Goal: Task Accomplishment & Management: Use online tool/utility

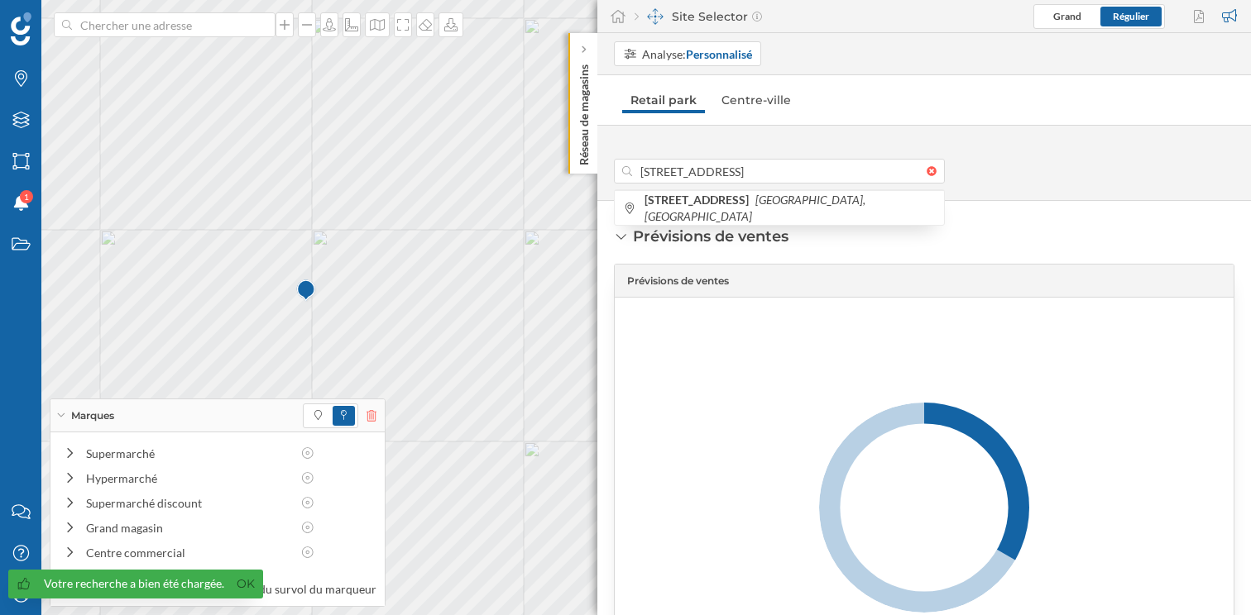
click at [366, 420] on icon at bounding box center [371, 416] width 10 height 12
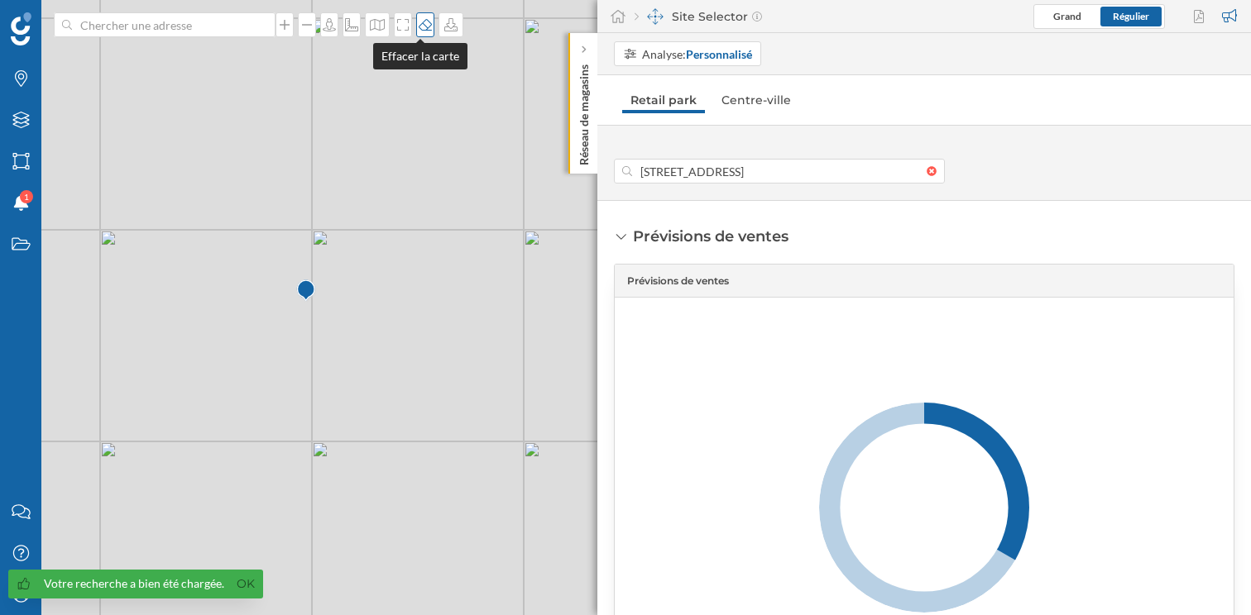
click at [418, 27] on icon at bounding box center [425, 24] width 17 height 13
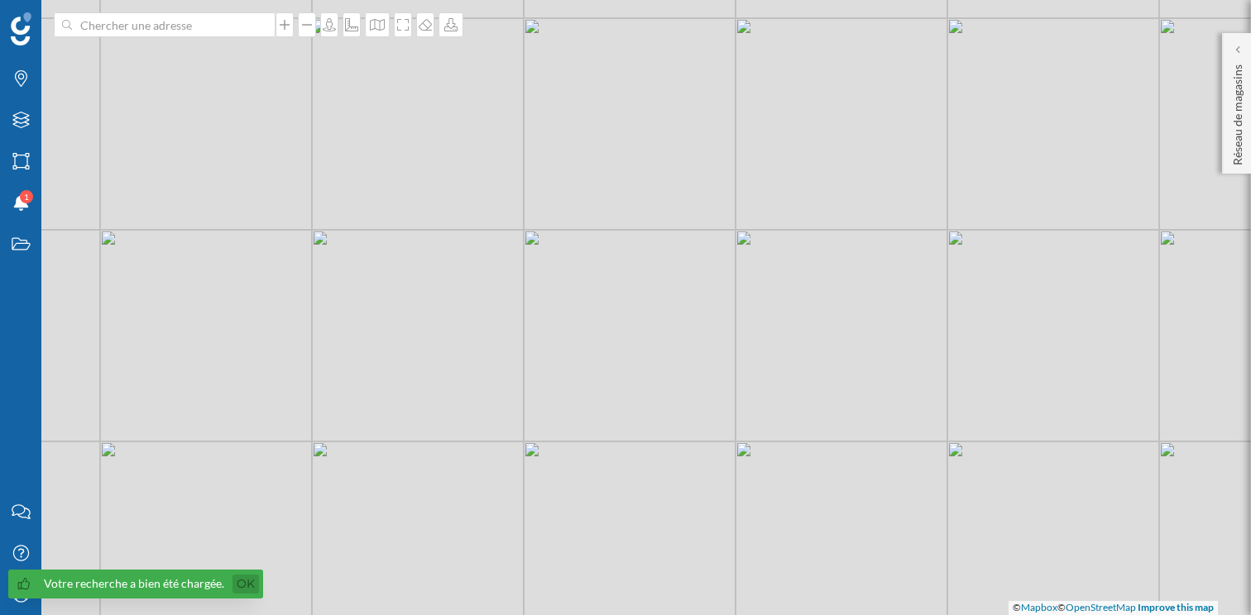
click at [247, 579] on link "Ok" at bounding box center [245, 584] width 26 height 19
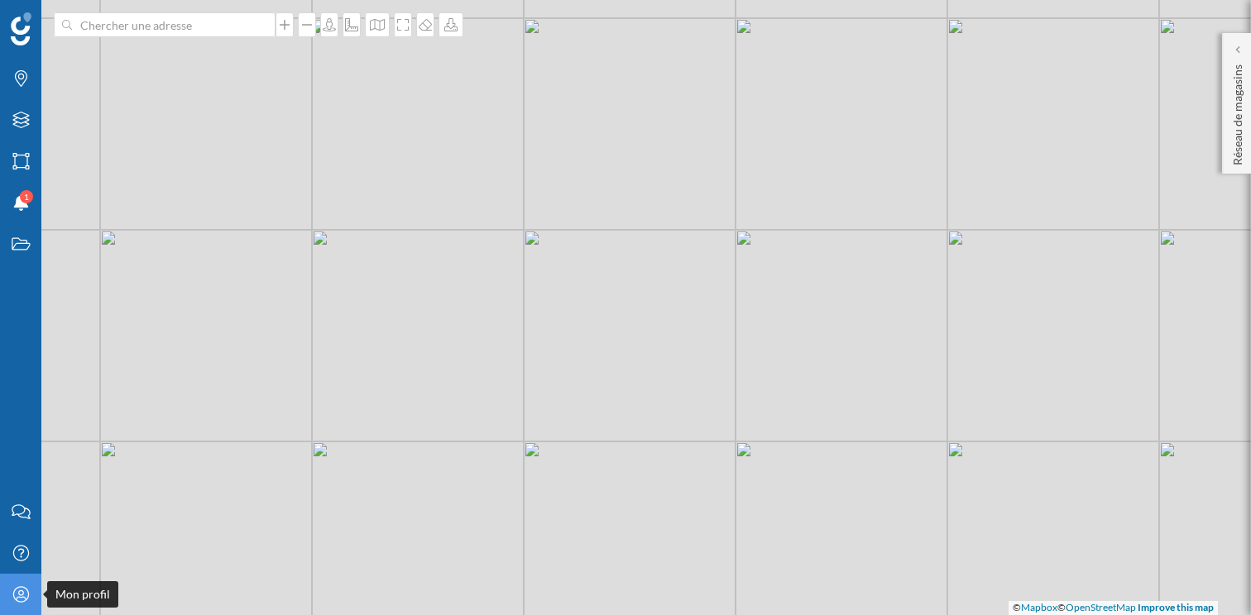
click at [26, 596] on icon "Mon profil" at bounding box center [21, 594] width 21 height 17
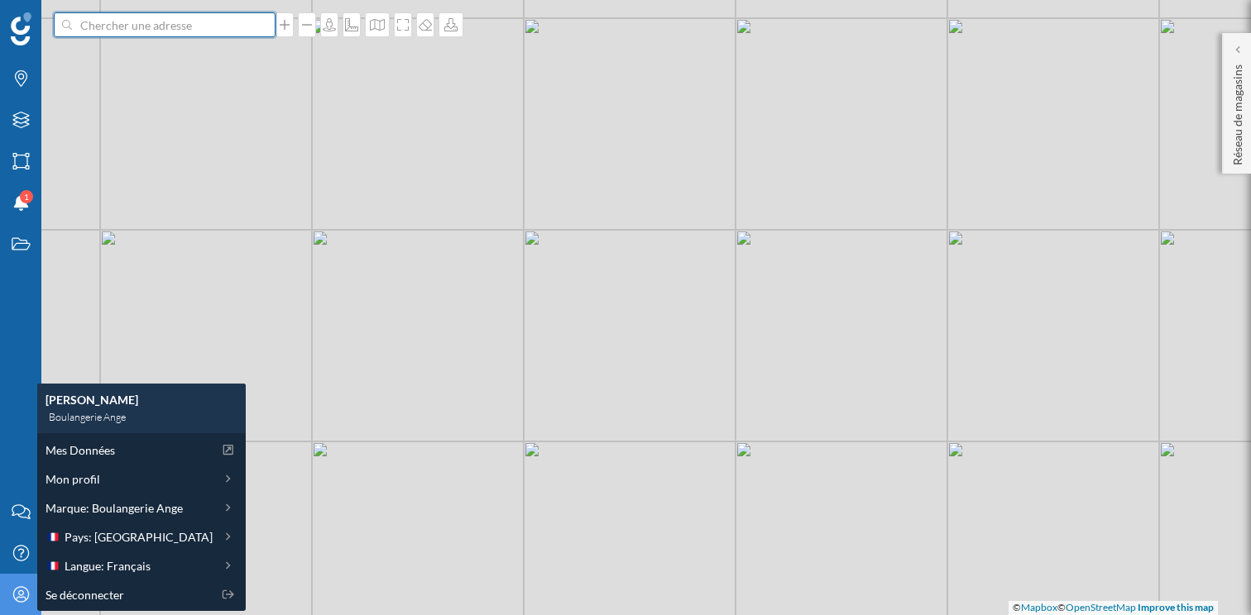
click at [202, 18] on input at bounding box center [164, 24] width 185 height 25
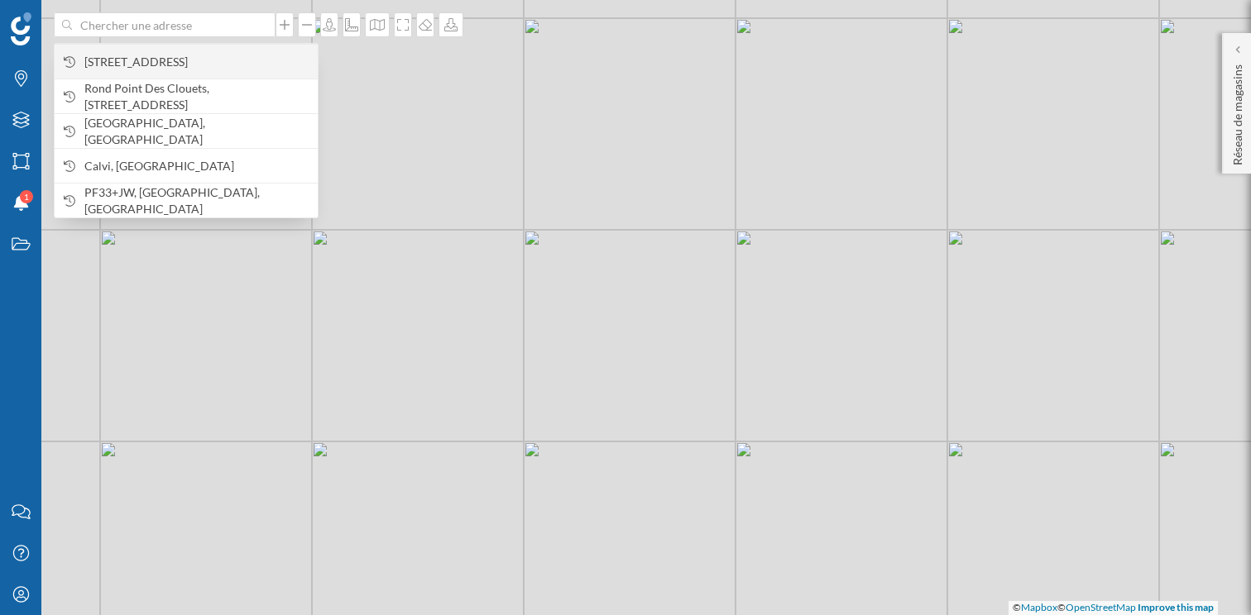
click at [194, 54] on span "[STREET_ADDRESS]" at bounding box center [196, 62] width 225 height 17
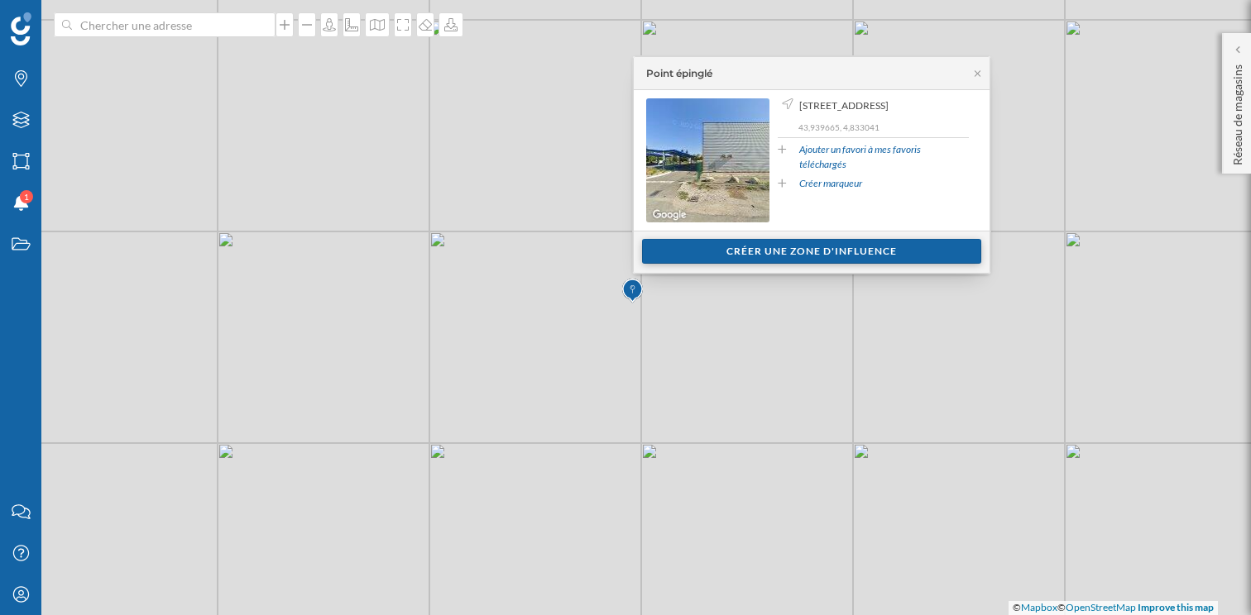
click at [753, 256] on div "Créer une zone d'influence" at bounding box center [811, 251] width 339 height 25
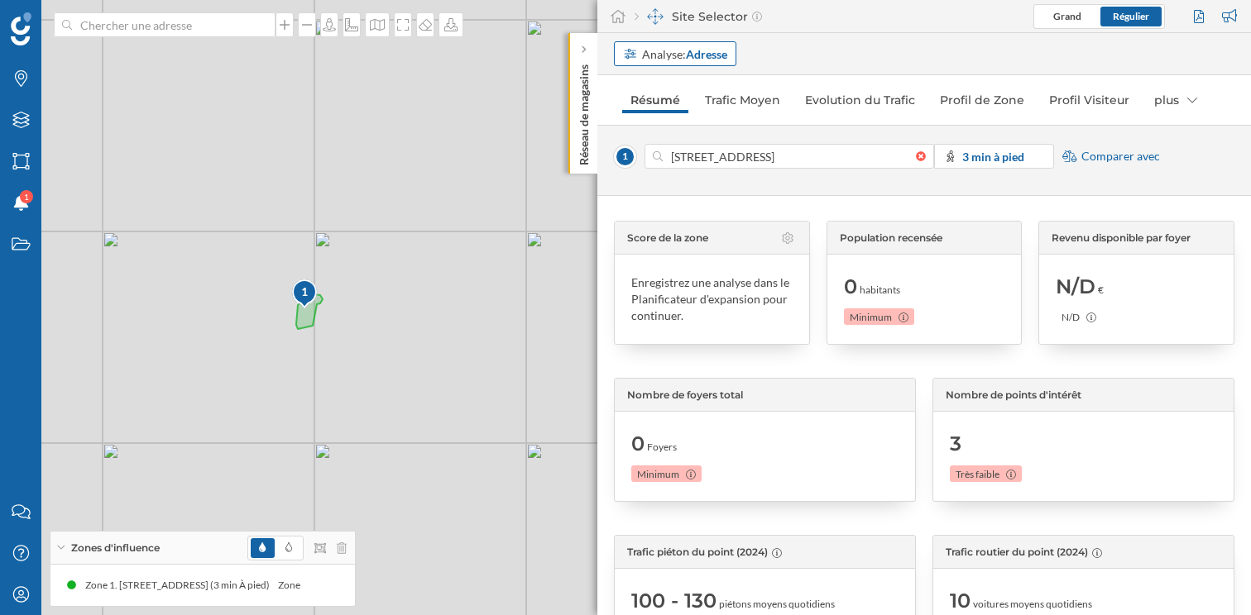
click at [699, 55] on strong "Adresse" at bounding box center [706, 54] width 41 height 14
click at [688, 89] on div "Personnalisé" at bounding box center [660, 87] width 74 height 17
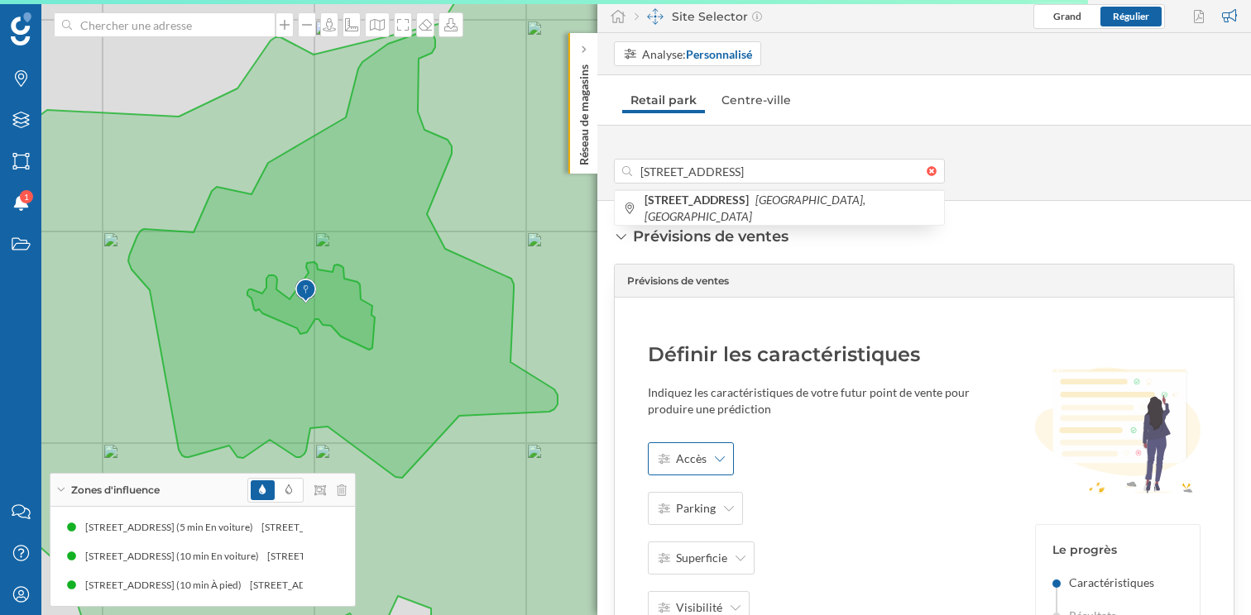
click at [725, 452] on div "Accès" at bounding box center [691, 459] width 86 height 33
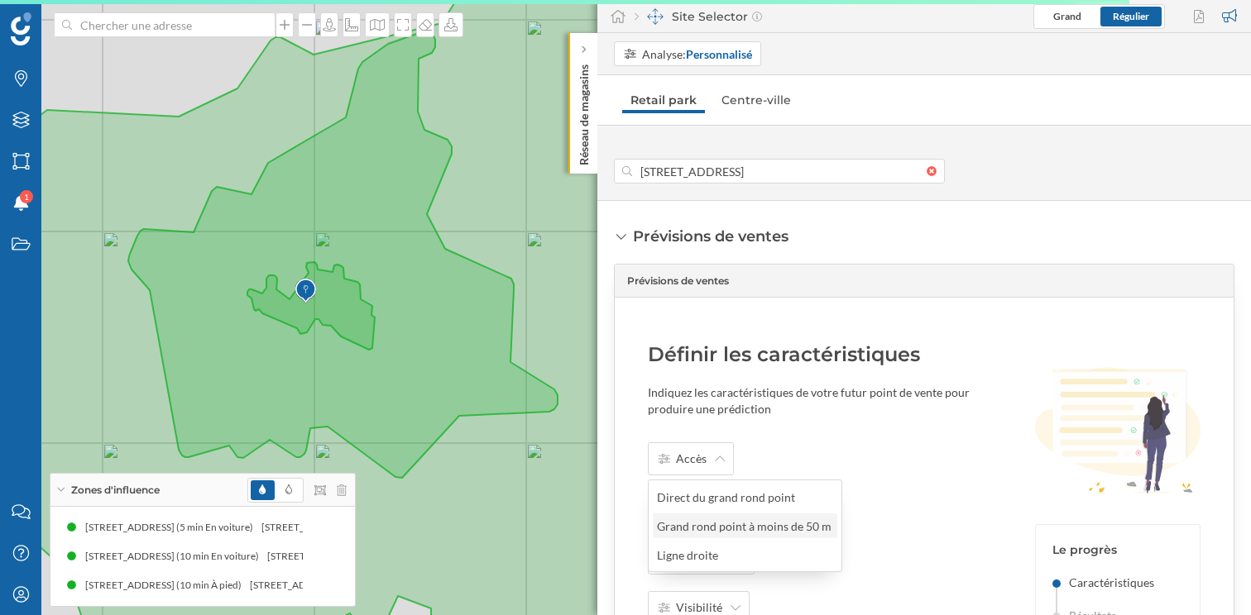
click at [776, 514] on div "Grand rond point à moins de 50 m" at bounding box center [745, 526] width 184 height 25
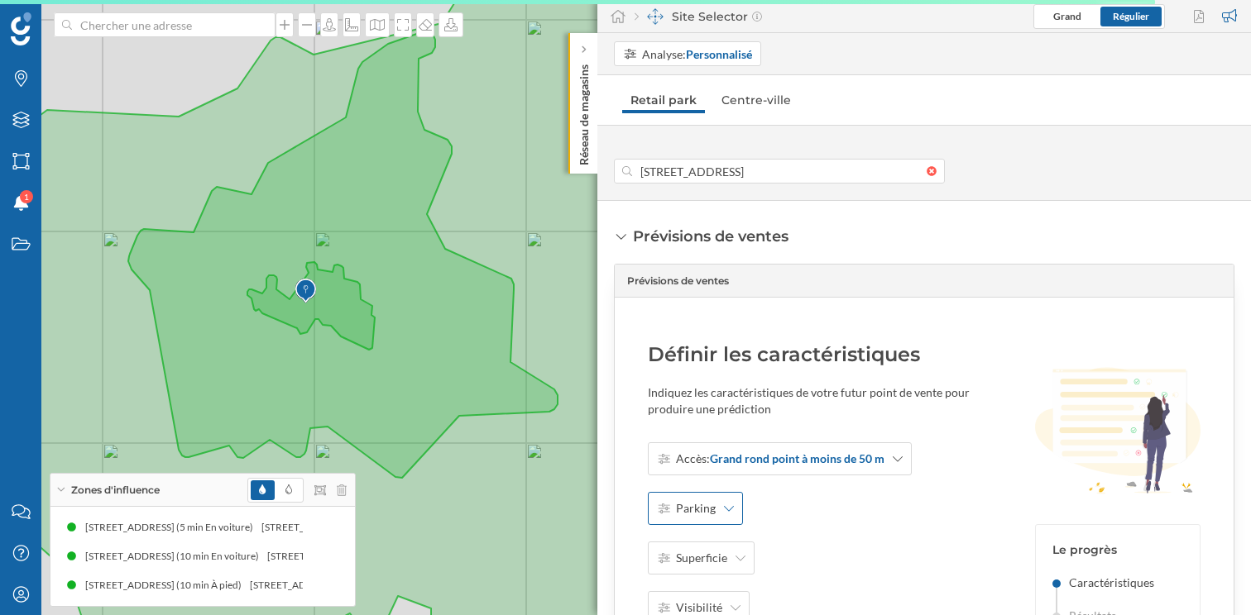
click at [715, 510] on div "Parking" at bounding box center [695, 508] width 95 height 33
click at [713, 554] on div "Oui" at bounding box center [710, 546] width 106 height 17
click at [706, 564] on span "Superficie" at bounding box center [701, 558] width 51 height 17
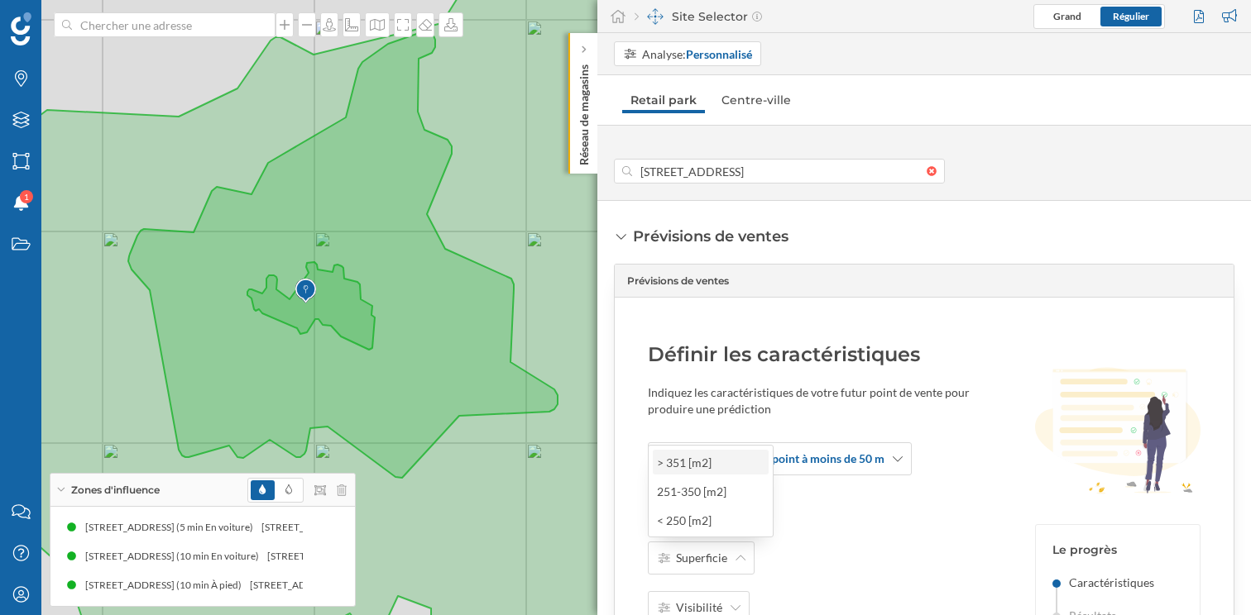
click at [718, 471] on div "> 351 [m2]" at bounding box center [711, 462] width 116 height 25
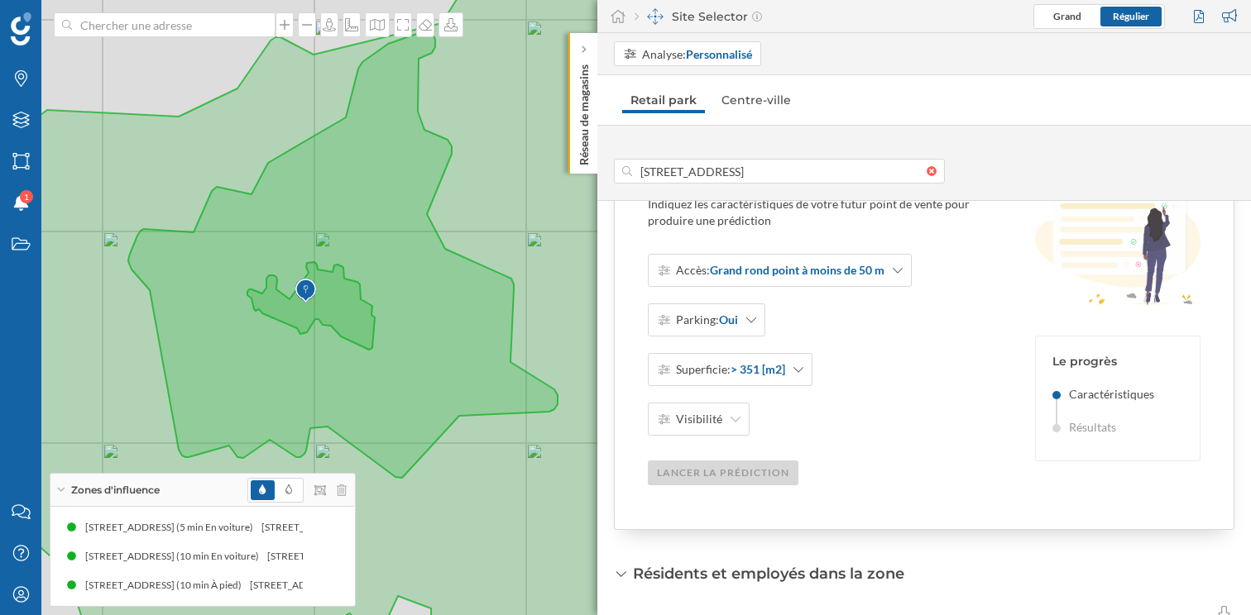
scroll to position [194, 0]
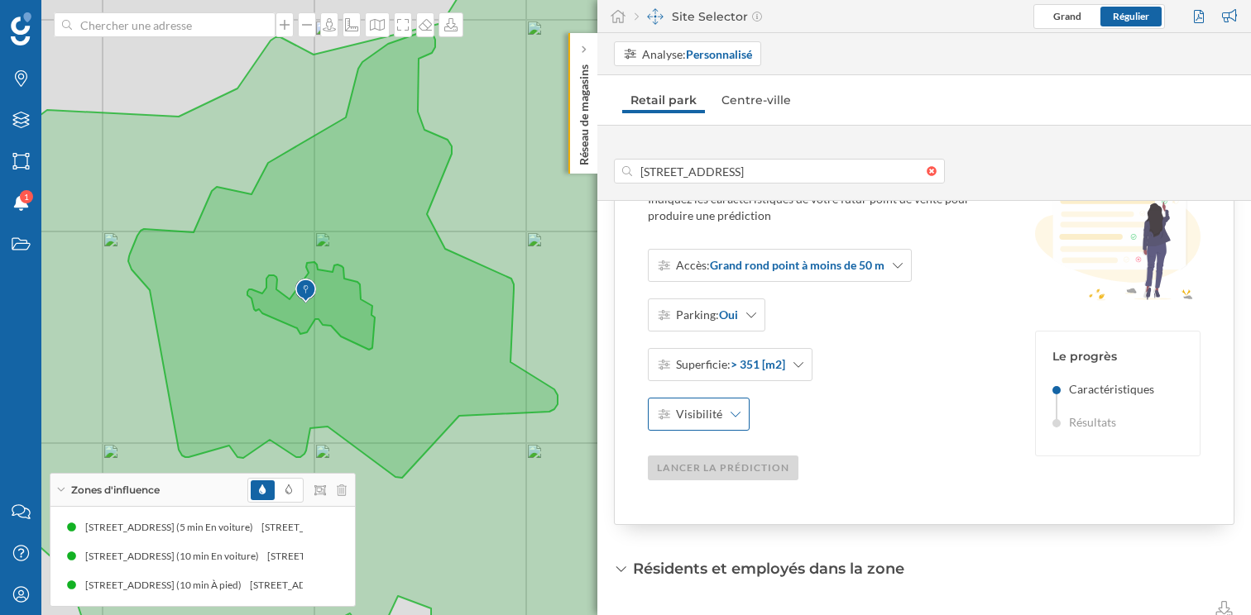
click at [705, 423] on div "Visibilité" at bounding box center [699, 414] width 102 height 33
click at [711, 454] on div "Excellente" at bounding box center [710, 452] width 106 height 17
click at [720, 469] on div "Lancer la prédiction" at bounding box center [723, 467] width 151 height 25
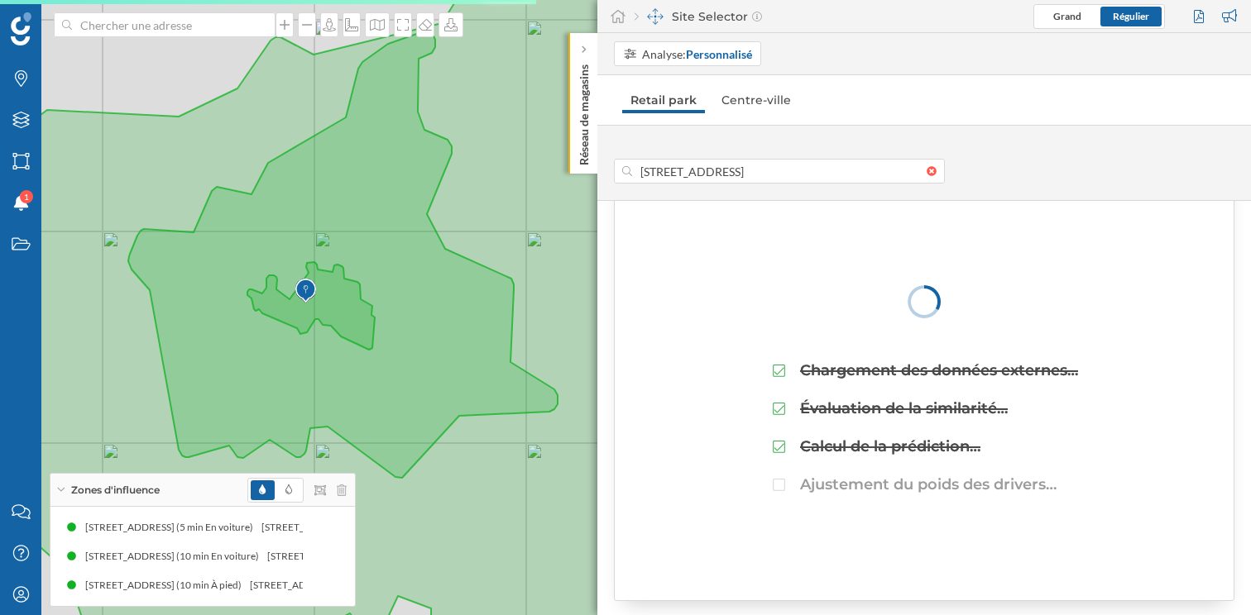
scroll to position [0, 0]
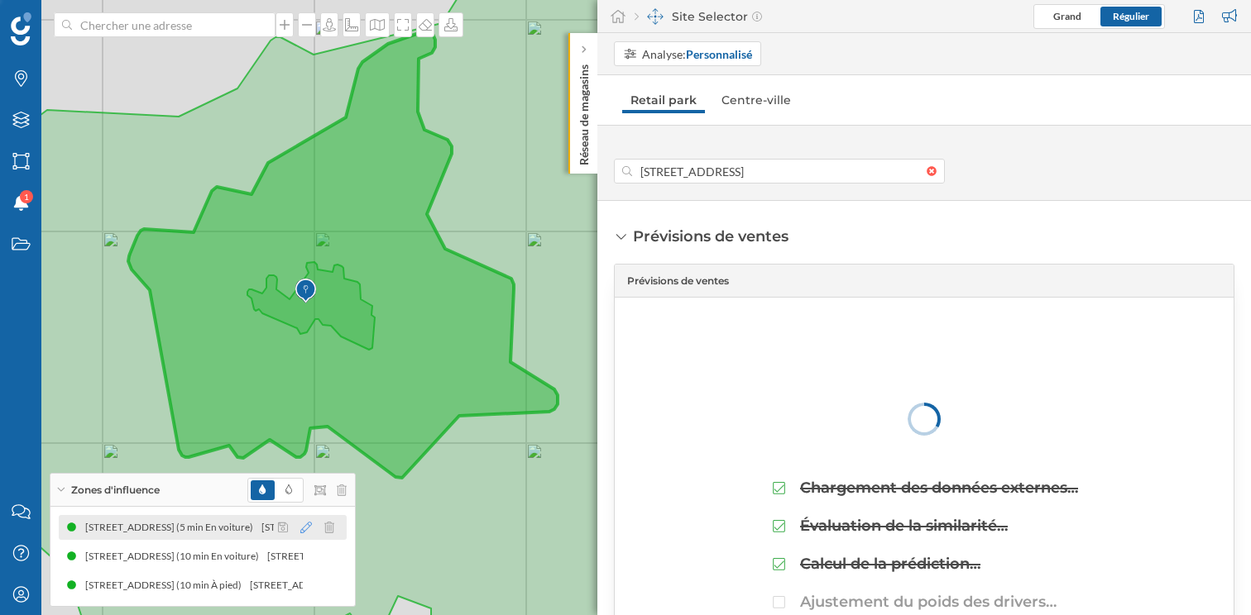
click at [302, 529] on icon at bounding box center [306, 528] width 12 height 12
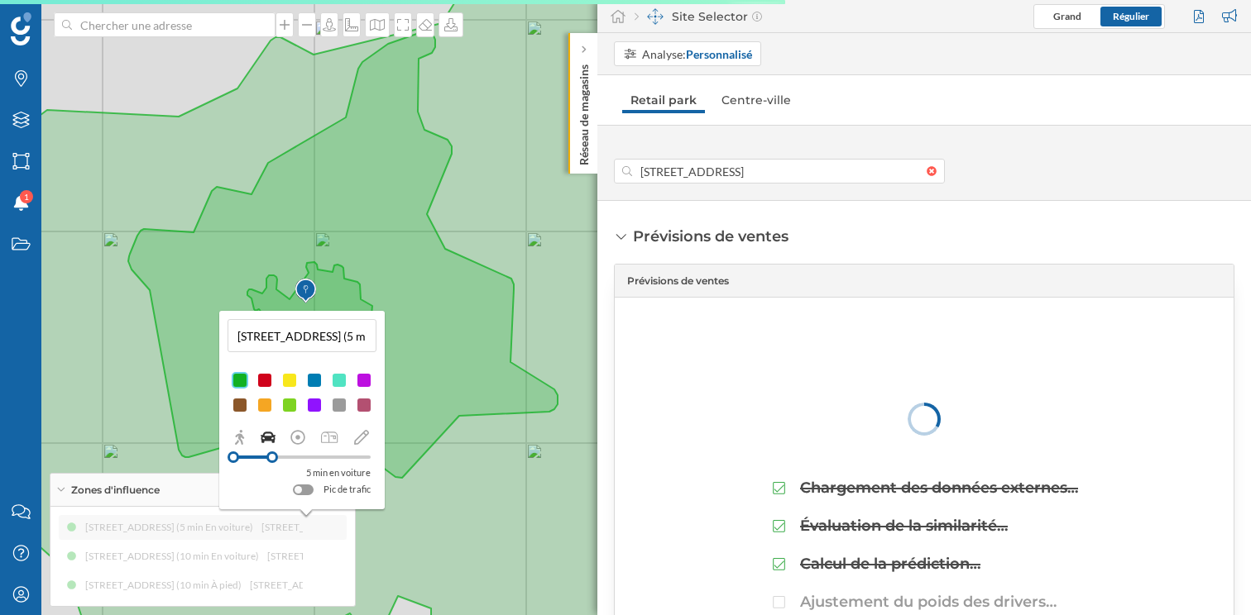
click at [366, 336] on input "104 Route De Montfavet, 84000 Avignon, France (5 min En voiture)" at bounding box center [301, 335] width 139 height 25
click at [361, 338] on input "84000 Avignon, France (5 min En voiture)" at bounding box center [301, 335] width 139 height 25
click at [345, 335] on input "5 min En voiture)" at bounding box center [301, 335] width 139 height 25
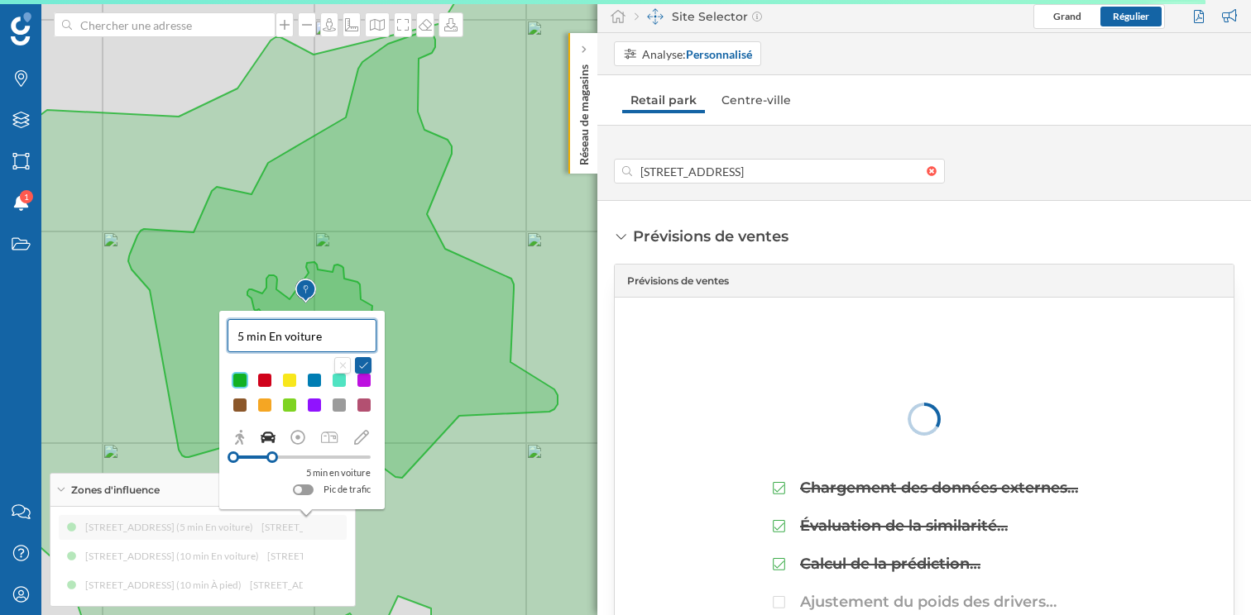
click at [270, 339] on input "5 min En voiture" at bounding box center [301, 335] width 139 height 25
type input "5 min en voiture"
click at [363, 384] on div at bounding box center [364, 380] width 17 height 17
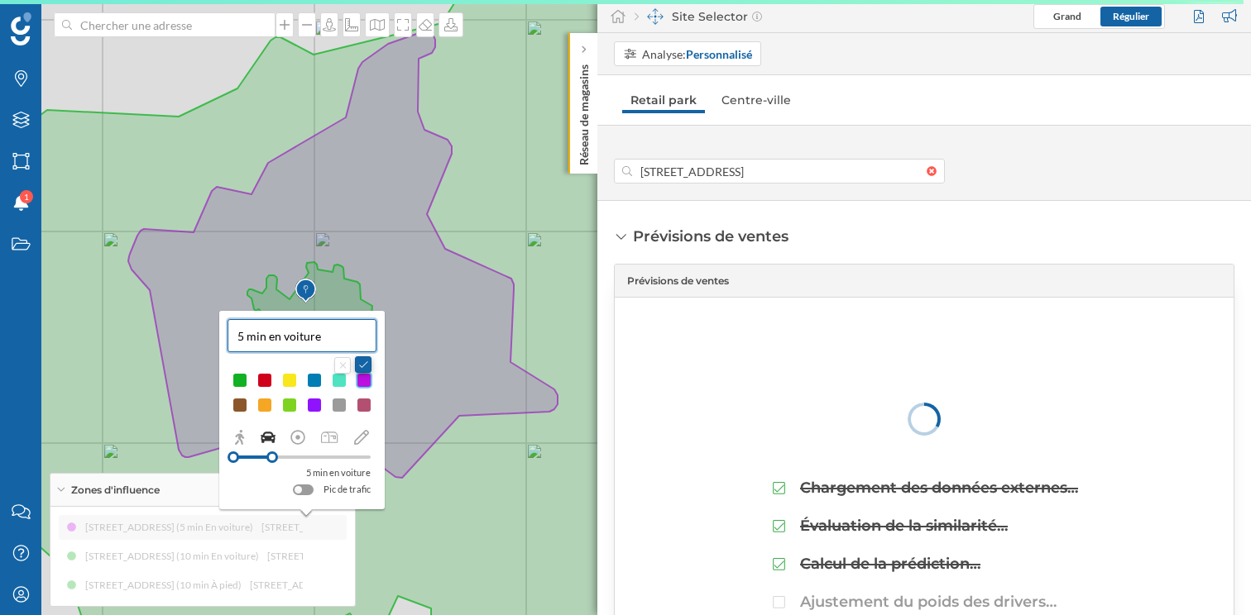
click at [368, 361] on button at bounding box center [363, 364] width 17 height 17
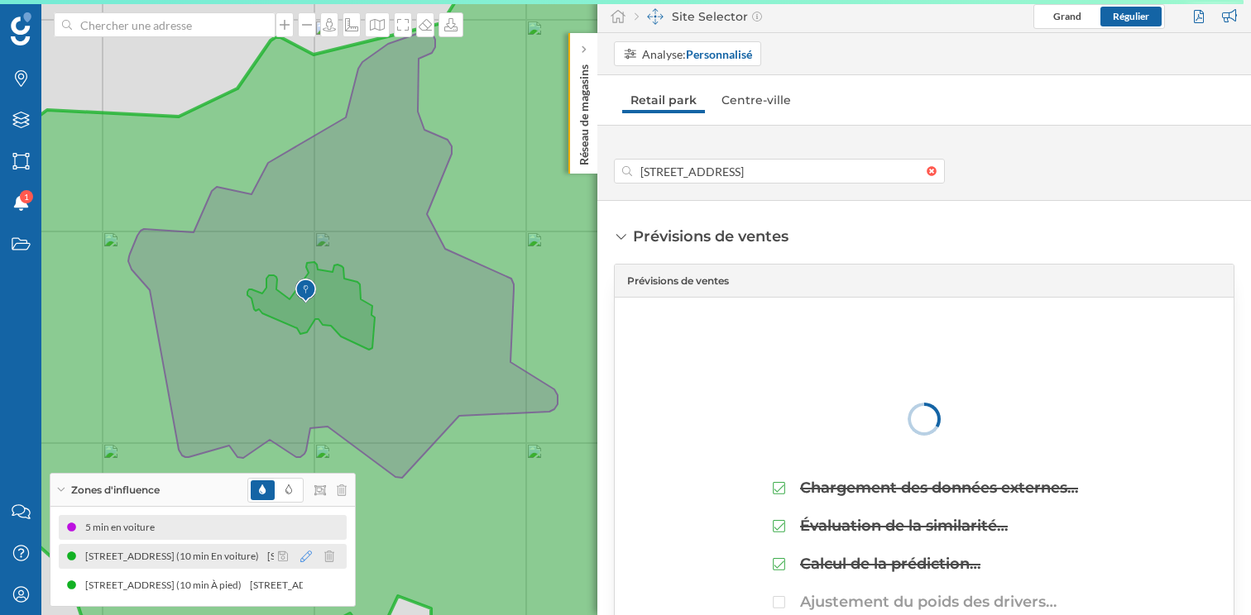
click at [302, 560] on icon at bounding box center [306, 557] width 12 height 12
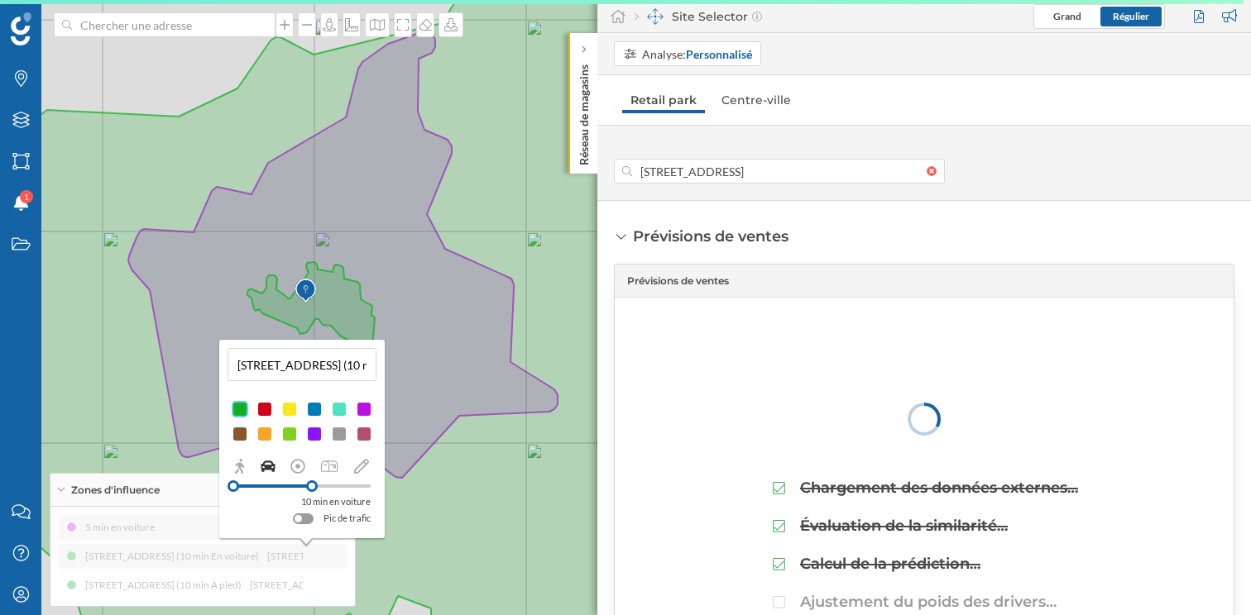
click at [333, 366] on input "104 Route De Montfavet, 84000 Avignon, France (10 min En voiture)" at bounding box center [301, 364] width 139 height 25
click at [313, 363] on input "104 Route De Montfavet, 84000 Avignon, France (10 min En voiture)" at bounding box center [301, 364] width 139 height 25
click at [276, 366] on input "104 Route De Montfavet, 84000 Avignon, France (10 min en voiture" at bounding box center [301, 364] width 139 height 25
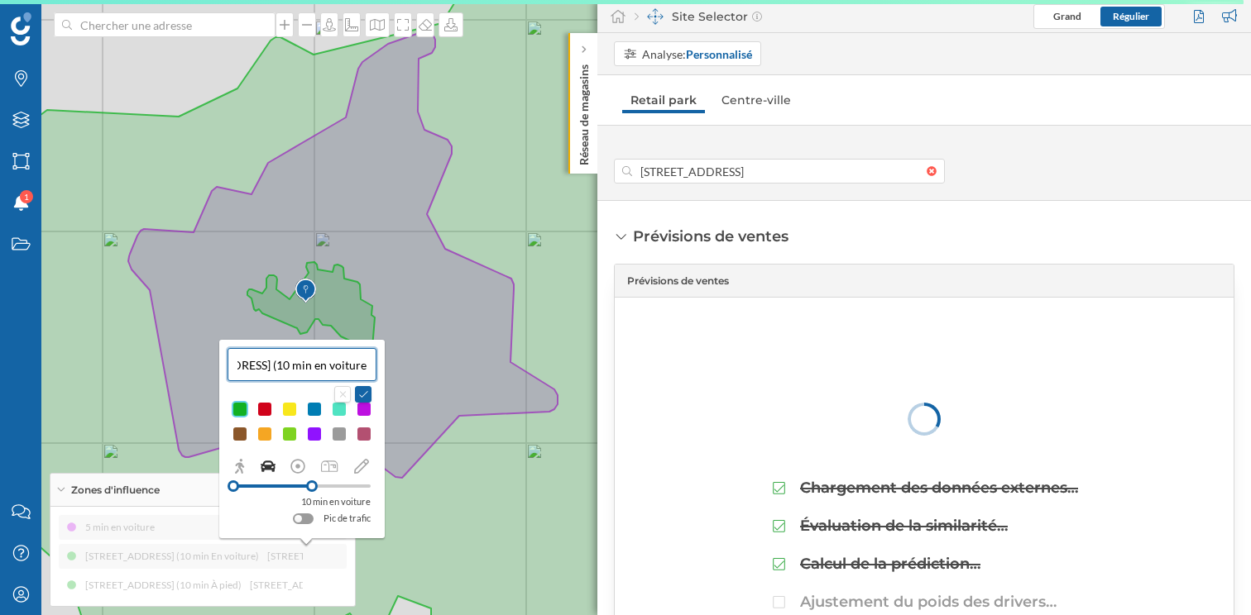
scroll to position [0, 0]
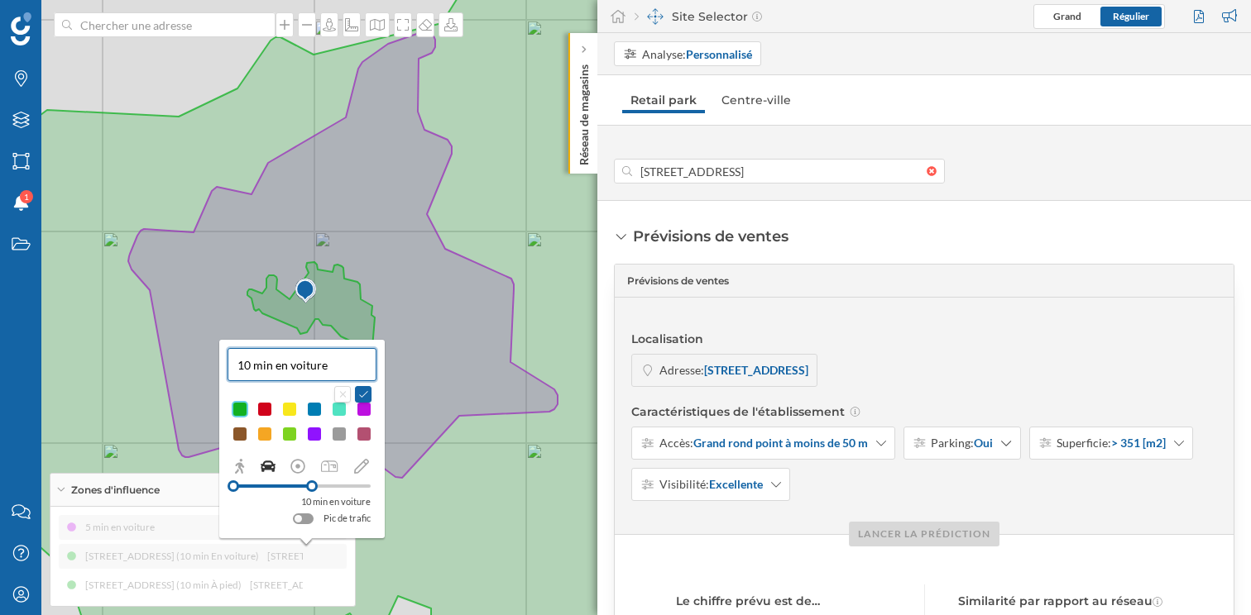
type input "10 min en voiture"
click at [266, 437] on div at bounding box center [264, 434] width 17 height 17
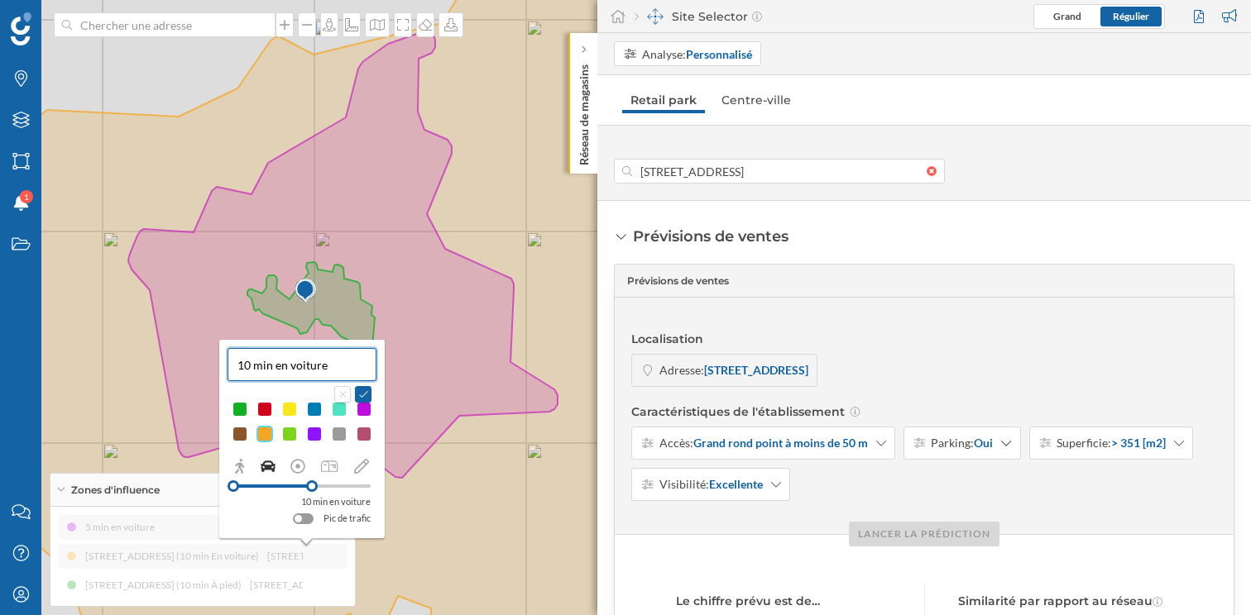
click at [266, 410] on div at bounding box center [264, 409] width 17 height 17
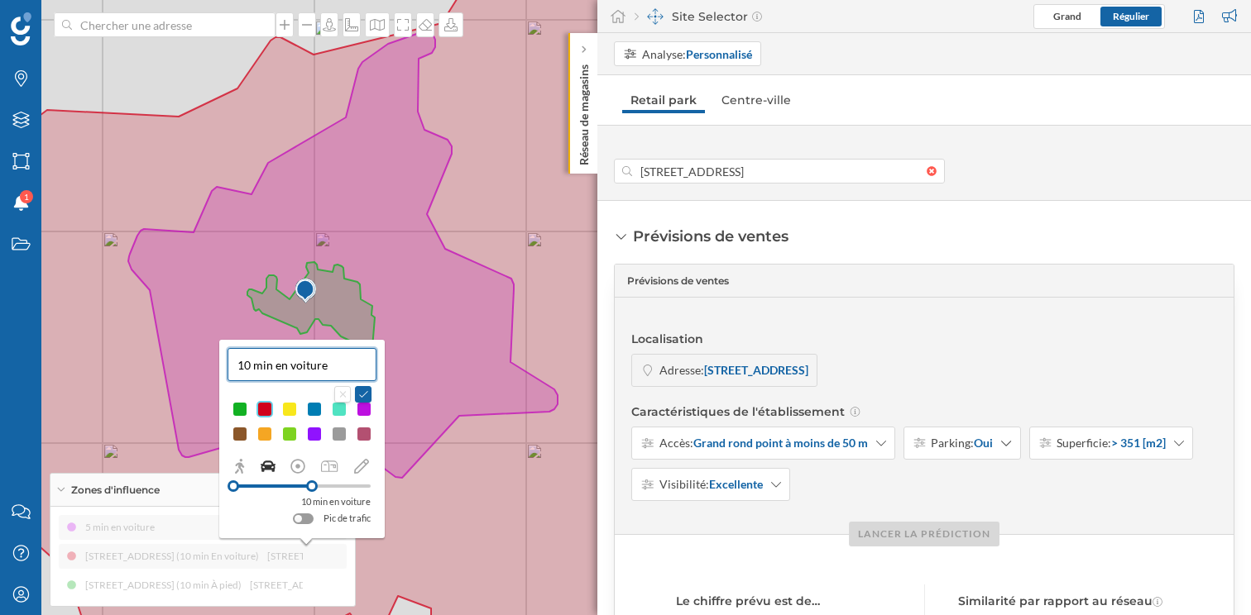
click at [315, 408] on div at bounding box center [314, 409] width 17 height 17
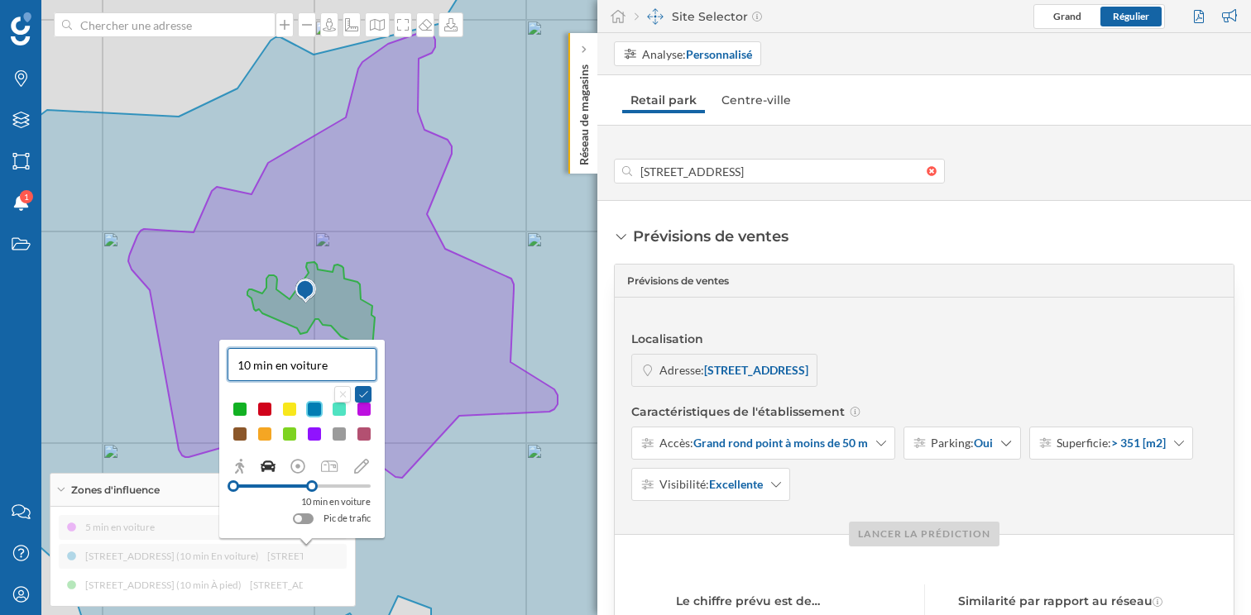
click at [243, 411] on div at bounding box center [240, 409] width 17 height 17
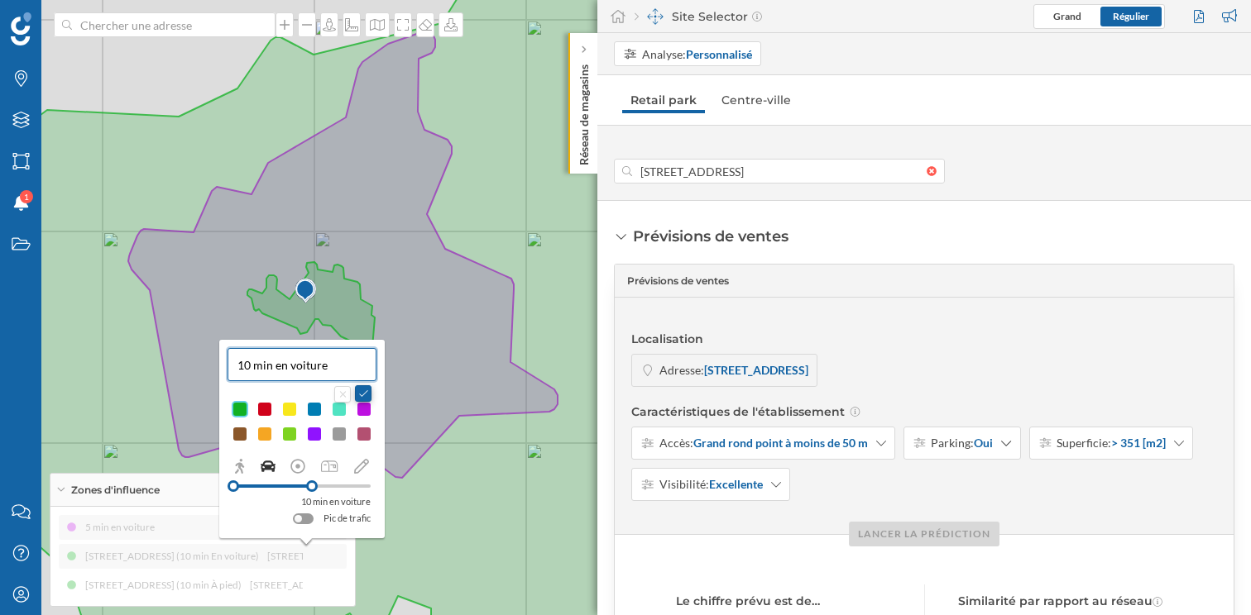
click at [361, 396] on button at bounding box center [363, 393] width 17 height 17
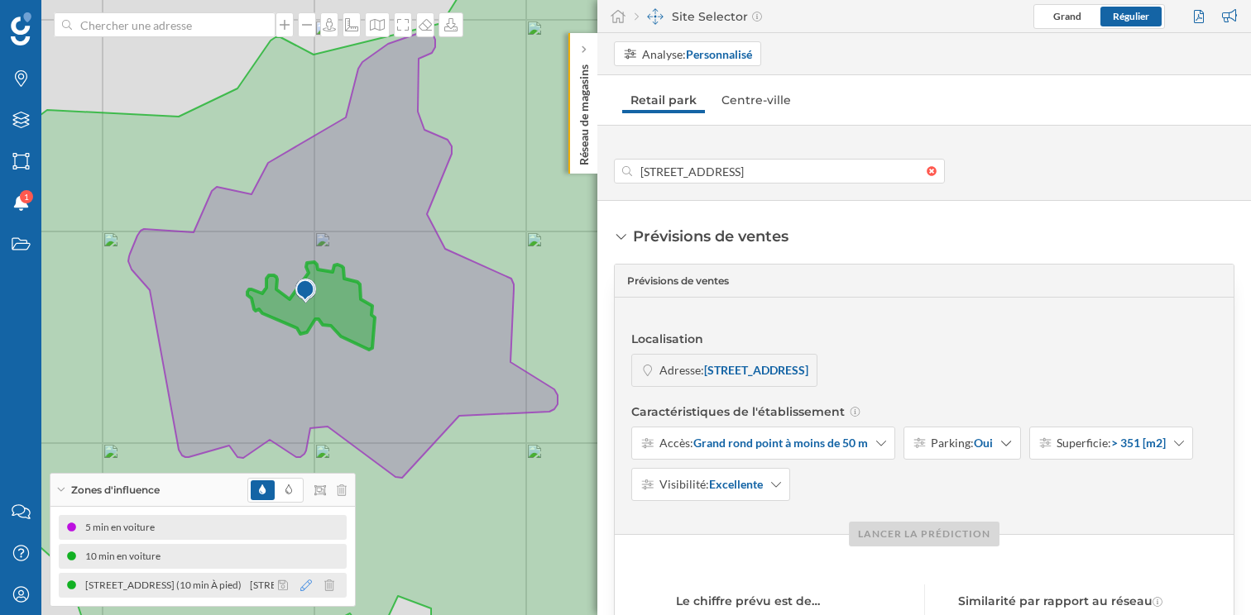
click at [309, 586] on icon at bounding box center [306, 586] width 12 height 12
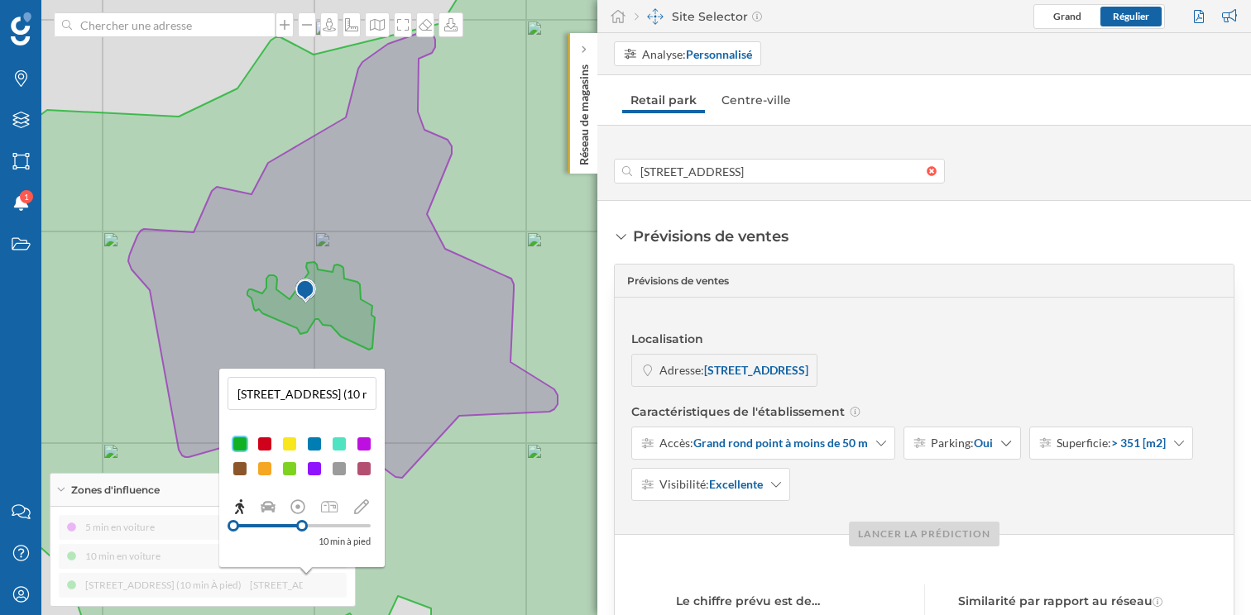
click at [291, 447] on div at bounding box center [289, 444] width 17 height 17
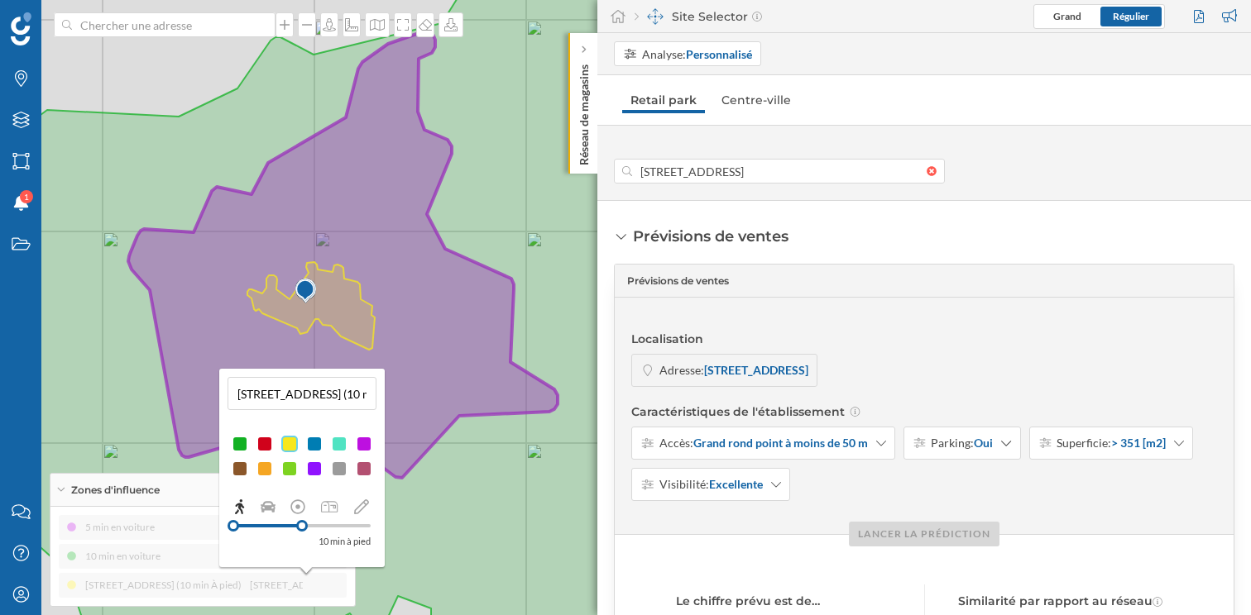
drag, startPoint x: 365, startPoint y: 398, endPoint x: 72, endPoint y: 399, distance: 292.8
click at [72, 399] on div "Marques Filtres Zones Notifications 1 Travail Nous contacter Centre d'aide Mon …" at bounding box center [625, 307] width 1251 height 615
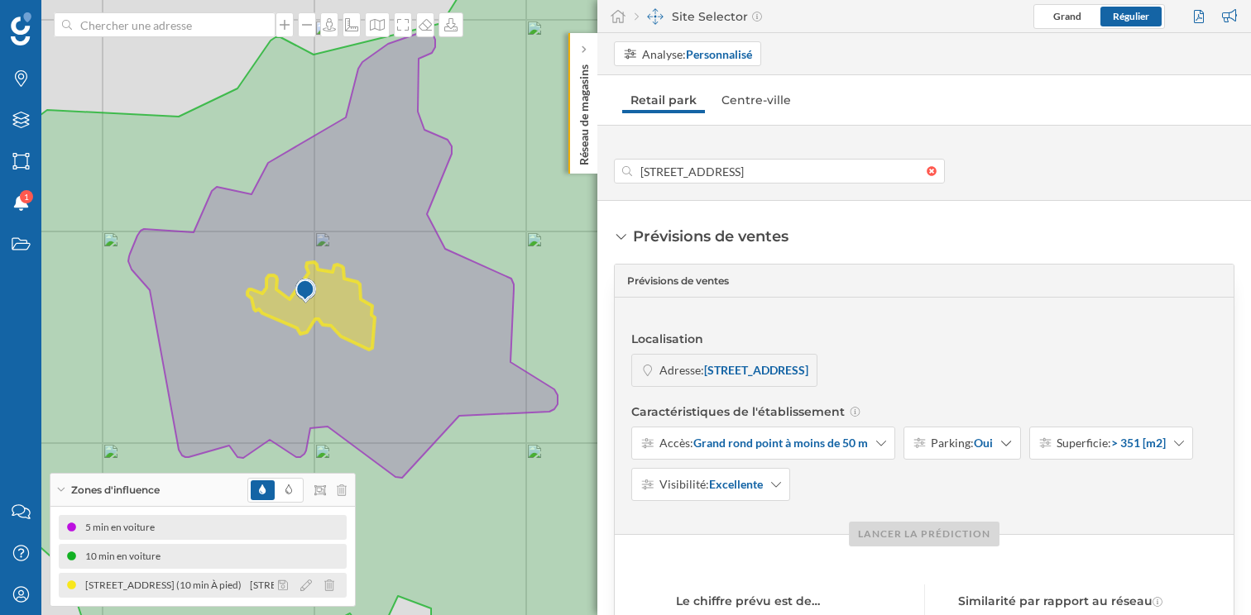
click at [305, 591] on div at bounding box center [311, 586] width 74 height 20
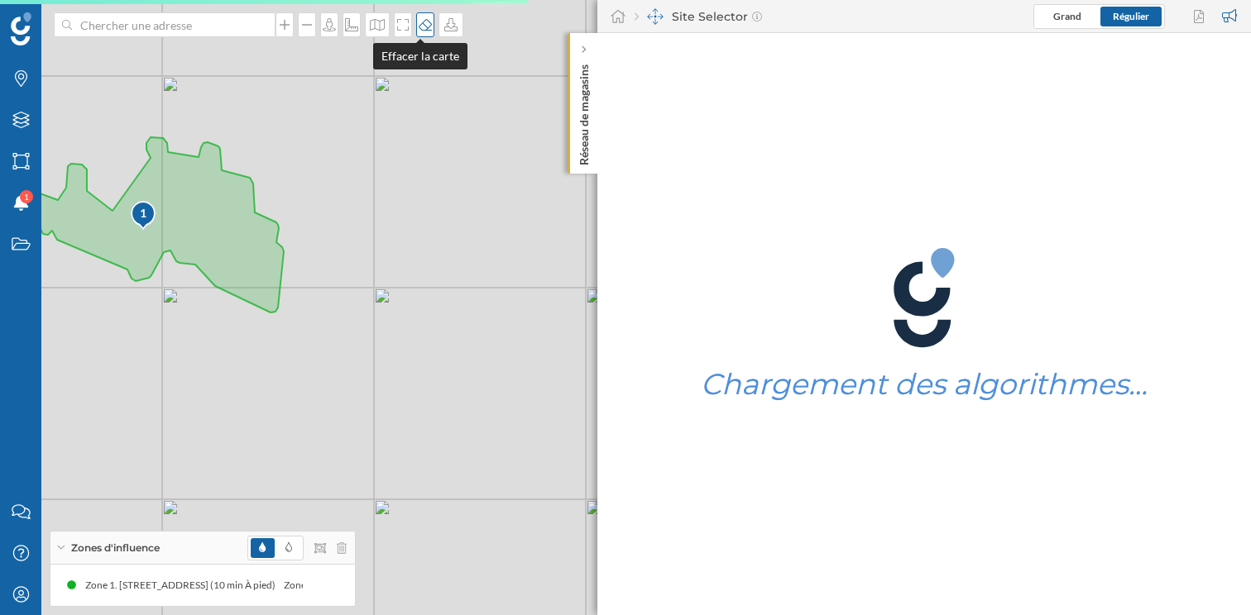
click at [420, 20] on icon at bounding box center [425, 25] width 13 height 12
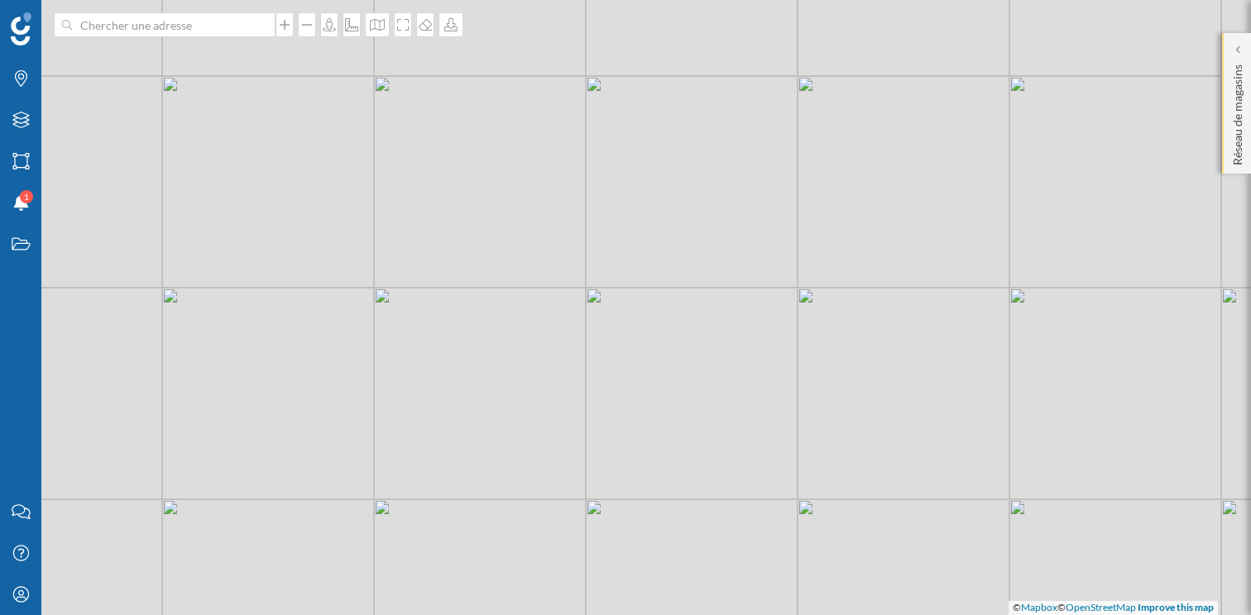
click at [1237, 86] on p "Réseau de magasins" at bounding box center [1237, 112] width 17 height 108
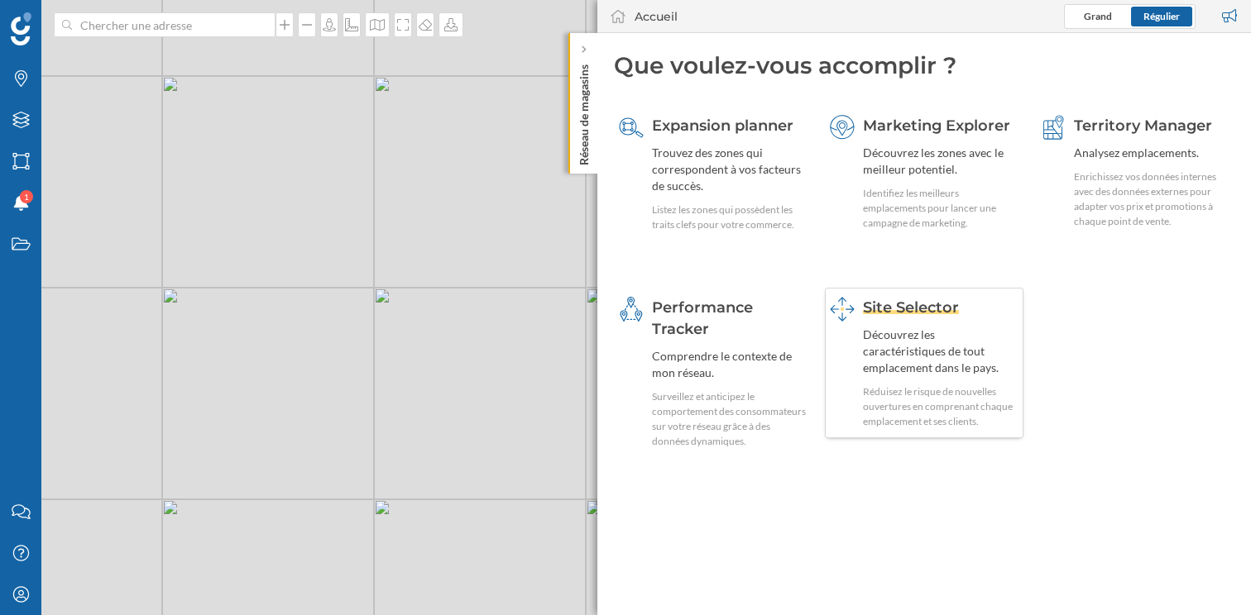
click at [928, 338] on div "Découvrez les caractéristiques de tout emplacement dans le pays." at bounding box center [941, 352] width 156 height 50
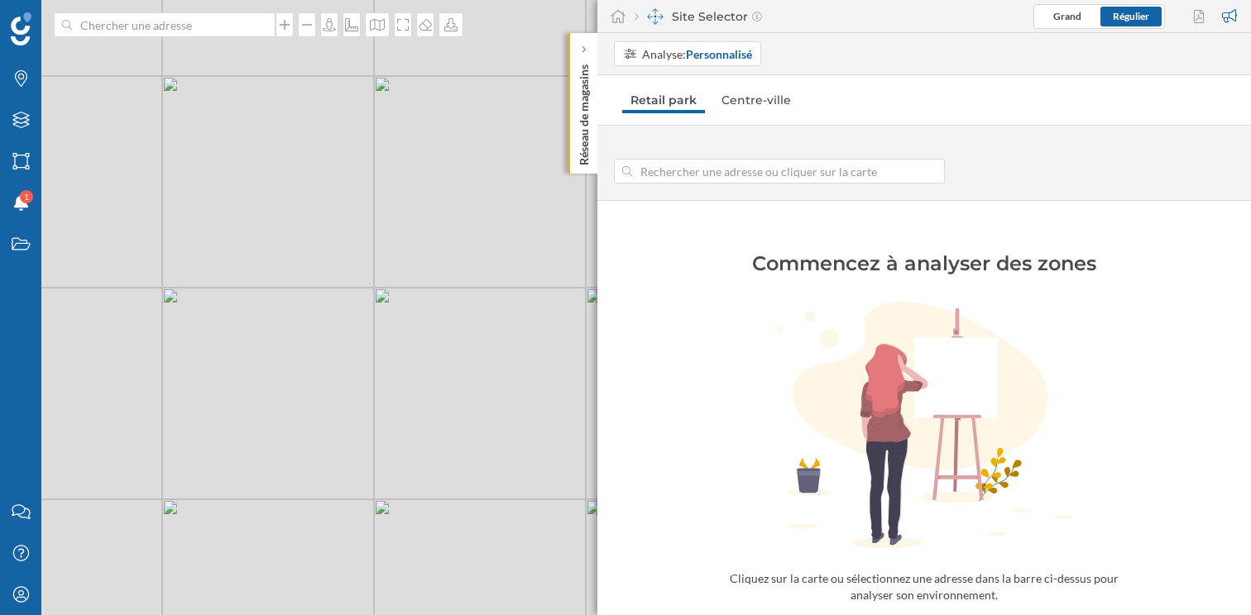
click at [731, 163] on input at bounding box center [779, 171] width 294 height 25
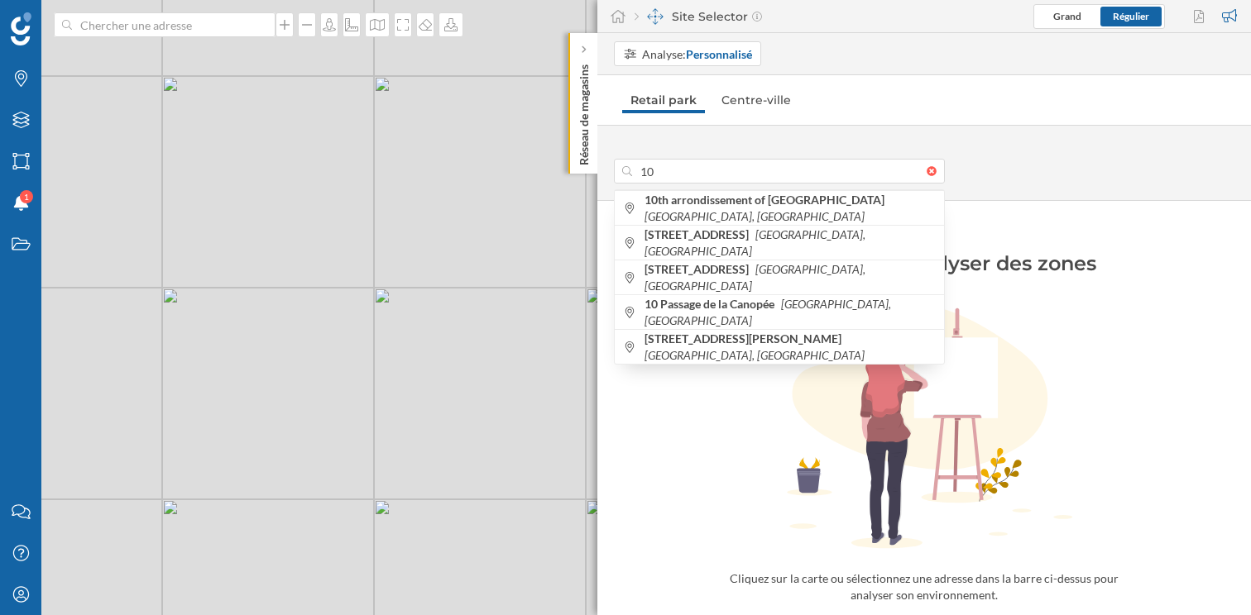
type input "10"
click at [189, 19] on input at bounding box center [164, 24] width 185 height 25
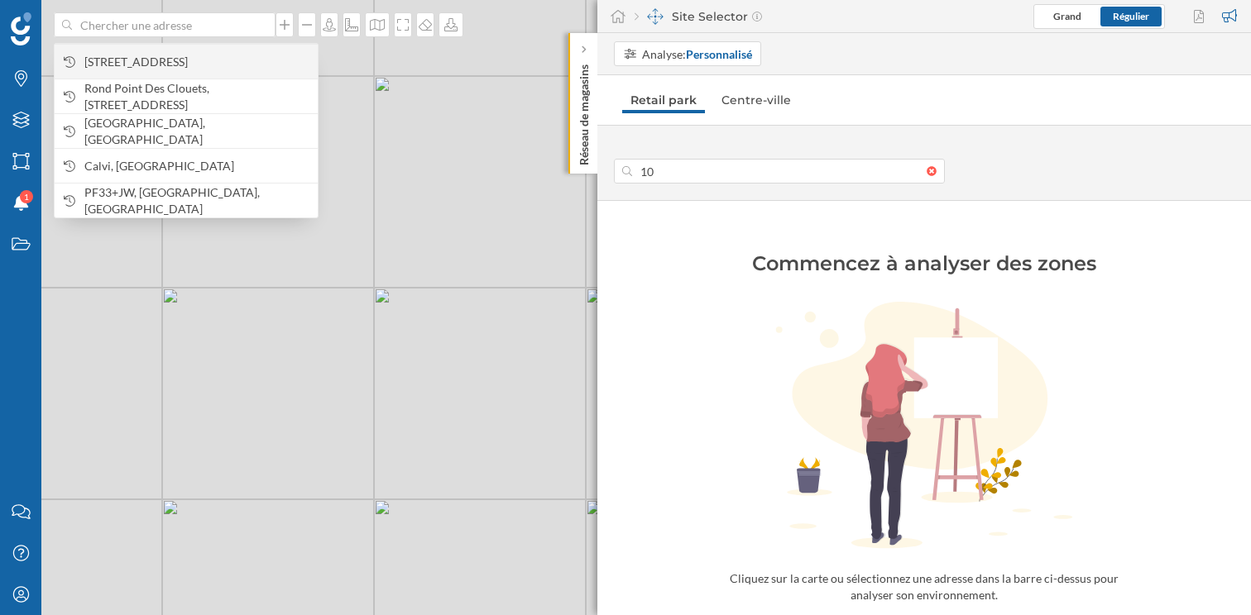
click at [195, 65] on span "[STREET_ADDRESS]" at bounding box center [196, 62] width 225 height 17
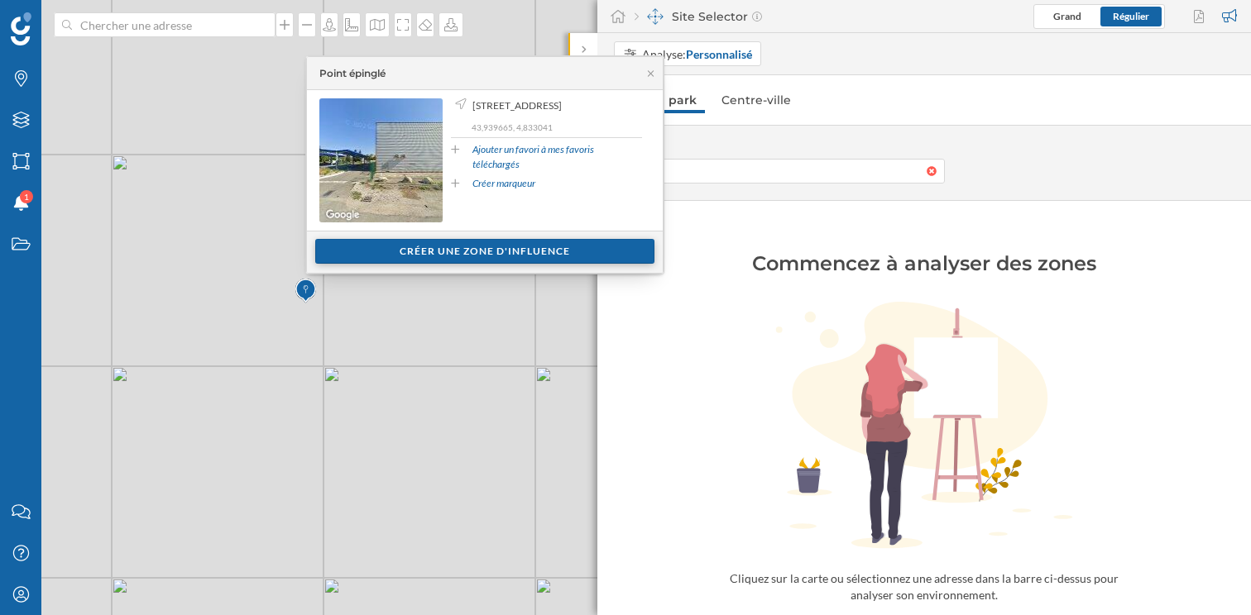
click at [538, 241] on div "Créer une zone d'influence" at bounding box center [484, 251] width 339 height 25
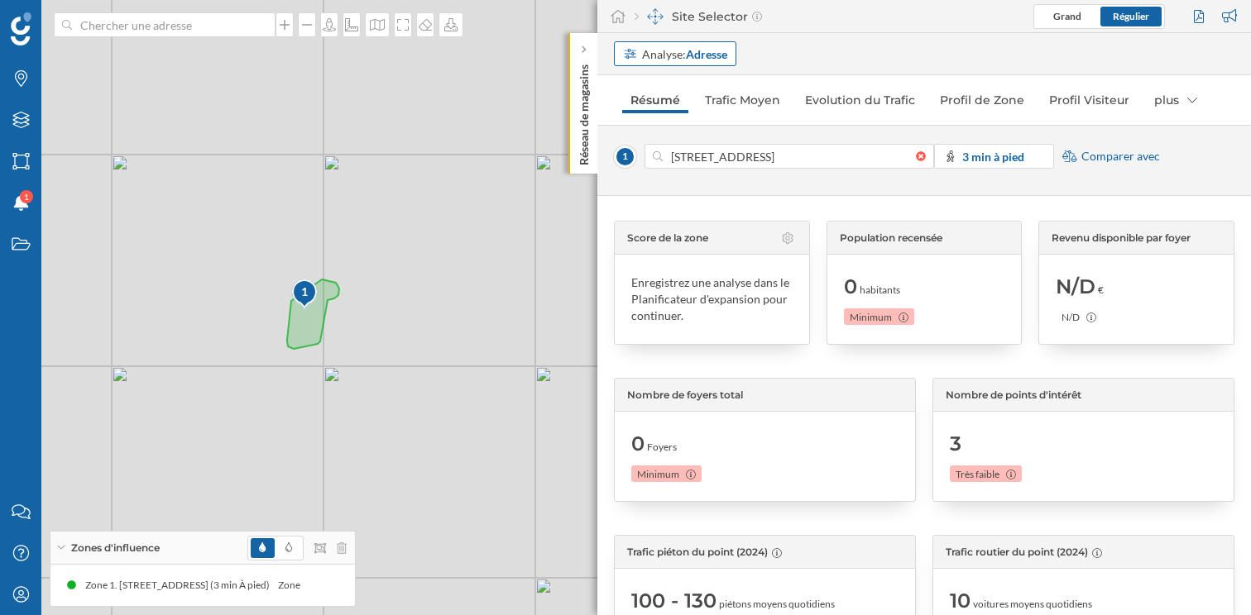
click at [718, 58] on strong "Adresse" at bounding box center [706, 54] width 41 height 14
click at [699, 94] on div "Personnalisé" at bounding box center [676, 87] width 106 height 17
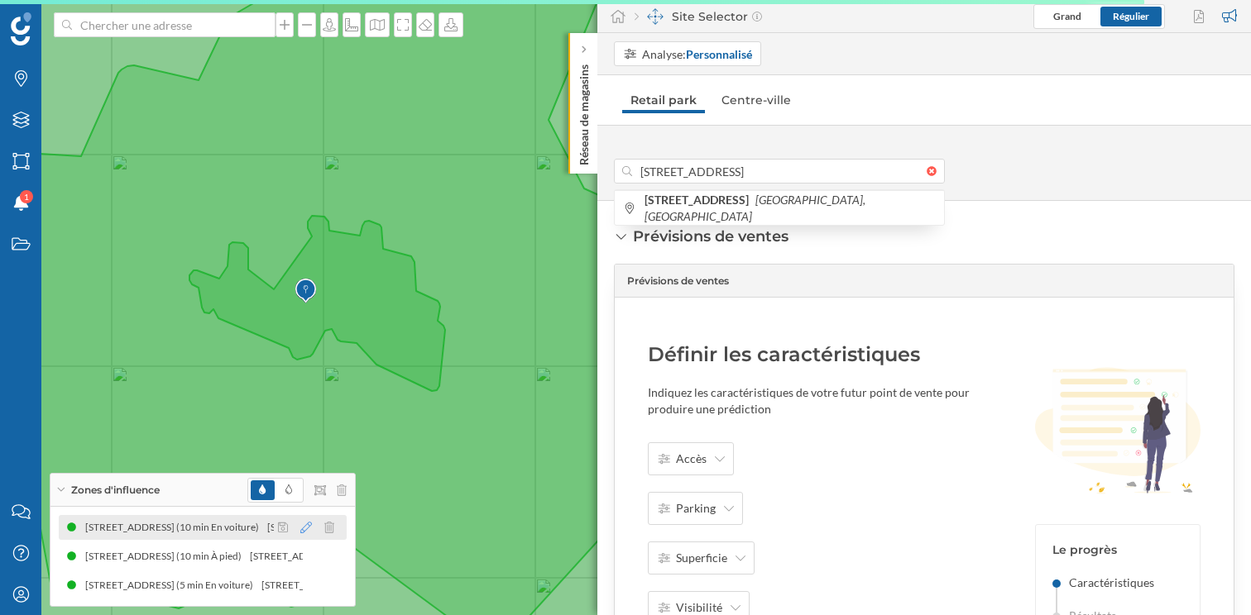
click at [305, 530] on icon at bounding box center [306, 528] width 12 height 12
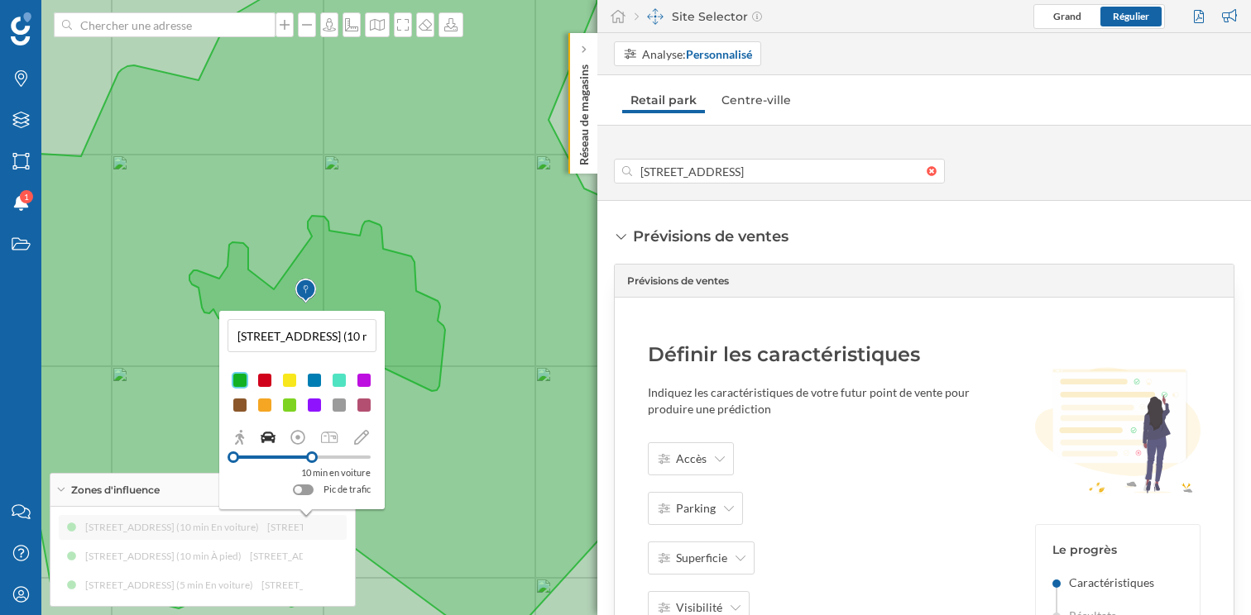
click at [365, 335] on input "104 Route De Montfavet, 84000 Avignon, France (10 min En voiture)" at bounding box center [301, 335] width 139 height 25
click at [361, 340] on input "84000 Avignon, France (10 min En voiture)" at bounding box center [301, 335] width 139 height 25
click at [350, 340] on input "10 min En voiture)" at bounding box center [301, 335] width 139 height 25
type input "10 min En voiture"
click at [261, 384] on div at bounding box center [264, 380] width 17 height 17
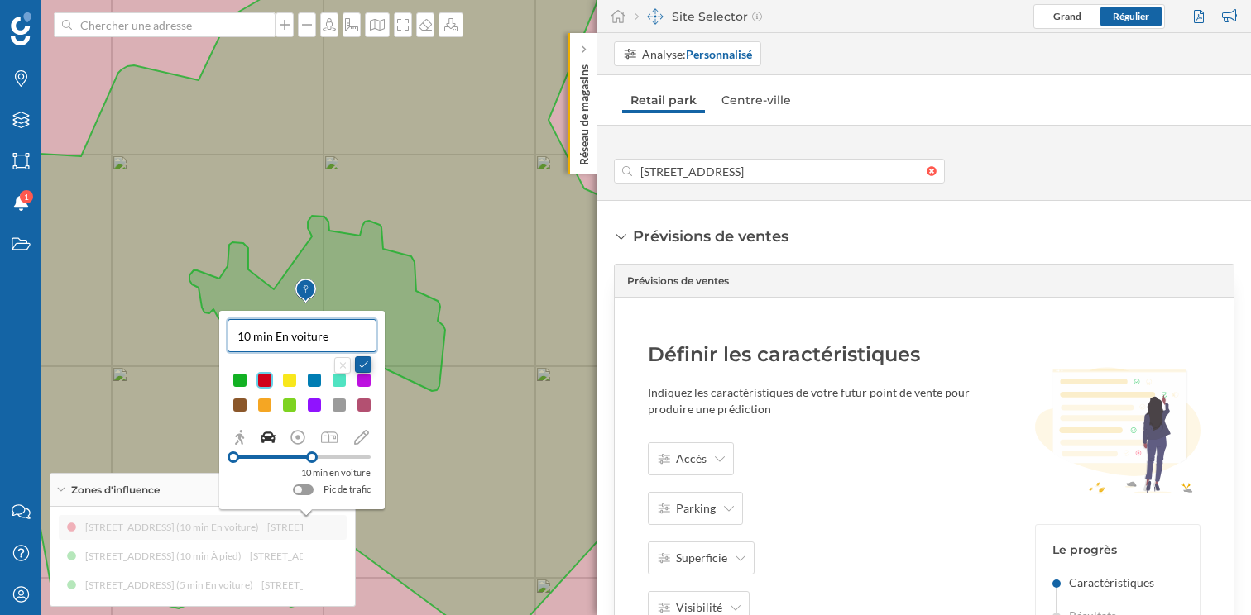
click at [357, 365] on button at bounding box center [363, 364] width 17 height 17
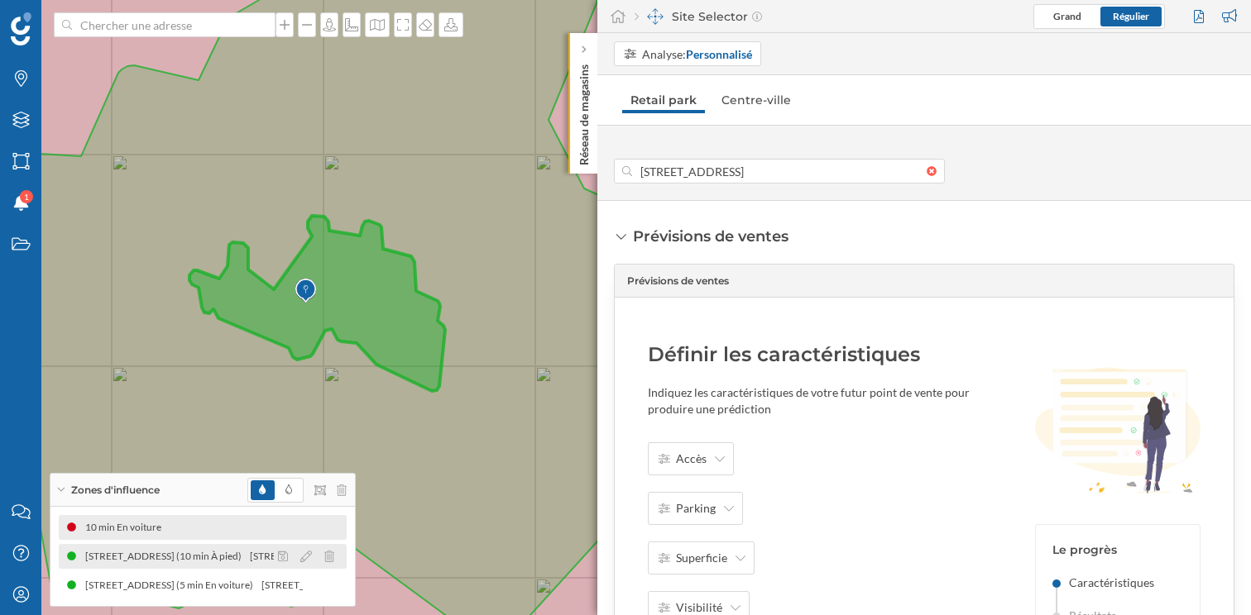
click at [299, 555] on div at bounding box center [311, 557] width 74 height 20
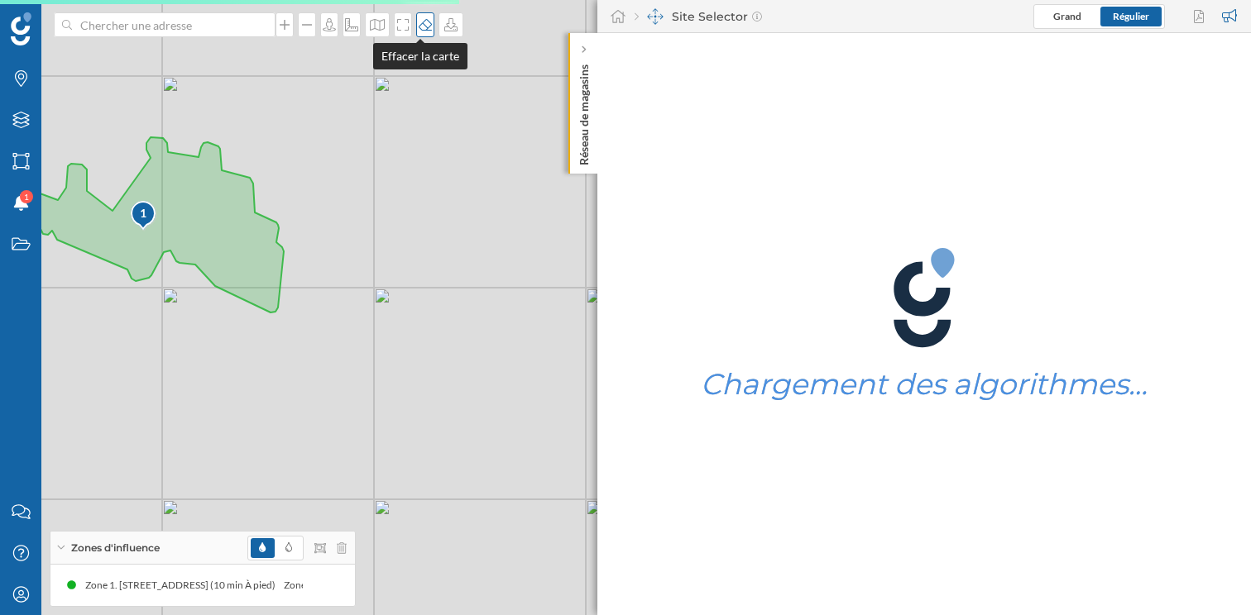
click at [419, 30] on icon at bounding box center [425, 25] width 13 height 12
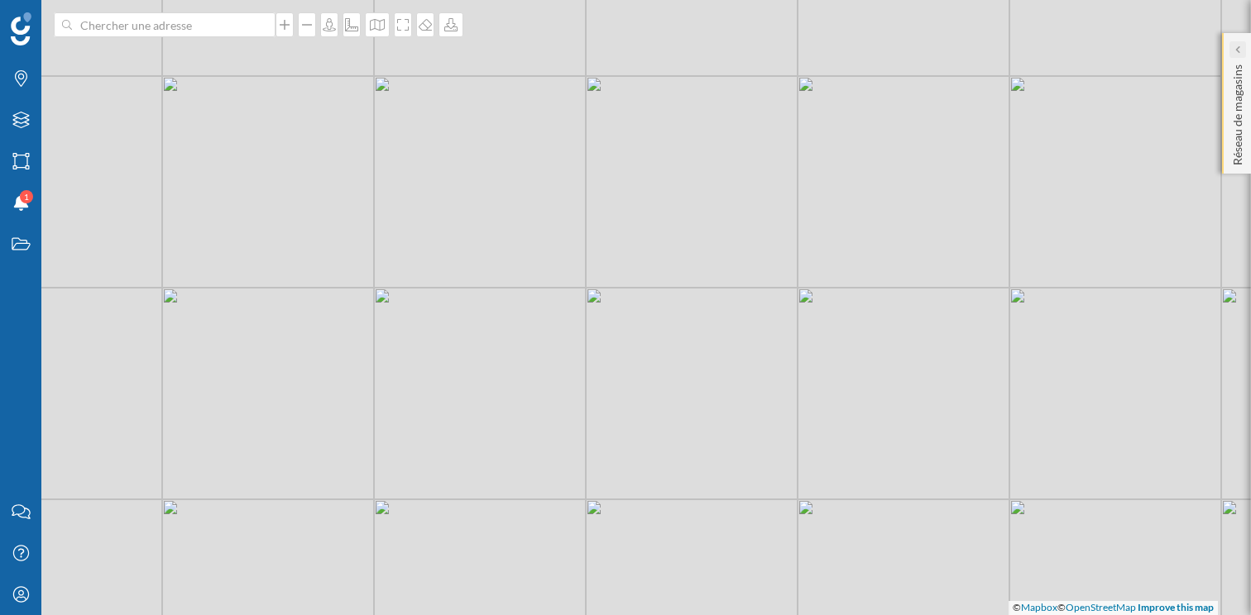
click at [1238, 46] on icon at bounding box center [1237, 48] width 4 height 7
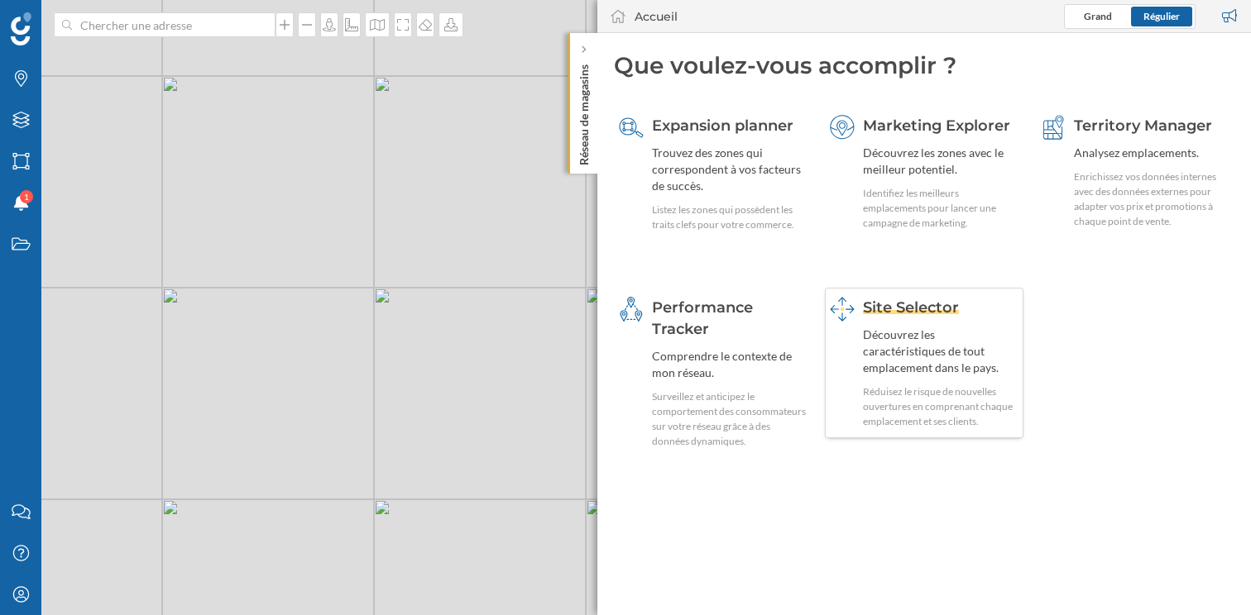
click at [940, 314] on span "Site Selector" at bounding box center [911, 308] width 96 height 18
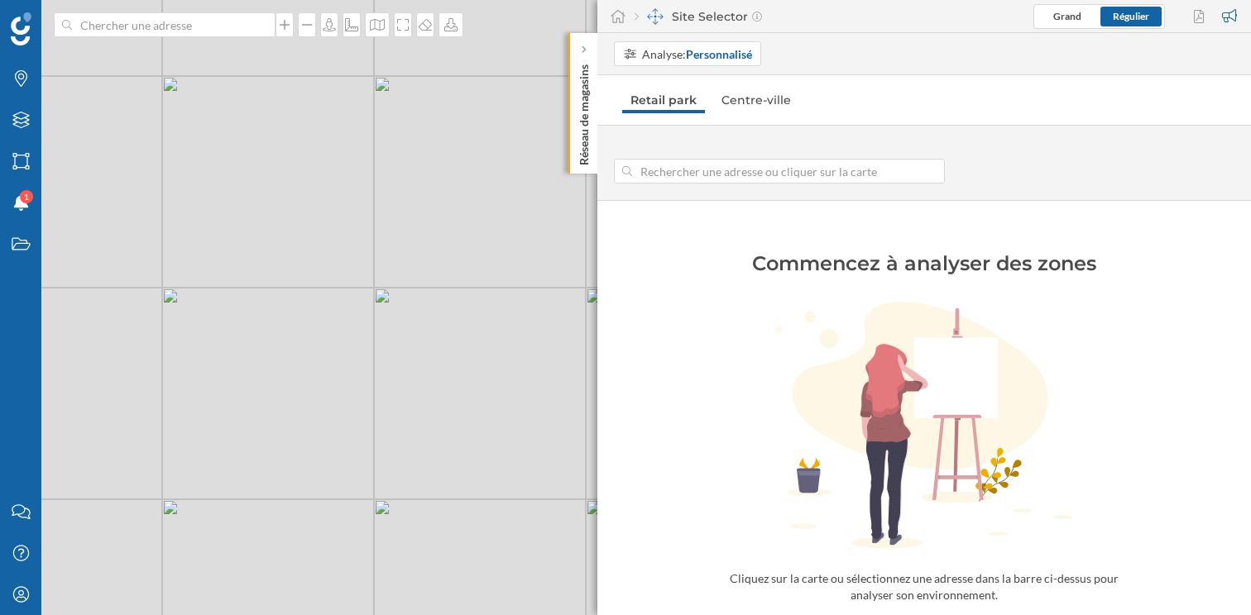
click at [758, 173] on input at bounding box center [779, 171] width 294 height 25
click at [227, 16] on input at bounding box center [164, 24] width 185 height 25
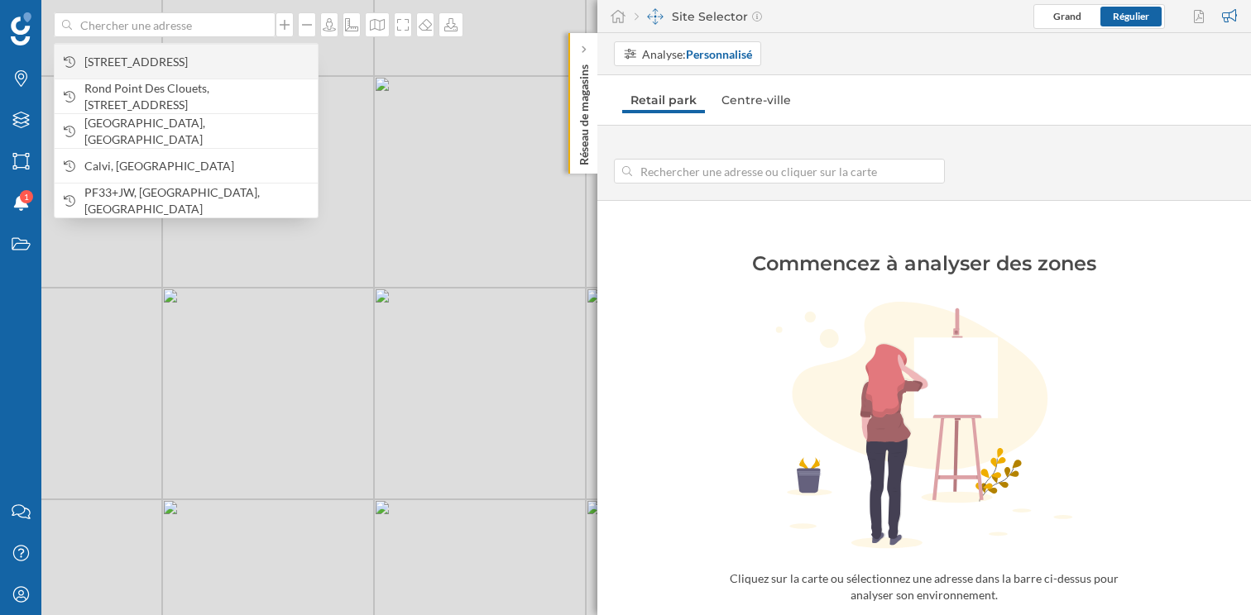
click at [212, 54] on span "[STREET_ADDRESS]" at bounding box center [196, 62] width 225 height 17
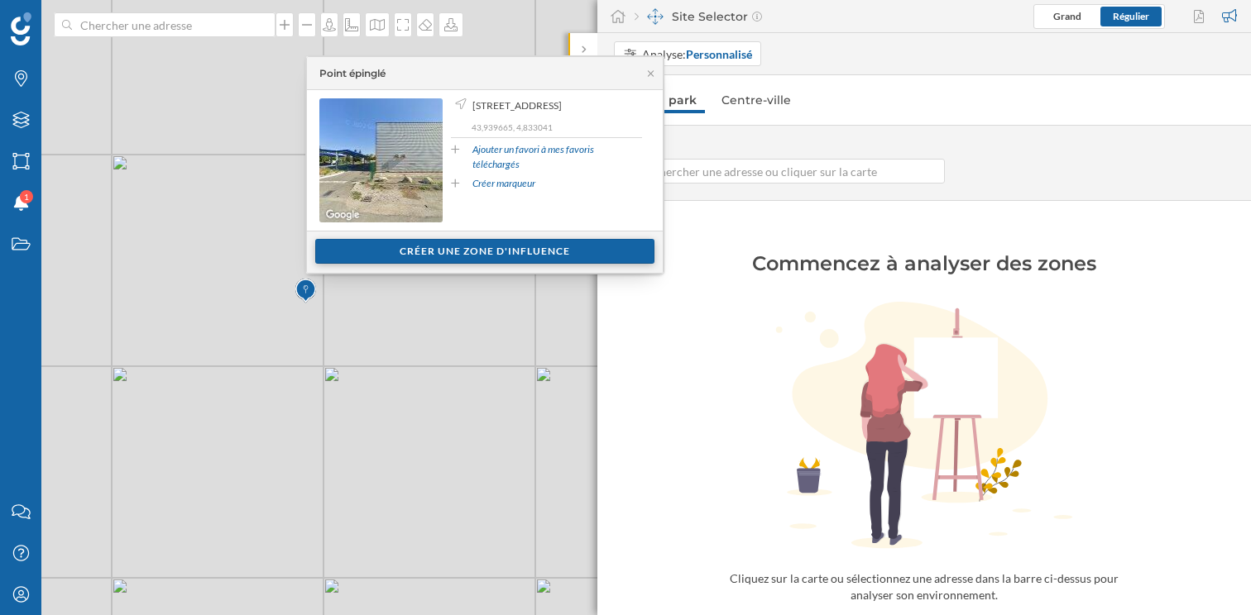
click at [470, 246] on div "Créer une zone d'influence" at bounding box center [484, 251] width 339 height 25
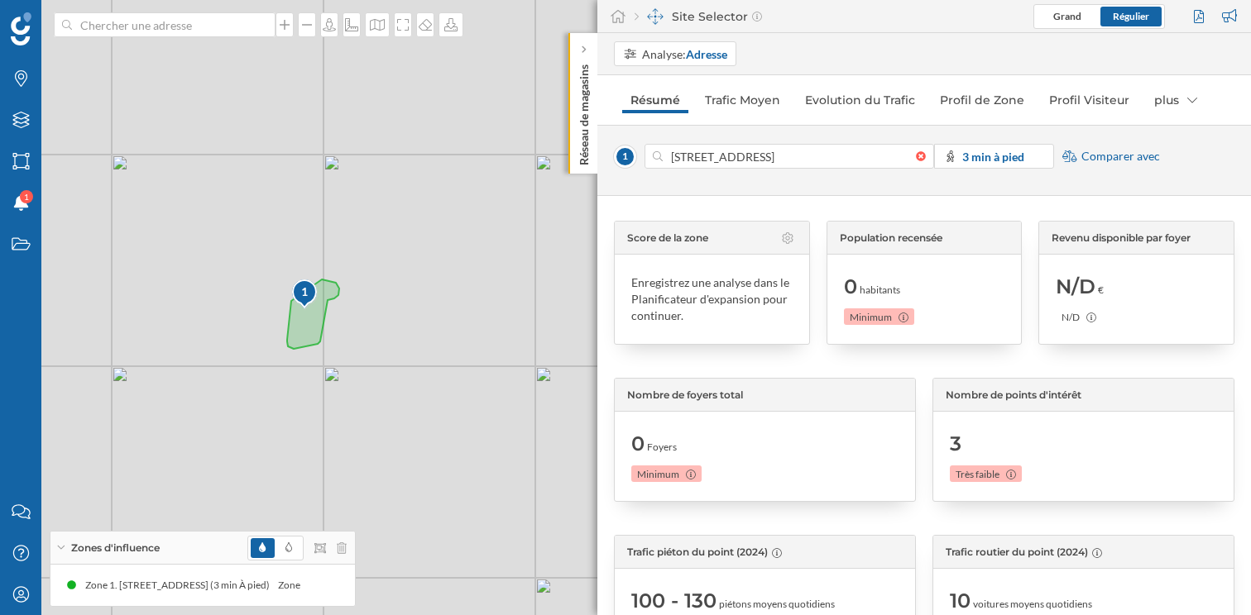
click at [696, 23] on div "Site Selector" at bounding box center [697, 16] width 127 height 17
click at [696, 53] on strong "Adresse" at bounding box center [706, 54] width 41 height 14
drag, startPoint x: 687, startPoint y: 108, endPoint x: 687, endPoint y: 79, distance: 28.1
click at [687, 79] on div "Personnalisé Adresse Zone commerciale" at bounding box center [677, 116] width 124 height 91
click at [687, 79] on div "Personnalisé" at bounding box center [660, 87] width 74 height 17
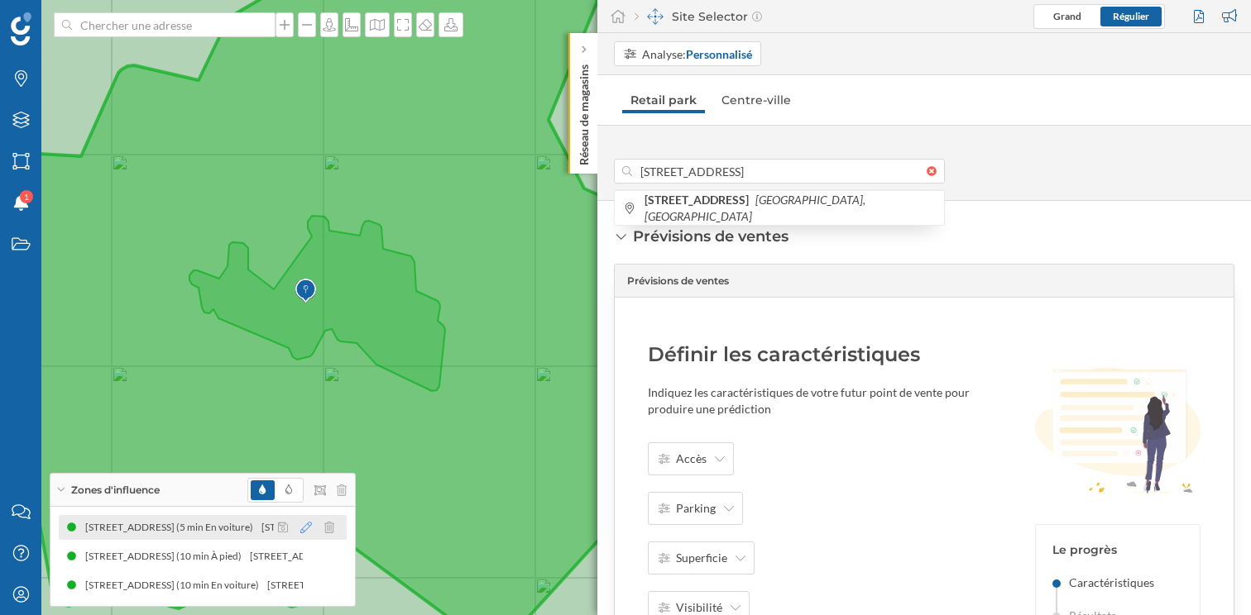
click at [302, 528] on icon at bounding box center [306, 528] width 12 height 12
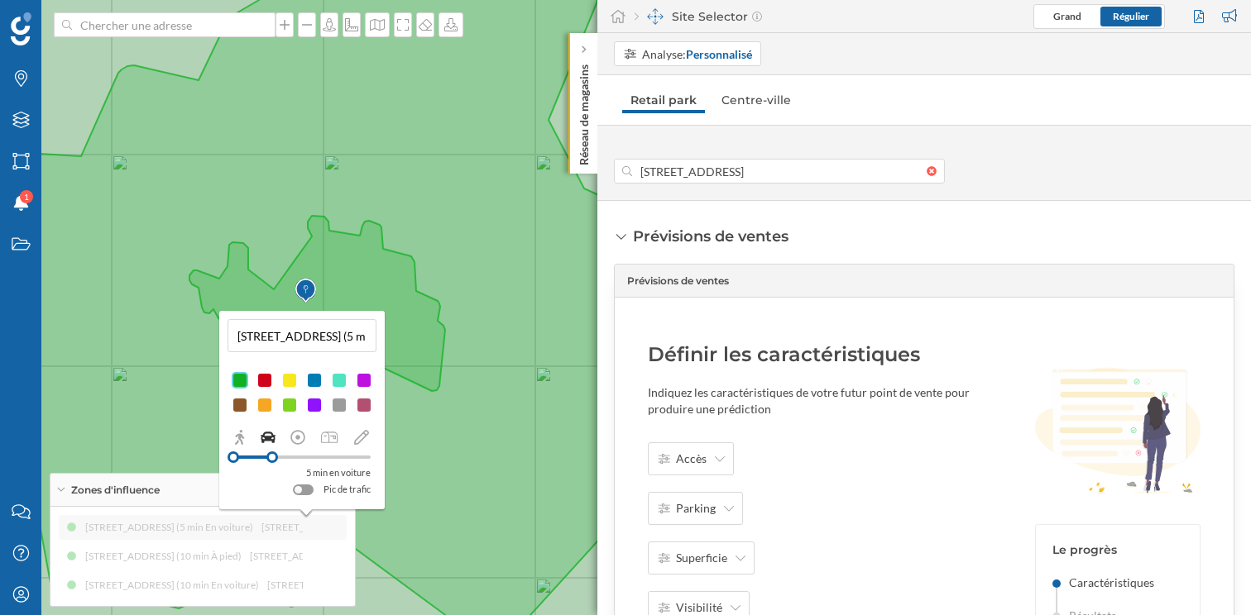
click at [366, 336] on input "104 Route De Montfavet, 84000 Avignon, France (5 min En voiture)" at bounding box center [301, 335] width 139 height 25
click at [360, 337] on input "84000 Avignon, France (5 min En voiture)" at bounding box center [301, 335] width 139 height 25
click at [351, 342] on input "5 min En voiture)" at bounding box center [301, 335] width 139 height 25
type input "5 min En voiture"
click at [357, 365] on button at bounding box center [363, 364] width 17 height 17
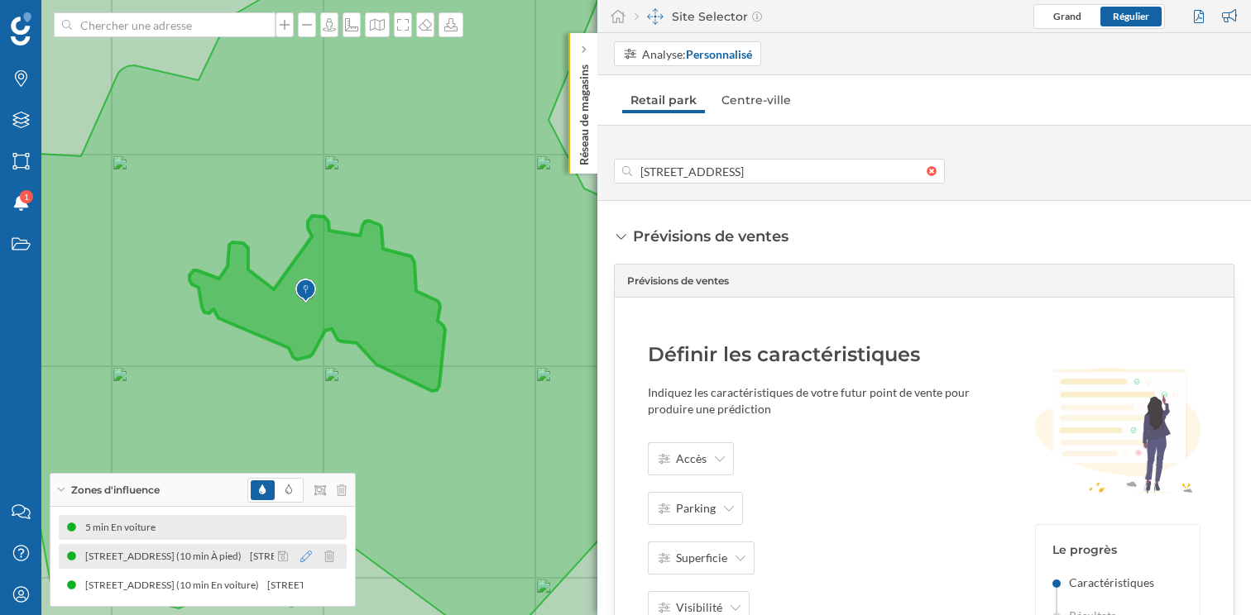
click at [309, 557] on icon at bounding box center [306, 557] width 12 height 12
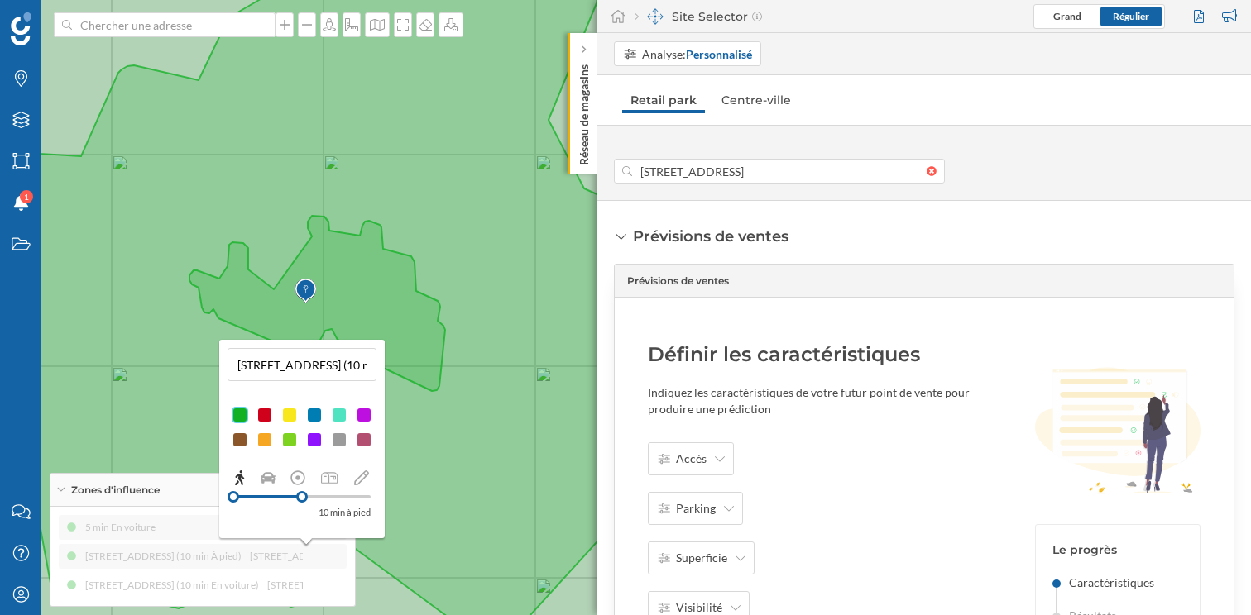
drag, startPoint x: 365, startPoint y: 371, endPoint x: 232, endPoint y: 371, distance: 132.3
click at [232, 371] on input "104 Route De Montfavet, 84000 Avignon, France (10 min À pied)" at bounding box center [301, 364] width 139 height 25
type input "84000 Avignon, France (10 min À pied)"
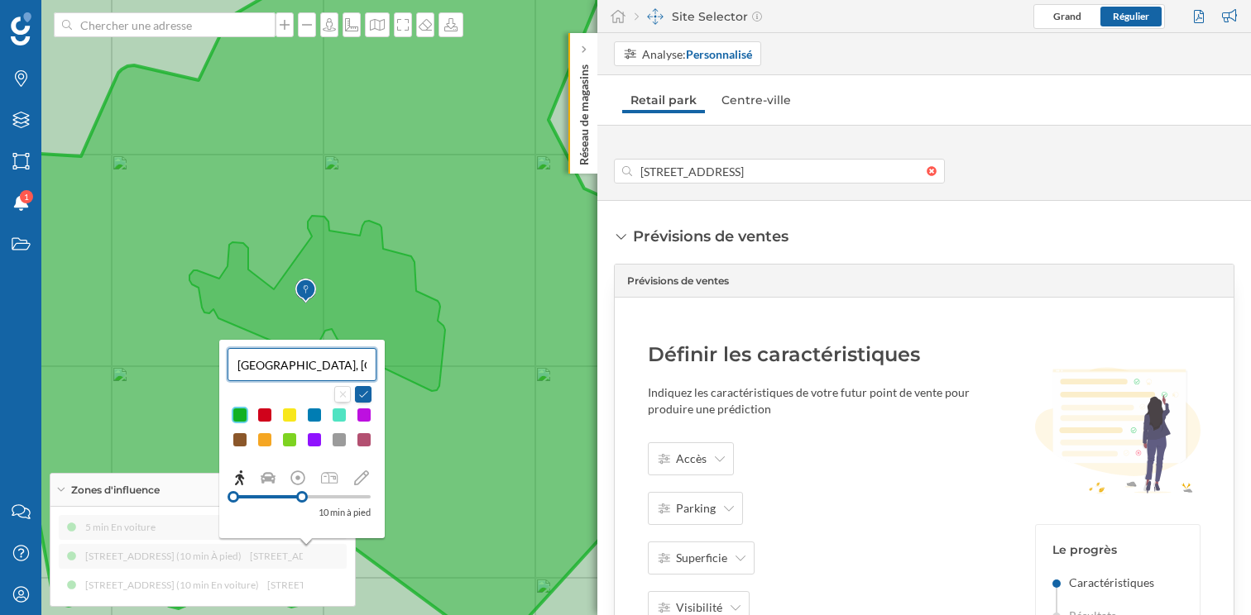
drag, startPoint x: 363, startPoint y: 363, endPoint x: 206, endPoint y: 362, distance: 157.2
click at [206, 362] on div "Marques Filtres Zones Notifications 1 Travail Nous contacter Centre d'aide Mon …" at bounding box center [625, 307] width 1251 height 615
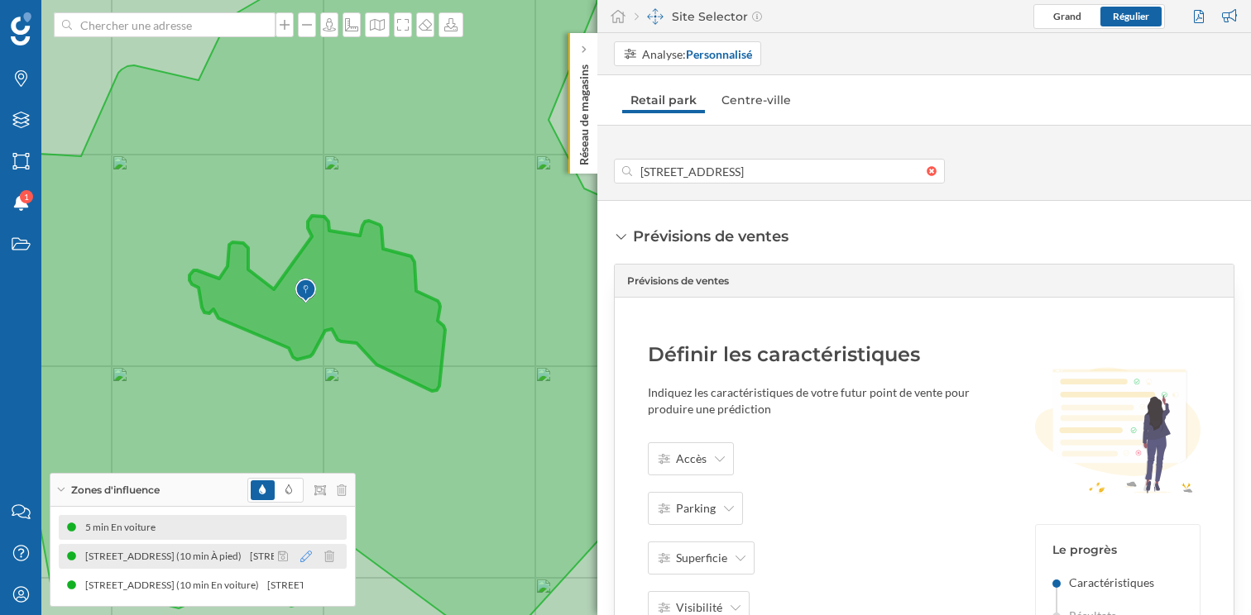
click at [304, 557] on icon at bounding box center [306, 557] width 12 height 12
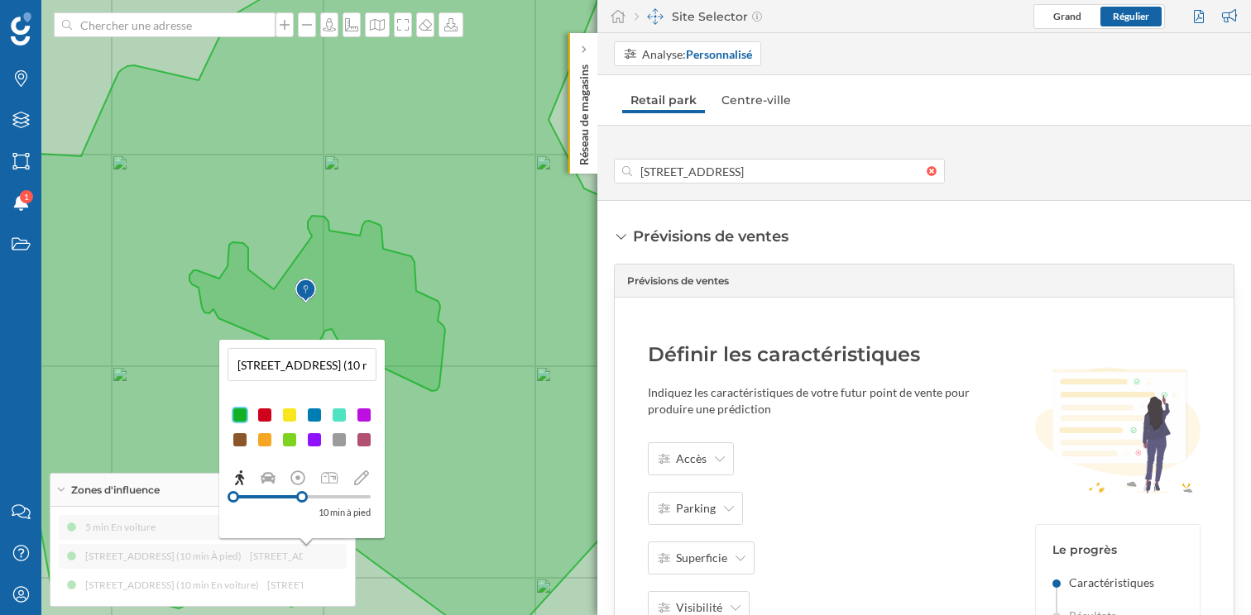
click at [367, 366] on input "104 Route De Montfavet, 84000 Avignon, France (10 min À pied)" at bounding box center [301, 364] width 139 height 25
click at [358, 363] on input "84000 Avignon, France (10 min À pied)" at bounding box center [301, 364] width 139 height 25
click at [345, 363] on input "10 min À pied)" at bounding box center [301, 364] width 139 height 25
type input "10 min À pied"
click at [318, 416] on div at bounding box center [314, 415] width 17 height 17
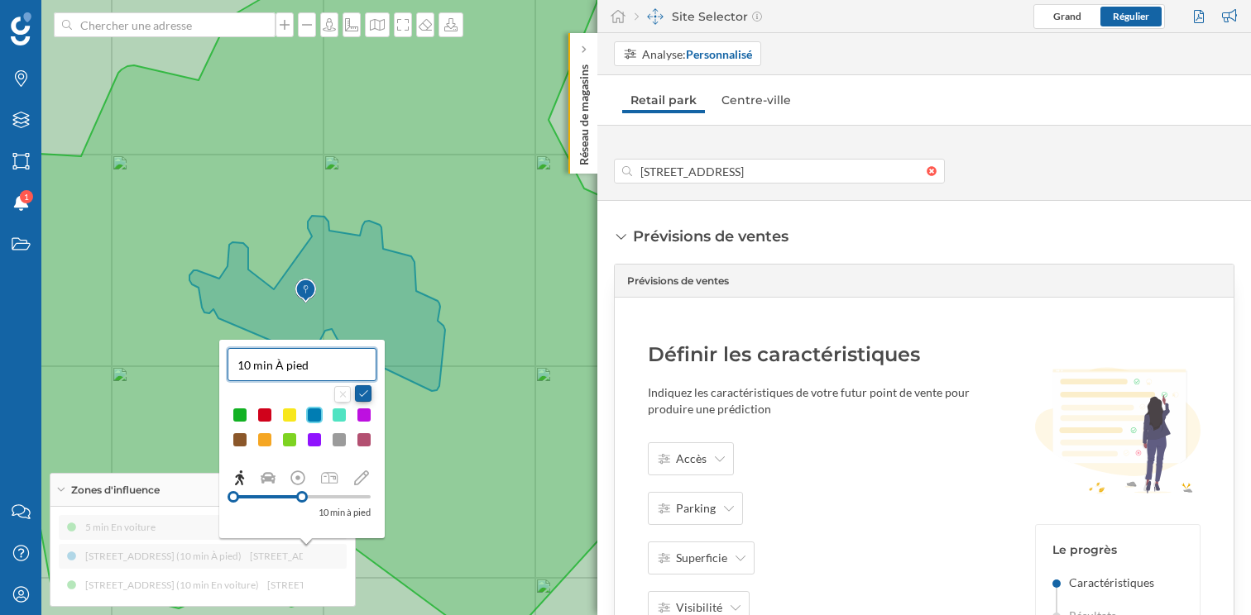
click at [362, 393] on button at bounding box center [363, 393] width 17 height 17
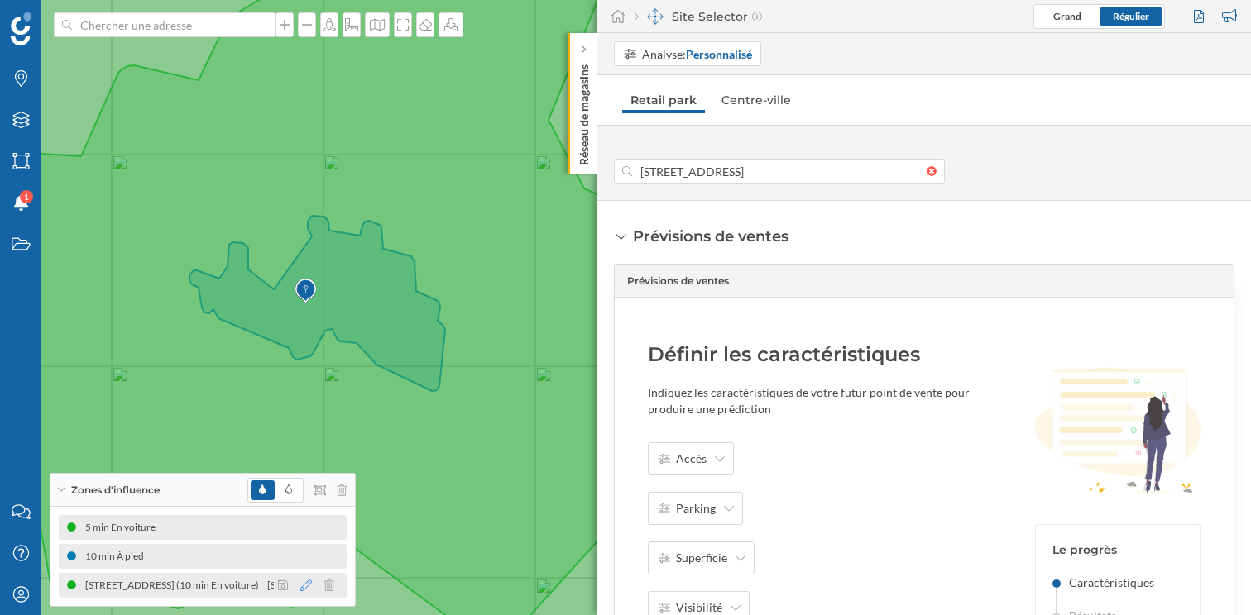
click at [308, 586] on icon at bounding box center [306, 586] width 12 height 12
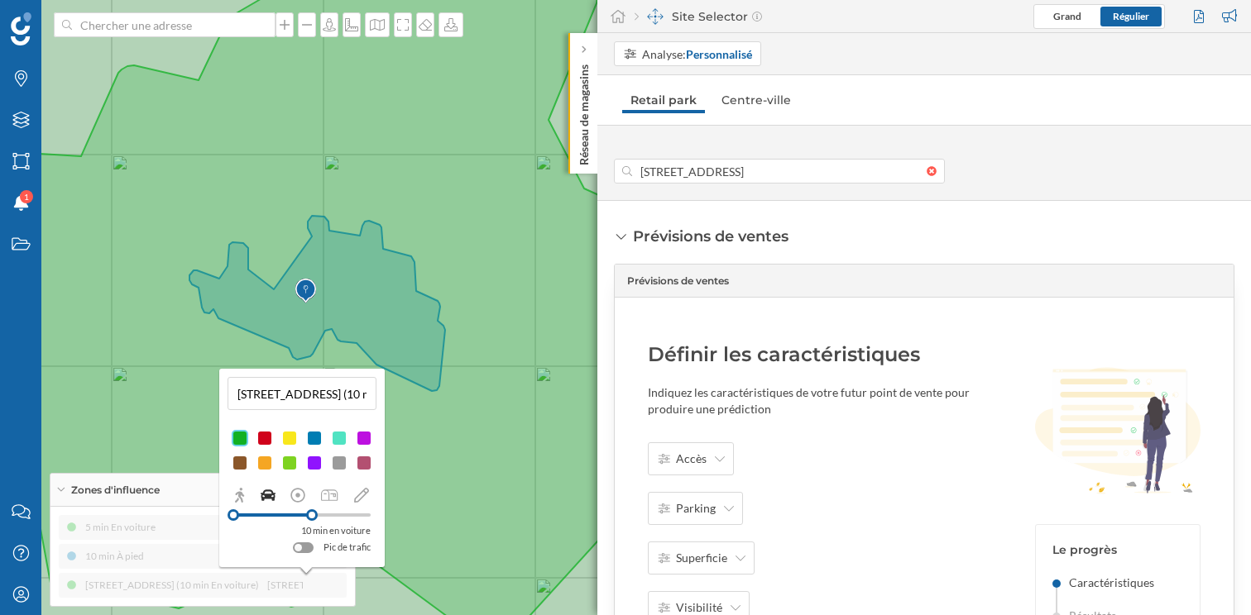
click at [365, 397] on input "104 Route De Montfavet, 84000 Avignon, France (10 min En voiture)" at bounding box center [301, 393] width 139 height 25
click at [362, 394] on input "84000 Avignon, France (10 min En voiture)" at bounding box center [301, 393] width 139 height 25
click at [353, 392] on input "10 min En voiture)" at bounding box center [301, 393] width 139 height 25
type input "10 min En voiture"
click at [268, 438] on div at bounding box center [264, 438] width 17 height 17
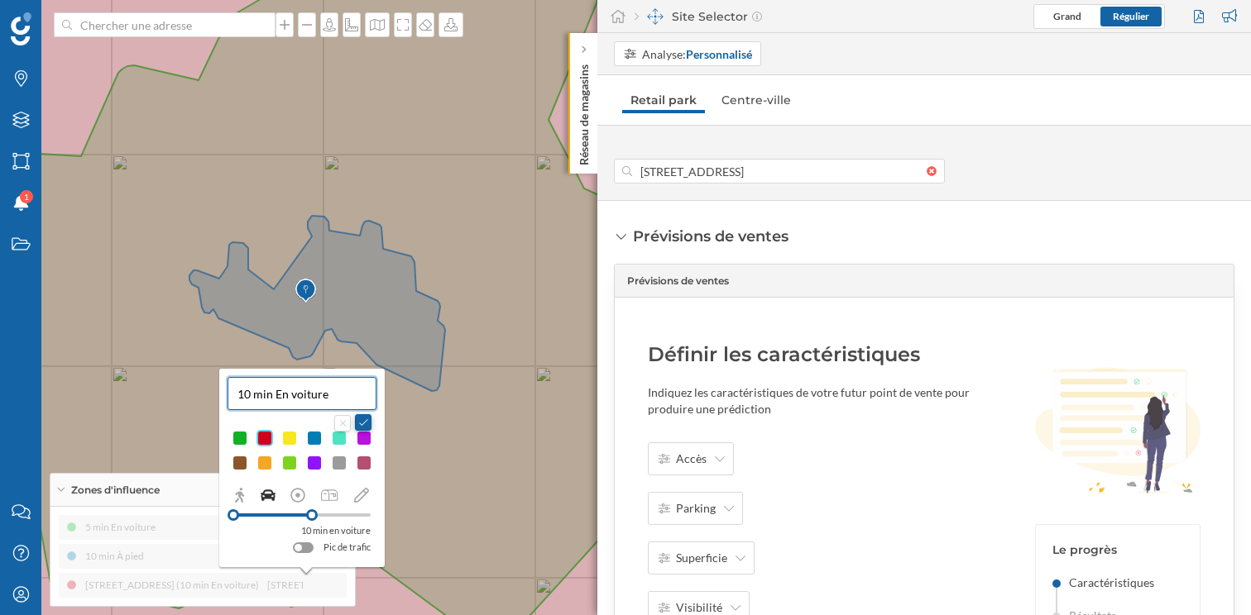
click at [363, 424] on button at bounding box center [363, 422] width 17 height 17
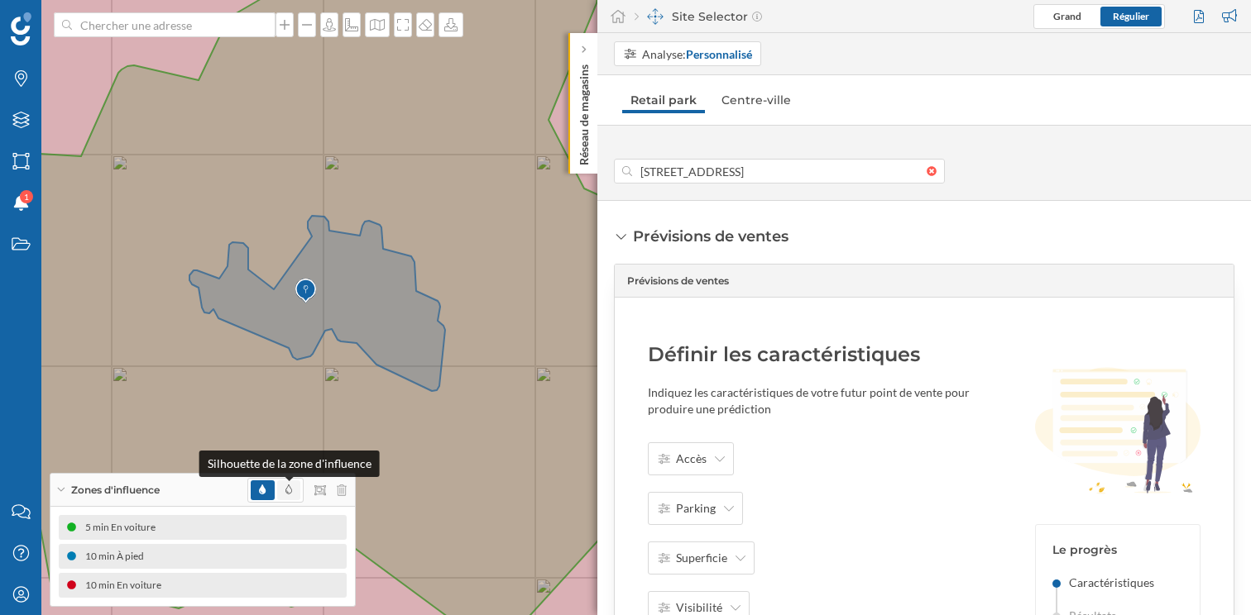
click at [289, 487] on icon at bounding box center [288, 490] width 7 height 10
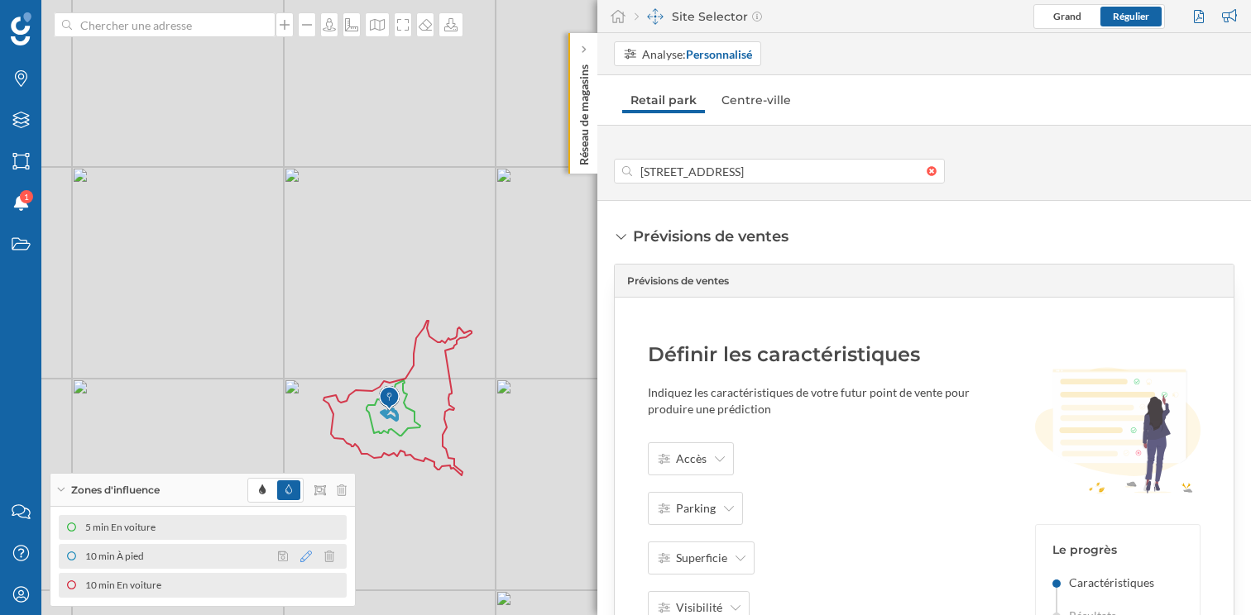
click at [308, 556] on icon at bounding box center [306, 557] width 12 height 12
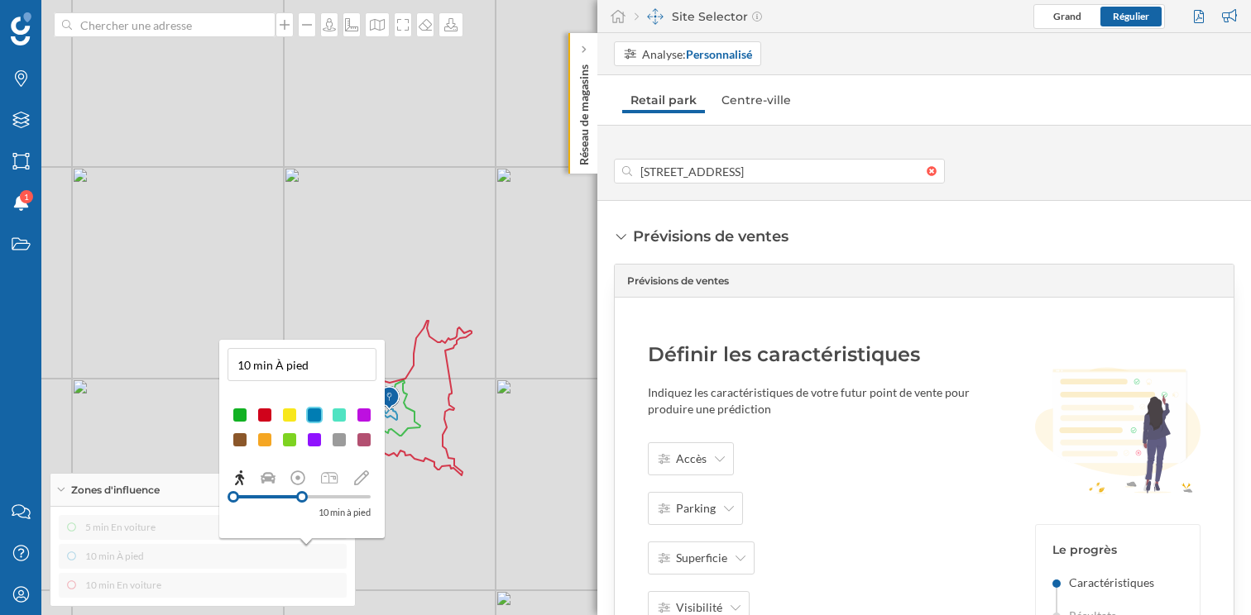
click at [313, 440] on div at bounding box center [314, 440] width 17 height 17
click at [857, 221] on div "Prévisions de ventes Prévisions de ventes Définir les caractéristiques Indiquez…" at bounding box center [923, 408] width 653 height 414
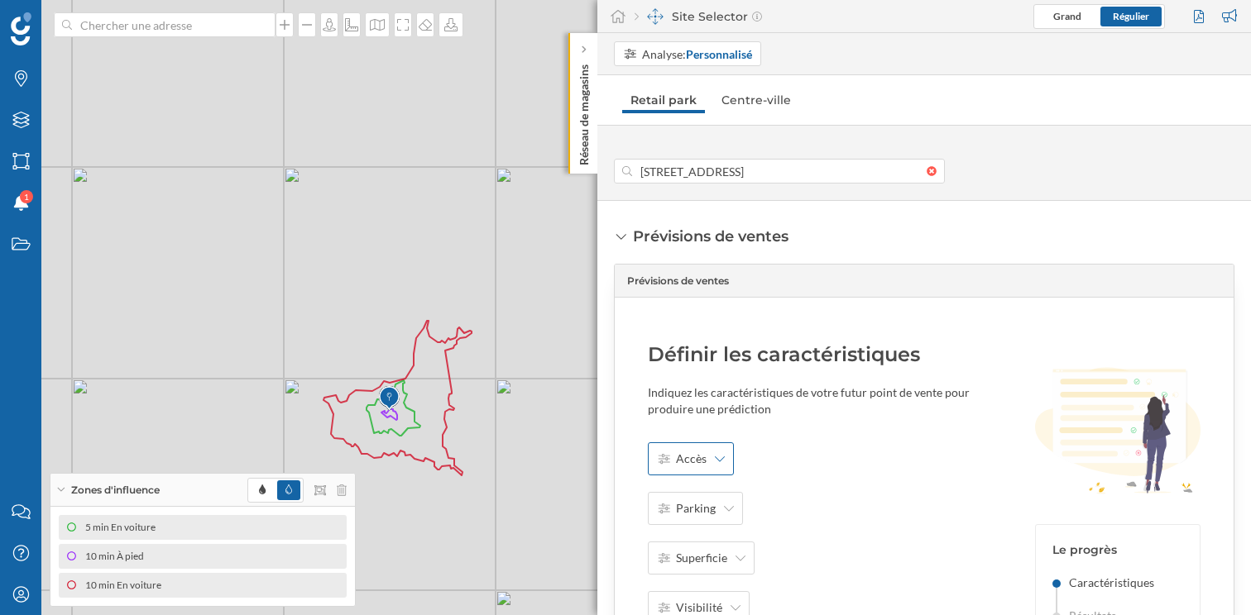
click at [701, 469] on div "Accès" at bounding box center [691, 459] width 86 height 33
click at [722, 524] on div "Grand rond point à moins de 50 m" at bounding box center [744, 526] width 175 height 17
click at [714, 507] on div "Parking" at bounding box center [695, 508] width 95 height 33
click at [725, 546] on div "Oui" at bounding box center [710, 546] width 106 height 17
click at [715, 552] on span "Superficie" at bounding box center [701, 558] width 51 height 17
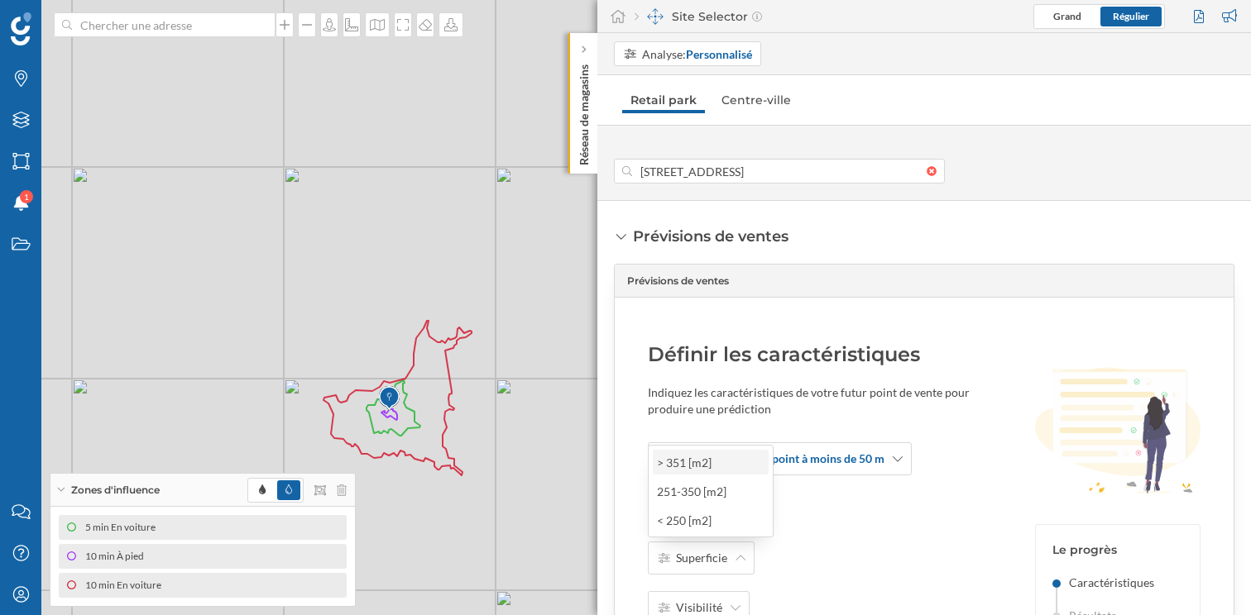
click at [707, 462] on div "> 351 [m2]" at bounding box center [710, 462] width 106 height 17
click at [715, 607] on span "Visibilité" at bounding box center [699, 608] width 46 height 17
click at [715, 536] on div "Excellente" at bounding box center [710, 541] width 106 height 17
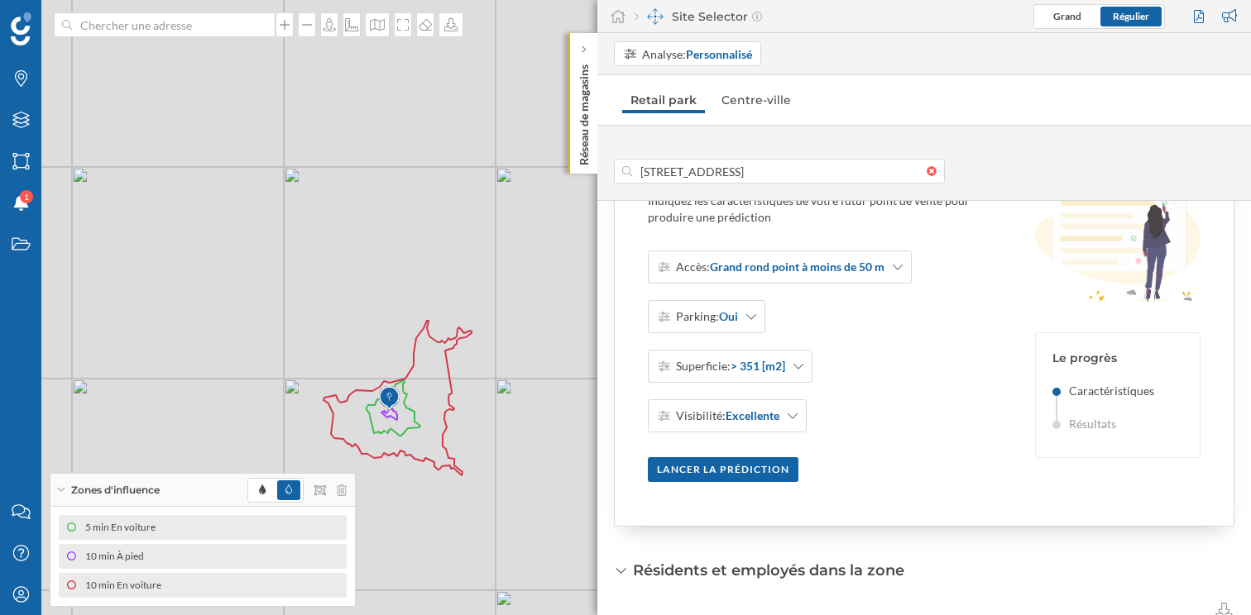
scroll to position [202, 0]
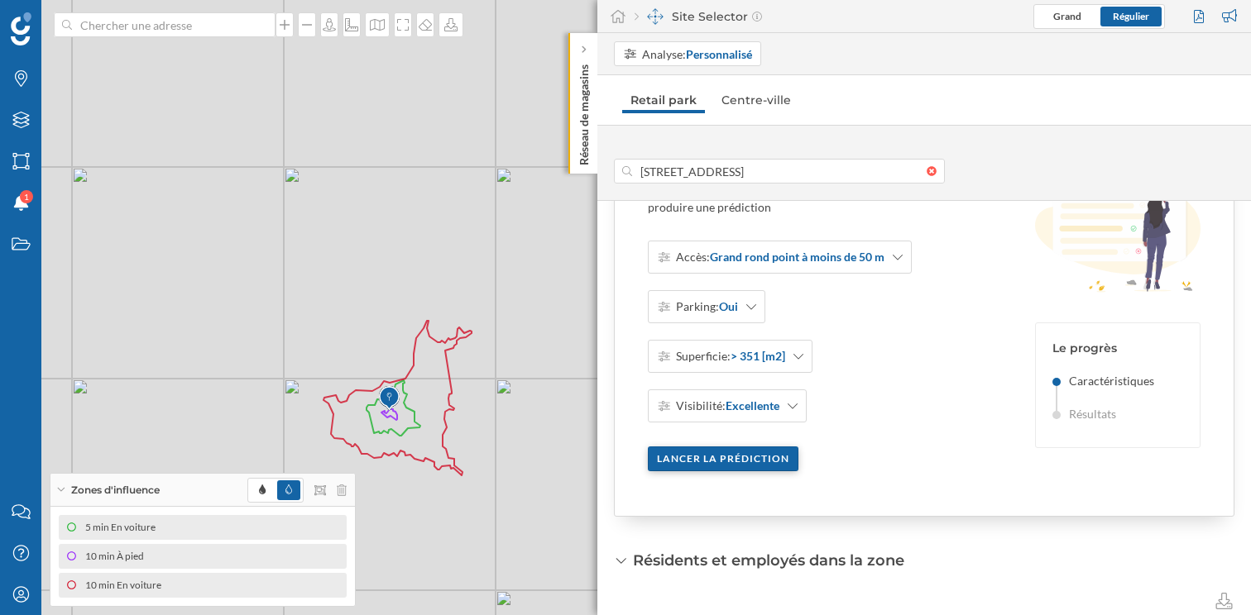
click at [766, 466] on div "Lancer la prédiction" at bounding box center [723, 459] width 151 height 25
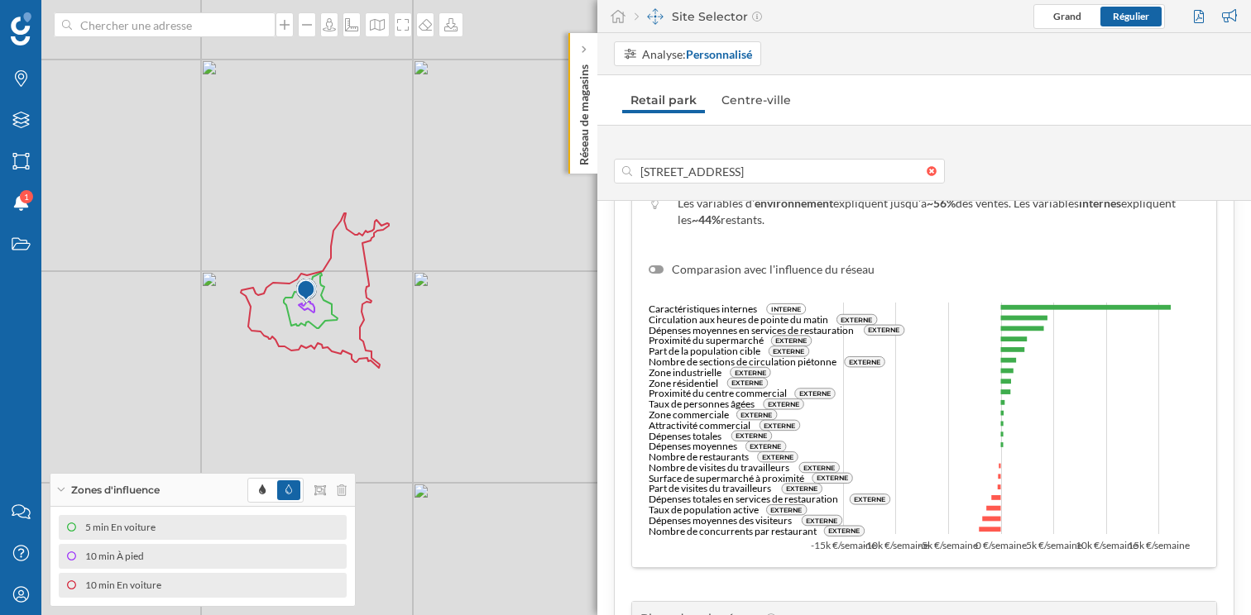
scroll to position [825, 0]
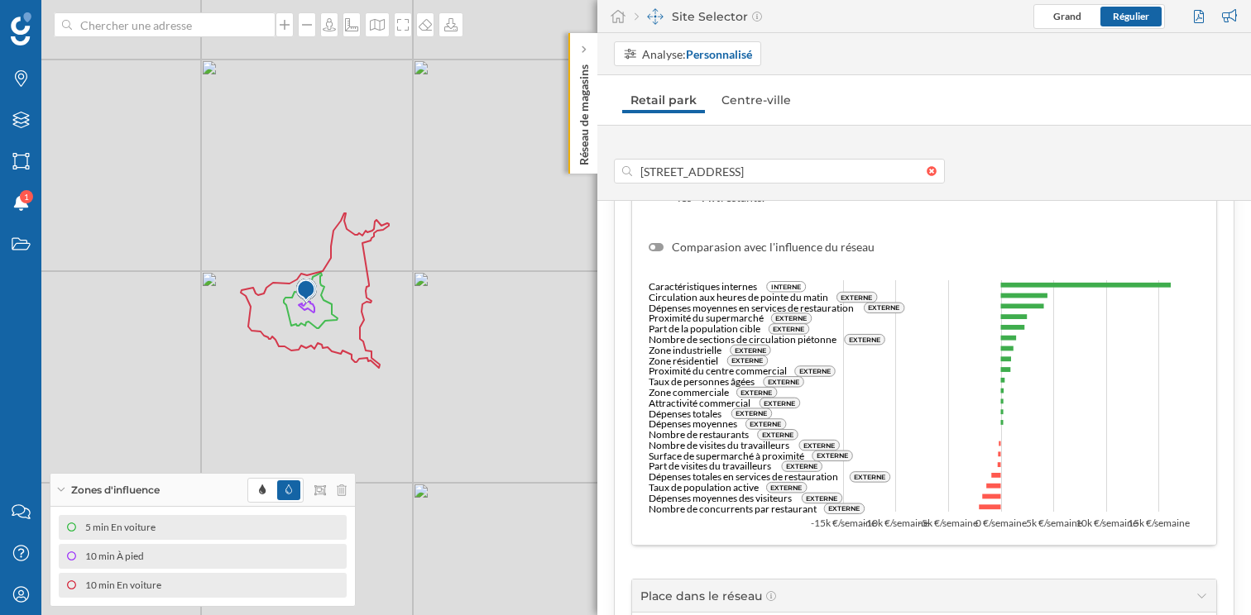
click at [654, 244] on div at bounding box center [655, 247] width 15 height 8
click at [0, 0] on input "Comparasion avec l'influence du réseau" at bounding box center [0, 0] width 0 height 0
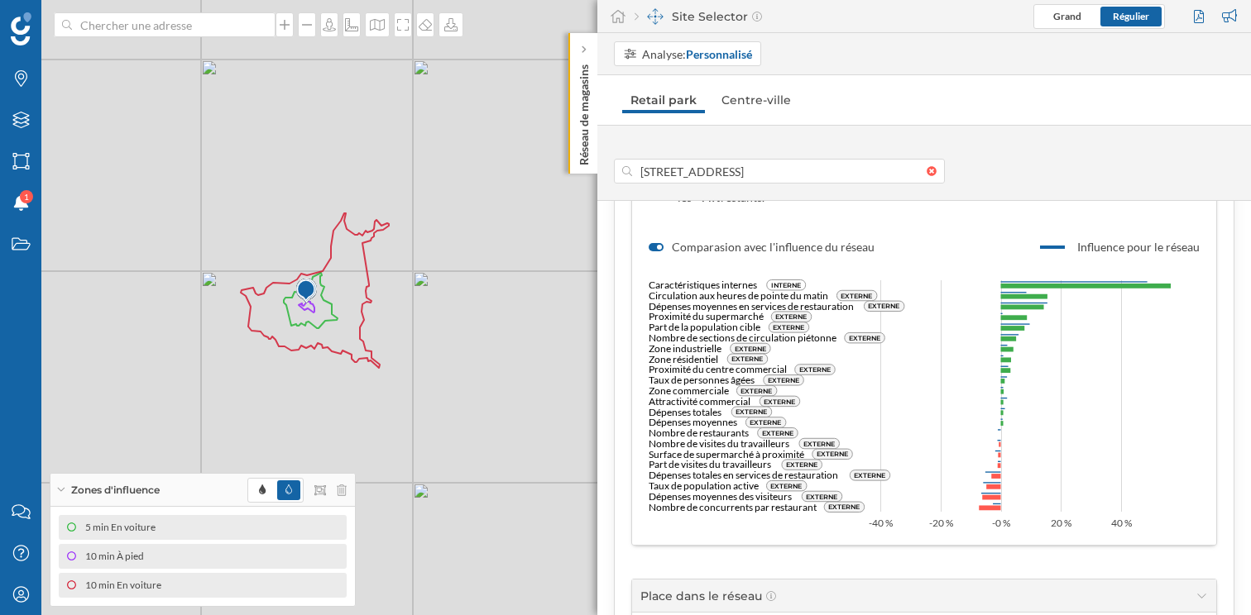
click at [654, 244] on div at bounding box center [655, 247] width 15 height 8
click at [0, 0] on input "Comparasion avec l'influence du réseau" at bounding box center [0, 0] width 0 height 0
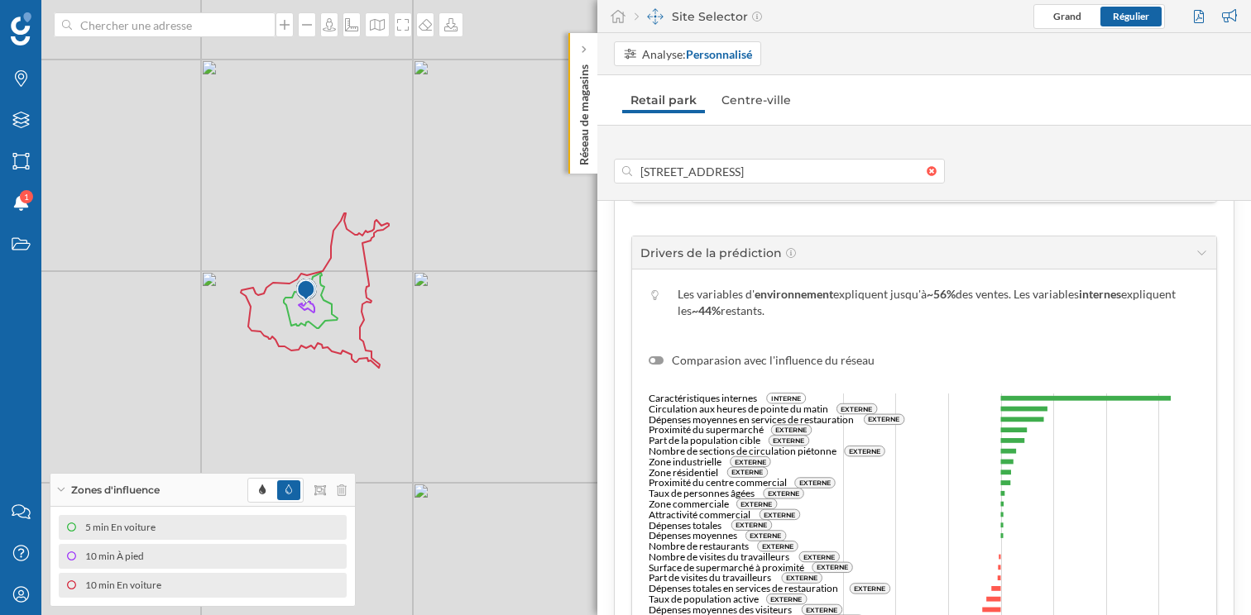
scroll to position [0, 0]
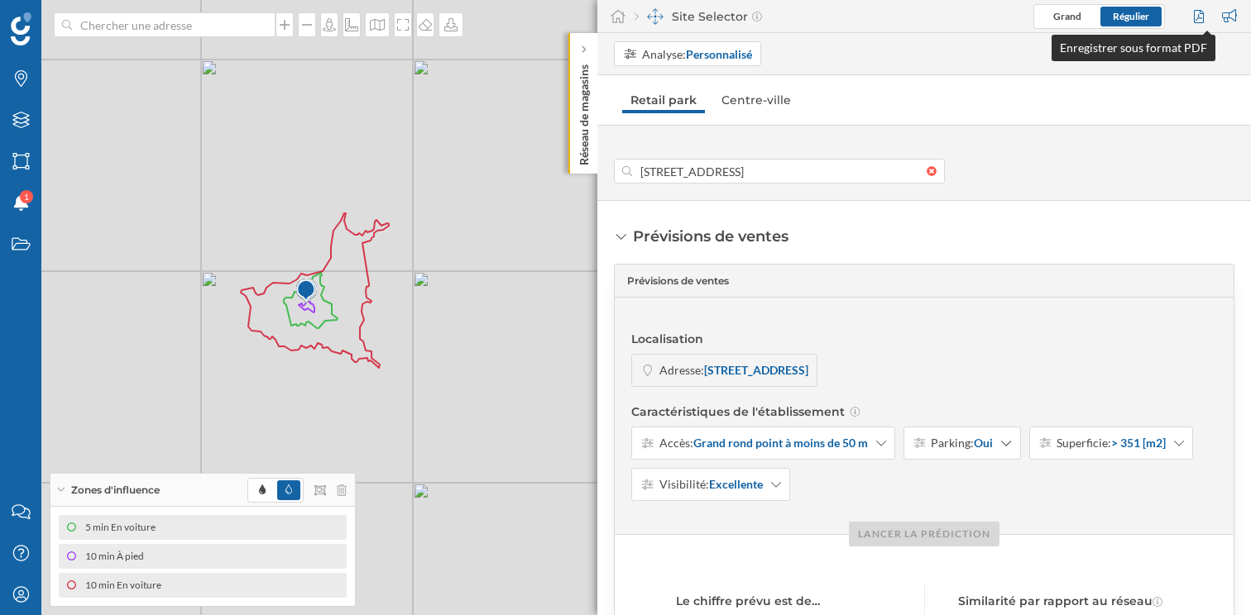
click at [1201, 13] on div at bounding box center [1200, 16] width 22 height 25
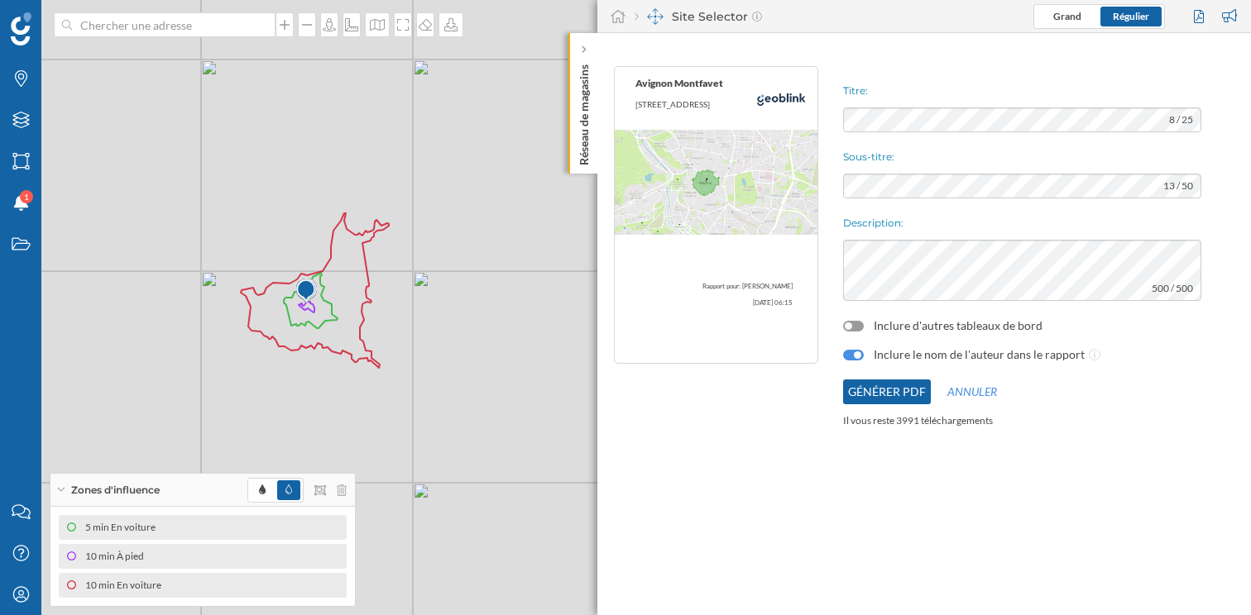
click at [855, 353] on div at bounding box center [857, 355] width 7 height 7
click at [855, 353] on div at bounding box center [853, 355] width 21 height 11
click at [855, 353] on div at bounding box center [857, 355] width 7 height 7
click at [854, 324] on div at bounding box center [853, 326] width 21 height 11
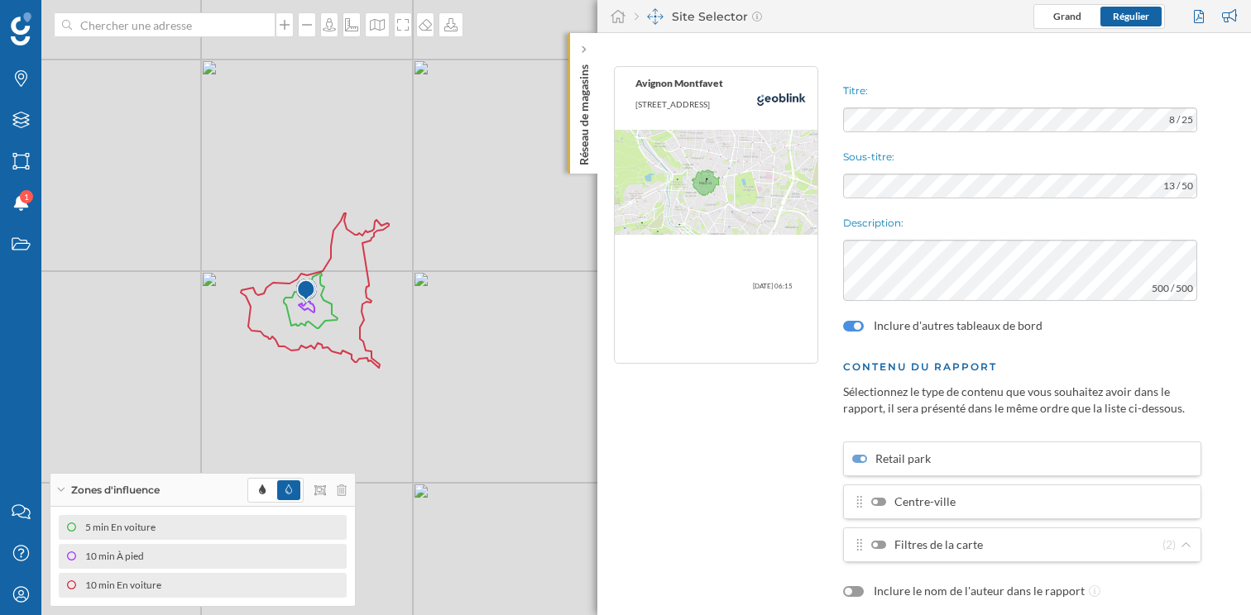
scroll to position [59, 0]
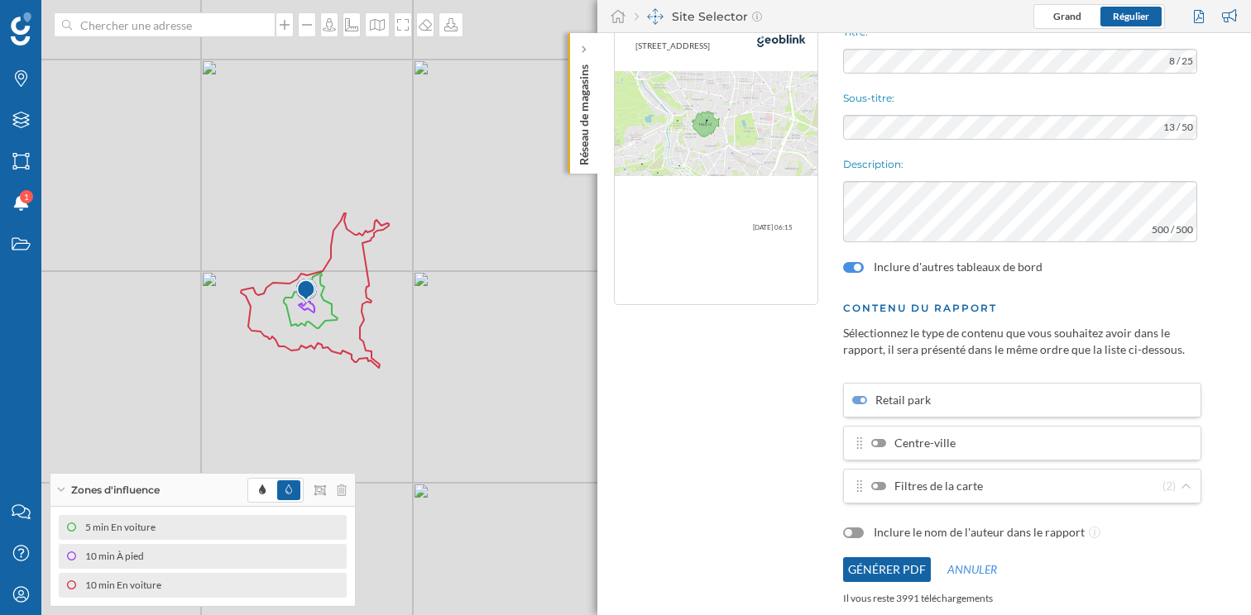
click at [878, 485] on div at bounding box center [878, 486] width 15 height 8
click at [0, 0] on input "Filtres de la carte" at bounding box center [0, 0] width 0 height 0
click at [1181, 487] on icon at bounding box center [1185, 486] width 8 height 5
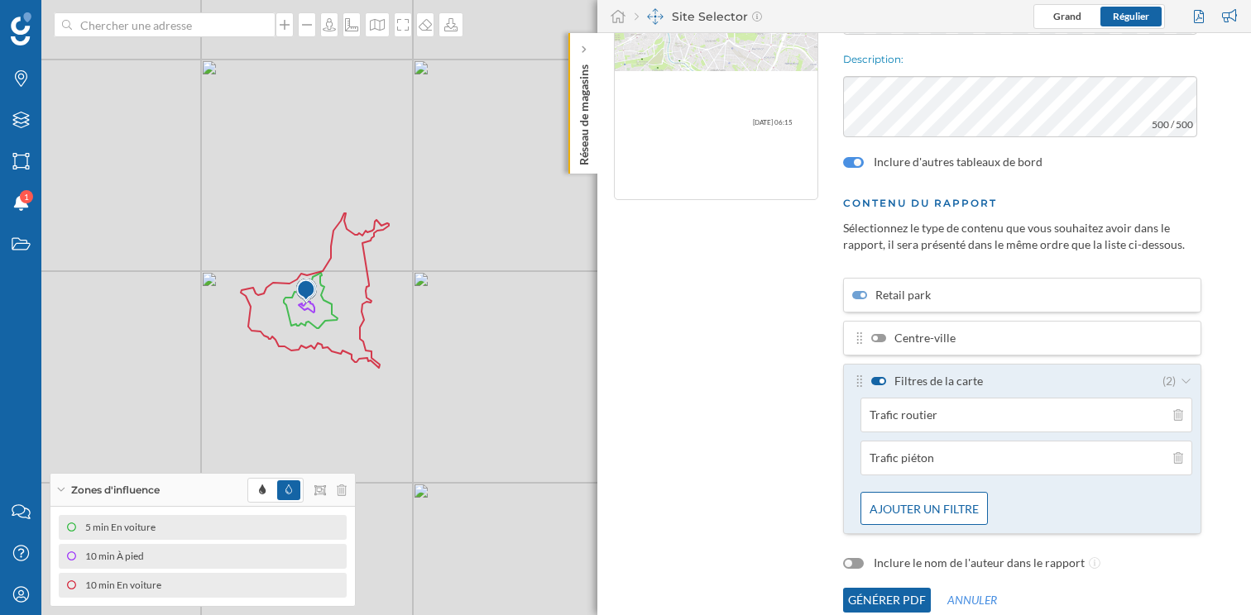
scroll to position [194, 0]
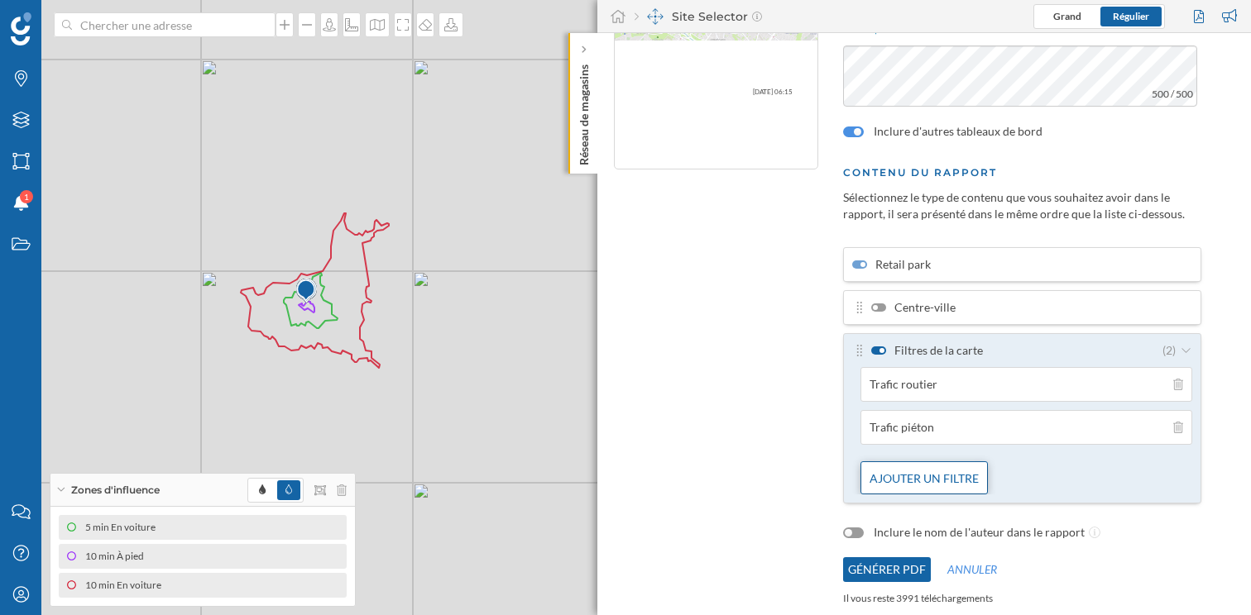
click at [929, 481] on div "Ajouter un filtre" at bounding box center [923, 478] width 127 height 33
click at [937, 443] on div "Variable interne" at bounding box center [930, 440] width 123 height 17
click at [870, 385] on icon at bounding box center [871, 390] width 12 height 10
click at [912, 419] on div "Variable externe" at bounding box center [943, 407] width 156 height 25
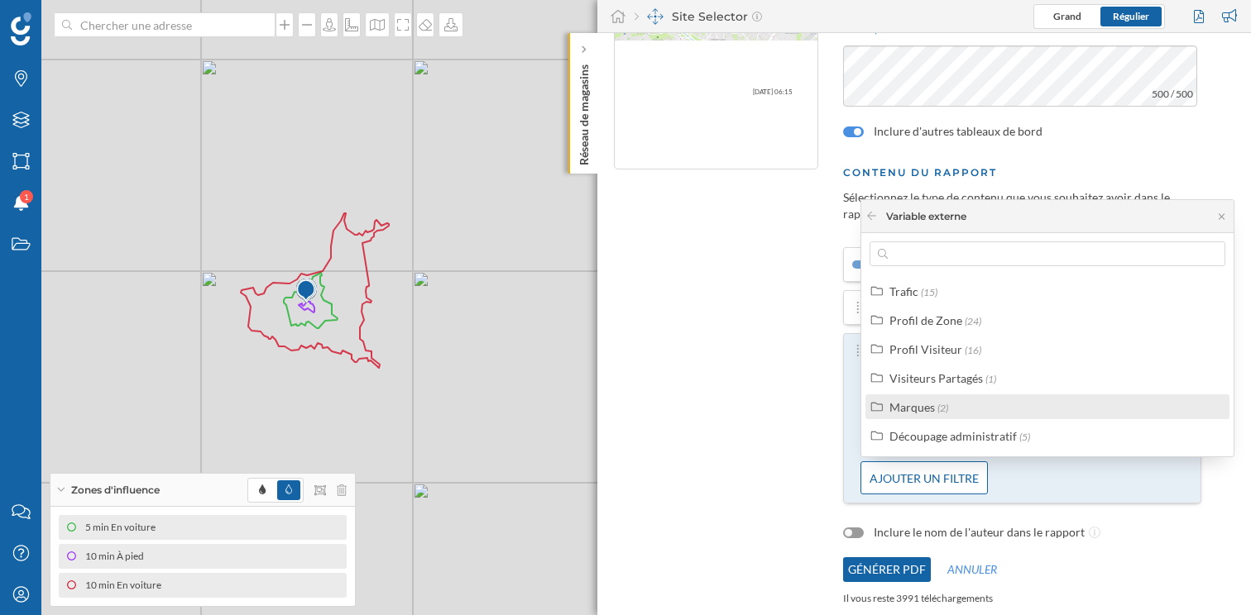
click at [958, 410] on div "Marques (2)" at bounding box center [1054, 407] width 330 height 17
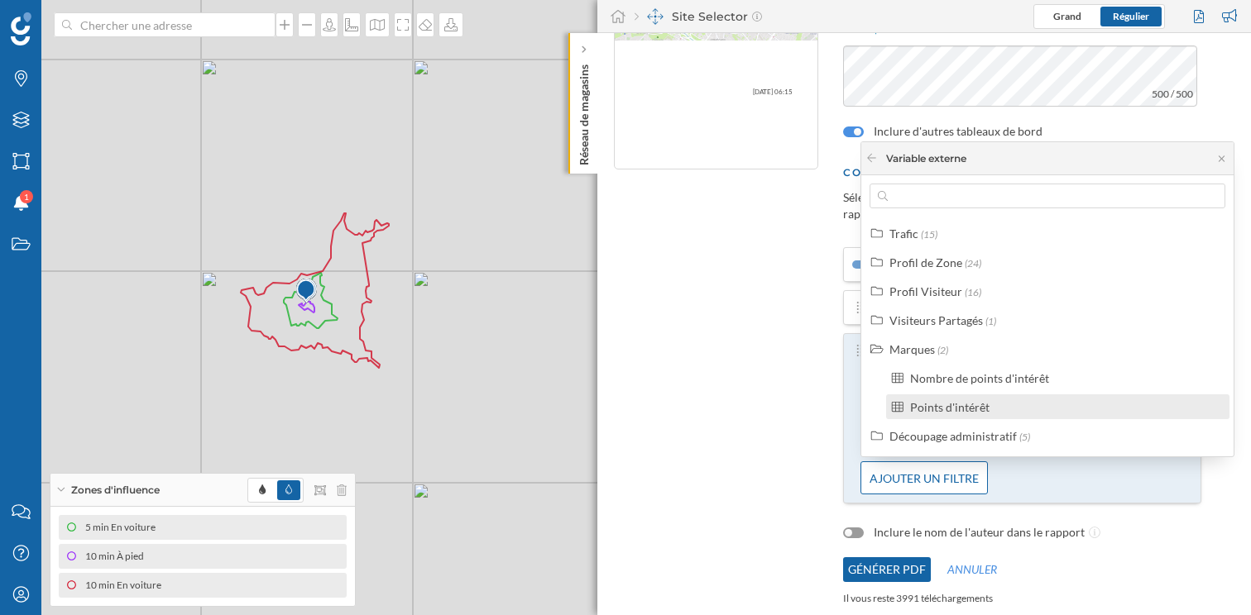
click at [956, 408] on div "Points d'intérêt" at bounding box center [949, 407] width 79 height 14
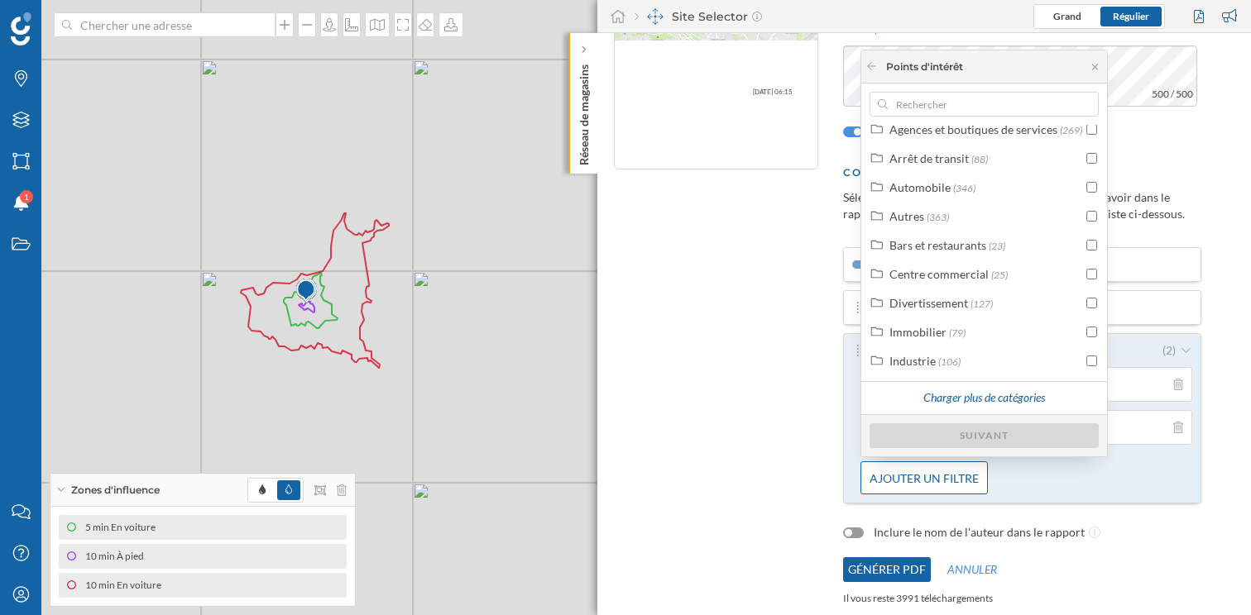
scroll to position [0, 0]
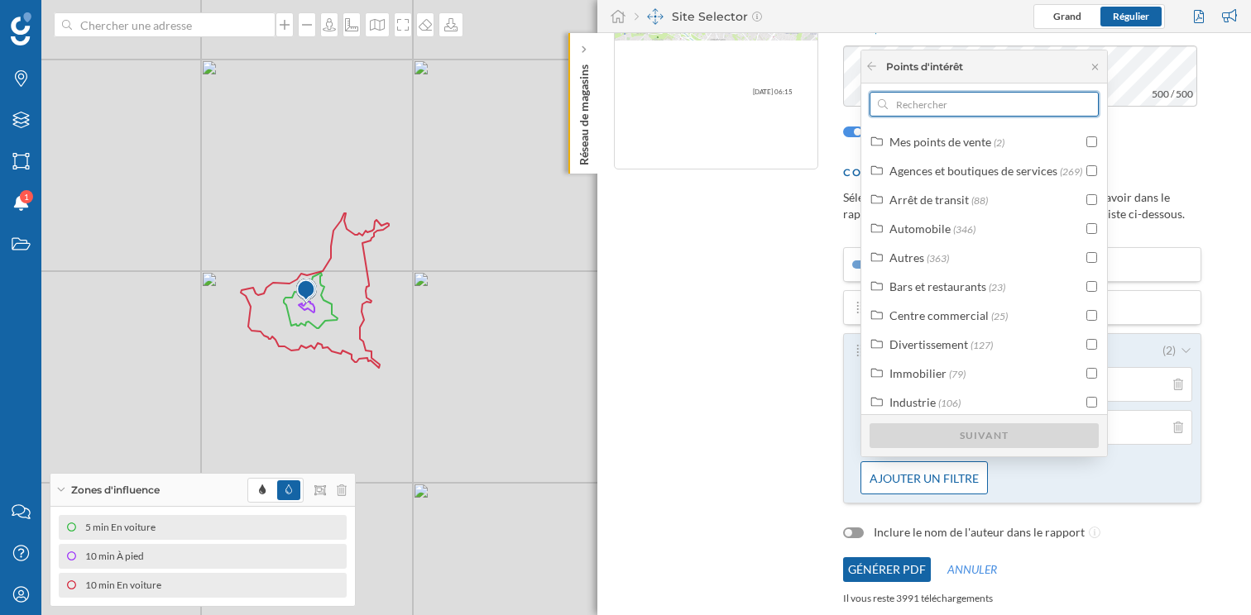
click at [940, 102] on input "text" at bounding box center [984, 104] width 193 height 25
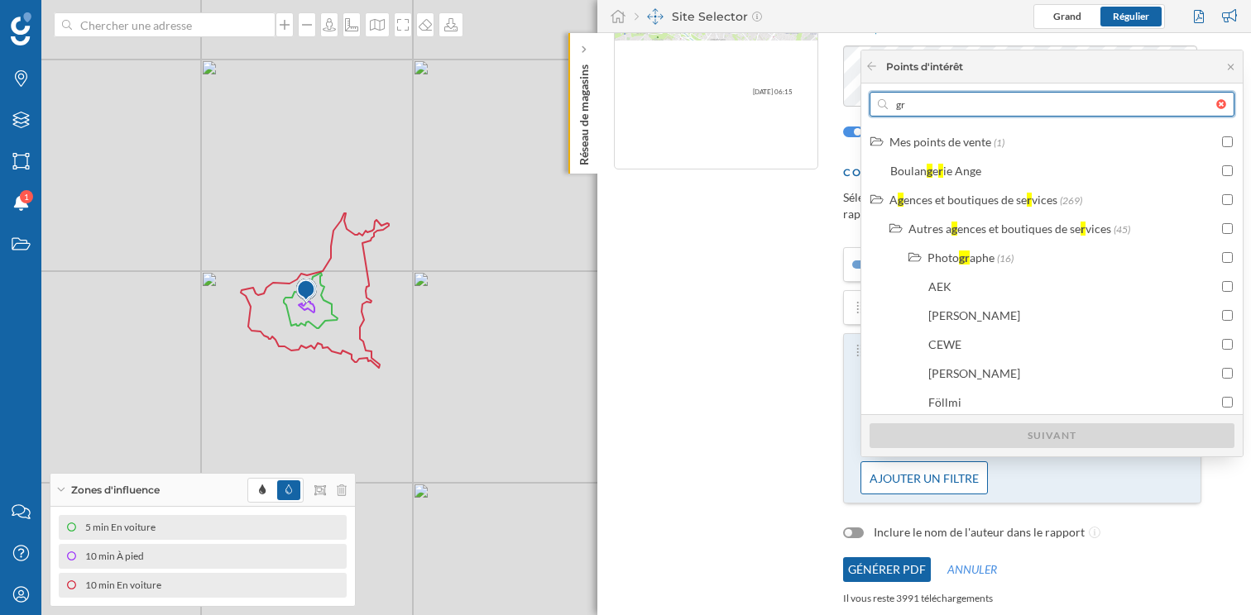
type input "g"
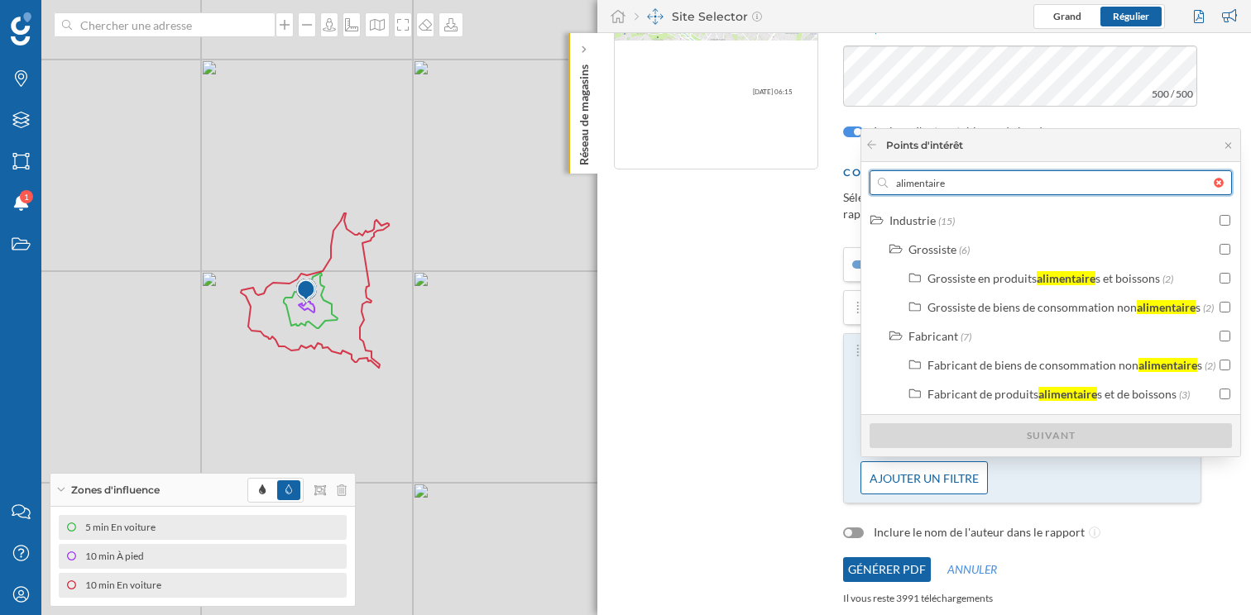
click at [945, 184] on input "alimentaire" at bounding box center [1051, 182] width 326 height 25
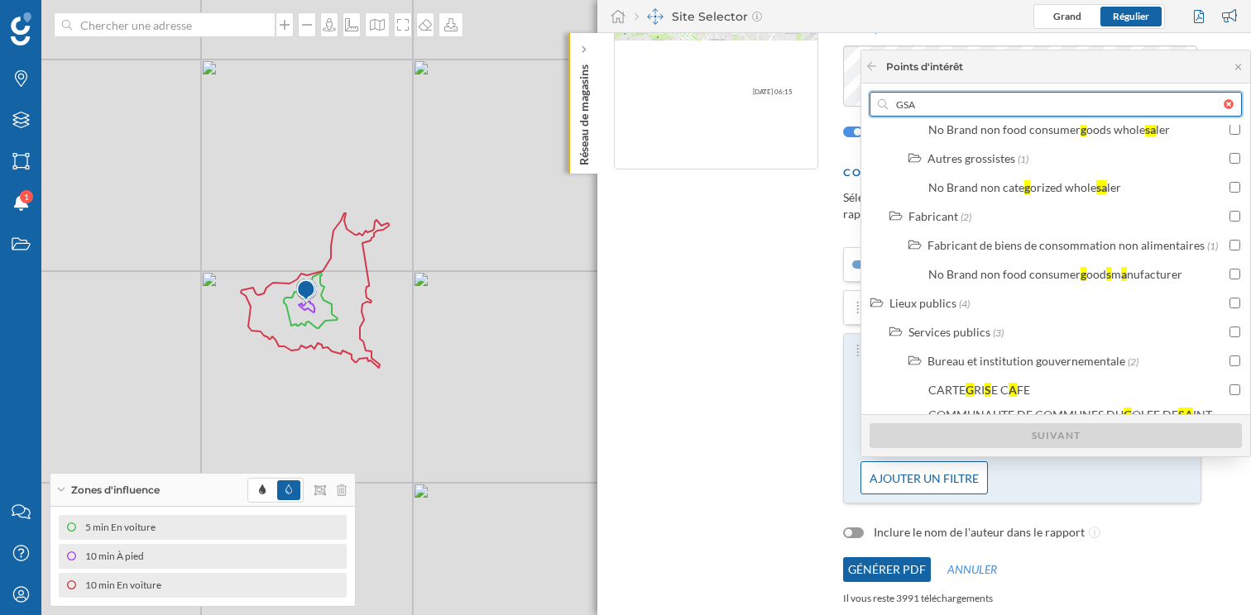
scroll to position [1497, 0]
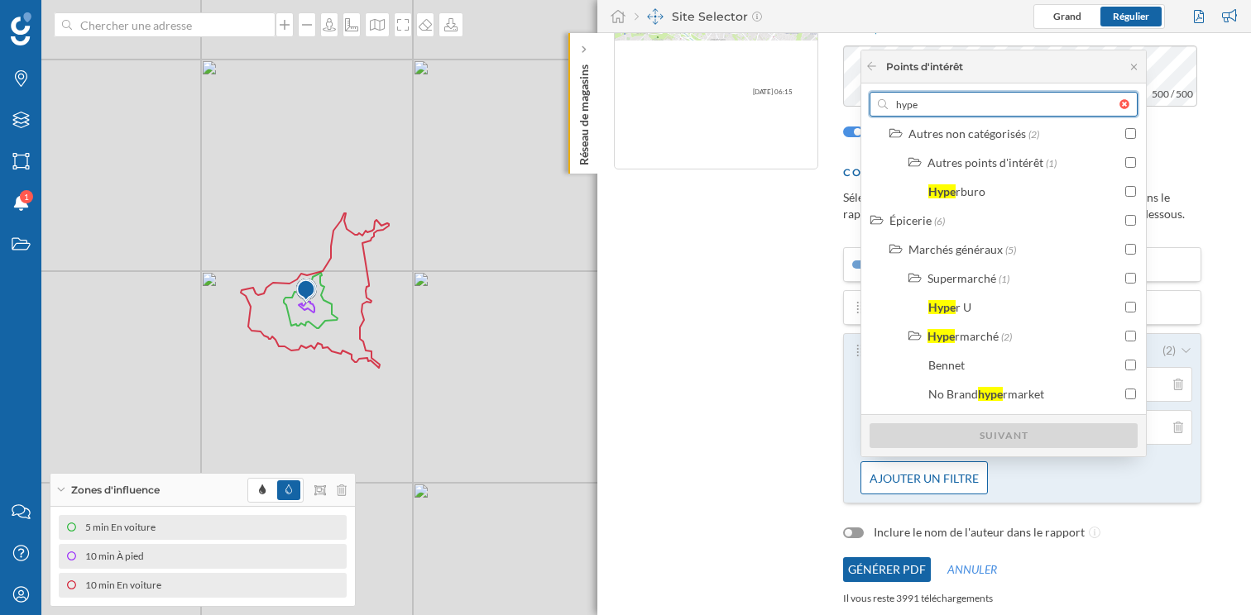
type input "hyper"
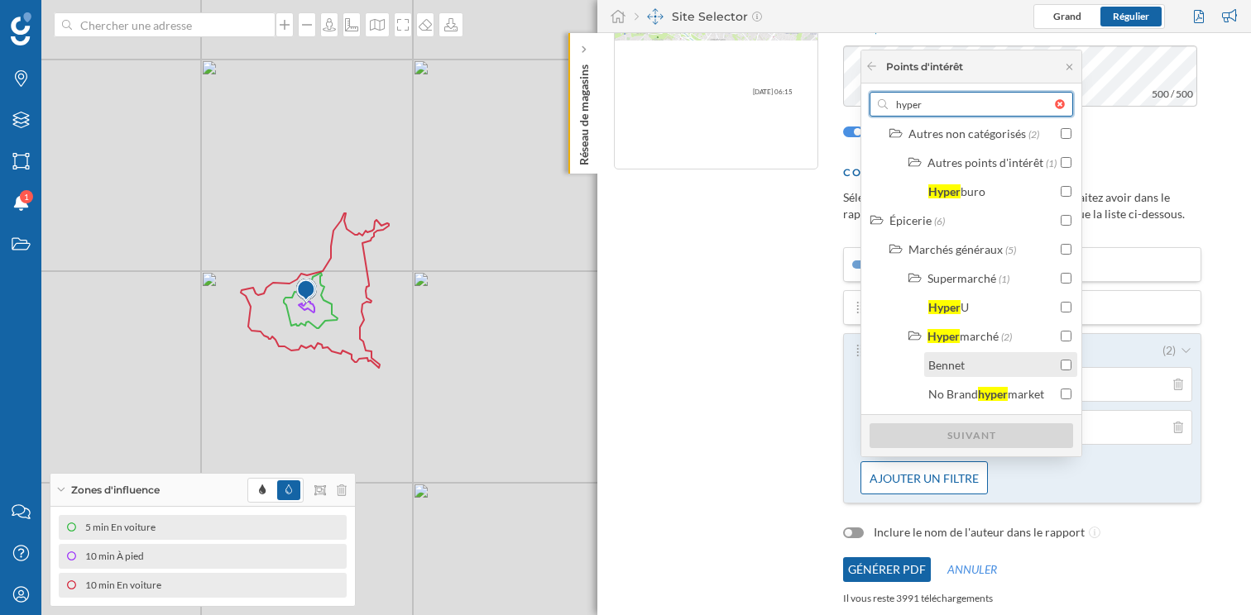
scroll to position [0, 0]
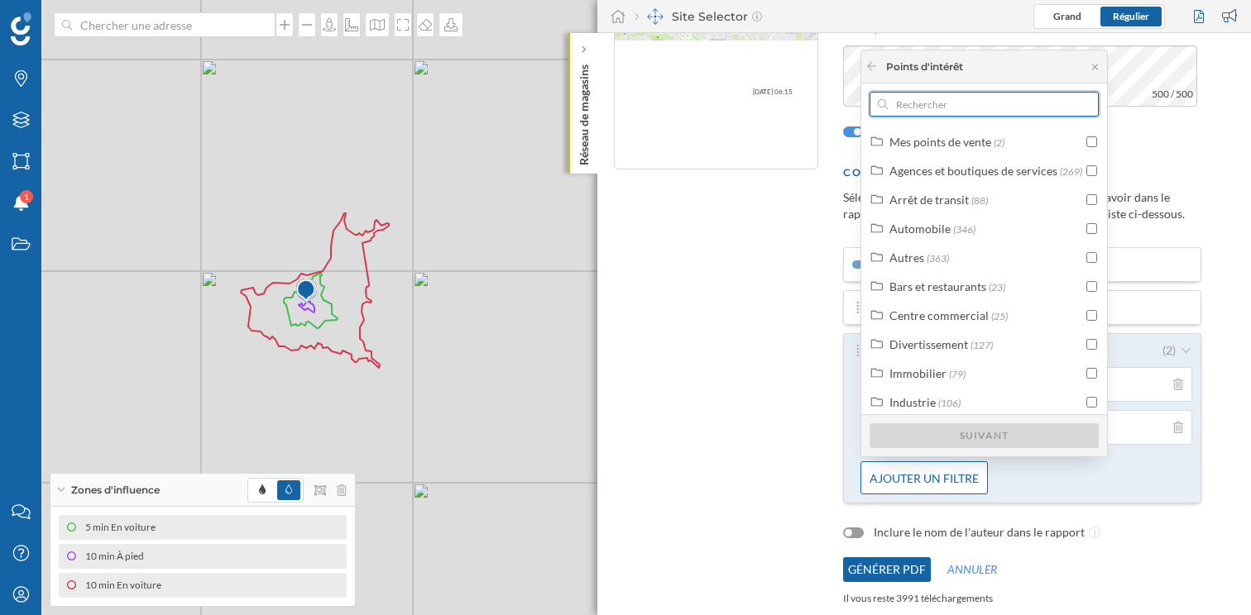
click at [1064, 104] on div at bounding box center [983, 104] width 229 height 25
click at [1064, 104] on input "text" at bounding box center [984, 104] width 193 height 25
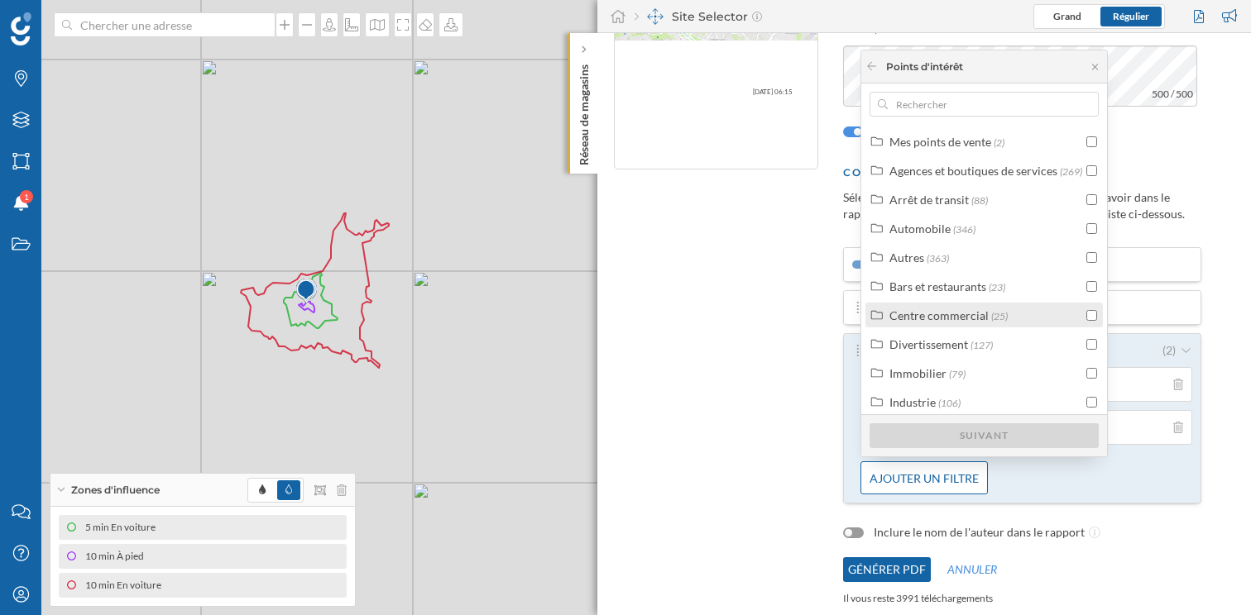
click at [963, 327] on div "Centre commercial (25)" at bounding box center [983, 315] width 237 height 25
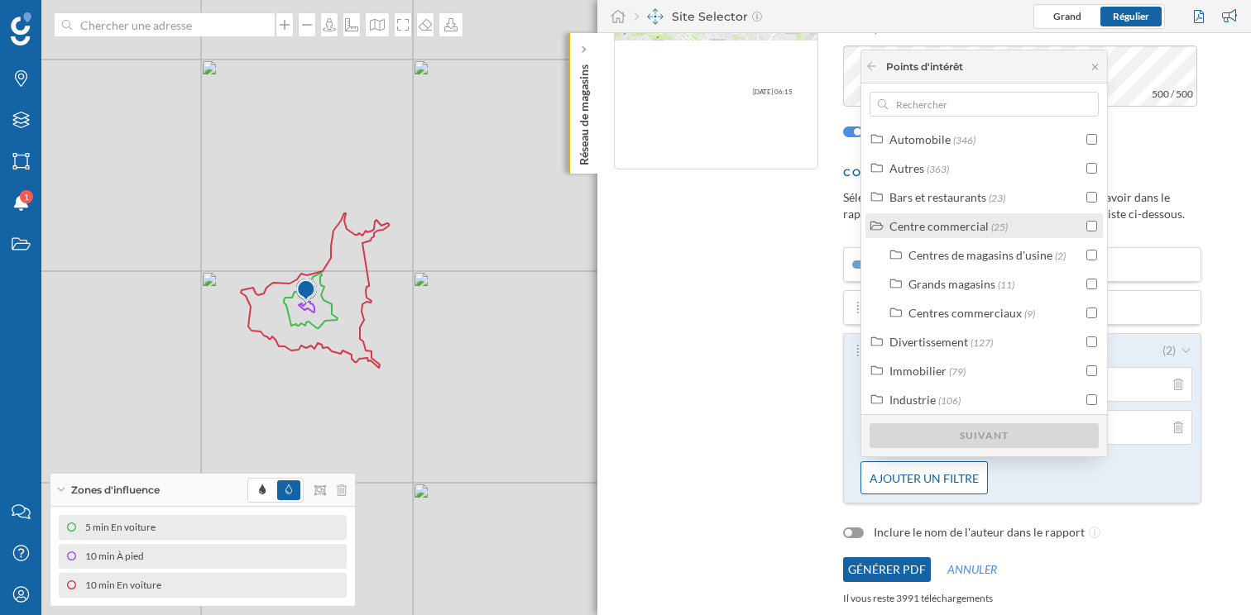
scroll to position [92, 0]
click at [963, 313] on div "Centres commerciaux" at bounding box center [964, 311] width 113 height 14
click at [965, 336] on div "Centre commercial" at bounding box center [976, 340] width 99 height 14
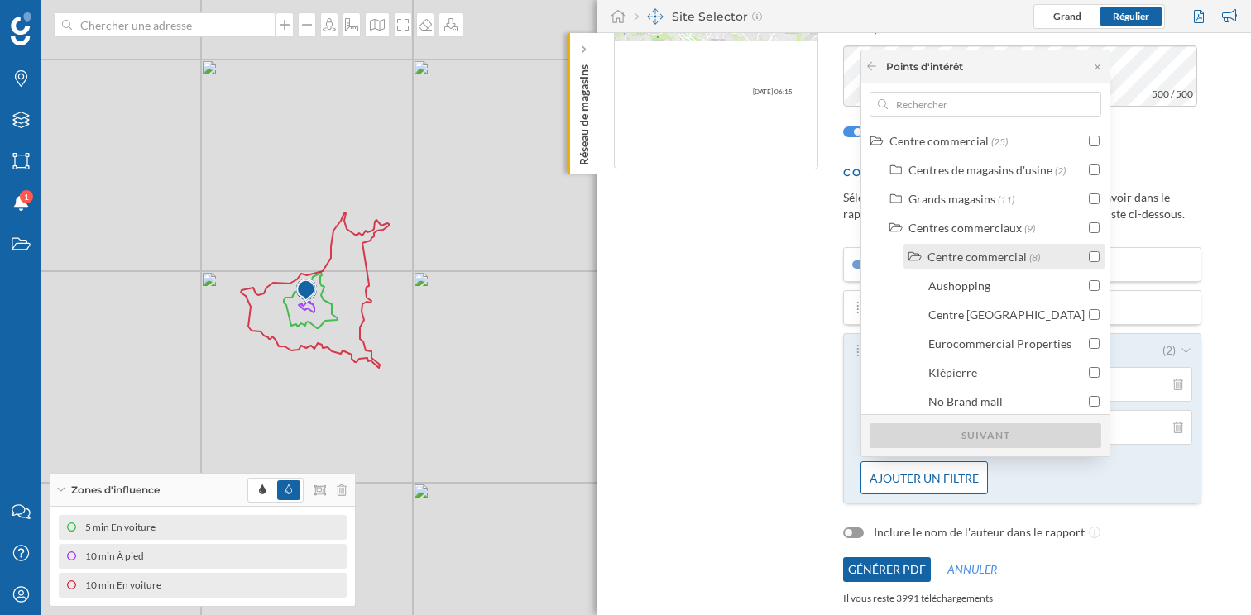
scroll to position [194, 0]
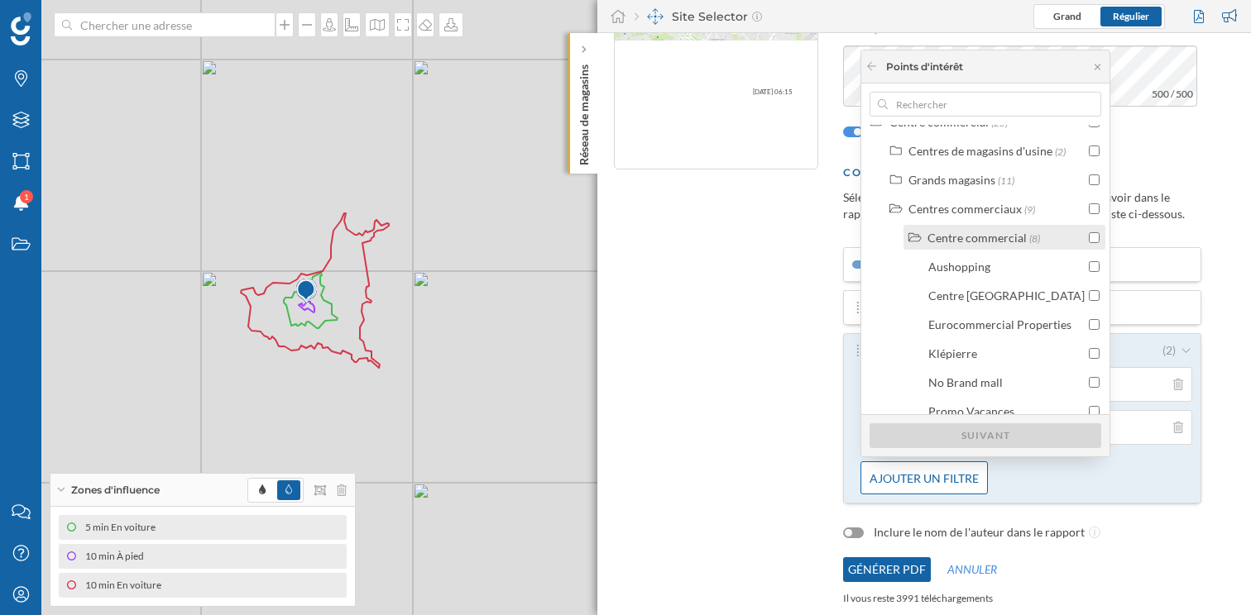
click at [959, 243] on div "Centre commercial" at bounding box center [976, 238] width 99 height 14
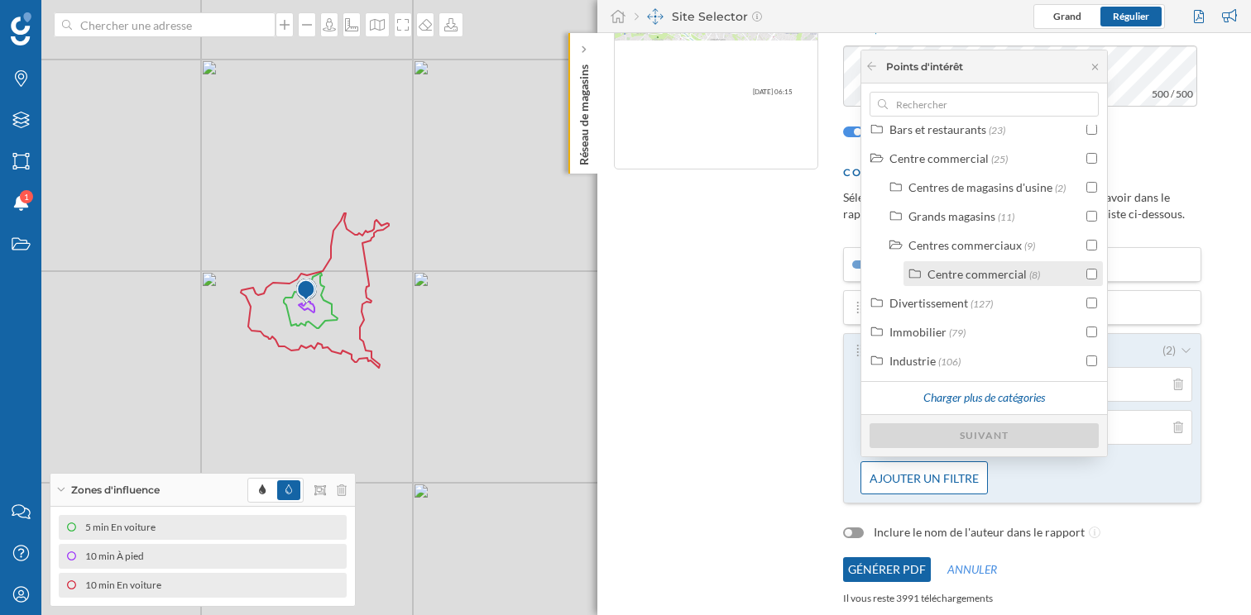
scroll to position [157, 0]
click at [958, 246] on div "Centres commerciaux" at bounding box center [964, 245] width 113 height 14
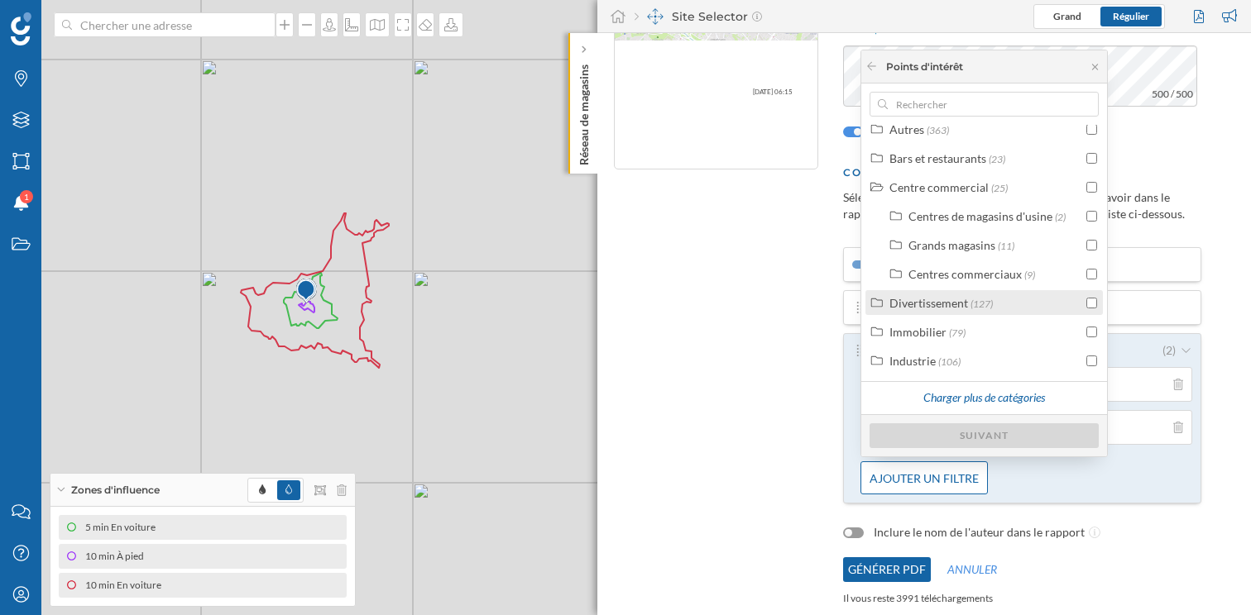
click at [957, 306] on div "Divertissement" at bounding box center [928, 303] width 79 height 14
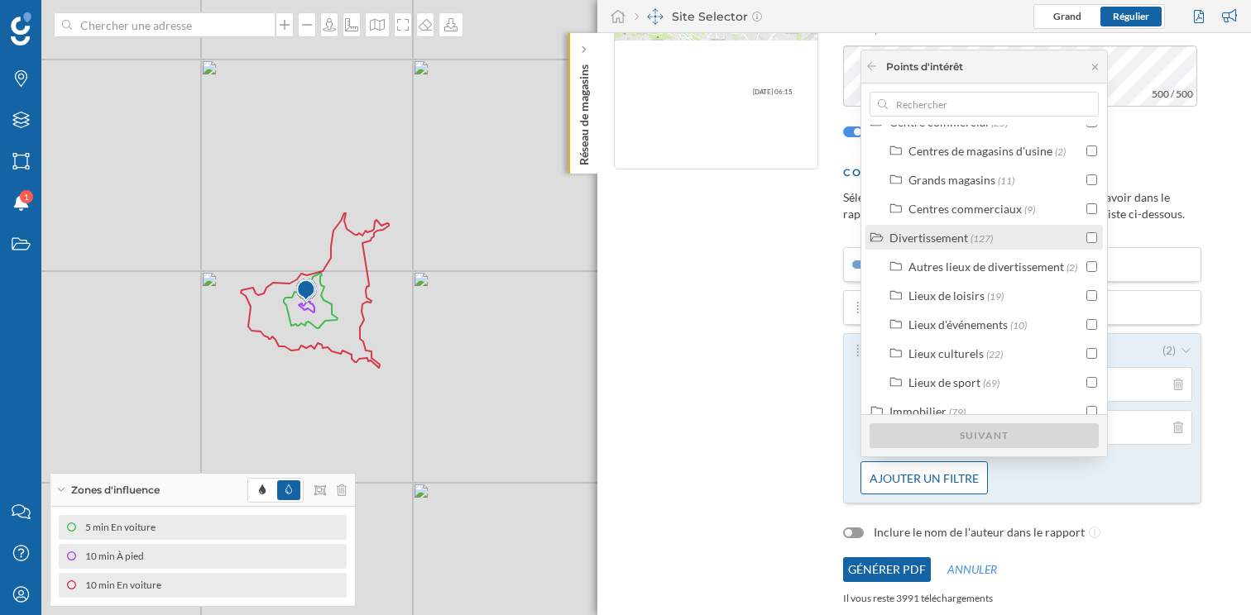
click at [950, 242] on div "Divertissement" at bounding box center [928, 238] width 79 height 14
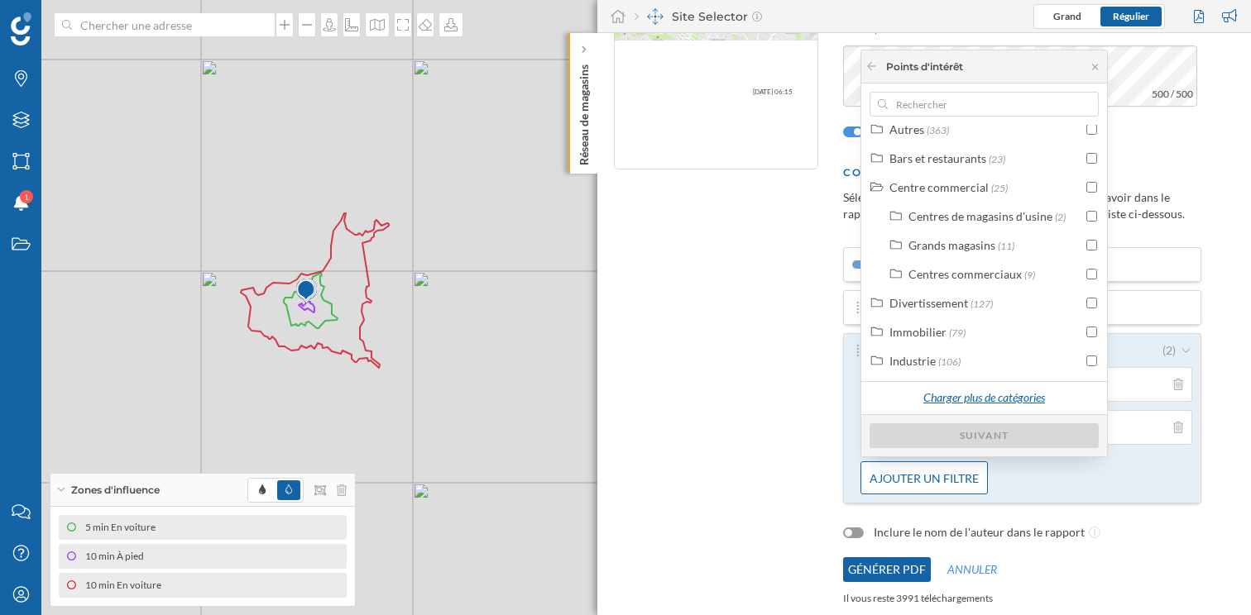
click at [975, 389] on div "Charger plus de catégories" at bounding box center [983, 398] width 142 height 25
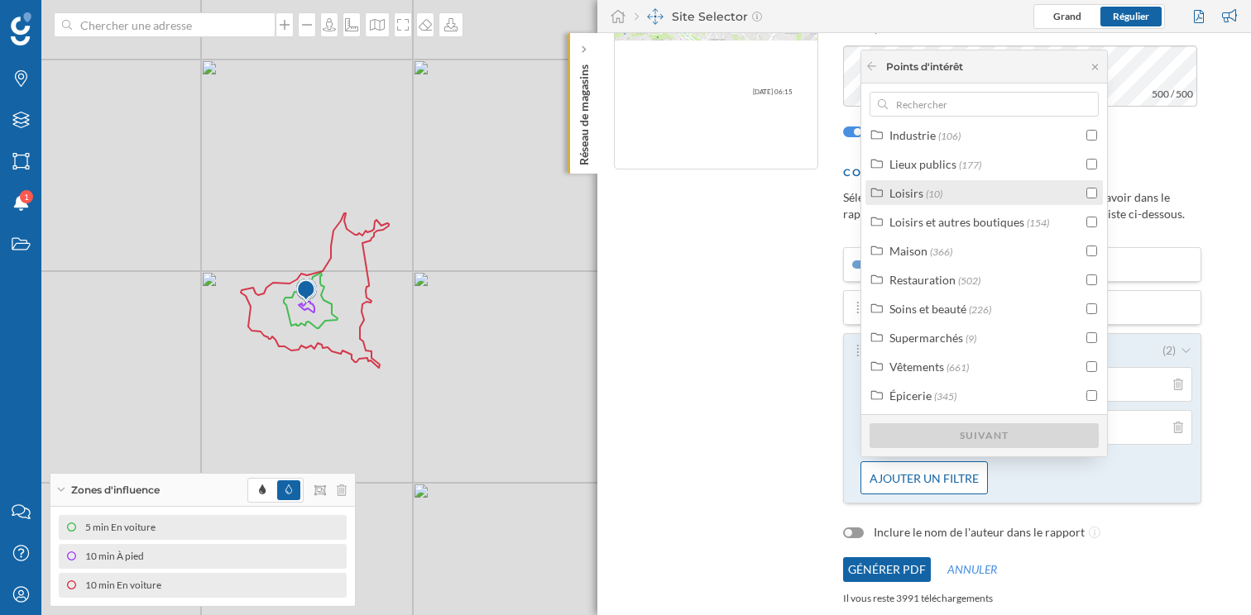
scroll to position [356, 0]
click at [959, 344] on label "Supermarchés (9)" at bounding box center [932, 336] width 87 height 17
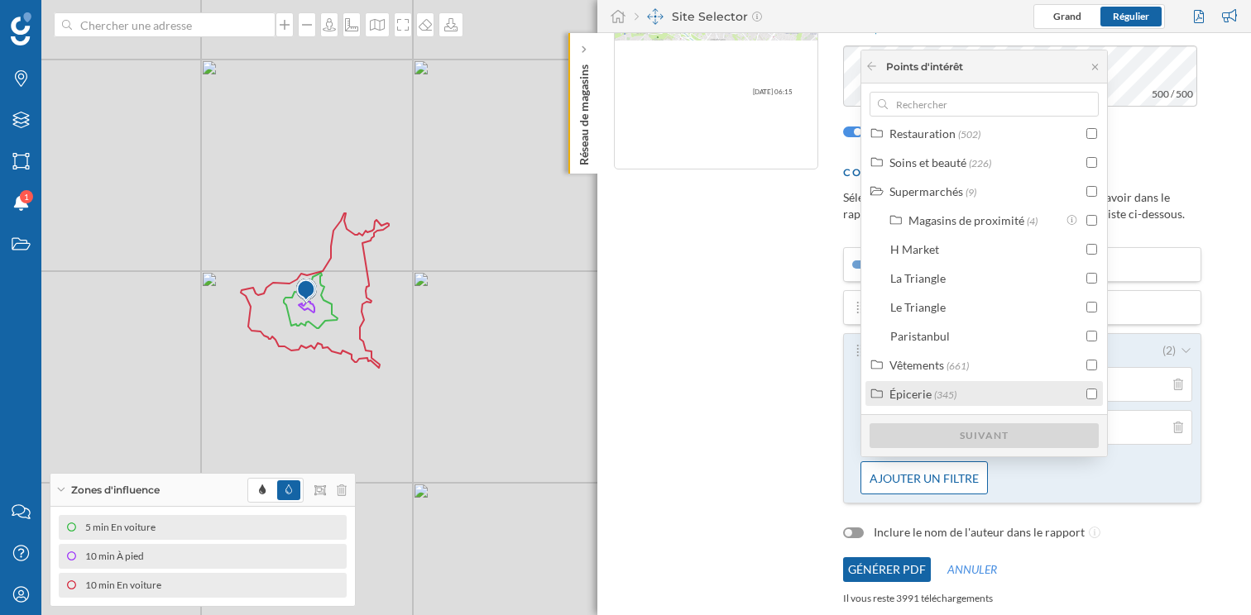
click at [943, 399] on span "(345)" at bounding box center [945, 395] width 22 height 12
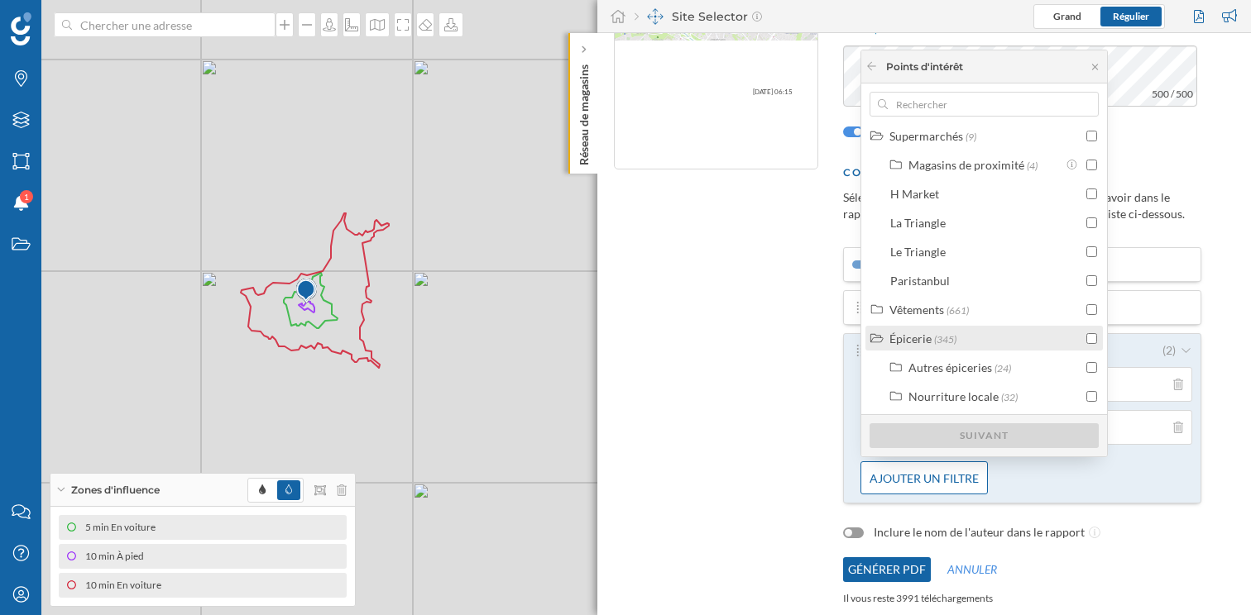
scroll to position [616, 0]
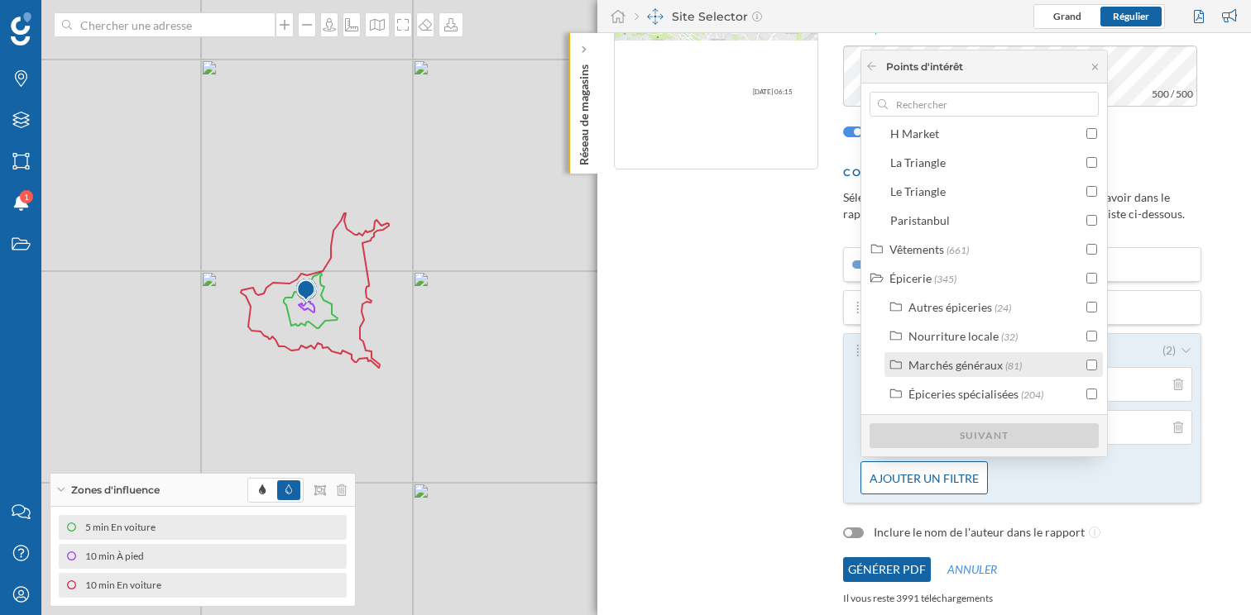
click at [1007, 363] on span "(81)" at bounding box center [1013, 366] width 17 height 12
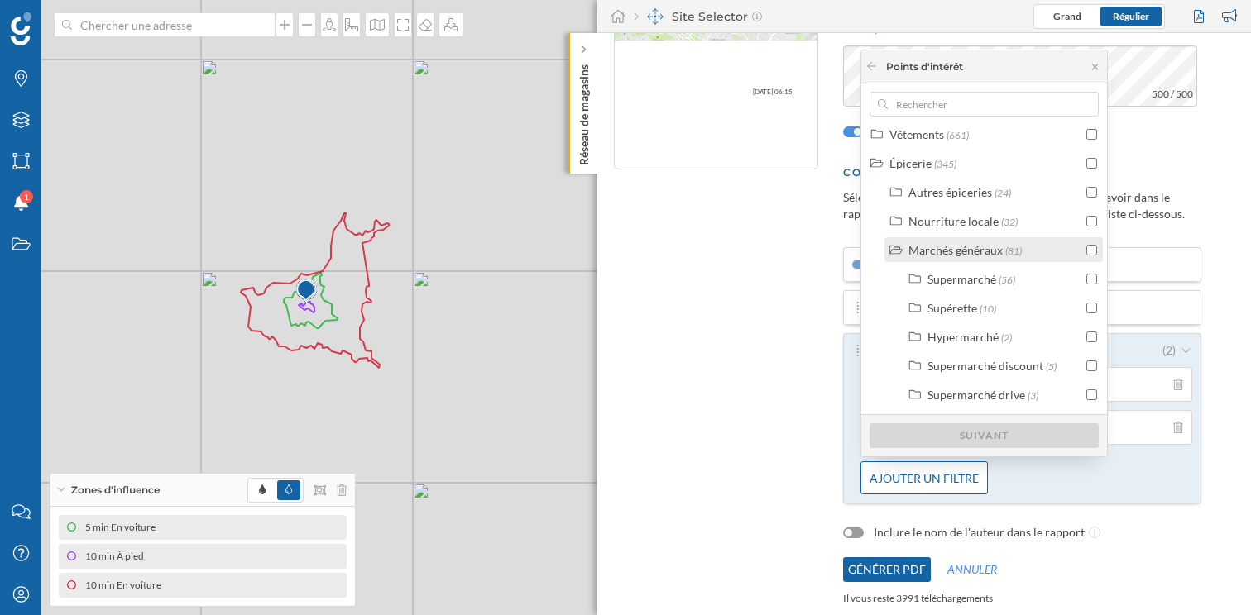
scroll to position [757, 0]
click at [1031, 257] on div "Supermarché (56)" at bounding box center [1004, 253] width 155 height 17
click at [1089, 249] on input "checkbox" at bounding box center [1091, 253] width 11 height 11
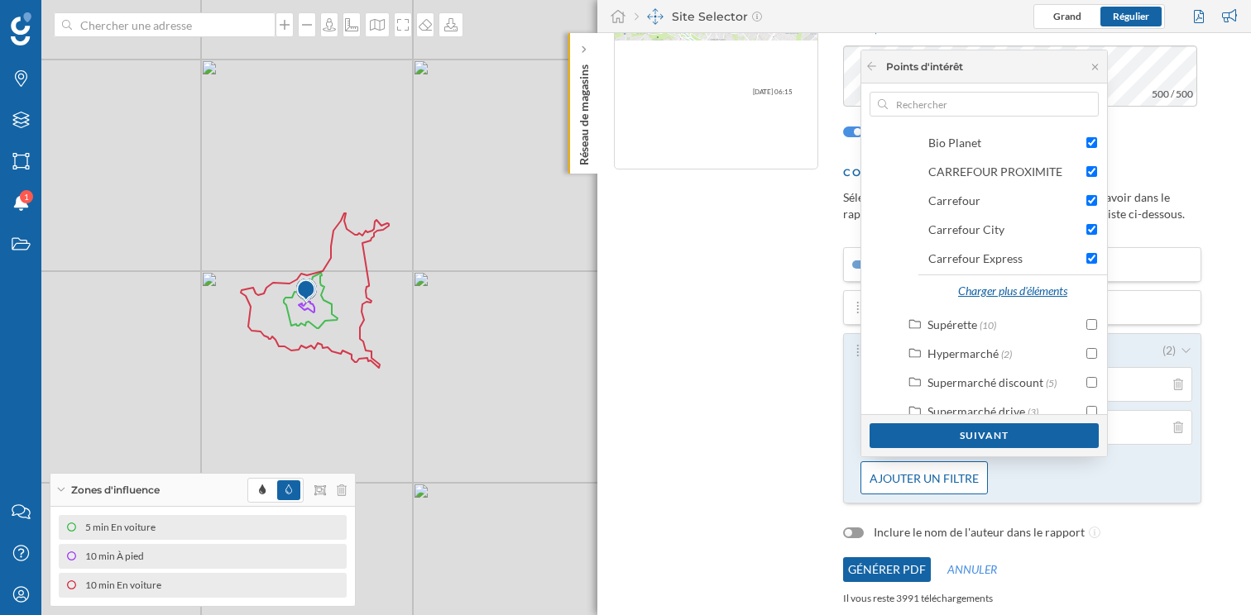
scroll to position [1088, 0]
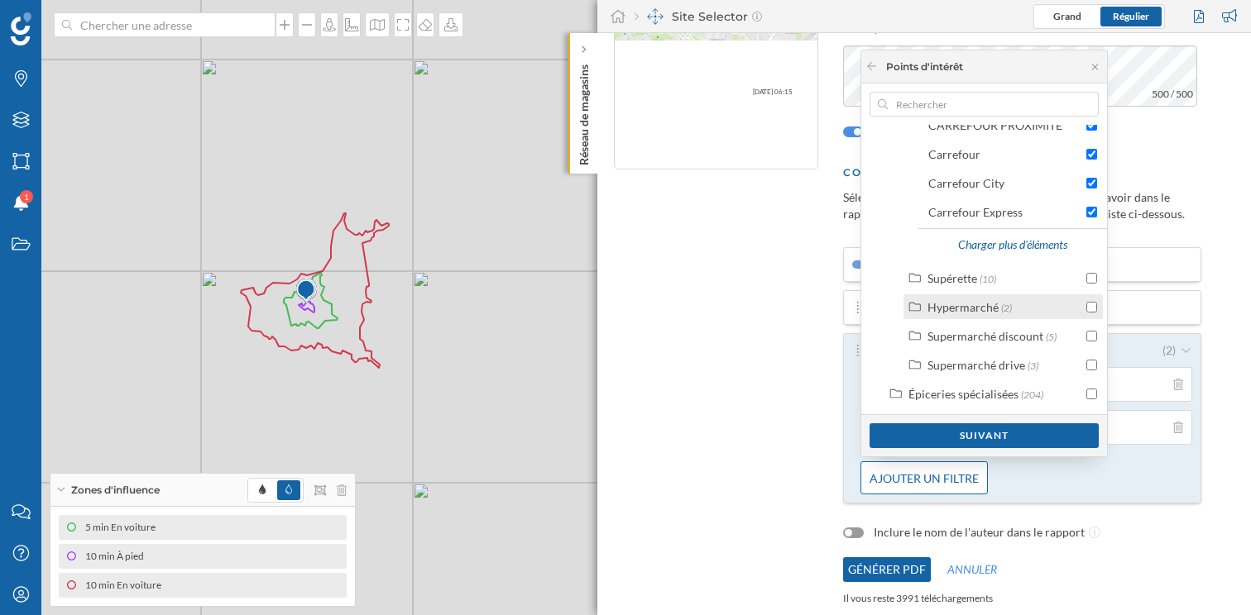
click at [1093, 305] on input "checkbox" at bounding box center [1091, 307] width 11 height 11
click at [1091, 337] on input "checkbox" at bounding box center [1091, 336] width 11 height 11
click at [1038, 432] on div "Suivant" at bounding box center [983, 435] width 229 height 25
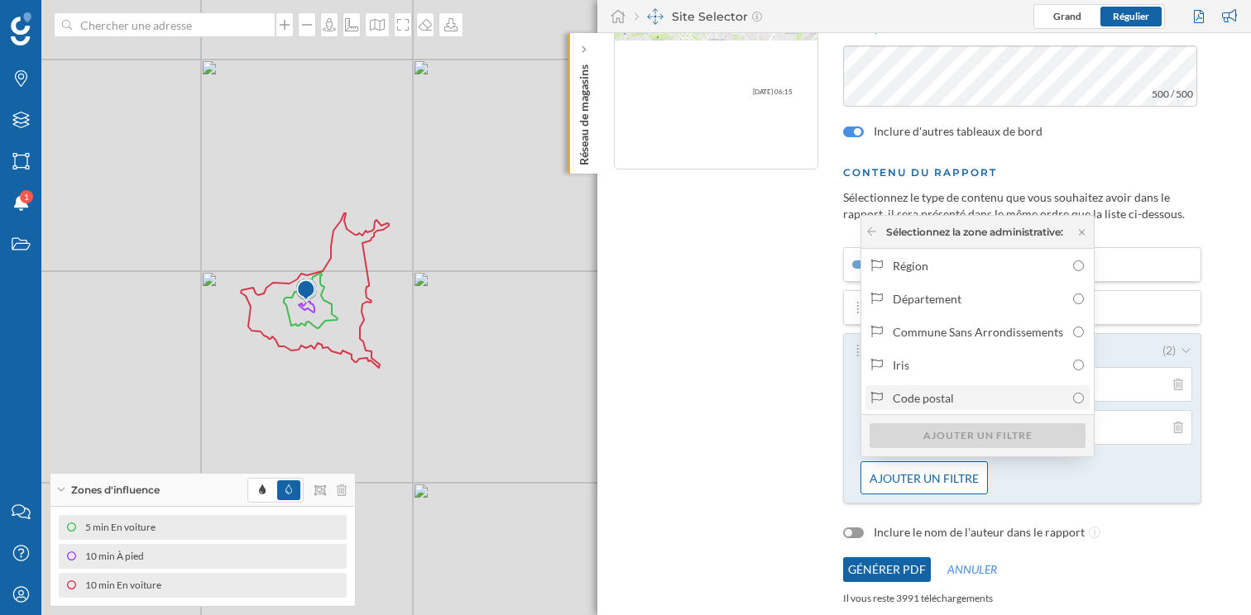
click at [965, 401] on div "Code postal" at bounding box center [978, 398] width 172 height 17
click at [1073, 401] on input "Code postal" at bounding box center [1078, 398] width 11 height 11
radio input "true"
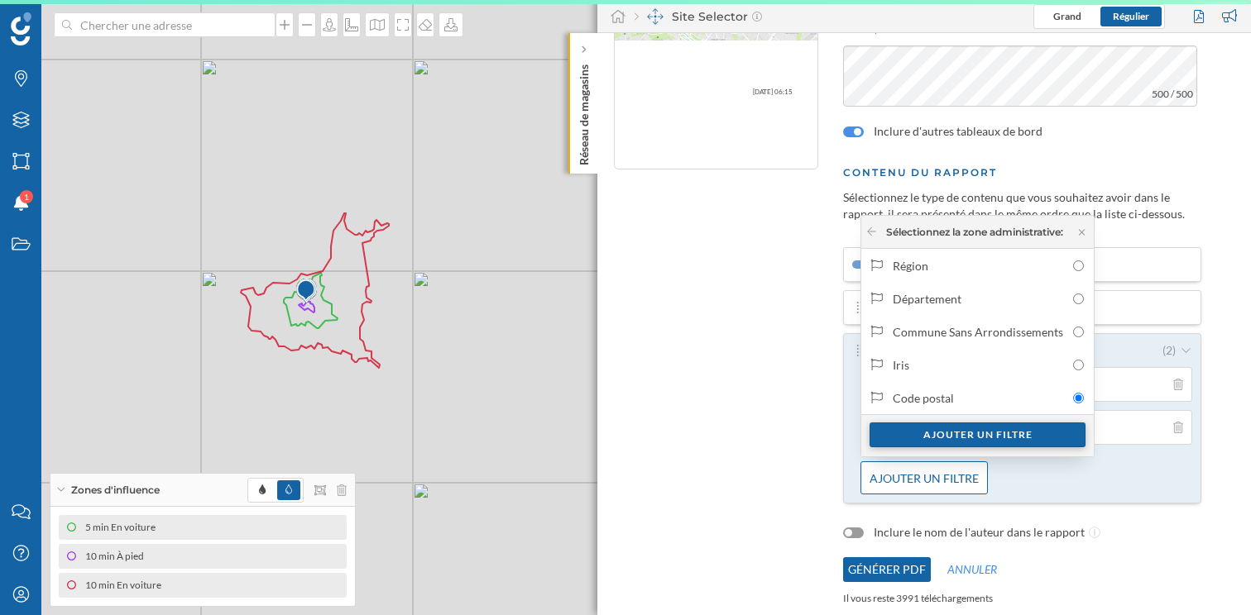
click at [962, 431] on div "Ajouter un filtre" at bounding box center [977, 435] width 216 height 25
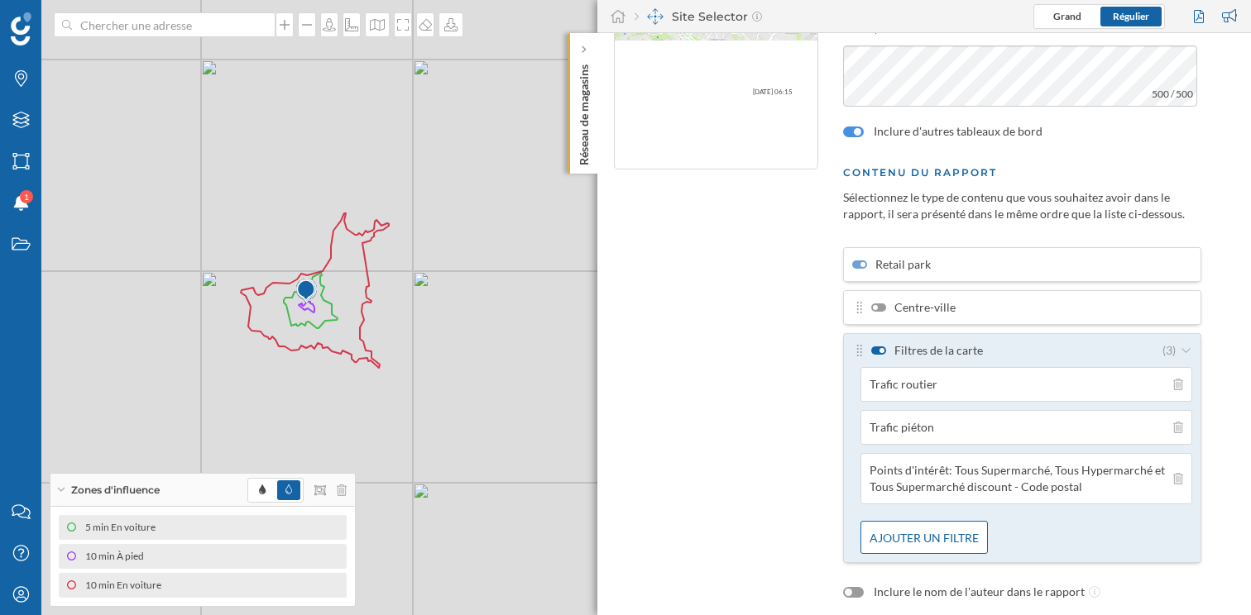
scroll to position [254, 0]
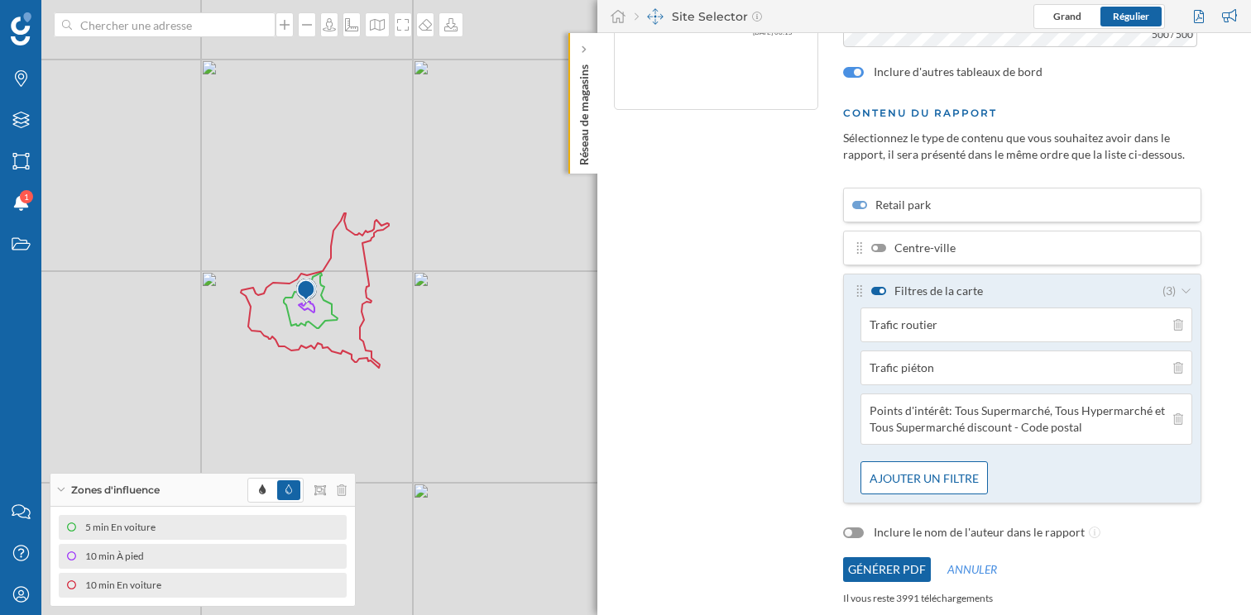
click at [898, 565] on button "Générer PDF" at bounding box center [887, 569] width 88 height 25
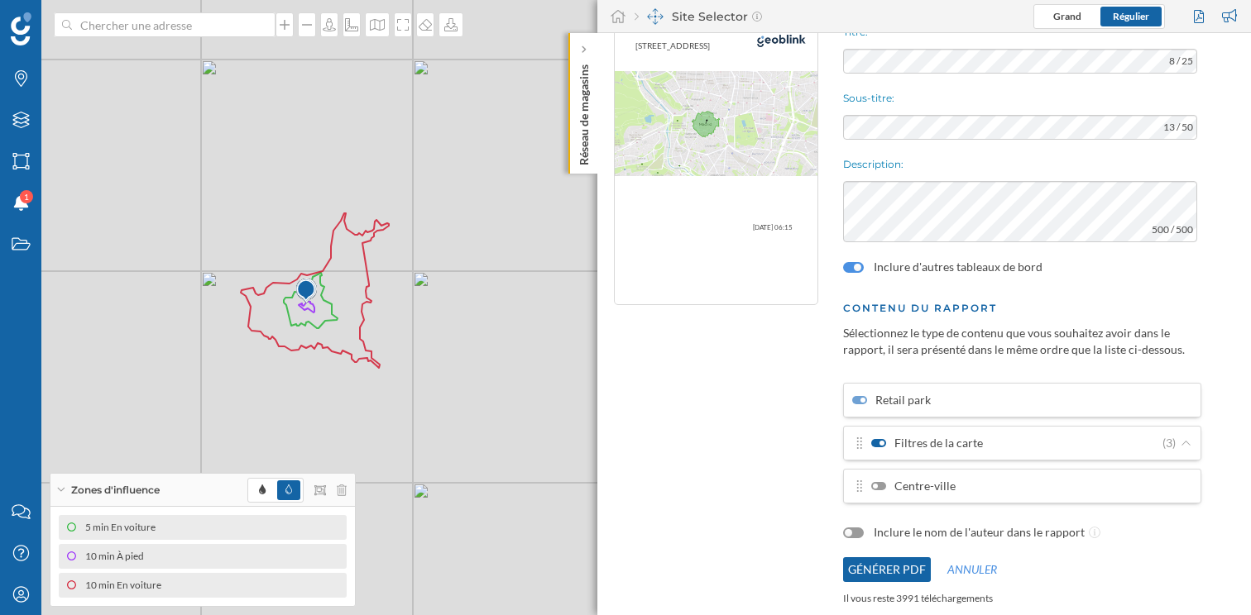
scroll to position [59, 0]
click at [909, 569] on button "Générer PDF" at bounding box center [887, 569] width 88 height 25
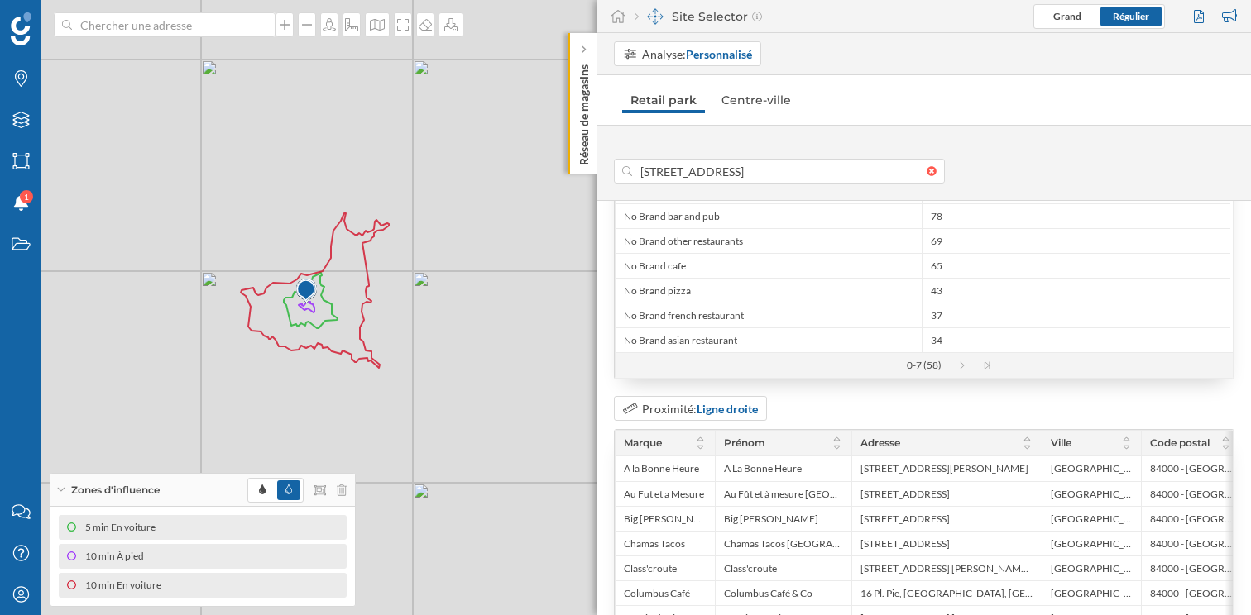
scroll to position [3312, 0]
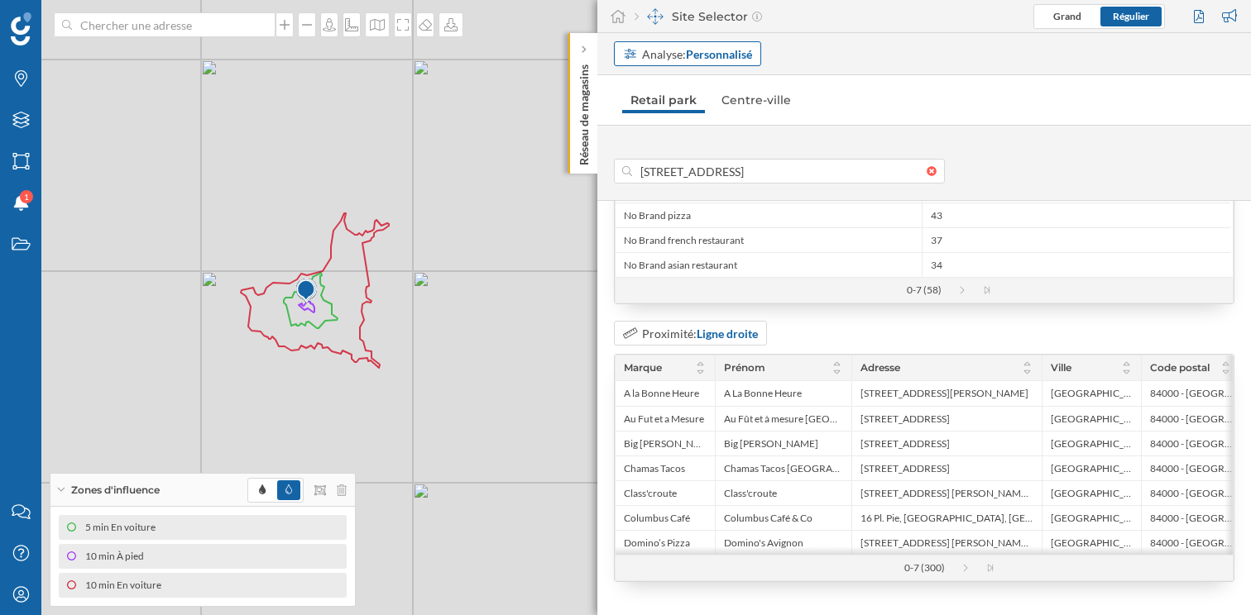
click at [705, 55] on strong "Personnalisé" at bounding box center [719, 54] width 66 height 14
click at [692, 108] on div "Adresse" at bounding box center [687, 116] width 129 height 17
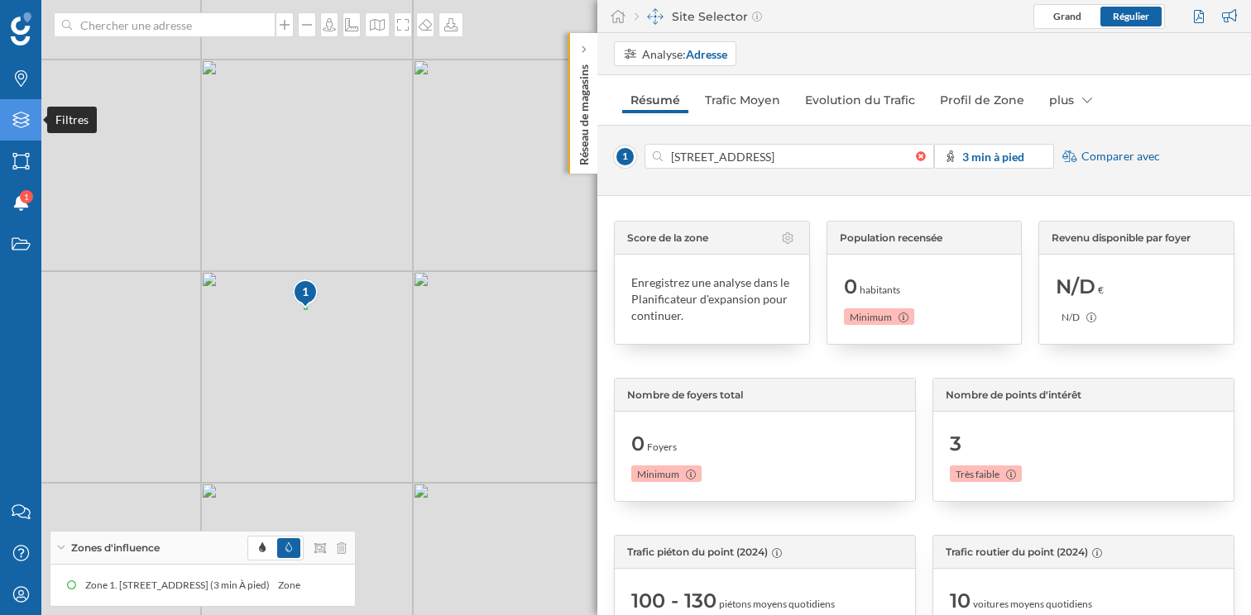
click at [22, 127] on icon at bounding box center [20, 120] width 17 height 17
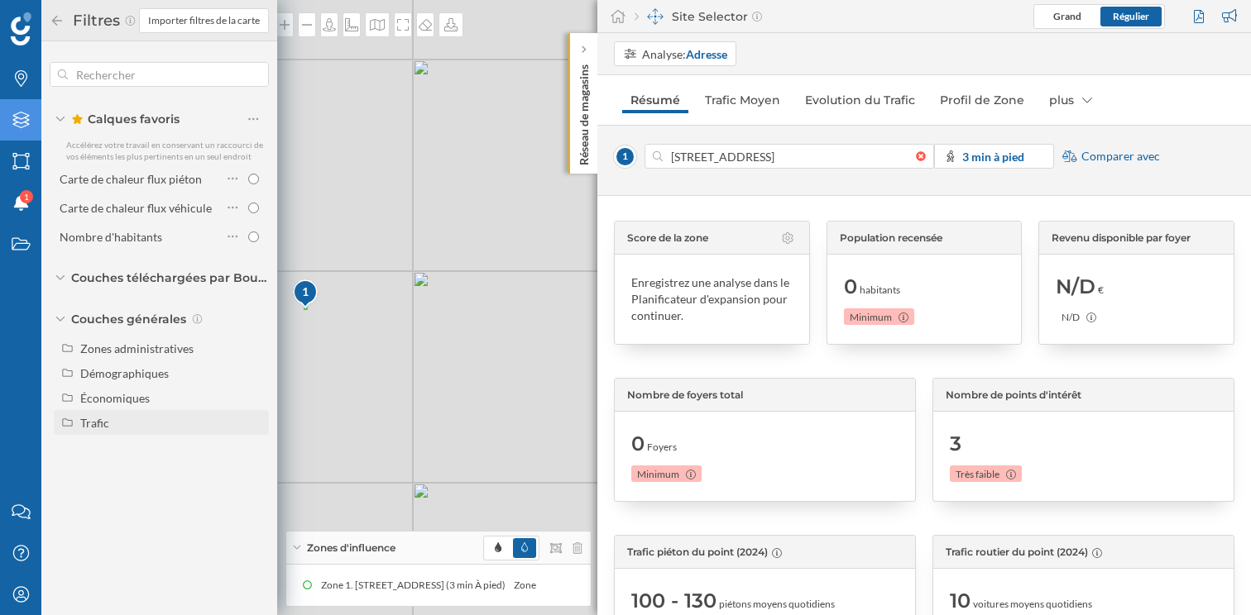
click at [108, 416] on div "Trafic" at bounding box center [171, 422] width 183 height 17
click at [256, 449] on input "Trafic routier" at bounding box center [257, 448] width 11 height 11
radio input "true"
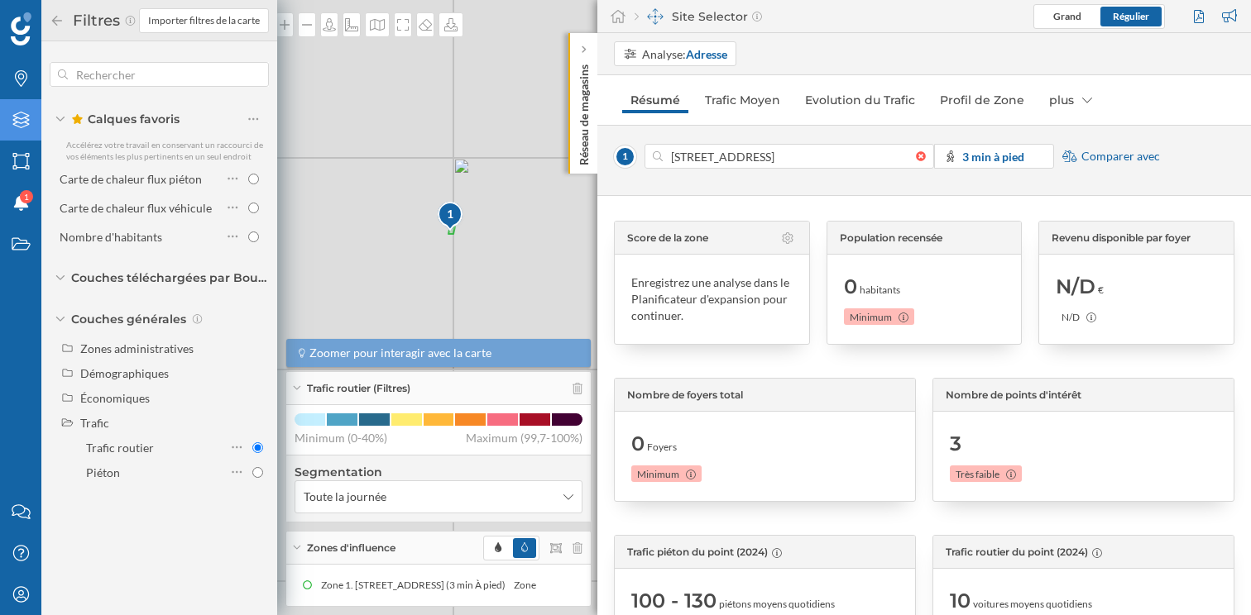
drag, startPoint x: 333, startPoint y: 300, endPoint x: 524, endPoint y: 175, distance: 227.6
click at [524, 175] on div "1 © Mapbox © OpenStreetMap Improve this map" at bounding box center [625, 307] width 1251 height 615
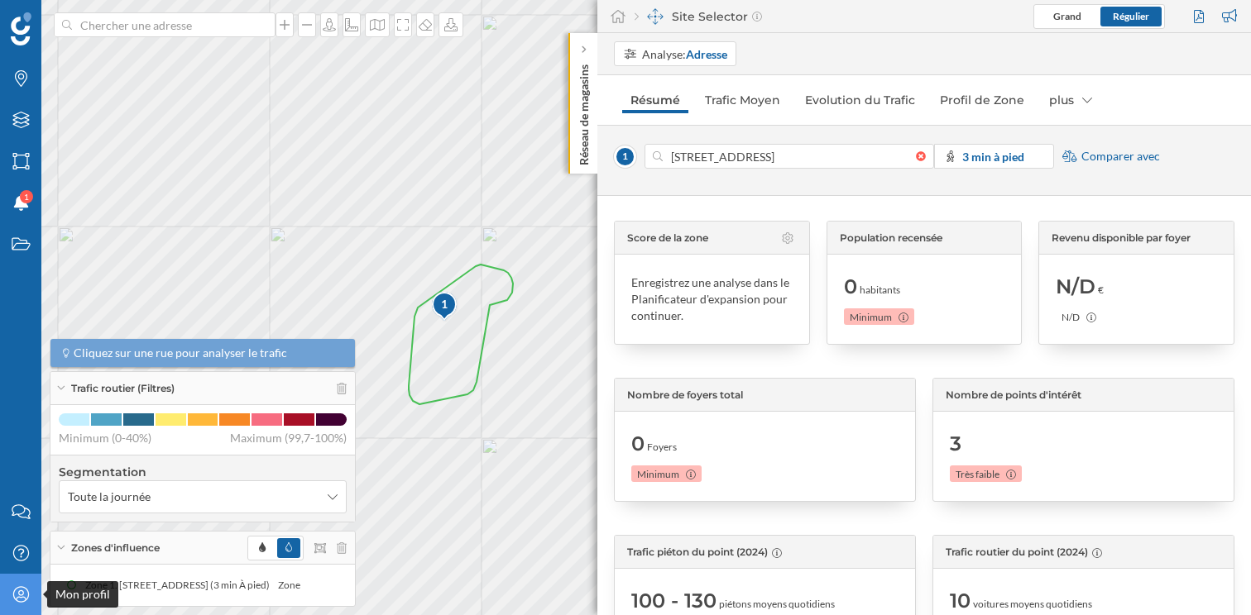
click at [17, 586] on div "Mon profil" at bounding box center [20, 594] width 41 height 41
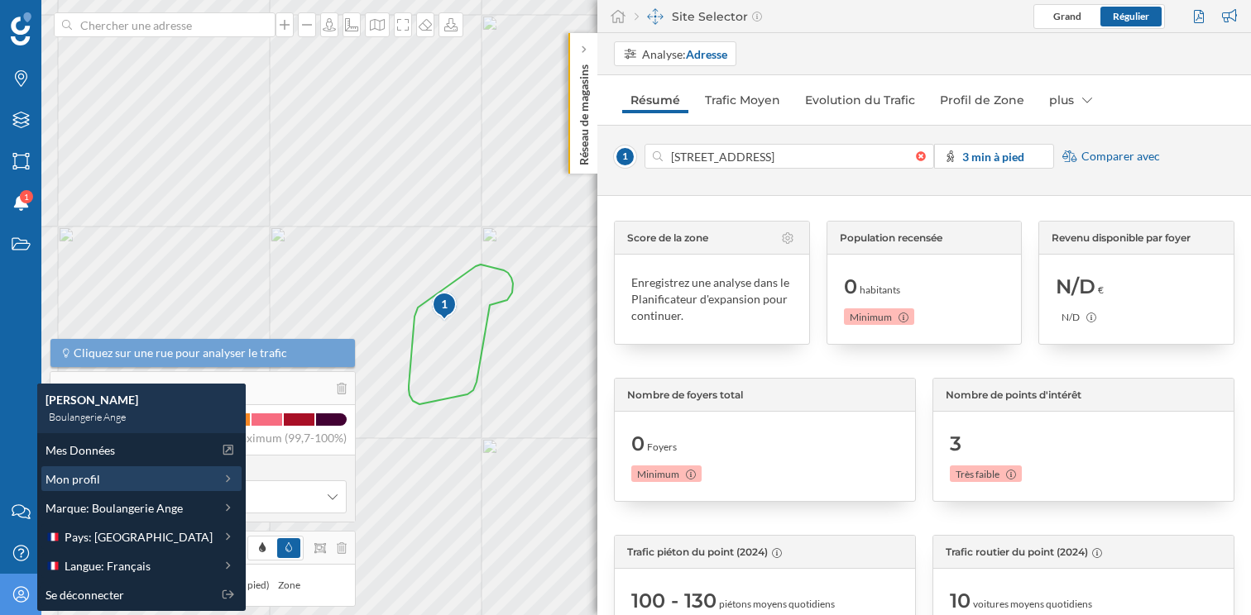
click at [133, 475] on div "Mon profil" at bounding box center [128, 479] width 167 height 17
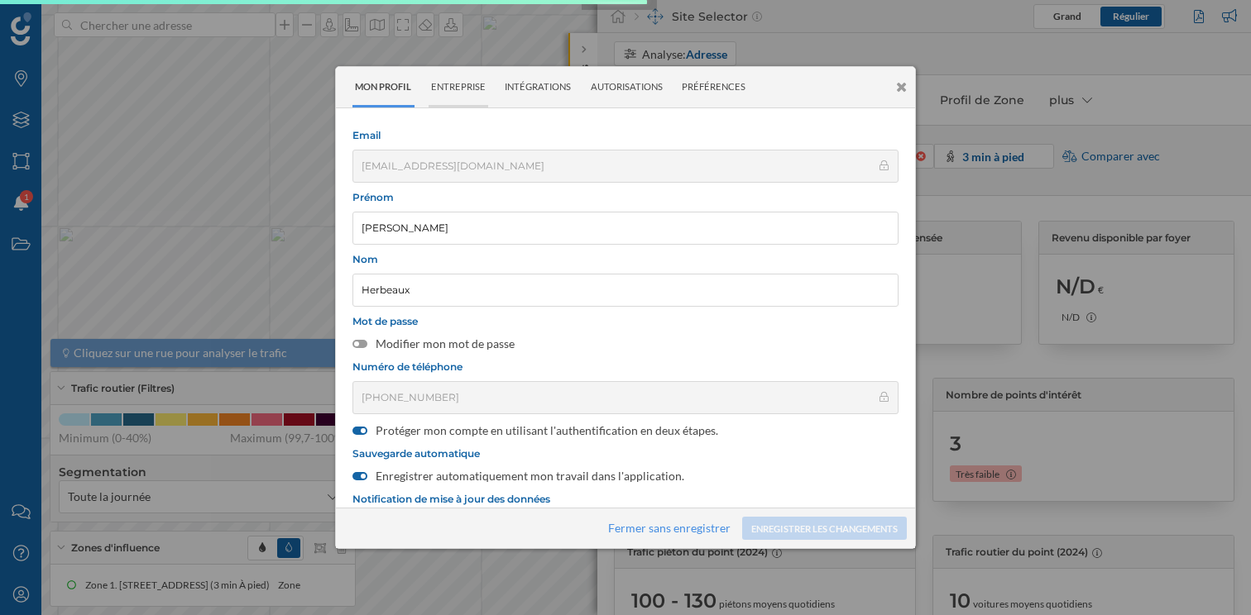
click at [471, 83] on div "Entreprise" at bounding box center [458, 87] width 60 height 41
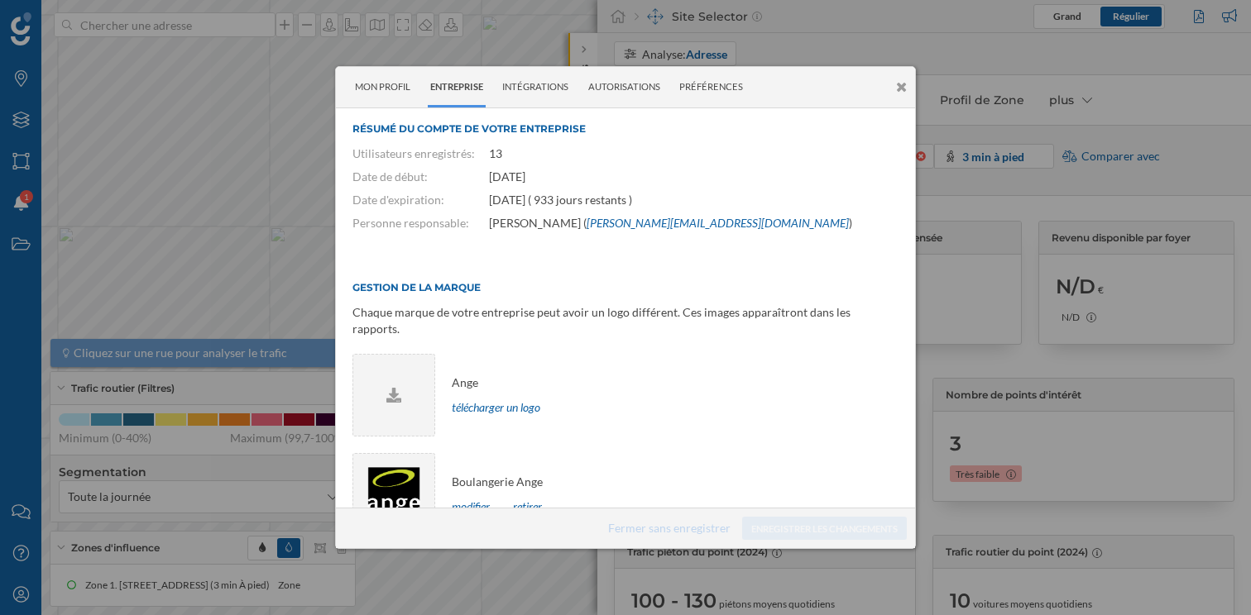
scroll to position [11, 0]
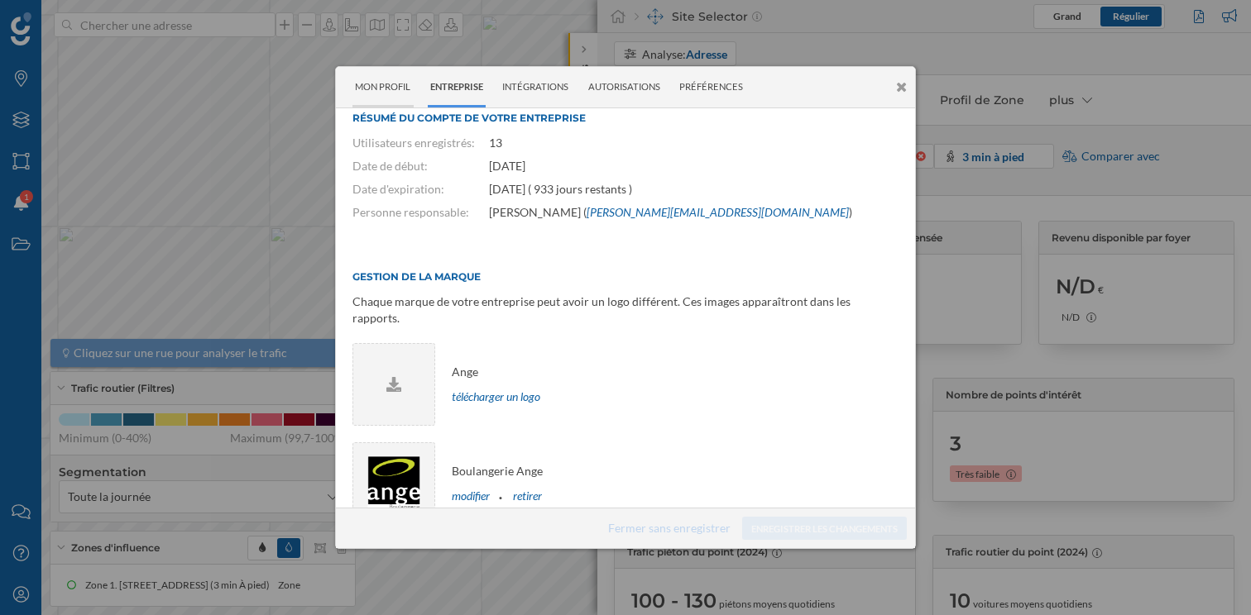
click at [378, 89] on div "Mon profil" at bounding box center [382, 87] width 61 height 41
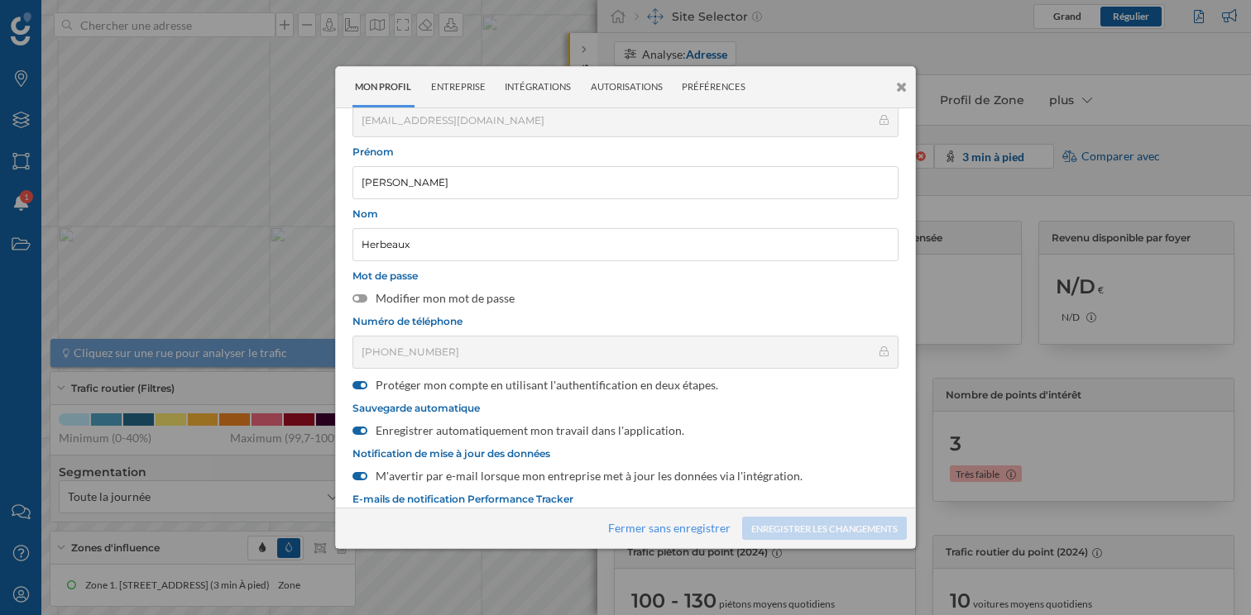
scroll to position [0, 0]
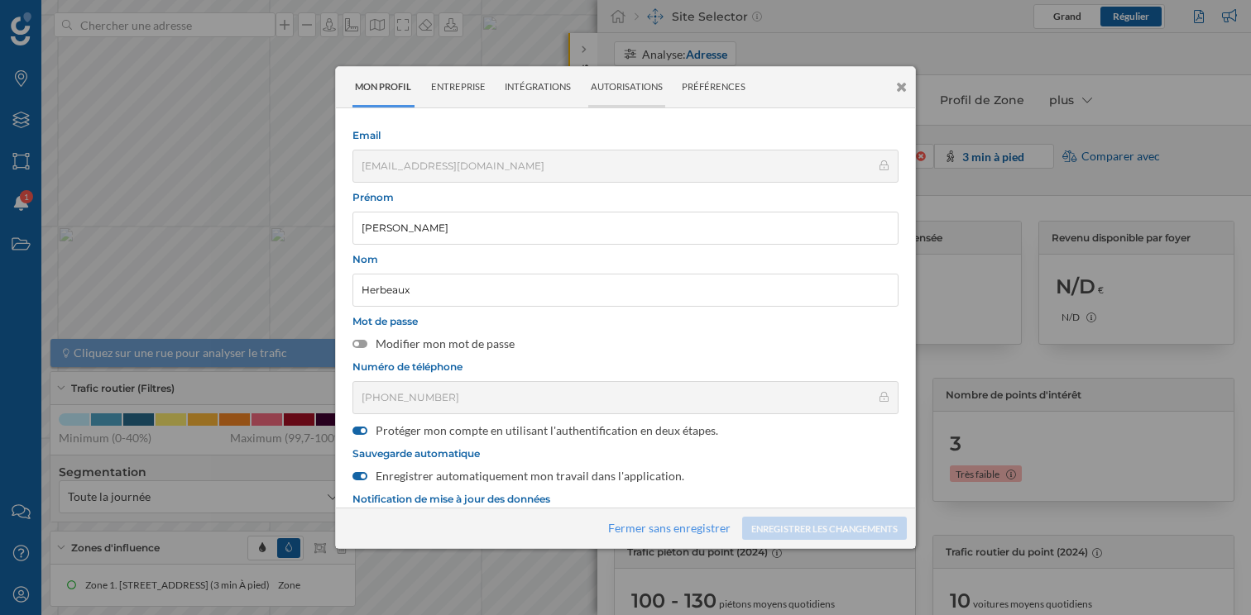
click at [628, 80] on div "Autorisations" at bounding box center [627, 87] width 78 height 41
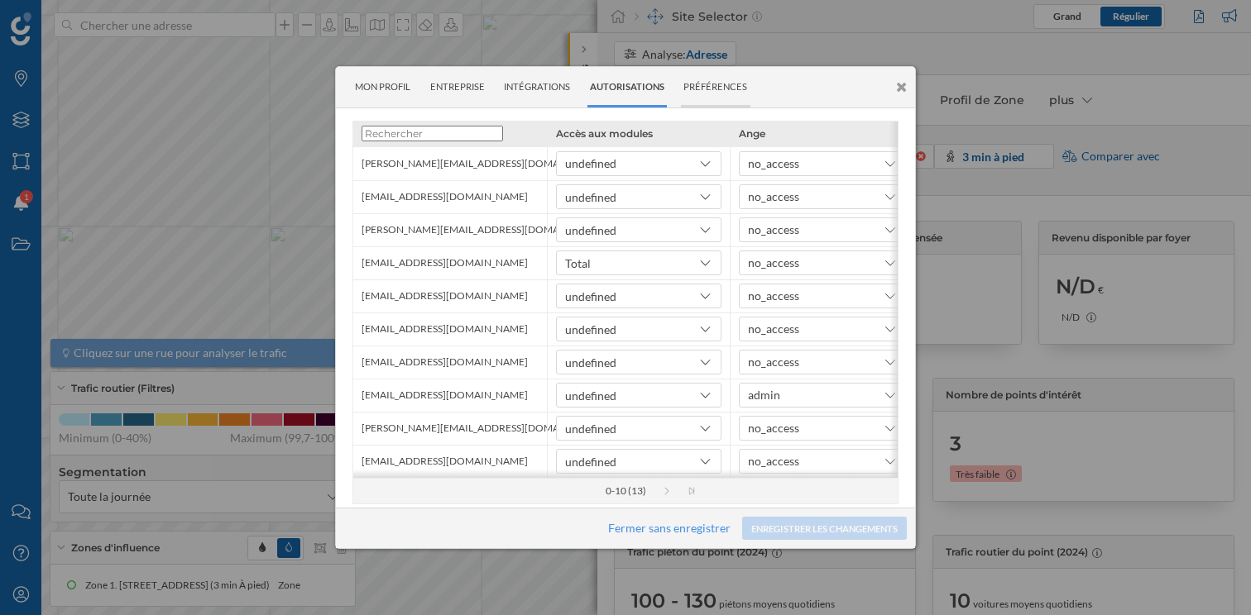
click at [698, 80] on div "Préférences" at bounding box center [715, 87] width 69 height 41
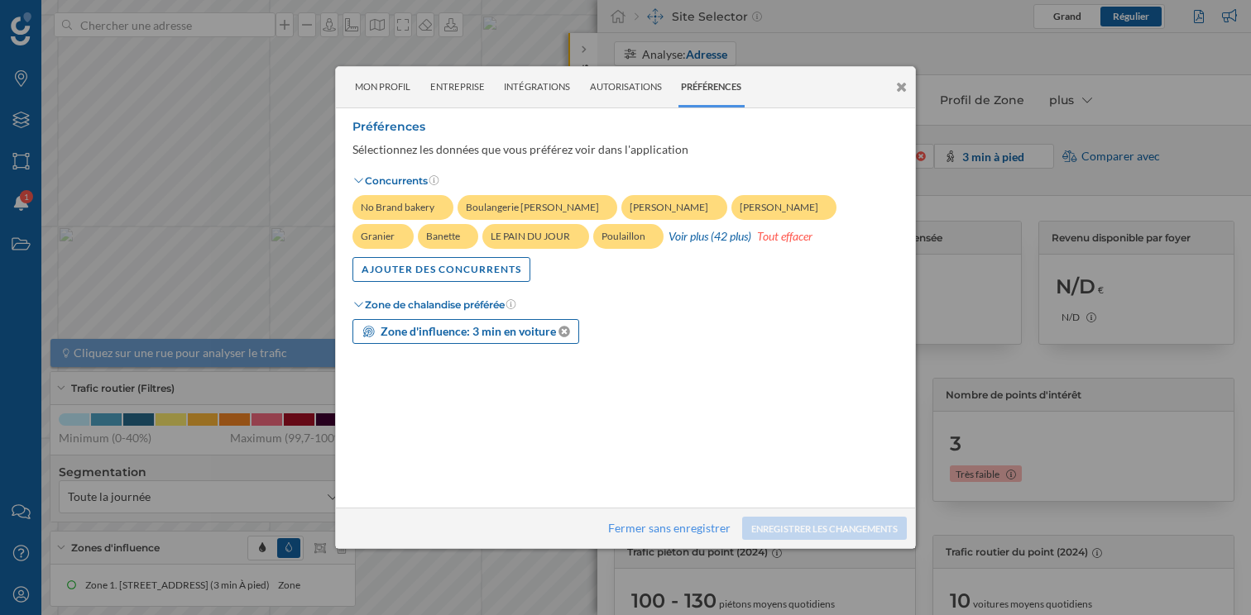
click at [496, 328] on strong "Zone d'influence: 3 min en voiture" at bounding box center [467, 331] width 175 height 14
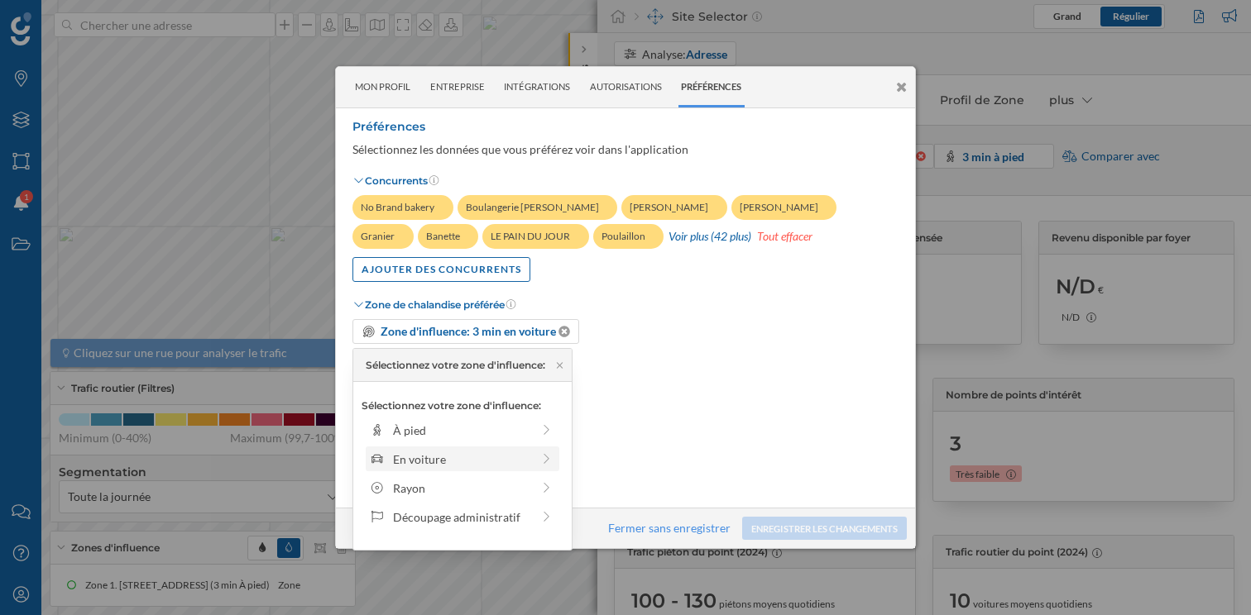
click at [487, 453] on div "En voiture" at bounding box center [462, 459] width 138 height 17
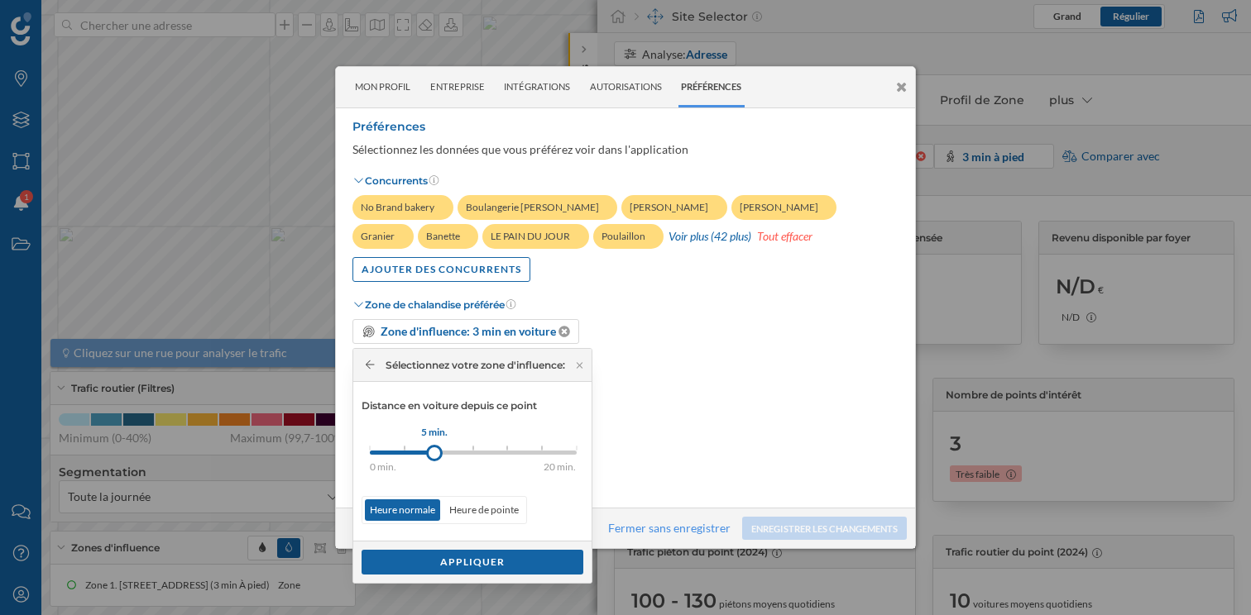
drag, startPoint x: 408, startPoint y: 452, endPoint x: 436, endPoint y: 450, distance: 28.2
click at [436, 450] on div at bounding box center [434, 453] width 17 height 17
click at [482, 564] on div "Appliquer" at bounding box center [472, 561] width 222 height 25
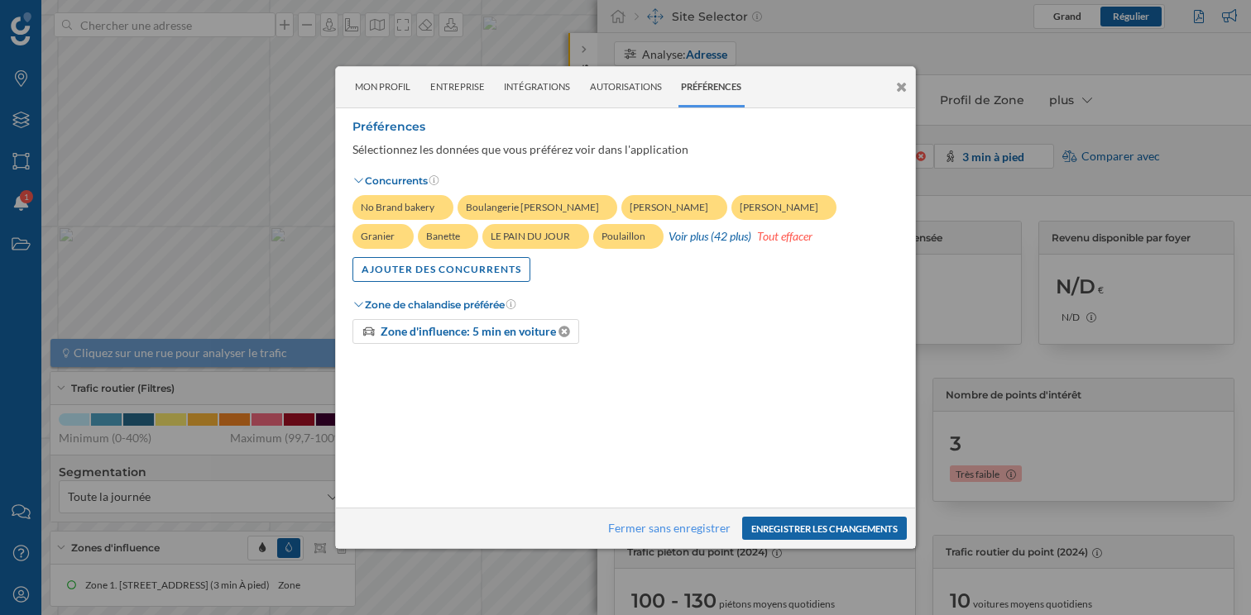
click at [798, 529] on button "Enregistrer les changements" at bounding box center [824, 528] width 165 height 23
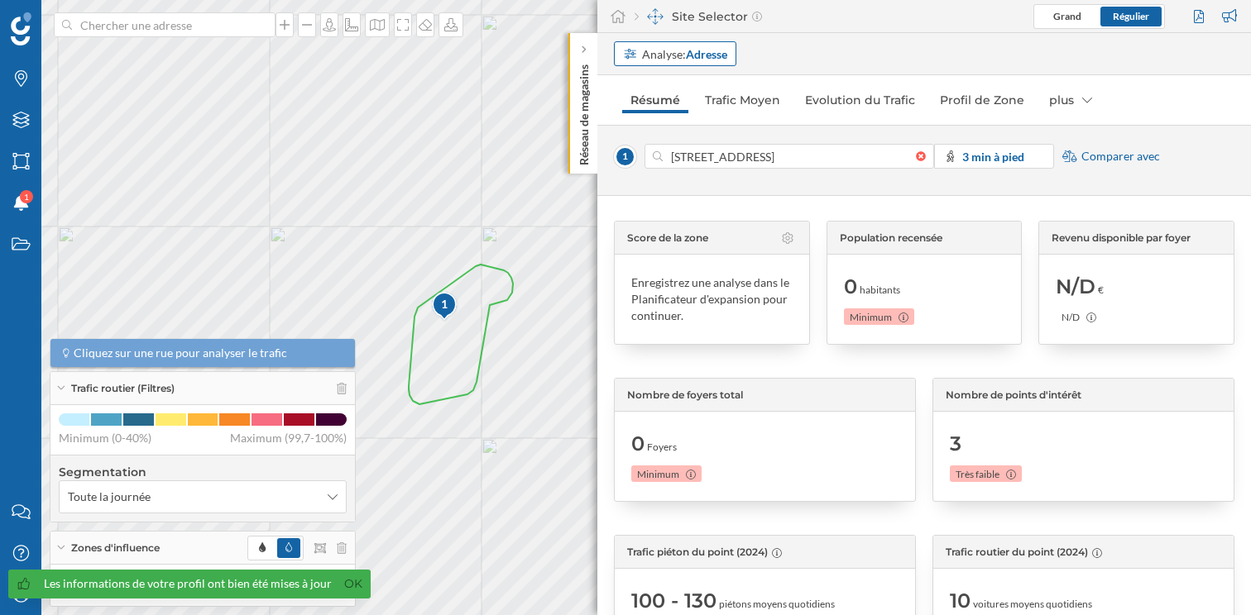
click at [682, 56] on div "Analyse: Adresse" at bounding box center [684, 53] width 85 height 17
click at [682, 92] on div "Personnalisé" at bounding box center [656, 88] width 66 height 14
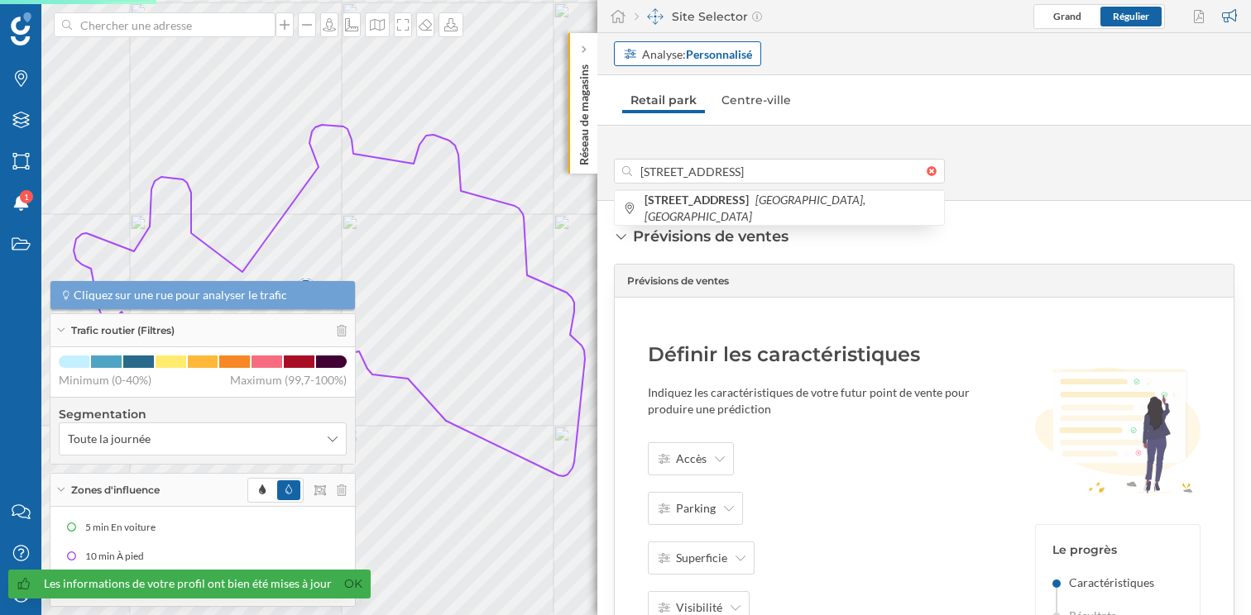
click at [683, 58] on div "Analyse: Personnalisé" at bounding box center [697, 53] width 110 height 17
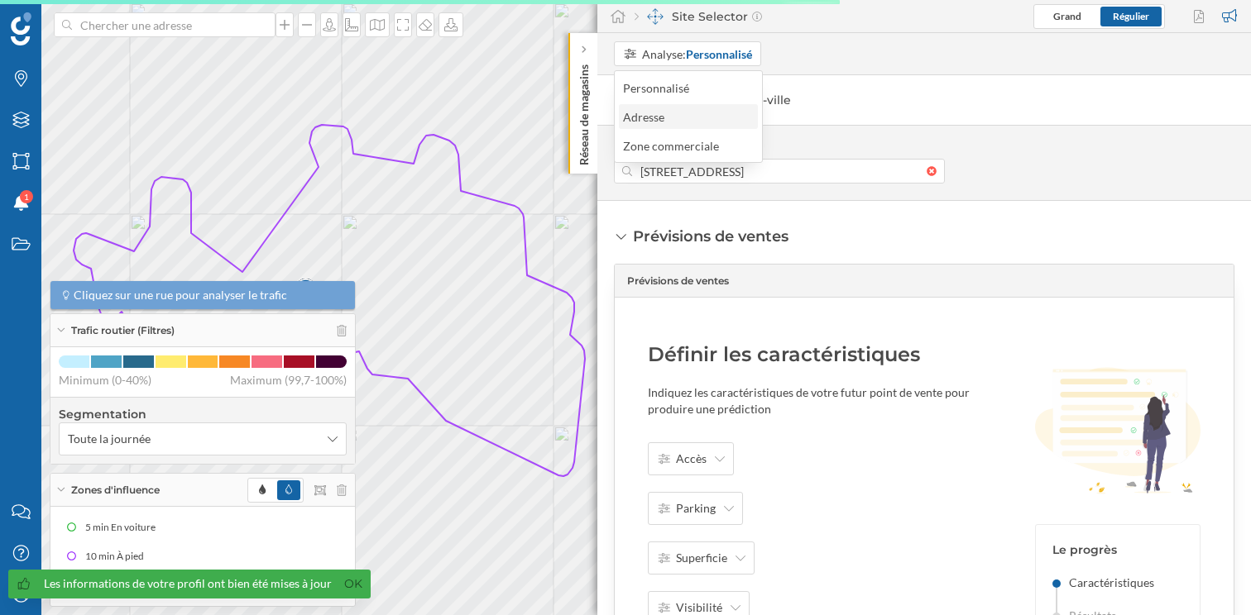
click at [679, 115] on div "Adresse" at bounding box center [687, 116] width 129 height 17
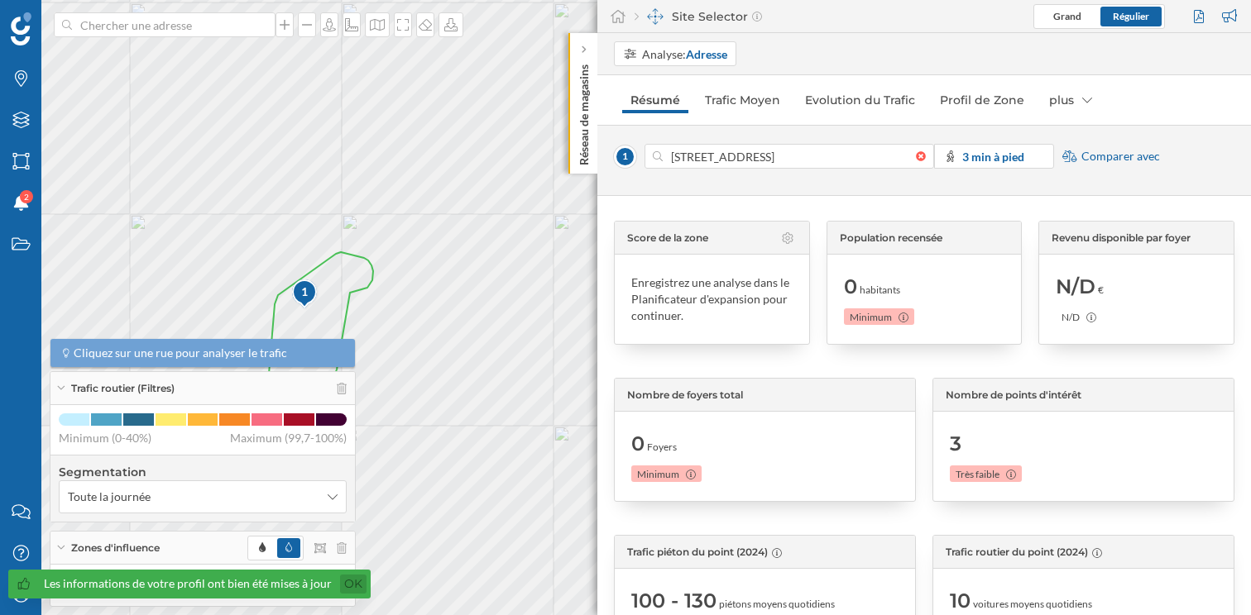
click at [342, 575] on link "Ok" at bounding box center [353, 584] width 26 height 19
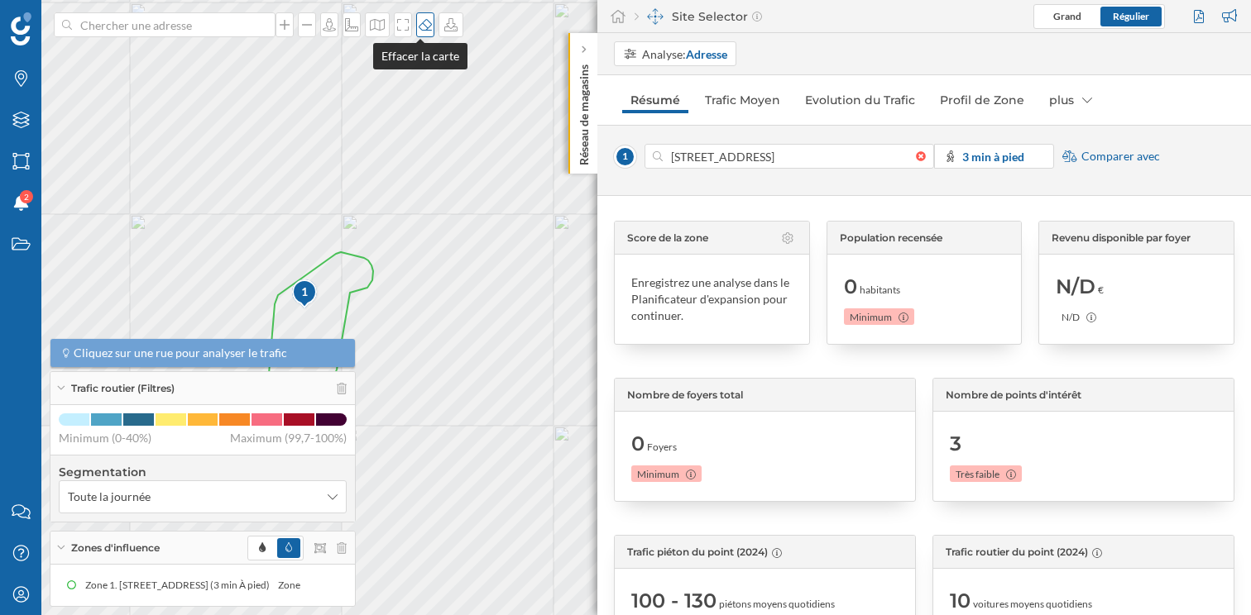
click at [422, 28] on icon at bounding box center [425, 24] width 17 height 13
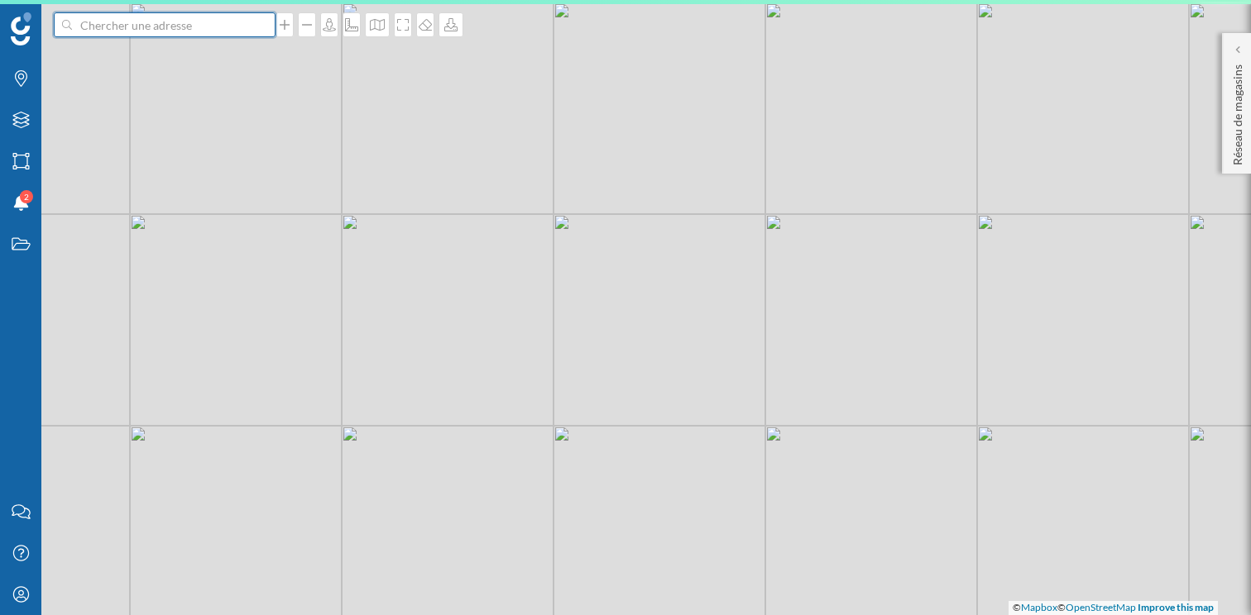
click at [167, 31] on input at bounding box center [164, 24] width 185 height 25
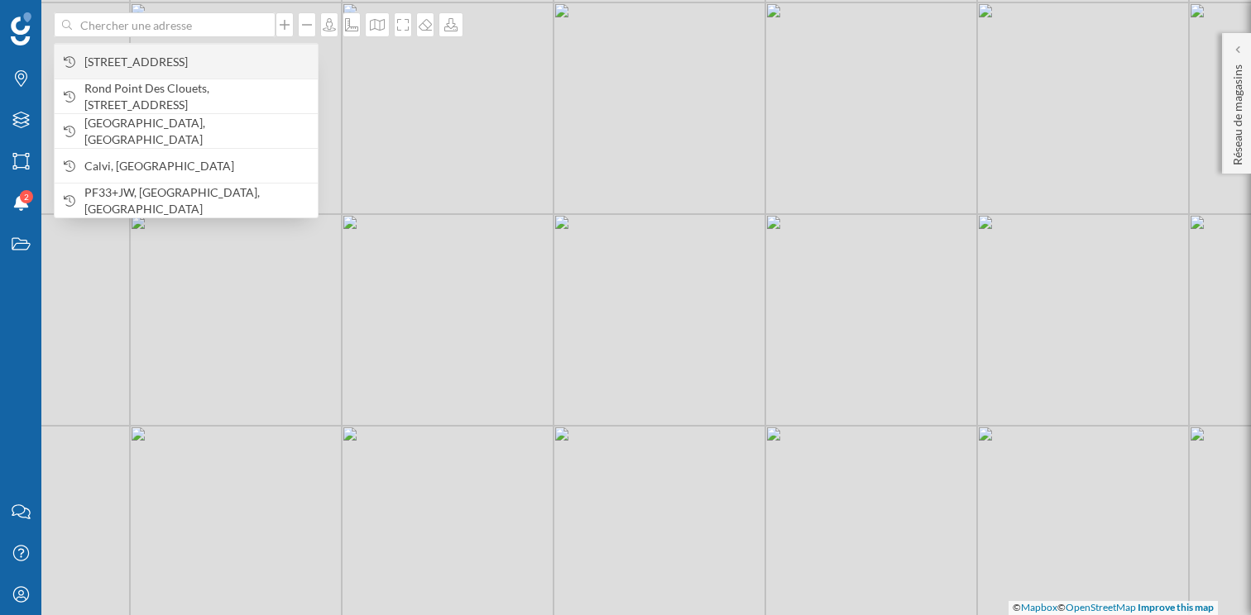
click at [171, 54] on span "[STREET_ADDRESS]" at bounding box center [196, 62] width 225 height 17
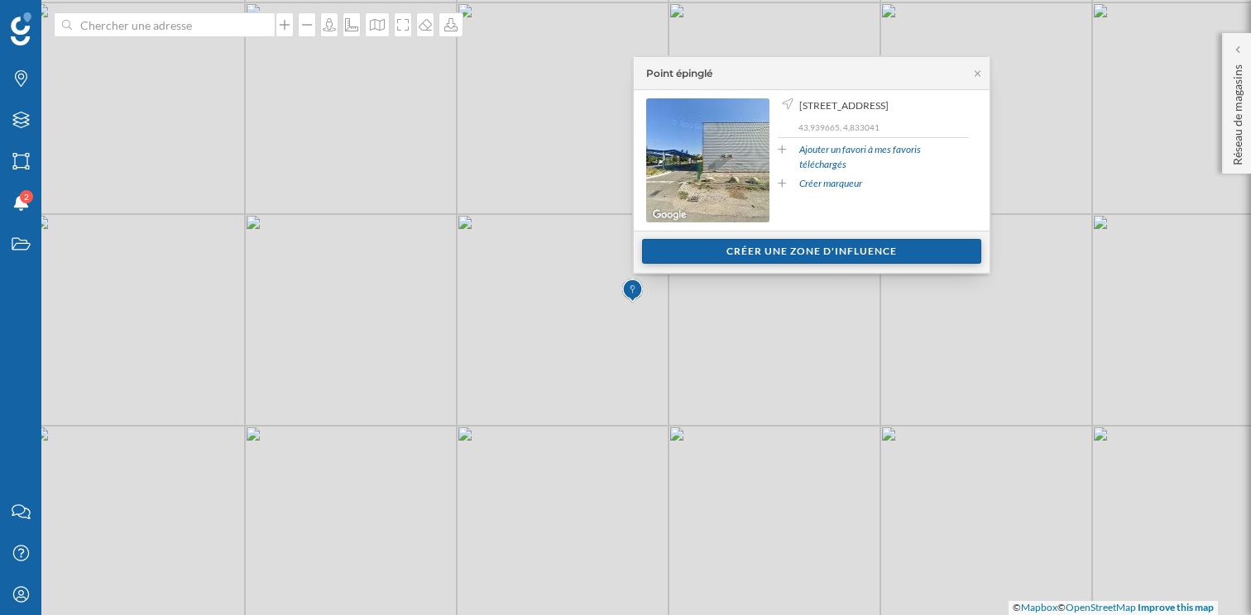
click at [892, 249] on div "Créer une zone d'influence" at bounding box center [811, 251] width 339 height 25
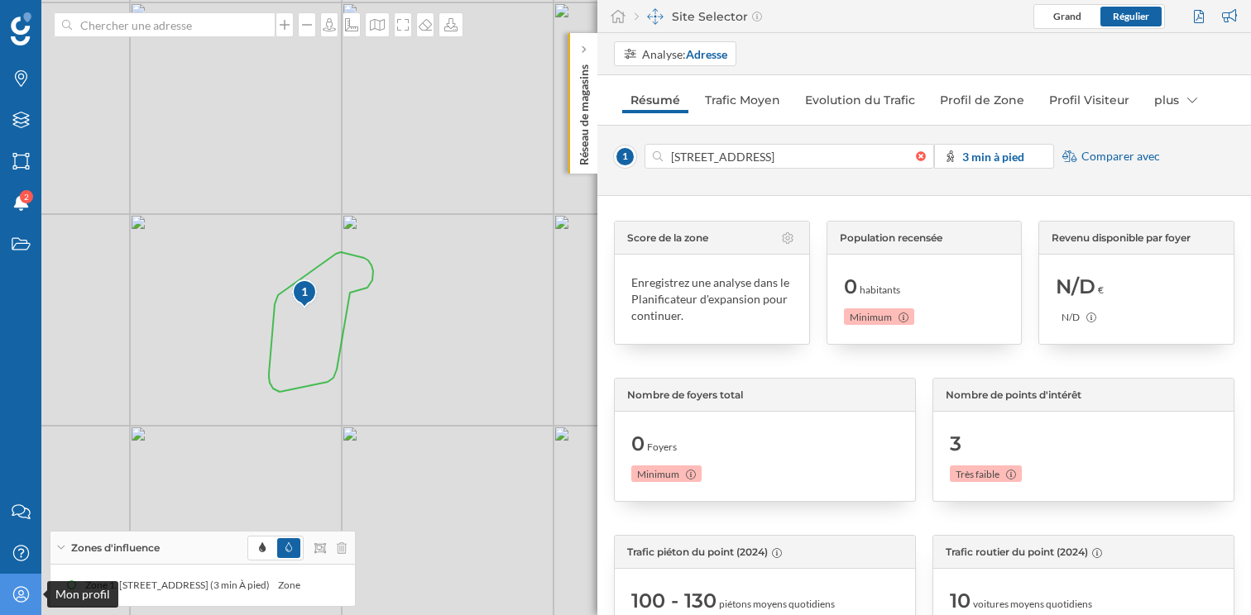
click at [12, 592] on icon "Mon profil" at bounding box center [21, 594] width 21 height 17
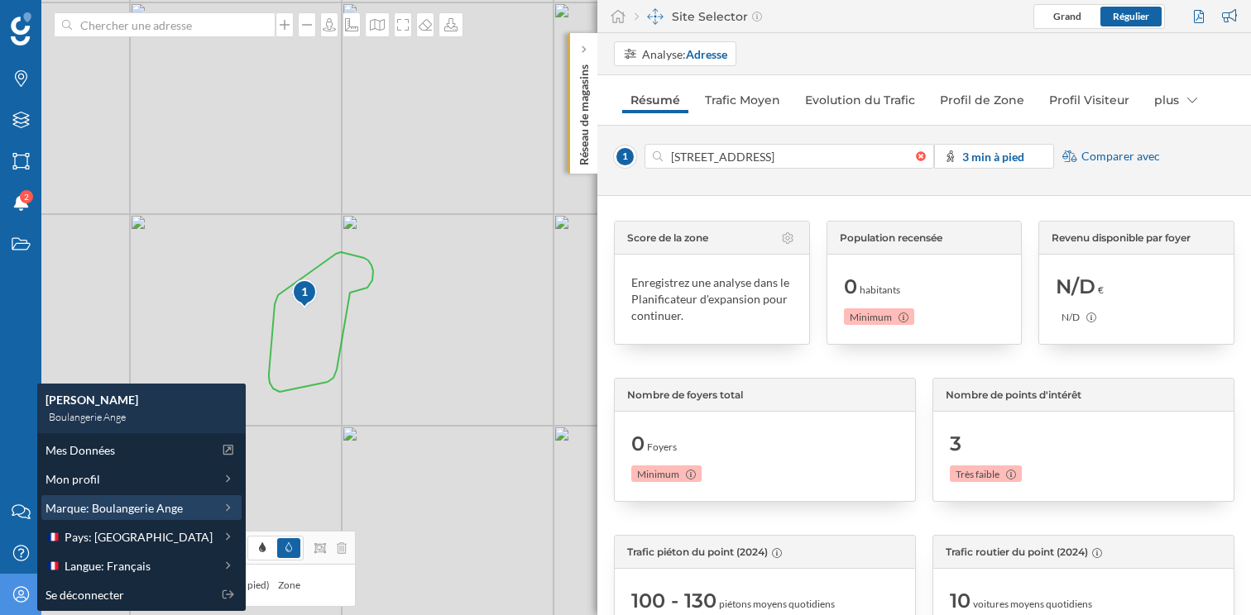
click at [127, 508] on span "Marque: Boulangerie Ange" at bounding box center [113, 508] width 137 height 17
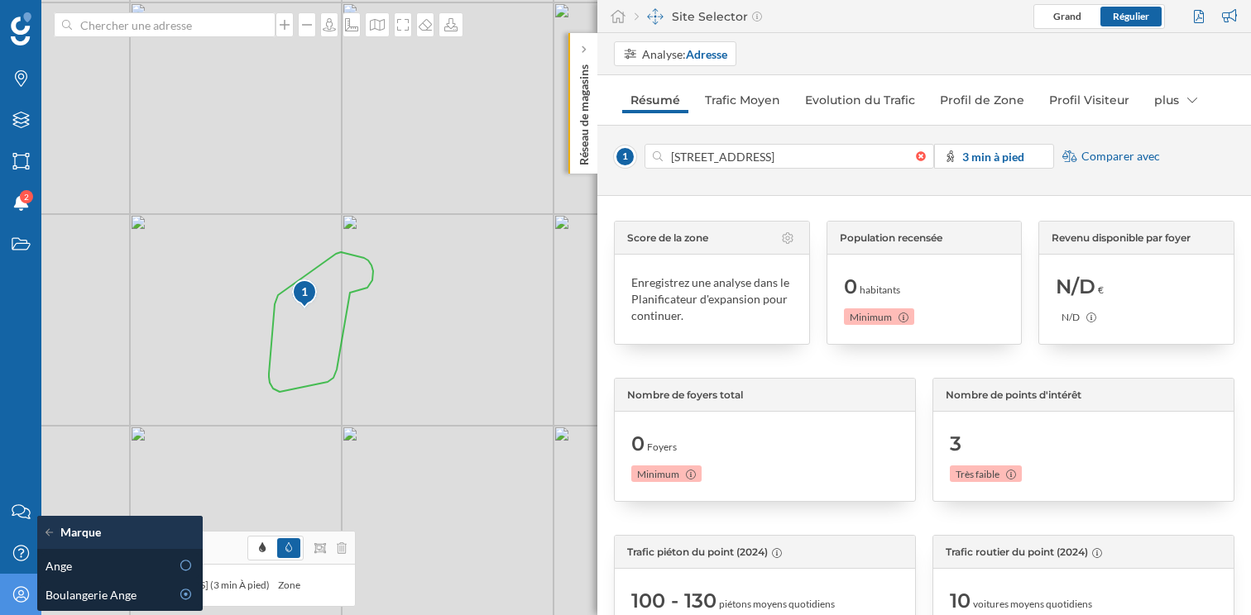
click at [50, 531] on icon at bounding box center [52, 533] width 15 height 12
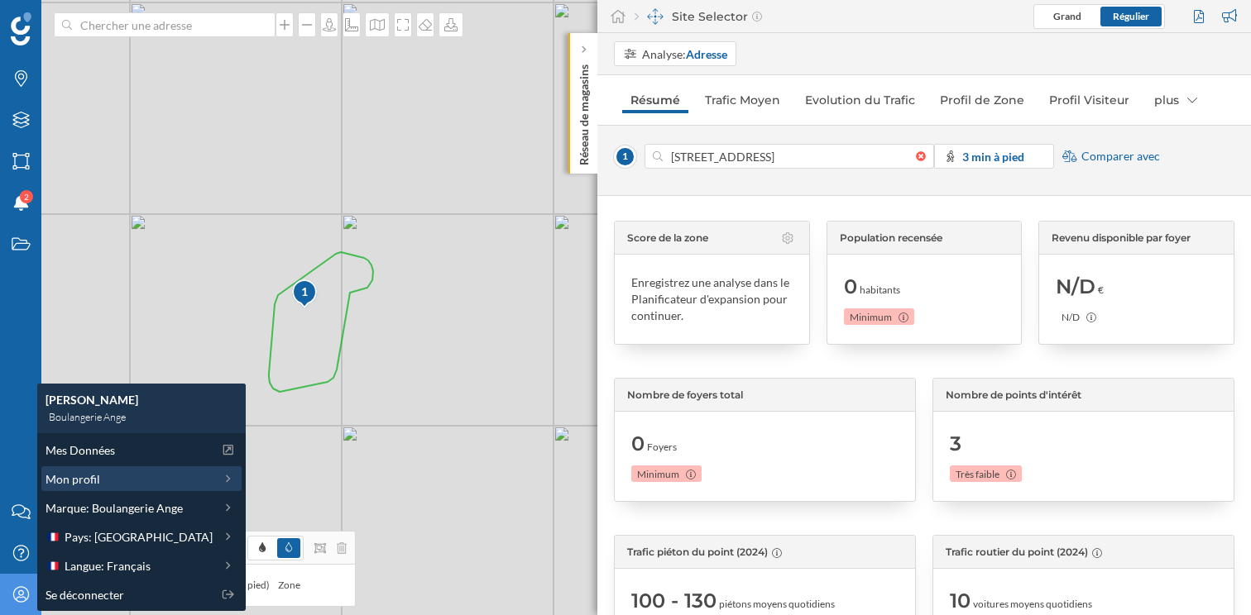
drag, startPoint x: 117, startPoint y: 453, endPoint x: 115, endPoint y: 476, distance: 22.5
click at [115, 476] on div "Mes Données Mon profil Marque: Boulangerie Ange Pays: France Langue: Français S…" at bounding box center [141, 522] width 208 height 178
click at [115, 476] on div "Mon profil" at bounding box center [128, 479] width 167 height 17
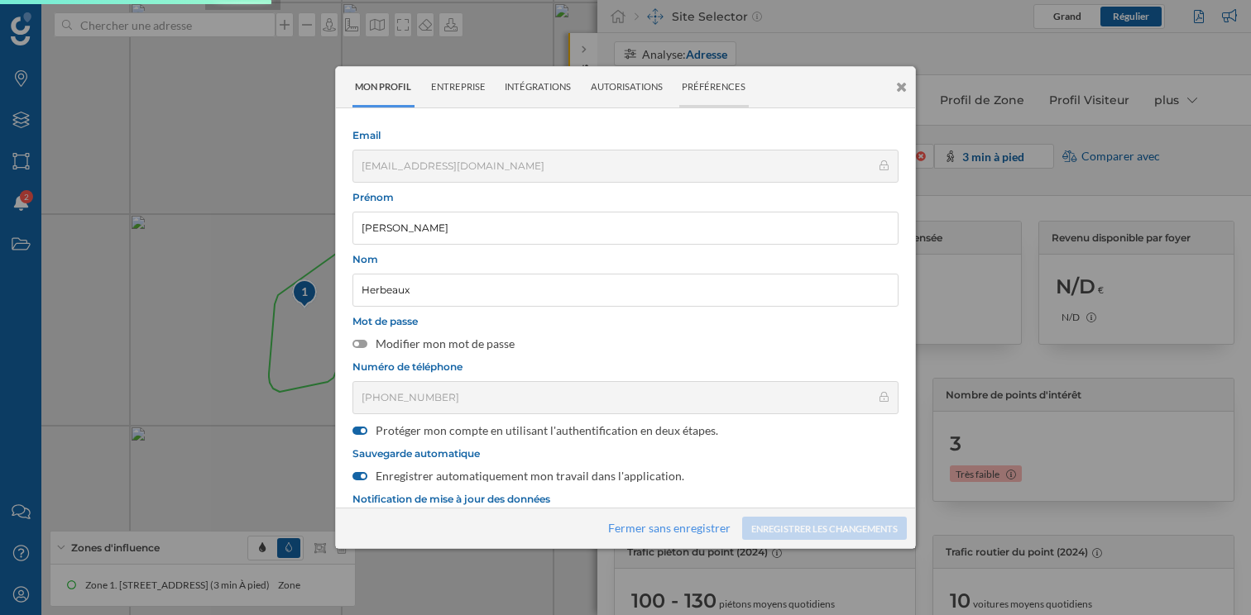
click at [700, 89] on div "Préférences" at bounding box center [713, 87] width 69 height 41
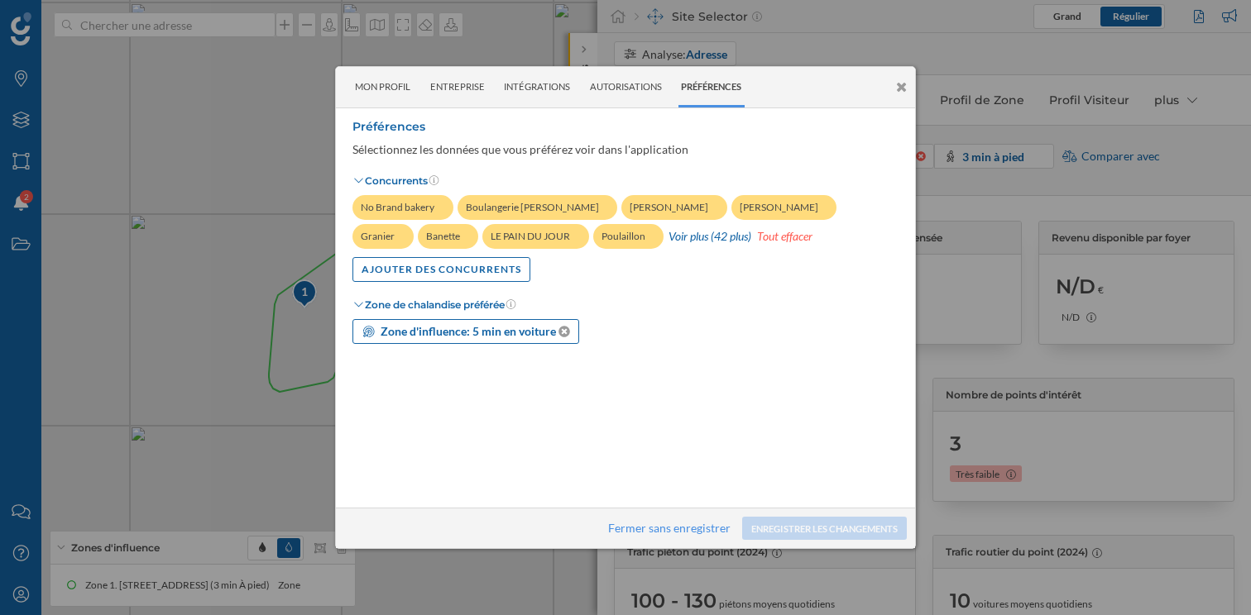
click at [401, 327] on strong "Zone d'influence: 5 min en voiture" at bounding box center [467, 331] width 175 height 14
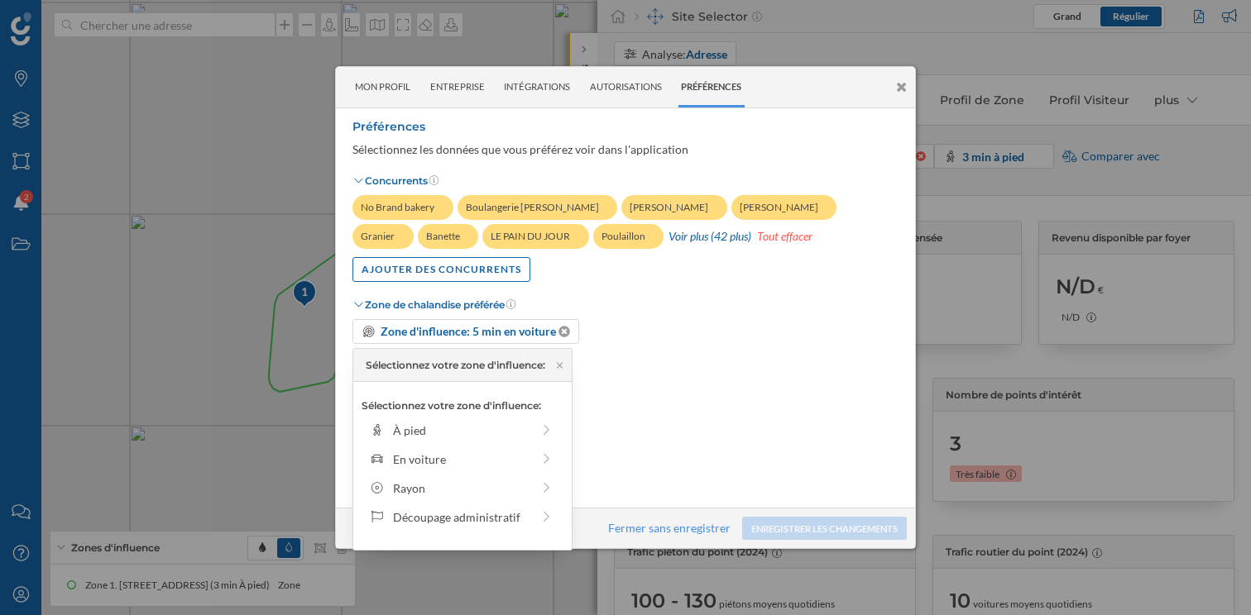
click at [676, 323] on div "Zone d'influence: 5 min en voiture" at bounding box center [625, 331] width 546 height 25
click at [643, 284] on div "Préférences Sélectionnez les données que vous préférez voir dans l'application …" at bounding box center [625, 232] width 546 height 223
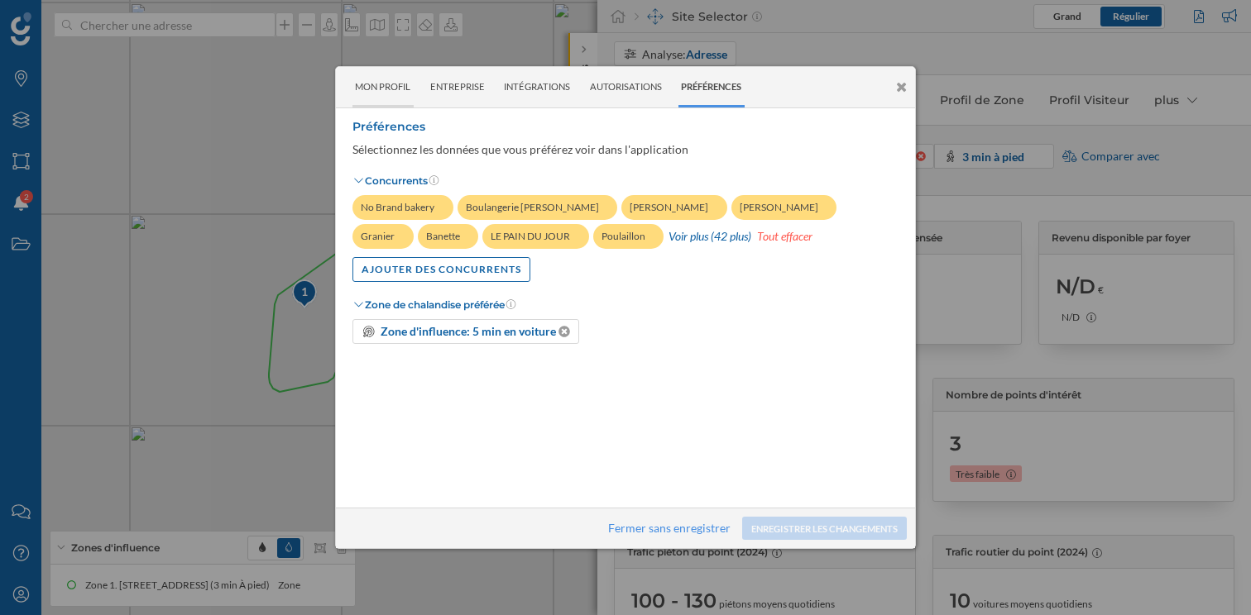
click at [382, 87] on div "Mon profil" at bounding box center [382, 87] width 61 height 41
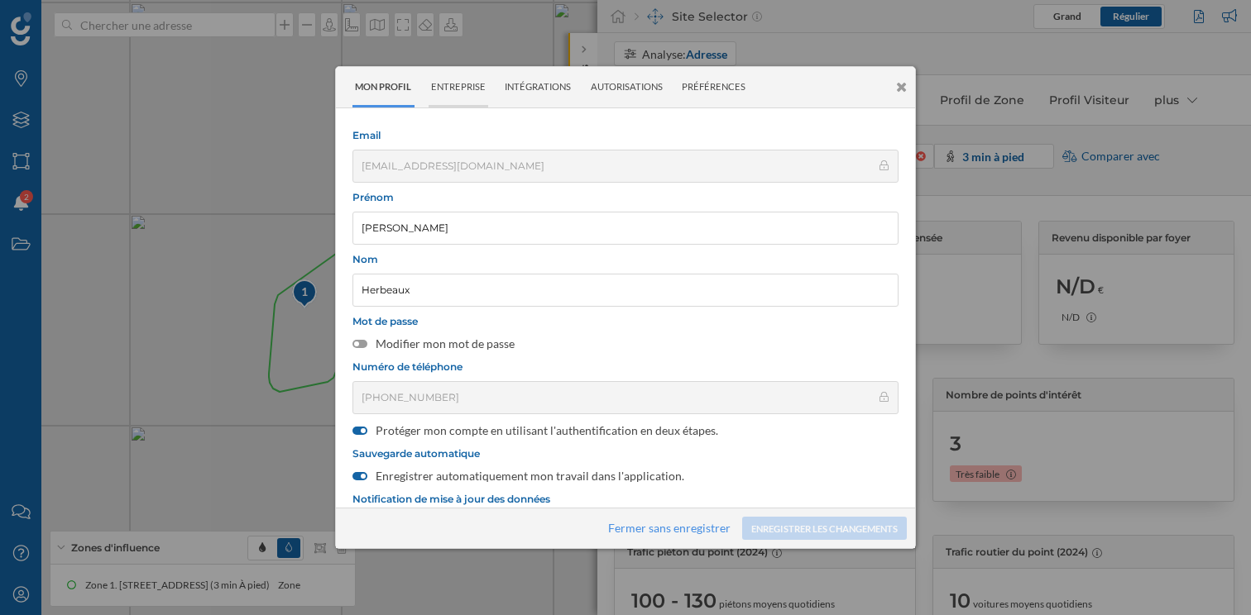
click at [472, 88] on div "Entreprise" at bounding box center [458, 87] width 60 height 41
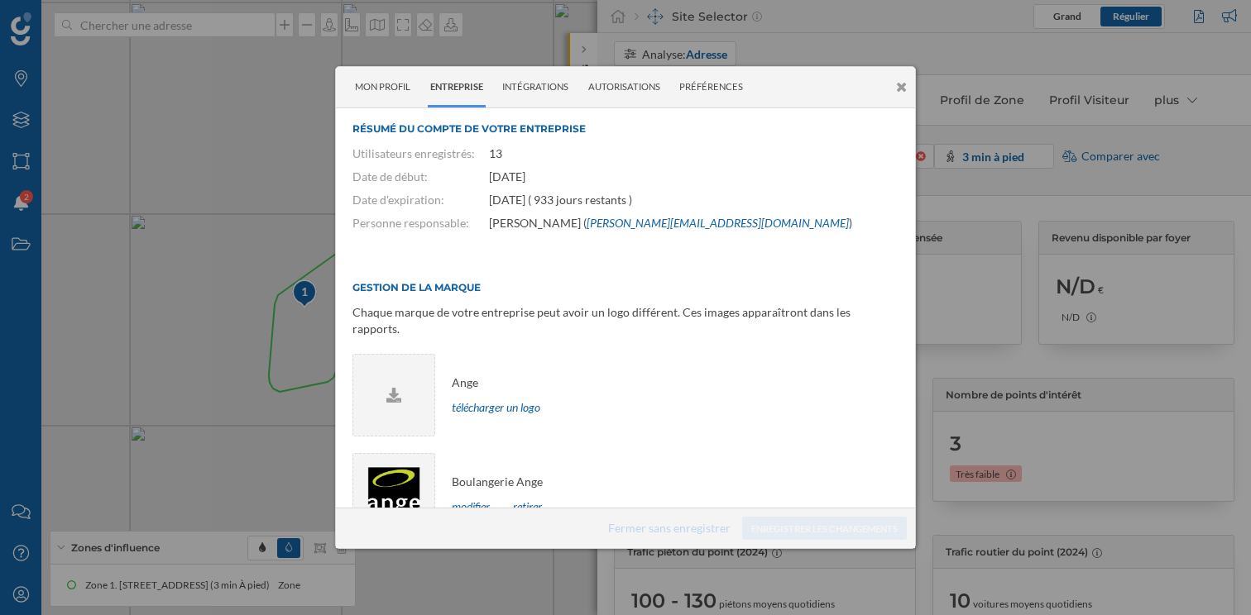
scroll to position [11, 0]
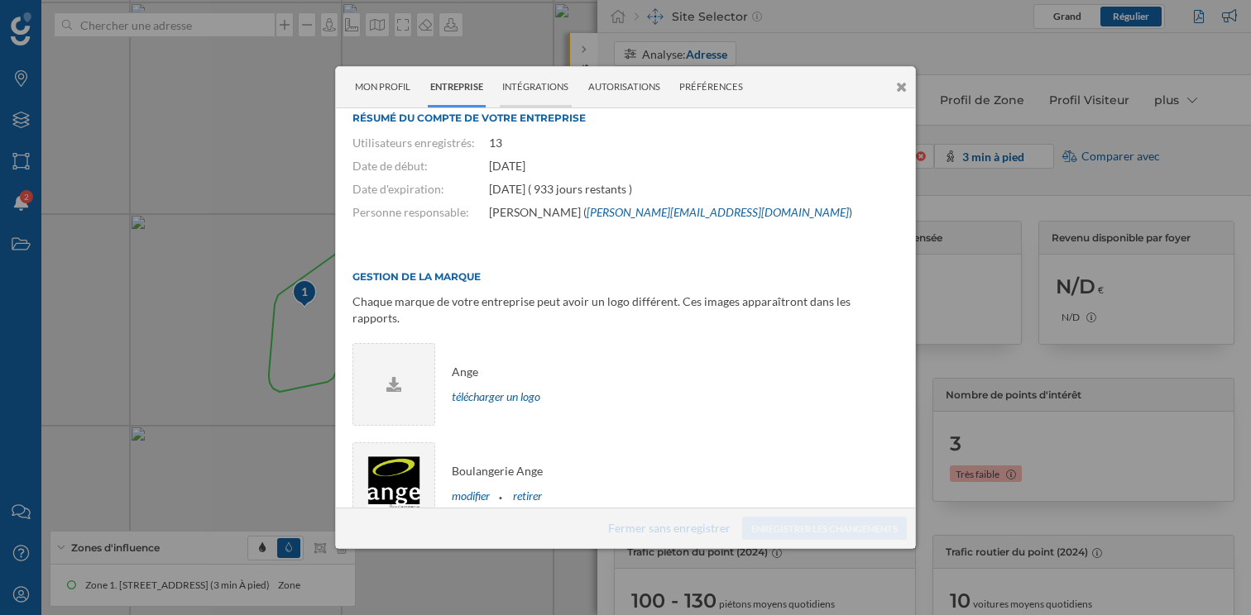
click at [541, 88] on div "Intégrations" at bounding box center [536, 87] width 72 height 41
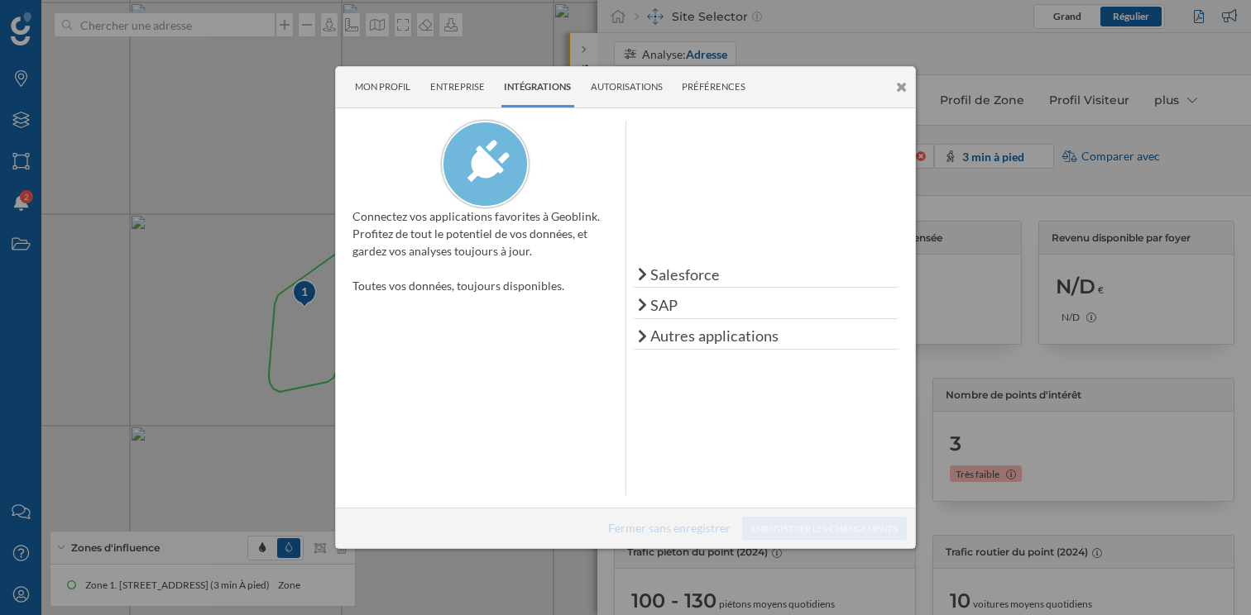
scroll to position [0, 0]
click at [642, 87] on div "Autorisations" at bounding box center [627, 87] width 78 height 41
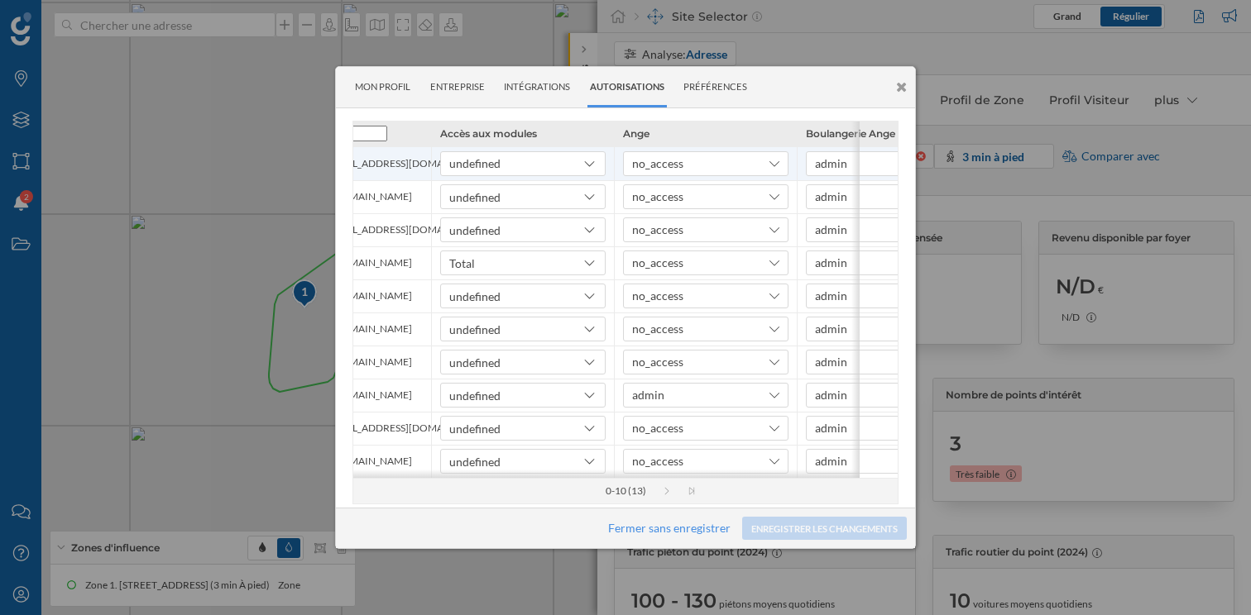
scroll to position [0, 202]
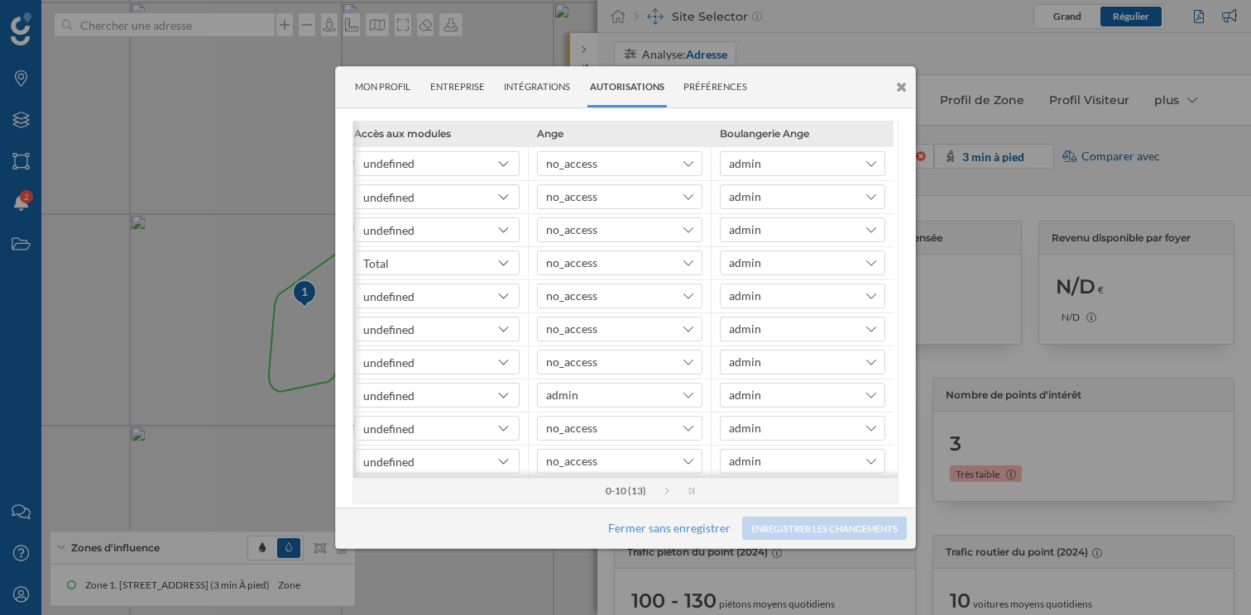
click at [907, 84] on div "Mon profil Entreprise Intégrations Autorisations Préférences" at bounding box center [625, 87] width 579 height 41
click at [899, 81] on icon at bounding box center [901, 87] width 11 height 14
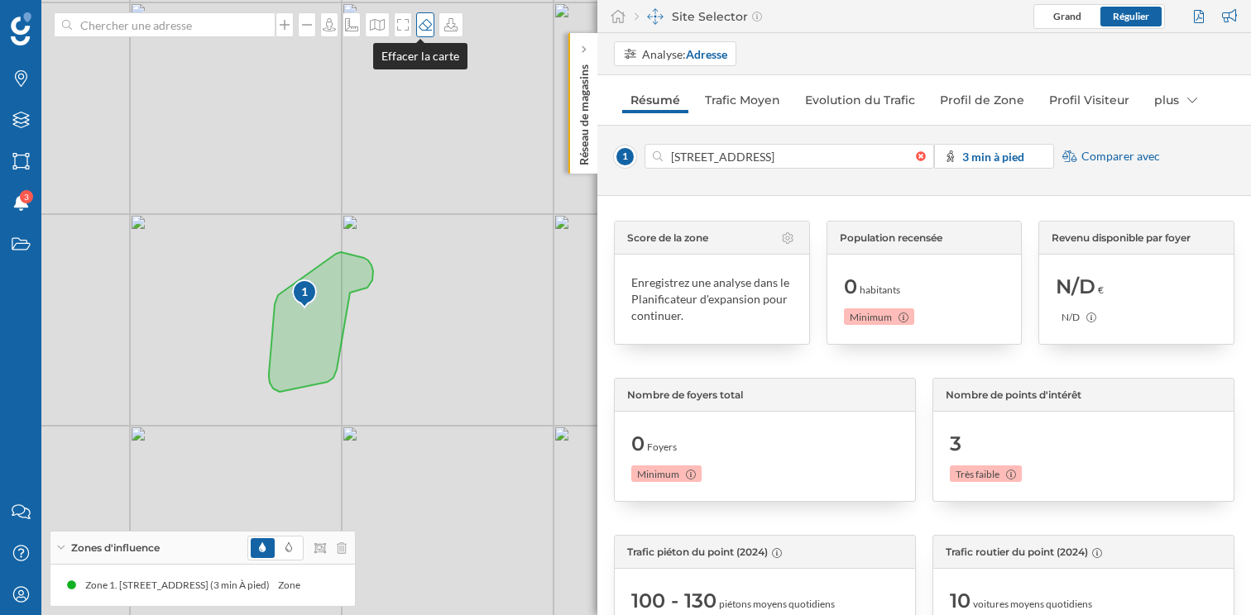
click at [417, 31] on icon at bounding box center [425, 24] width 17 height 13
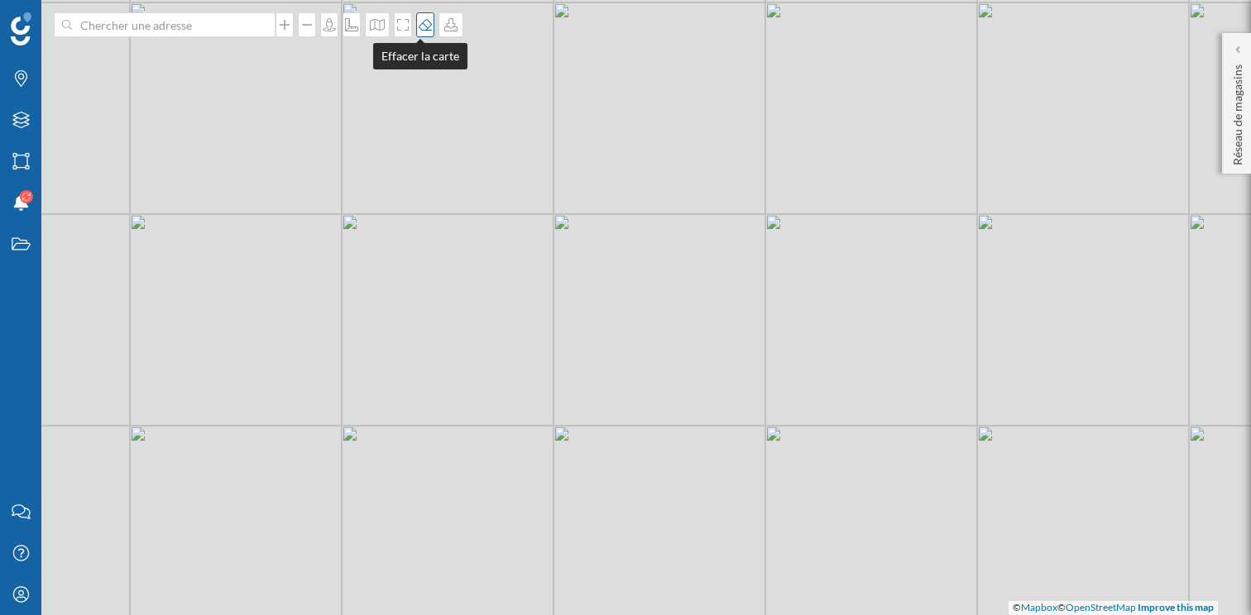
click at [417, 31] on icon at bounding box center [425, 24] width 17 height 13
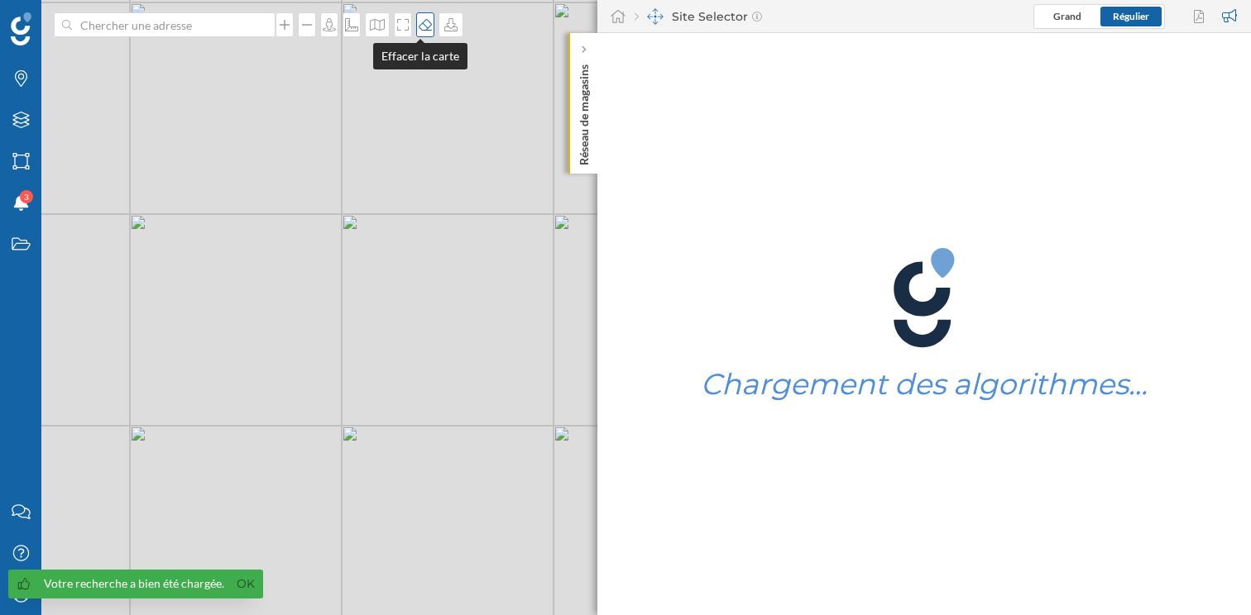
click at [423, 18] on icon at bounding box center [425, 24] width 17 height 13
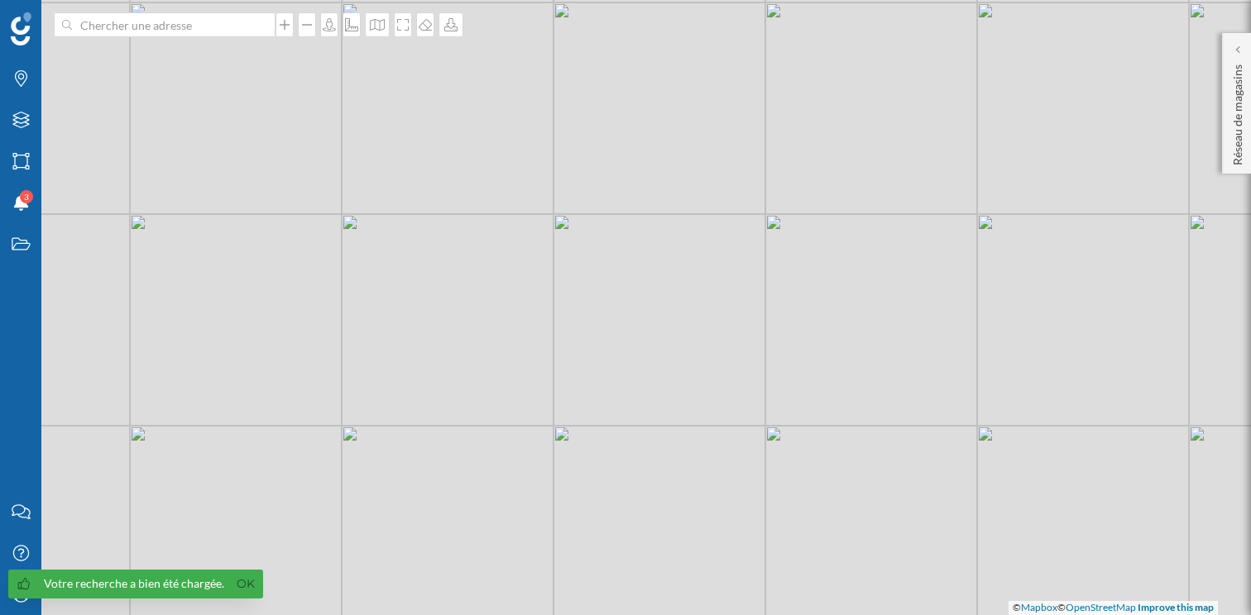
click at [218, 37] on div "© Mapbox © OpenStreetMap Improve this map" at bounding box center [625, 307] width 1251 height 615
click at [223, 24] on input at bounding box center [164, 24] width 185 height 25
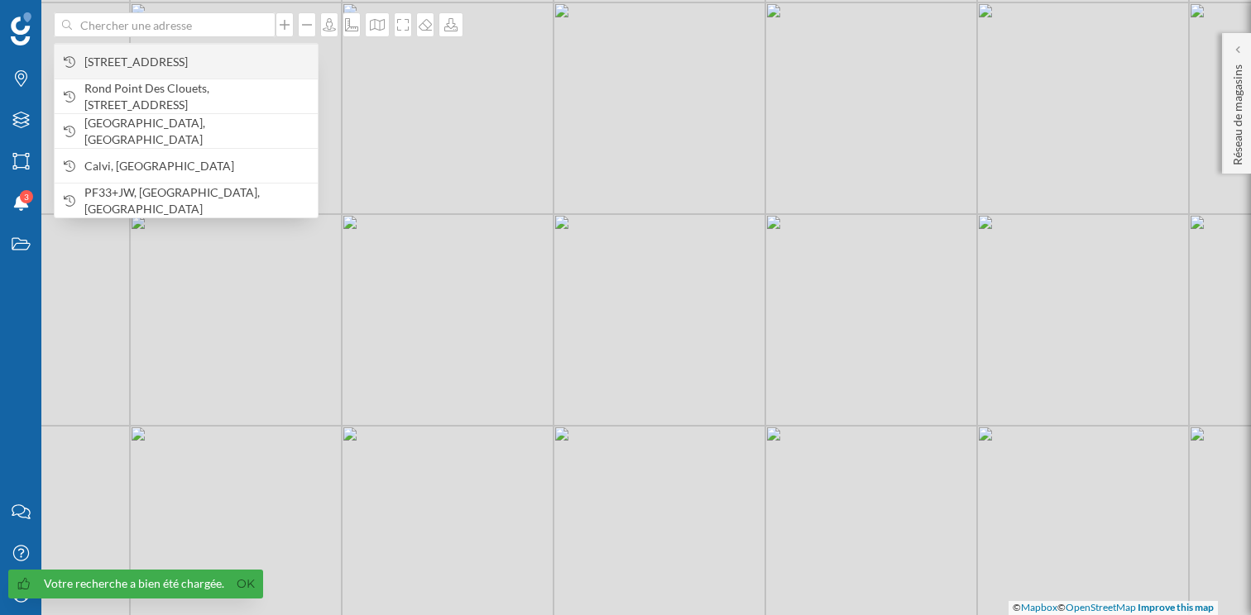
click at [216, 63] on span "[STREET_ADDRESS]" at bounding box center [196, 62] width 225 height 17
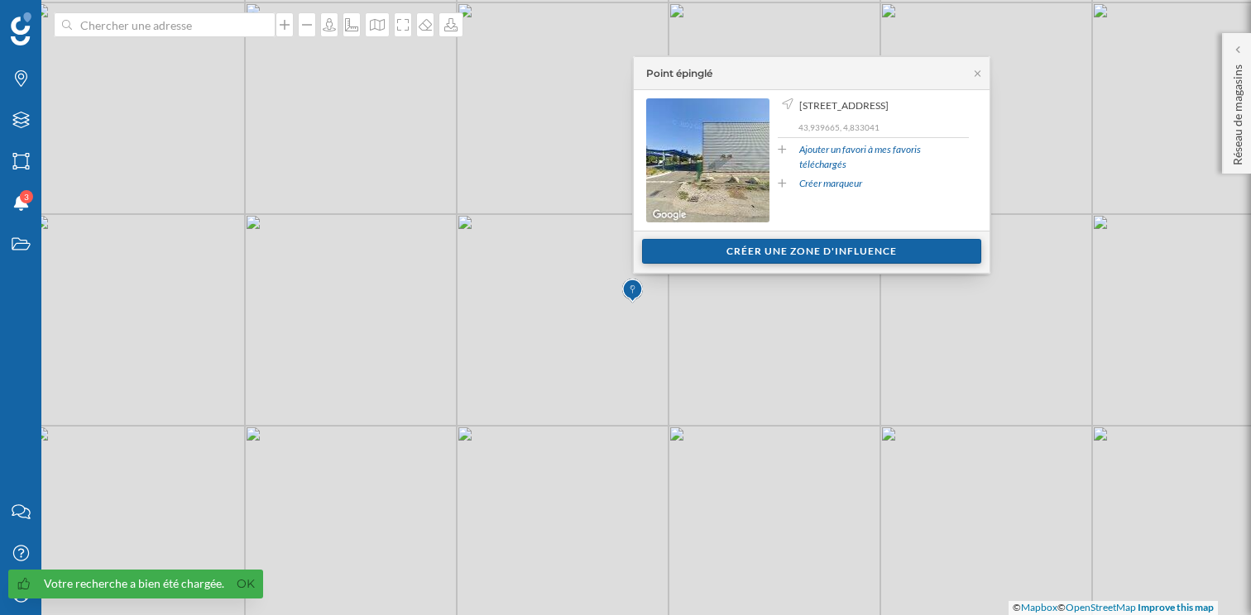
click at [781, 241] on div "Créer une zone d'influence" at bounding box center [811, 251] width 339 height 25
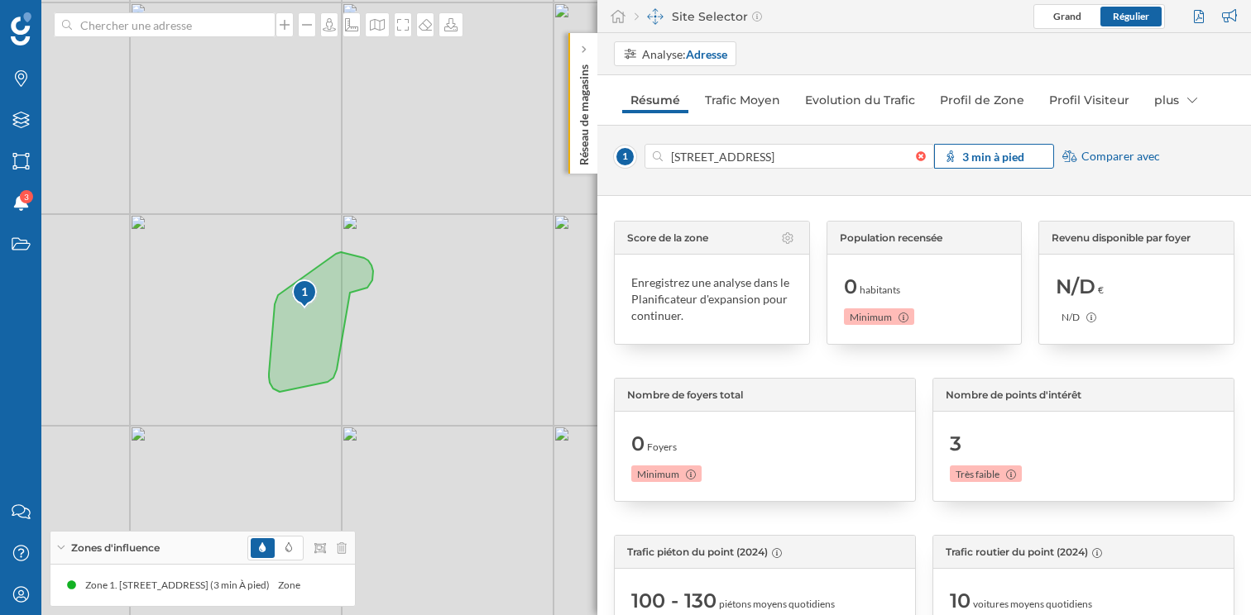
click at [978, 163] on span "3 min à pied" at bounding box center [993, 156] width 62 height 17
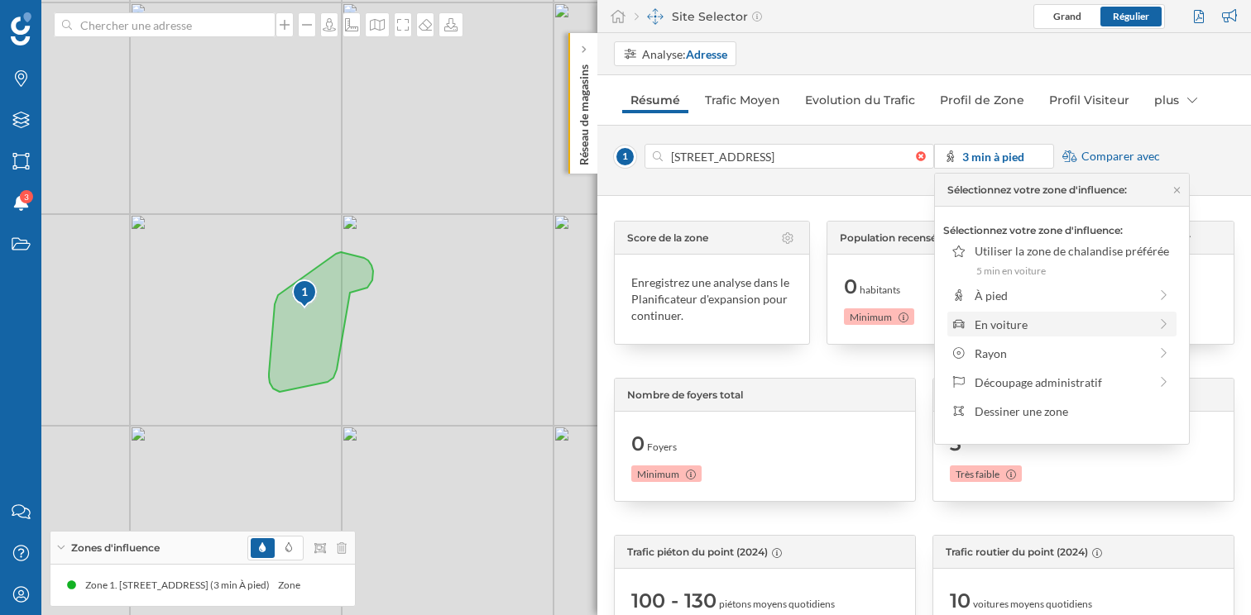
click at [1004, 330] on div "En voiture" at bounding box center [1061, 324] width 174 height 17
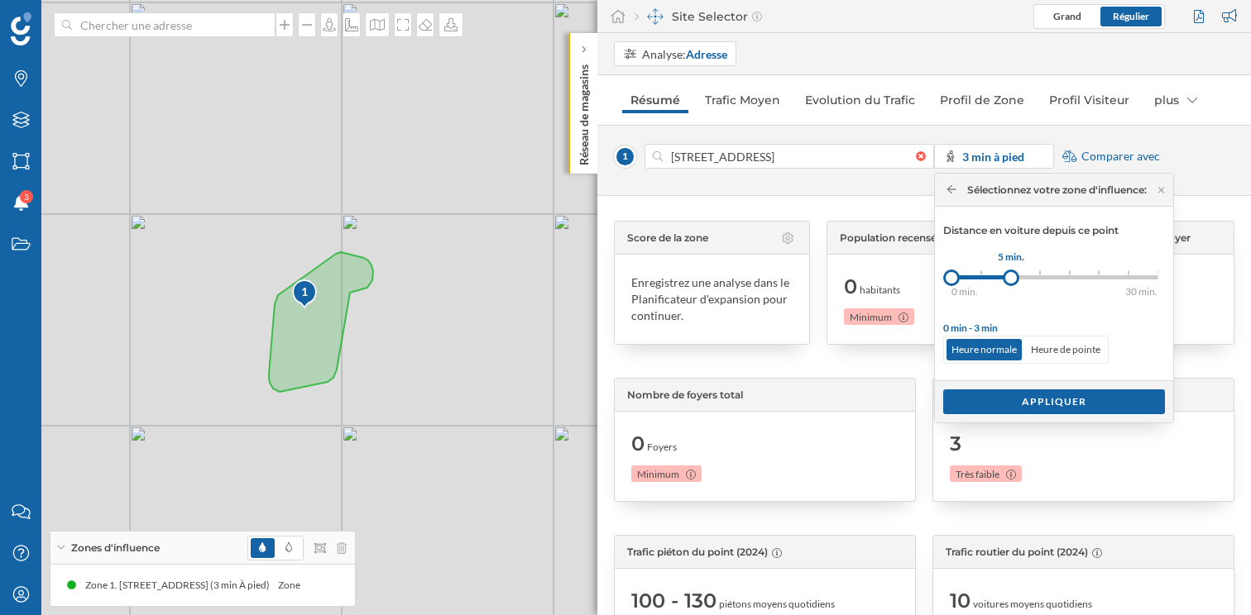
drag, startPoint x: 979, startPoint y: 273, endPoint x: 1012, endPoint y: 275, distance: 34.0
click at [1012, 275] on div at bounding box center [1010, 278] width 17 height 17
click at [1050, 402] on div "Appliquer" at bounding box center [1054, 401] width 222 height 25
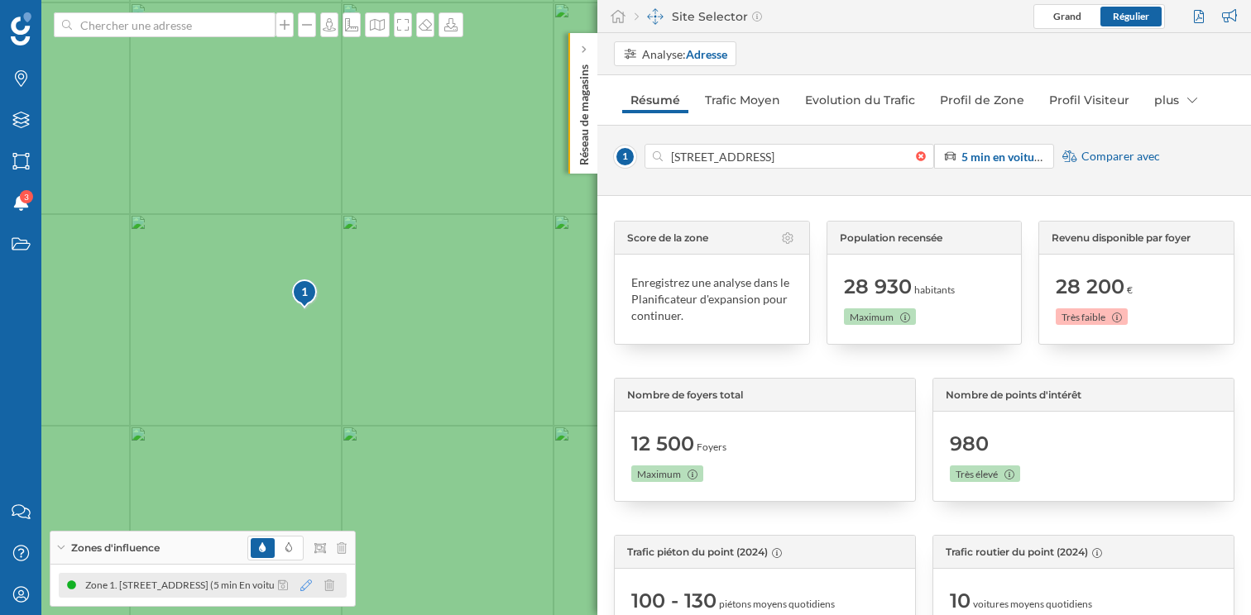
click at [306, 584] on icon at bounding box center [306, 586] width 12 height 12
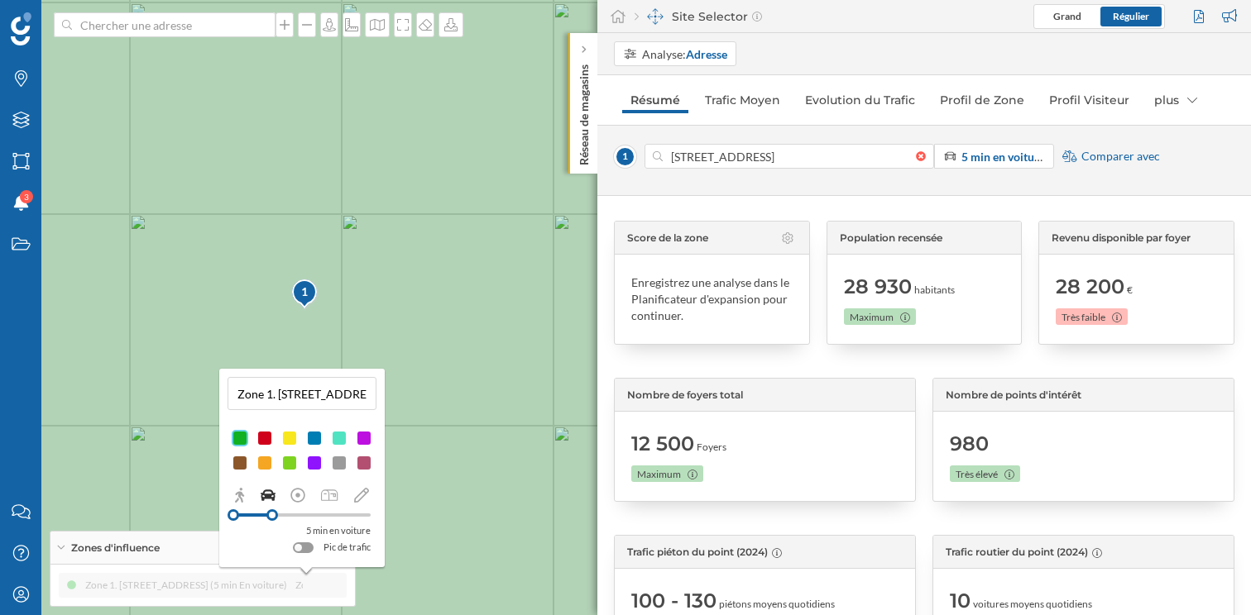
click at [356, 381] on input "Zone 1. [STREET_ADDRESS] (5 min En voiture)" at bounding box center [301, 393] width 139 height 25
click at [285, 396] on input "Zone 1. [STREET_ADDRESS] (5 min En voiture" at bounding box center [301, 393] width 139 height 25
type input "5 min En voiture"
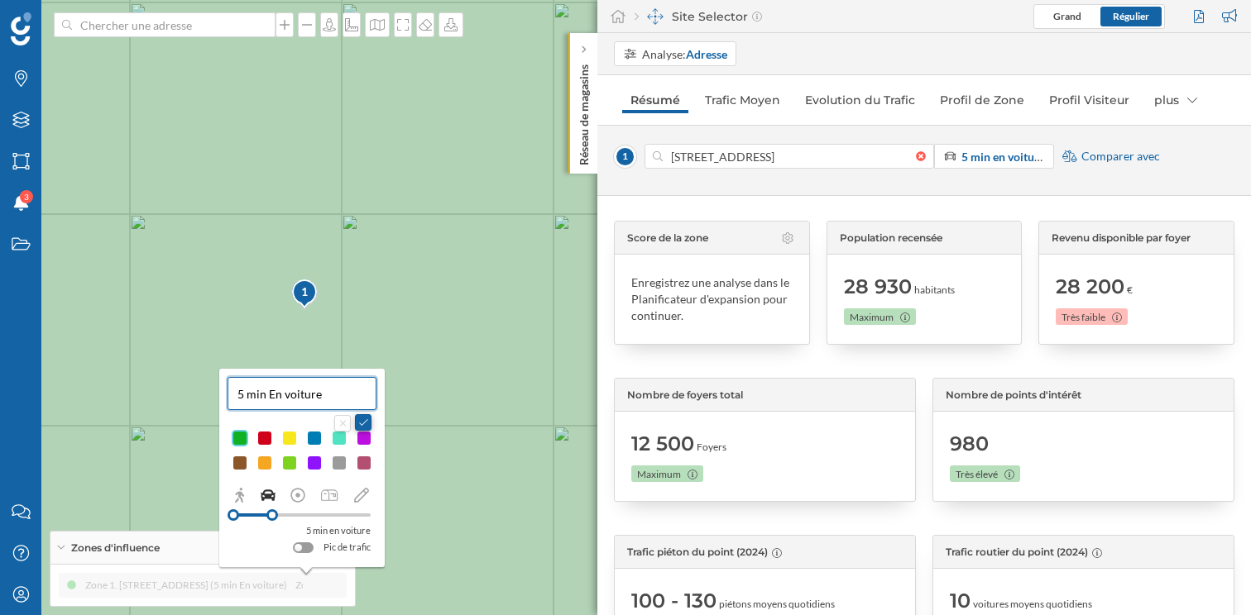
click at [364, 420] on button at bounding box center [363, 422] width 17 height 17
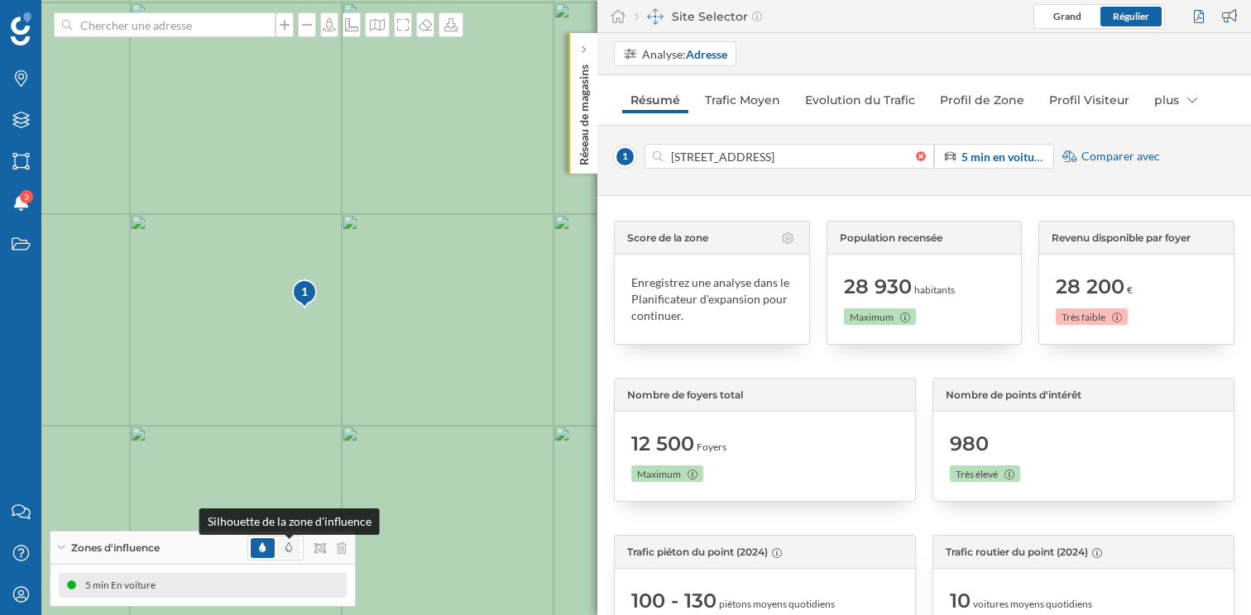
click at [289, 550] on icon at bounding box center [288, 548] width 7 height 10
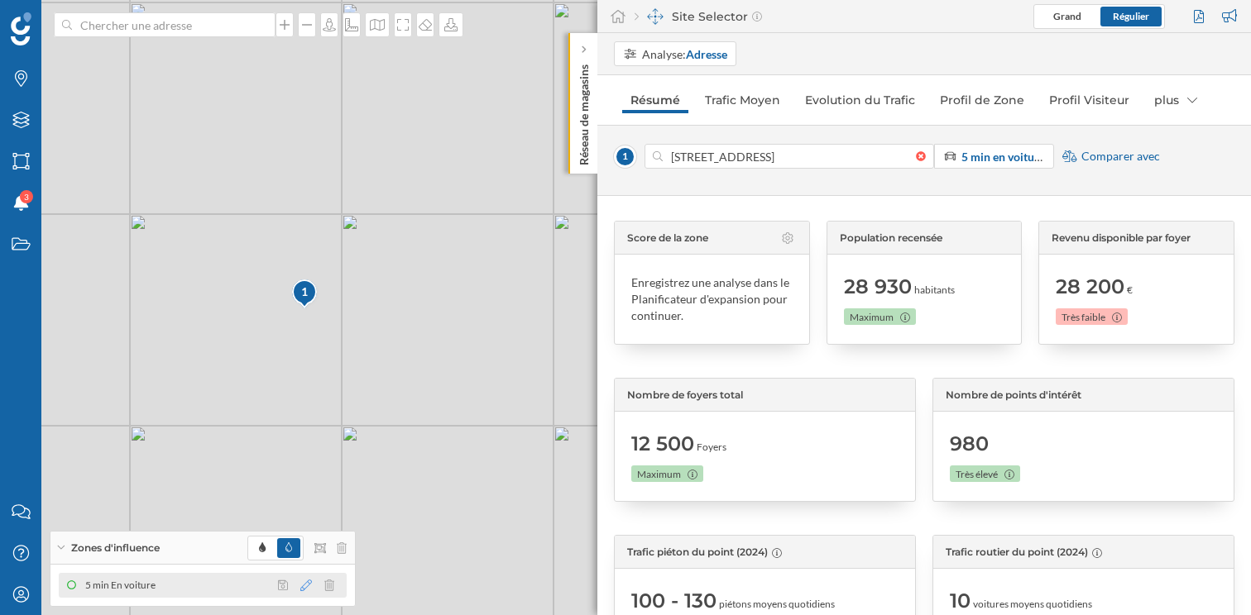
click at [309, 585] on icon at bounding box center [306, 586] width 12 height 12
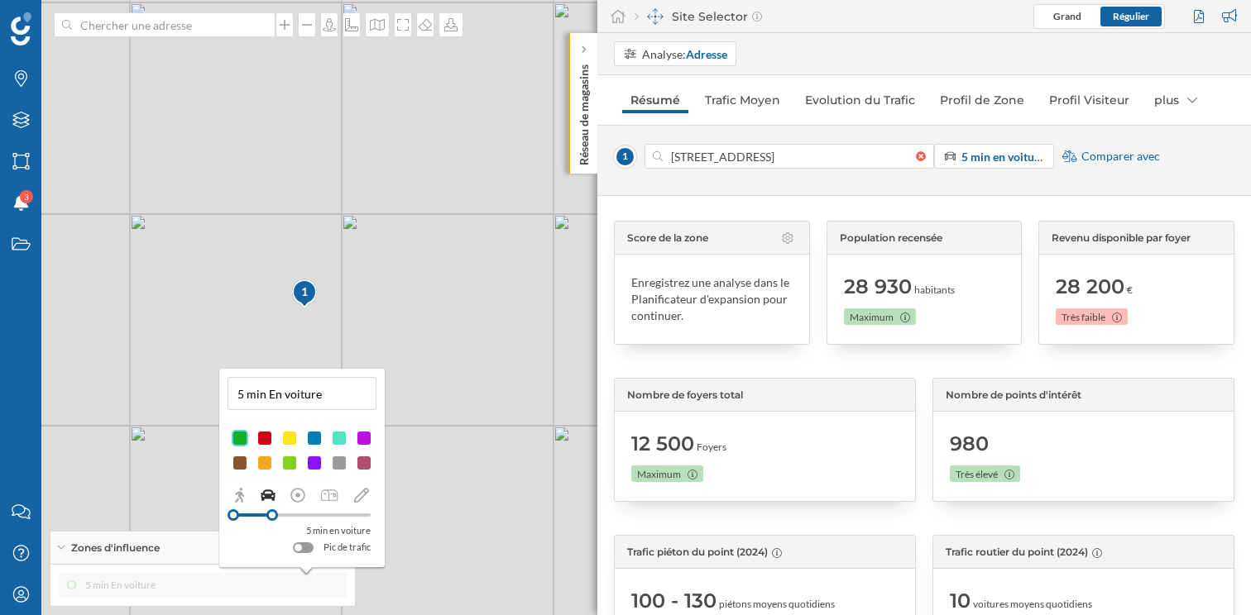
click at [264, 438] on div at bounding box center [264, 438] width 17 height 17
click at [256, 584] on div "5 min En voiture" at bounding box center [203, 585] width 288 height 25
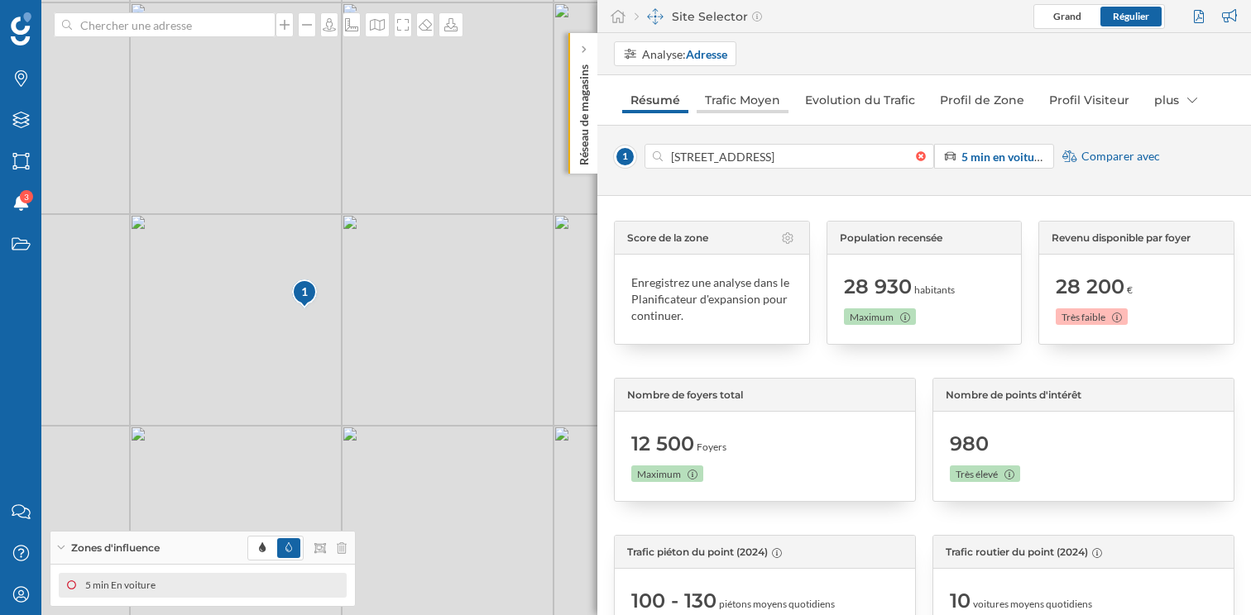
click at [763, 99] on link "Trafic Moyen" at bounding box center [742, 100] width 92 height 26
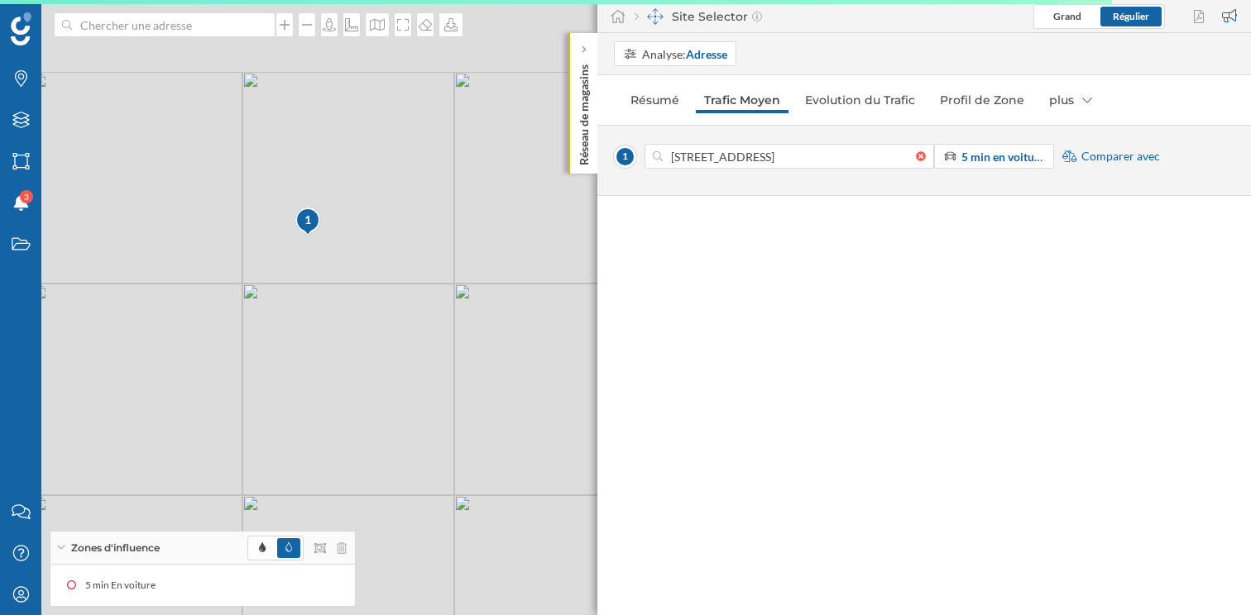
drag, startPoint x: 312, startPoint y: 238, endPoint x: 457, endPoint y: 400, distance: 217.9
click at [457, 400] on icon at bounding box center [760, 457] width 1507 height 745
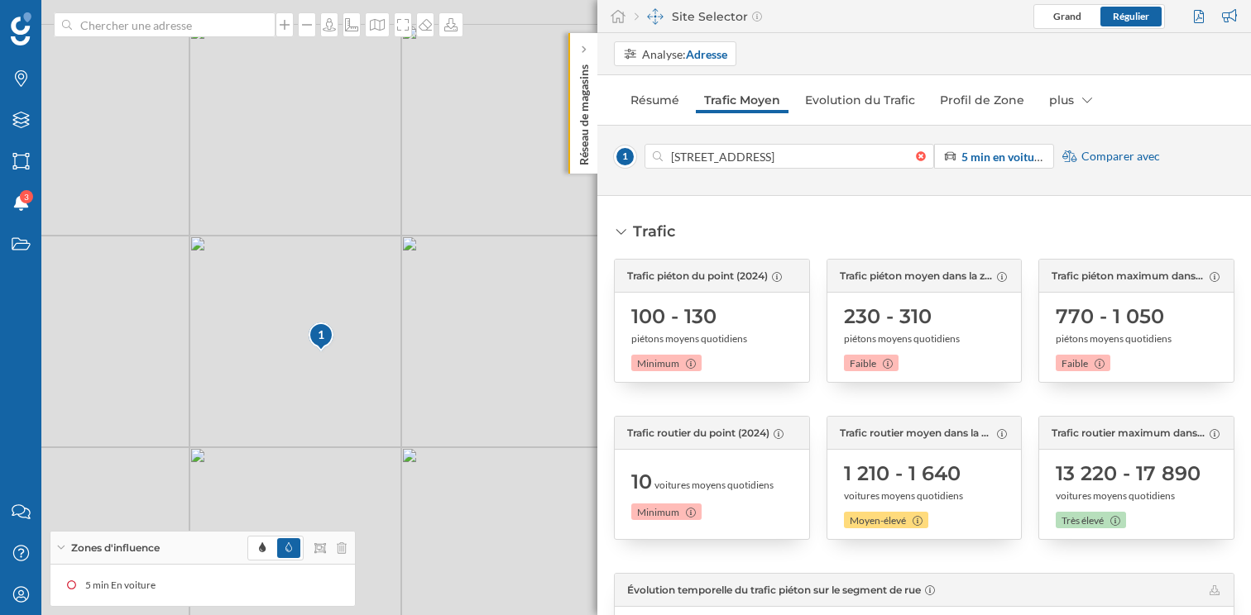
drag, startPoint x: 390, startPoint y: 237, endPoint x: 435, endPoint y: 418, distance: 186.0
click at [435, 418] on icon at bounding box center [662, 454] width 1507 height 745
drag, startPoint x: 472, startPoint y: 406, endPoint x: 395, endPoint y: 406, distance: 76.9
click at [395, 406] on icon at bounding box center [548, 307] width 1507 height 745
click at [889, 104] on link "Evolution du Trafic" at bounding box center [860, 100] width 127 height 26
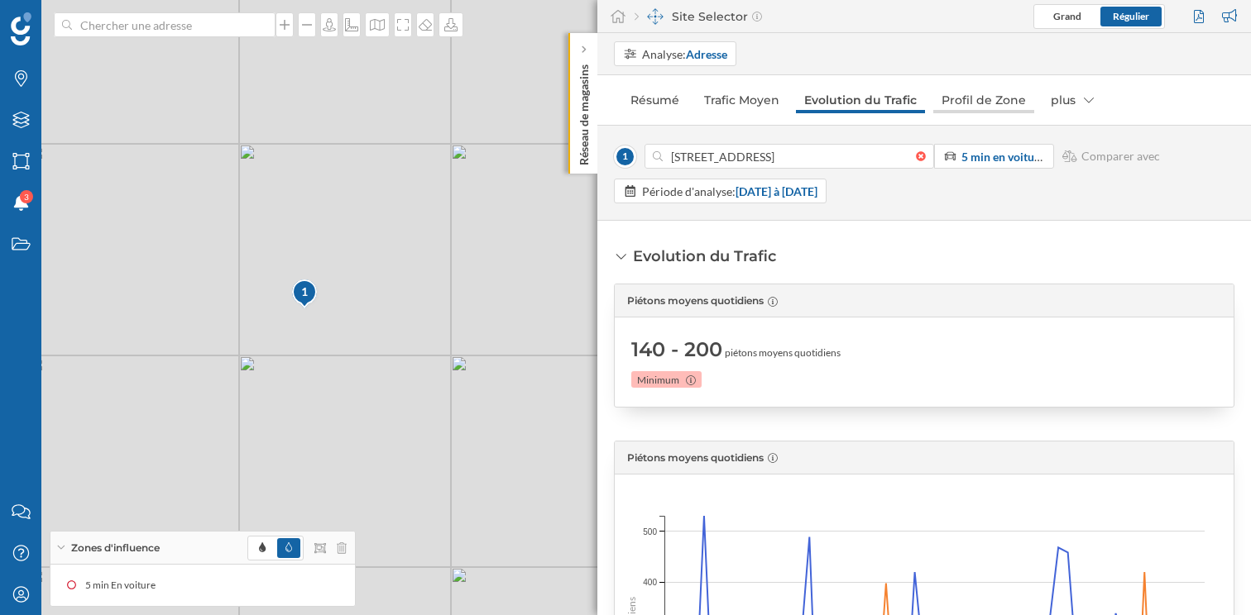
click at [962, 108] on link "Profil de Zone" at bounding box center [983, 100] width 101 height 26
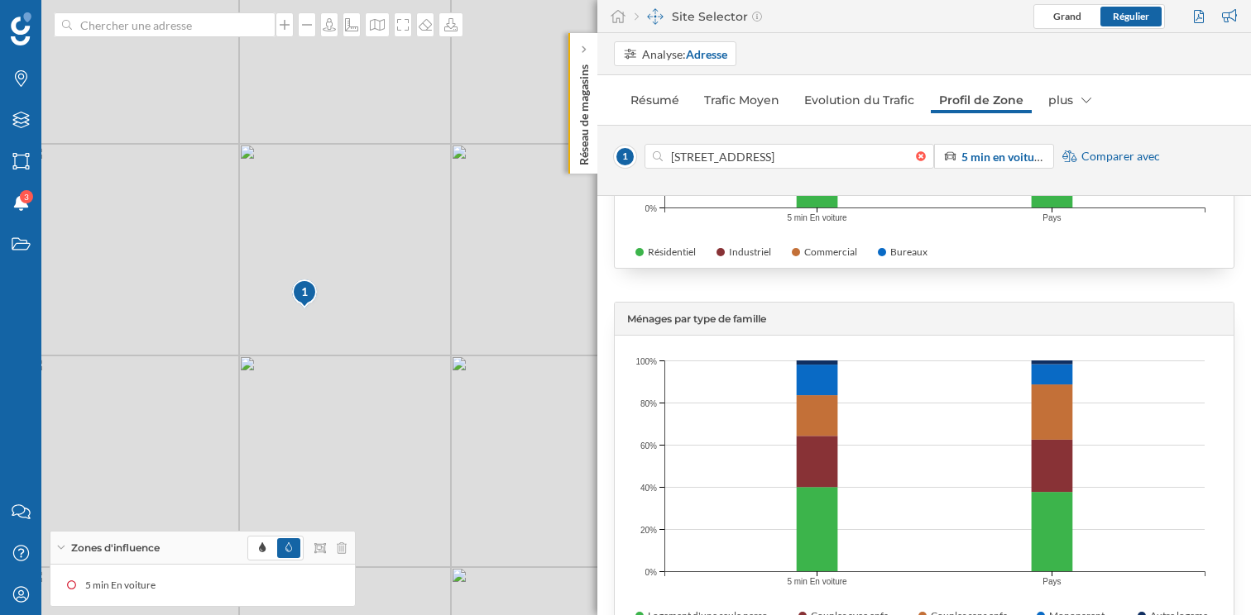
scroll to position [3383, 0]
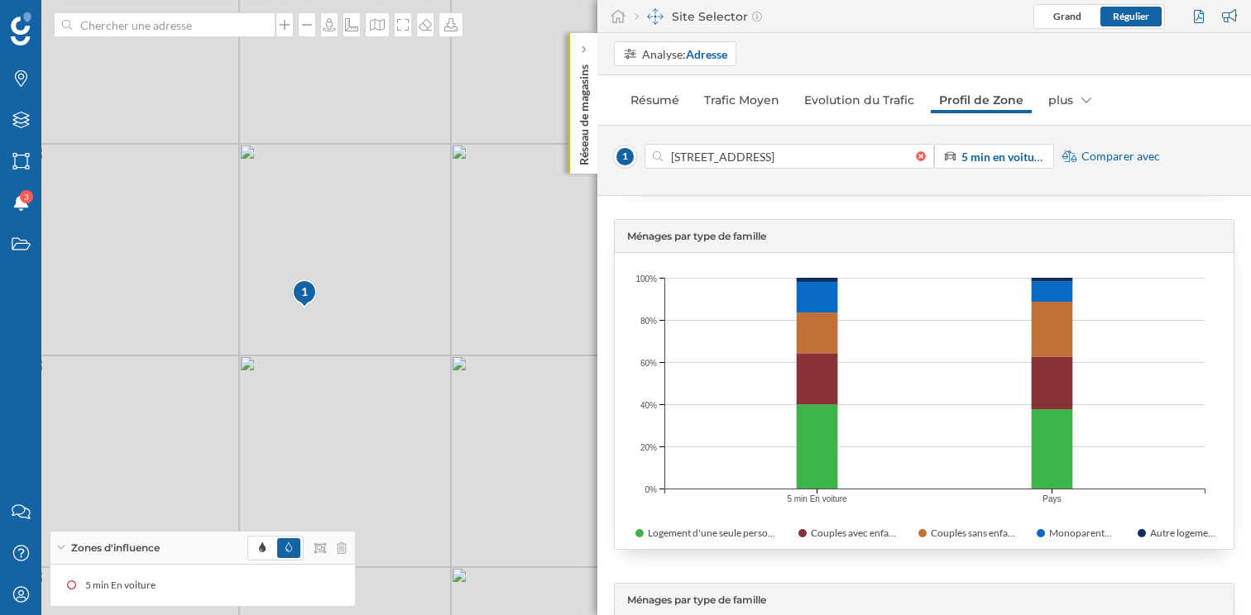
click at [1119, 156] on span "Comparer avec" at bounding box center [1120, 156] width 79 height 17
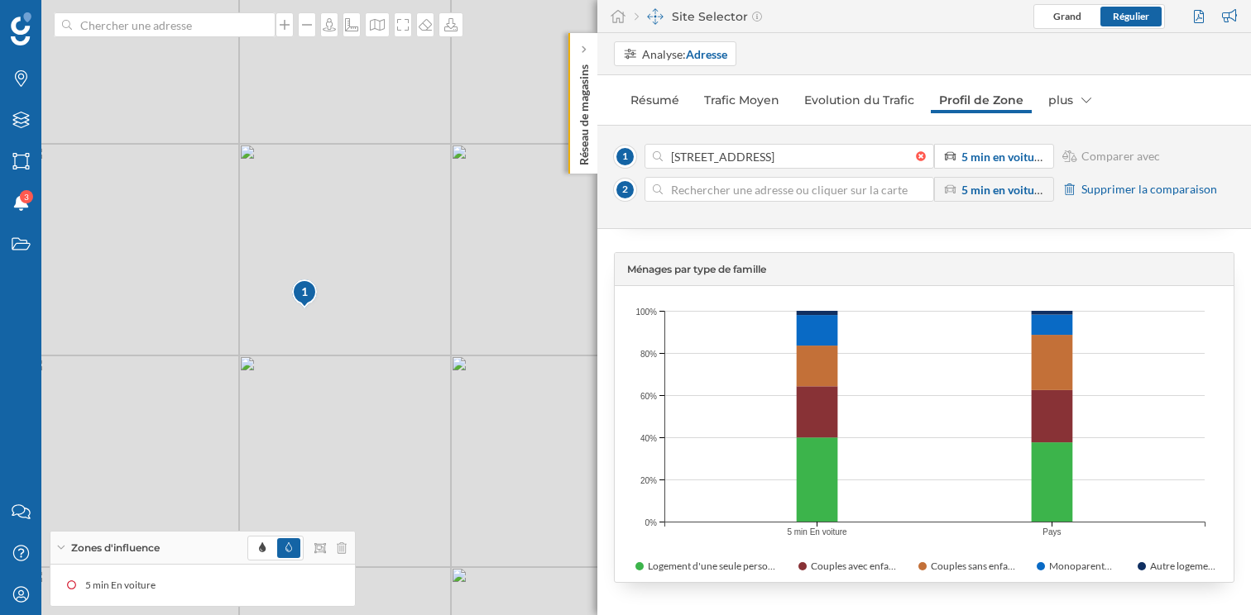
click at [834, 193] on input at bounding box center [789, 189] width 253 height 25
click at [999, 158] on strong "5 min en voiture" at bounding box center [1003, 157] width 84 height 14
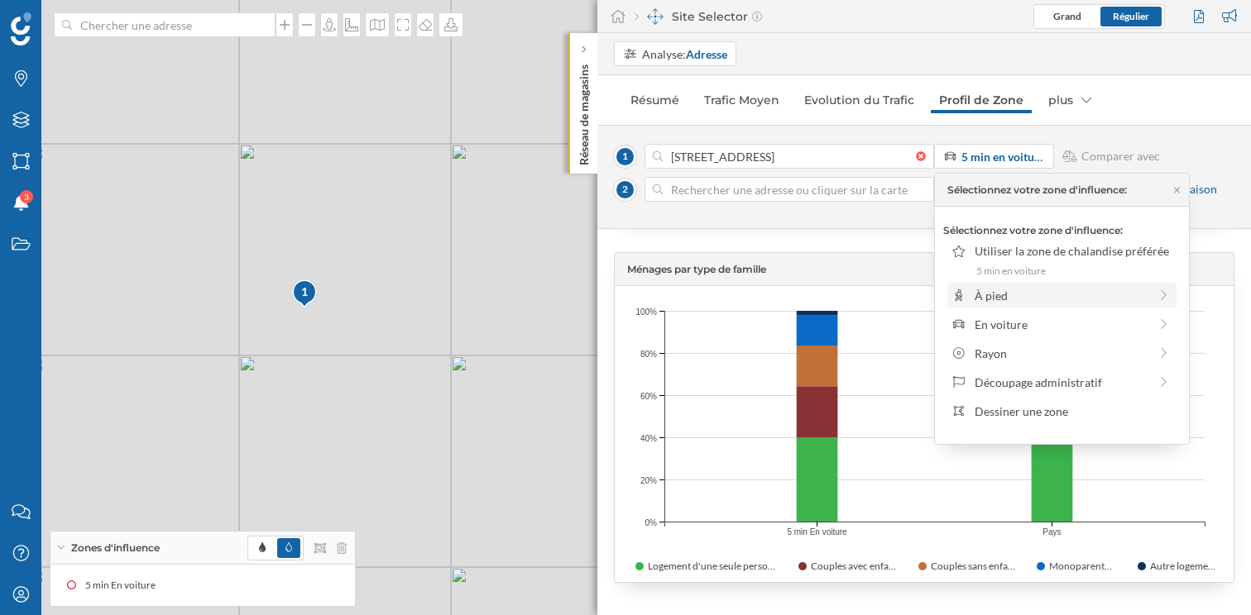
click at [1002, 300] on div "À pied" at bounding box center [1061, 295] width 174 height 17
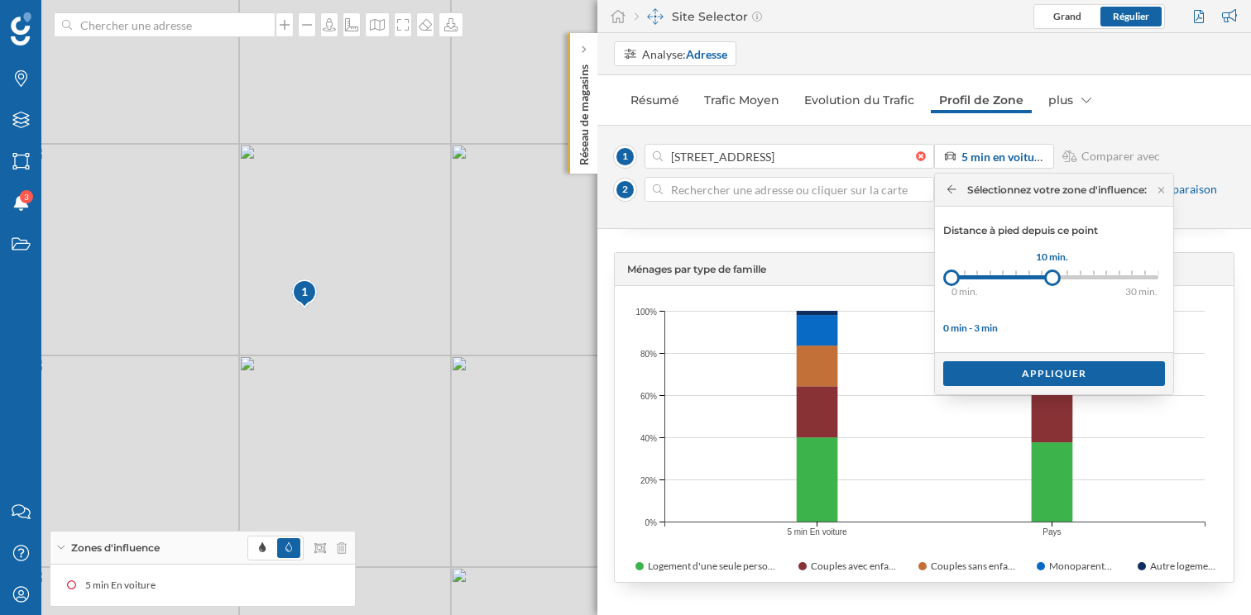
drag, startPoint x: 967, startPoint y: 280, endPoint x: 1056, endPoint y: 278, distance: 89.3
click at [1056, 278] on div at bounding box center [1052, 278] width 17 height 17
click at [1026, 376] on div "Appliquer" at bounding box center [1054, 373] width 222 height 25
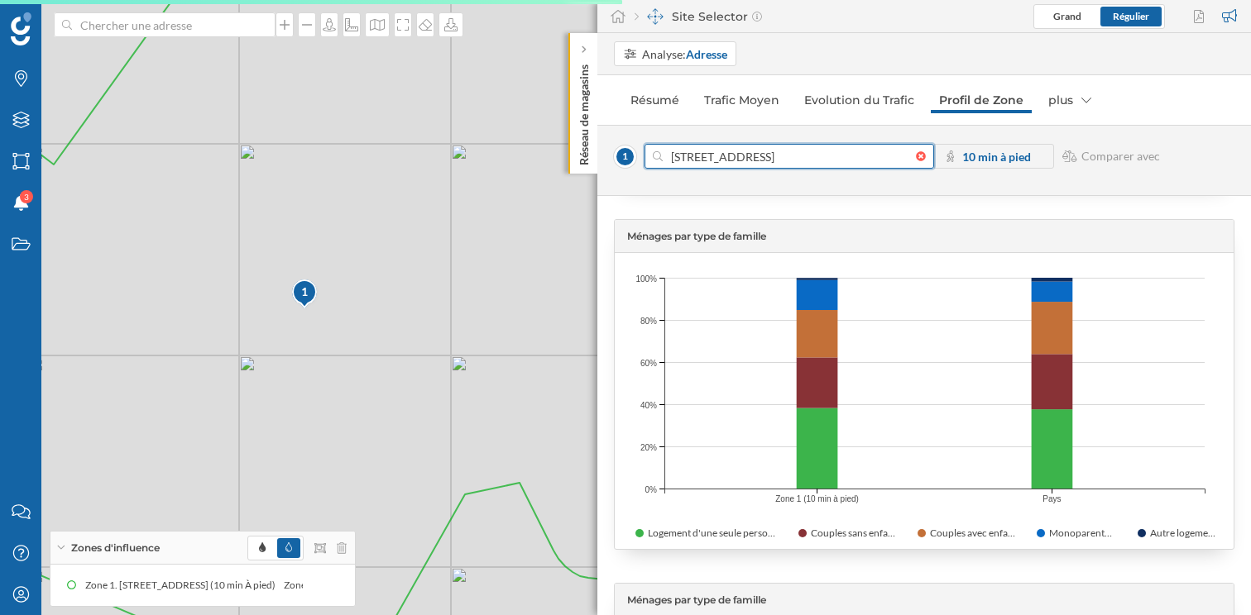
click at [852, 157] on input "[STREET_ADDRESS]" at bounding box center [789, 156] width 253 height 25
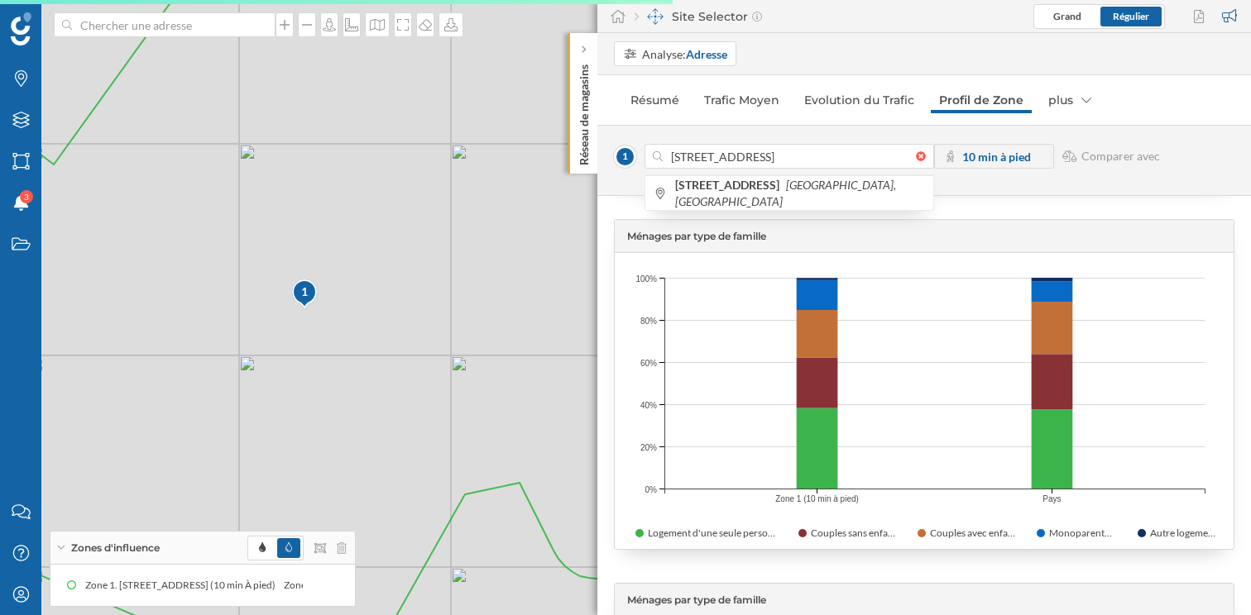
click at [1083, 170] on div "[STREET_ADDRESS][GEOGRAPHIC_DATA][STREET_ADDRESS][GEOGRAPHIC_DATA][GEOGRAPHIC_D…" at bounding box center [924, 160] width 620 height 33
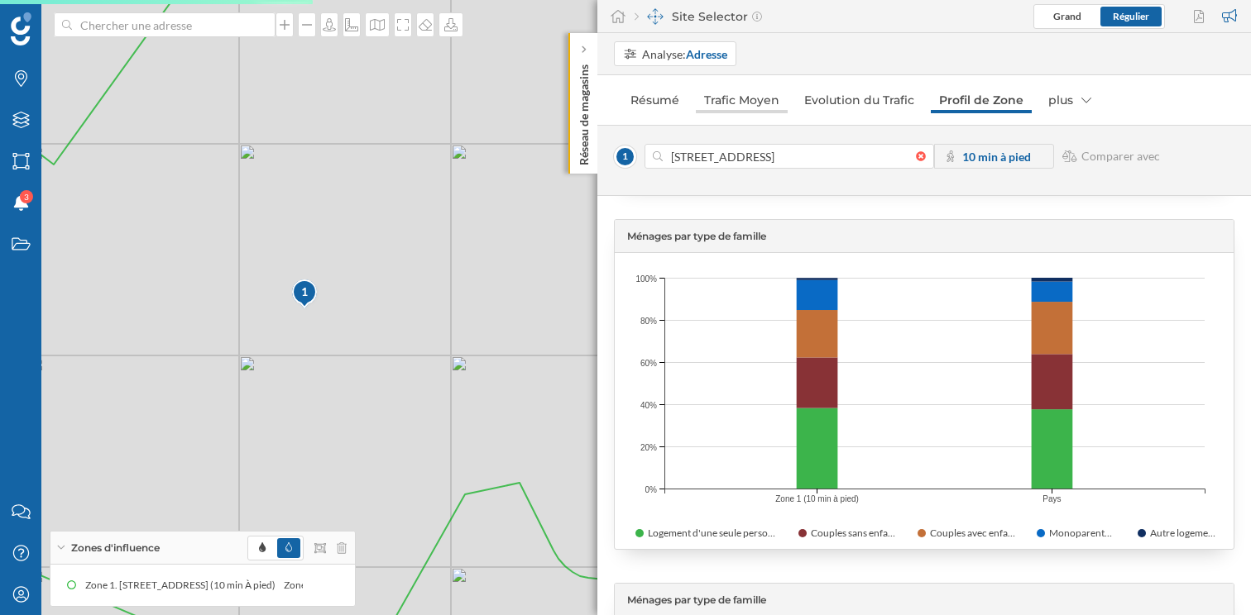
click at [765, 103] on link "Trafic Moyen" at bounding box center [742, 100] width 92 height 26
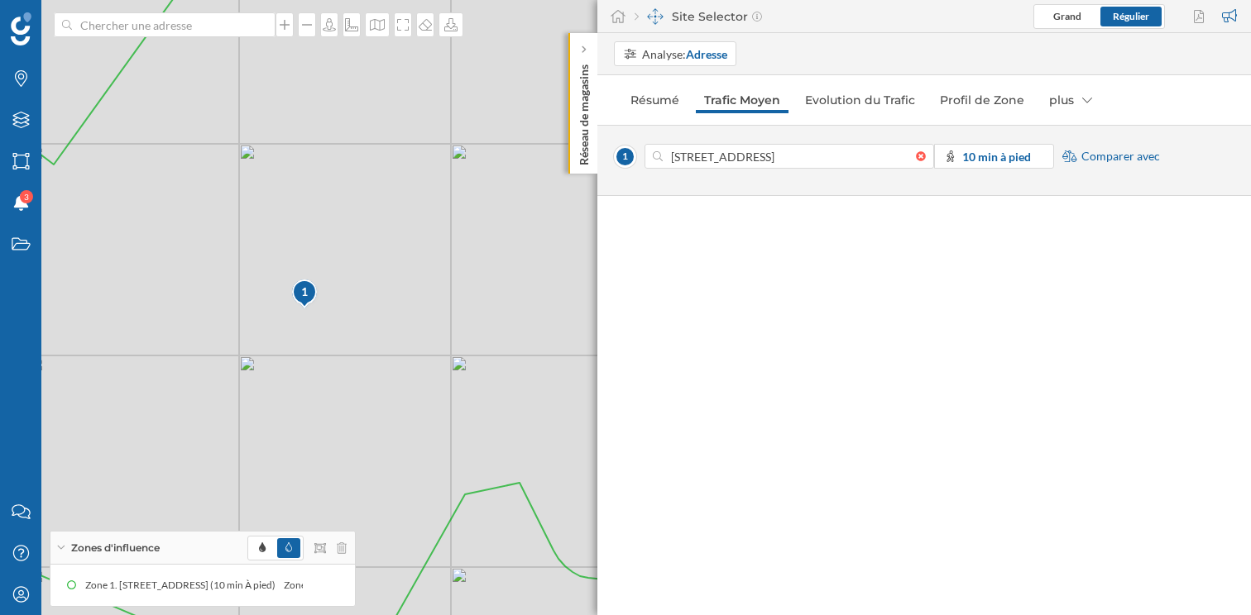
click at [1120, 158] on span "Comparer avec" at bounding box center [1120, 156] width 79 height 17
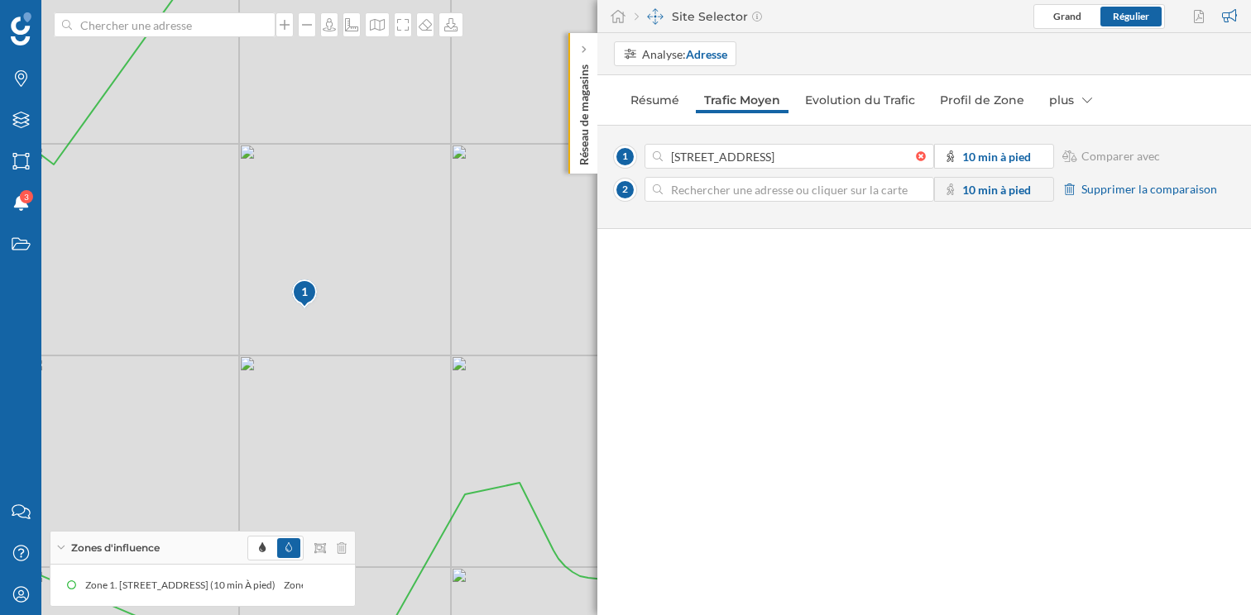
click at [854, 198] on input at bounding box center [789, 189] width 253 height 25
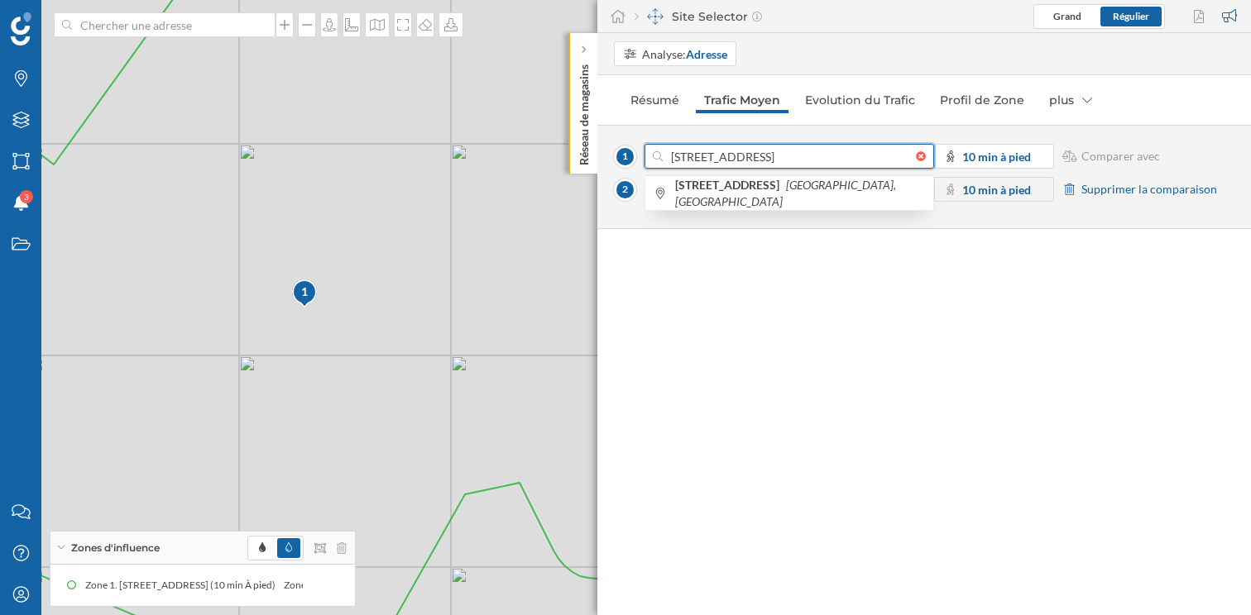
click at [816, 162] on input "[STREET_ADDRESS]" at bounding box center [789, 156] width 253 height 25
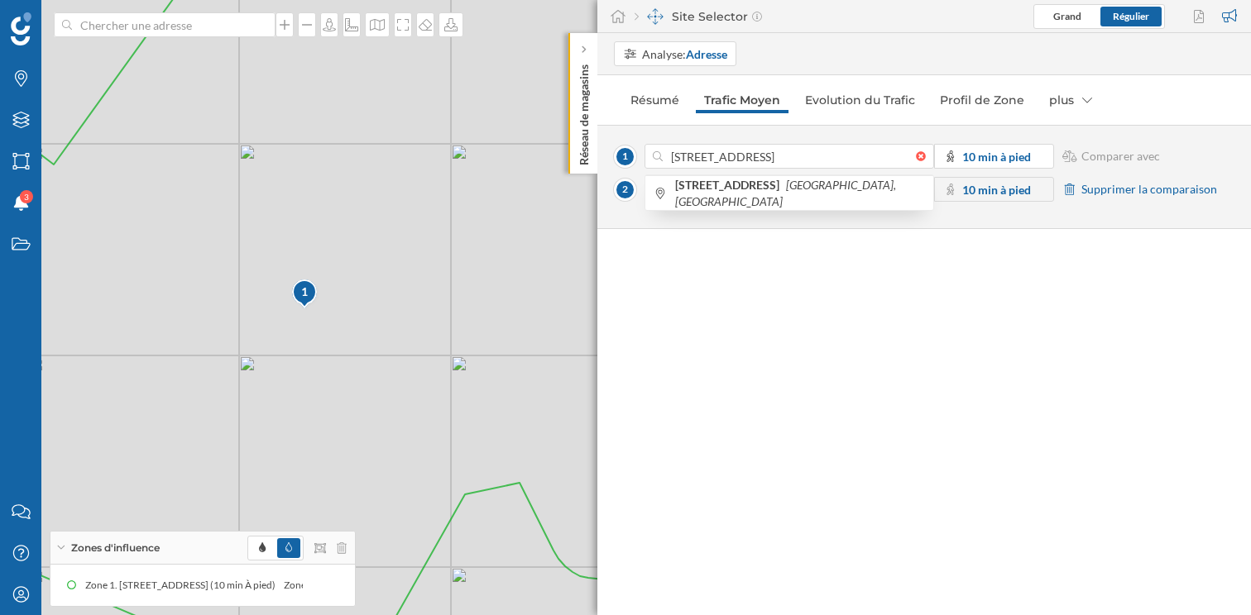
click at [860, 305] on div "Analyse: Adresse Résumé Trafic Moyen Evolution du Trafic Profil de Zone plus [S…" at bounding box center [923, 324] width 653 height 582
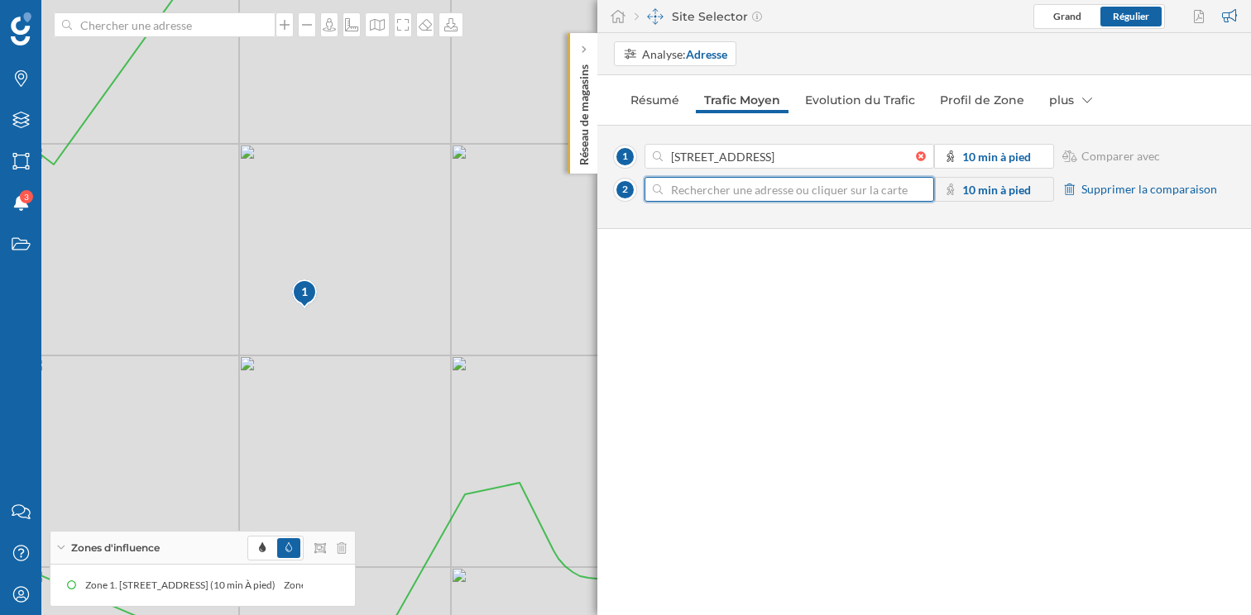
click at [778, 194] on input at bounding box center [789, 189] width 253 height 25
paste input "[STREET_ADDRESS]"
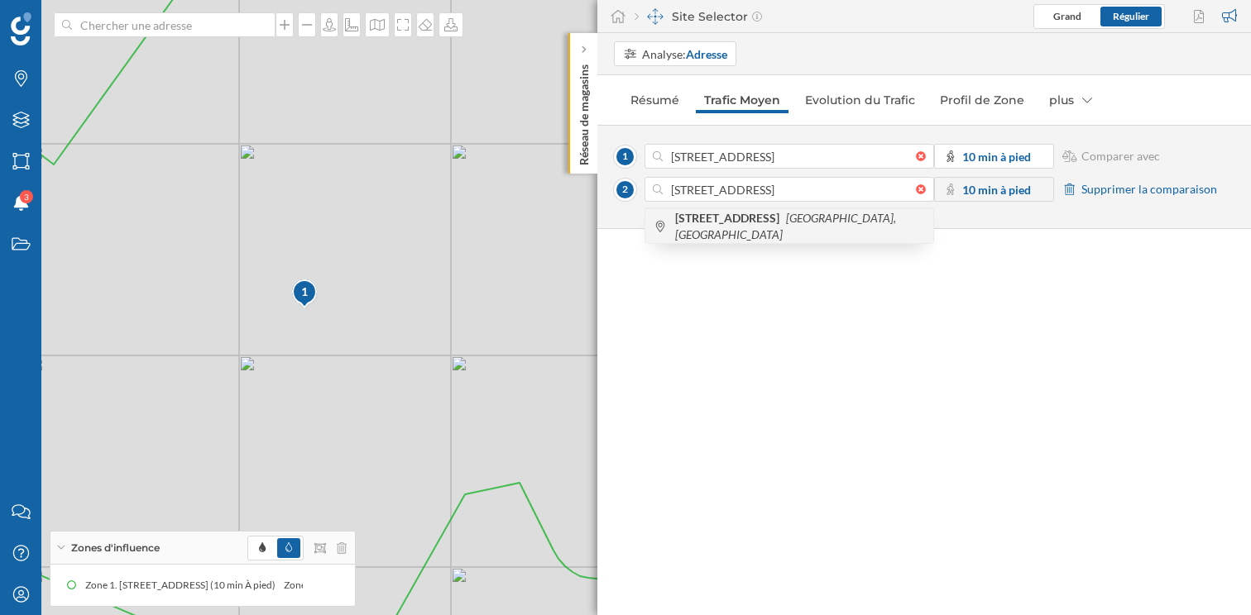
scroll to position [0, 0]
click at [810, 227] on icon "[GEOGRAPHIC_DATA], [GEOGRAPHIC_DATA]" at bounding box center [785, 226] width 221 height 31
type input "[STREET_ADDRESS]"
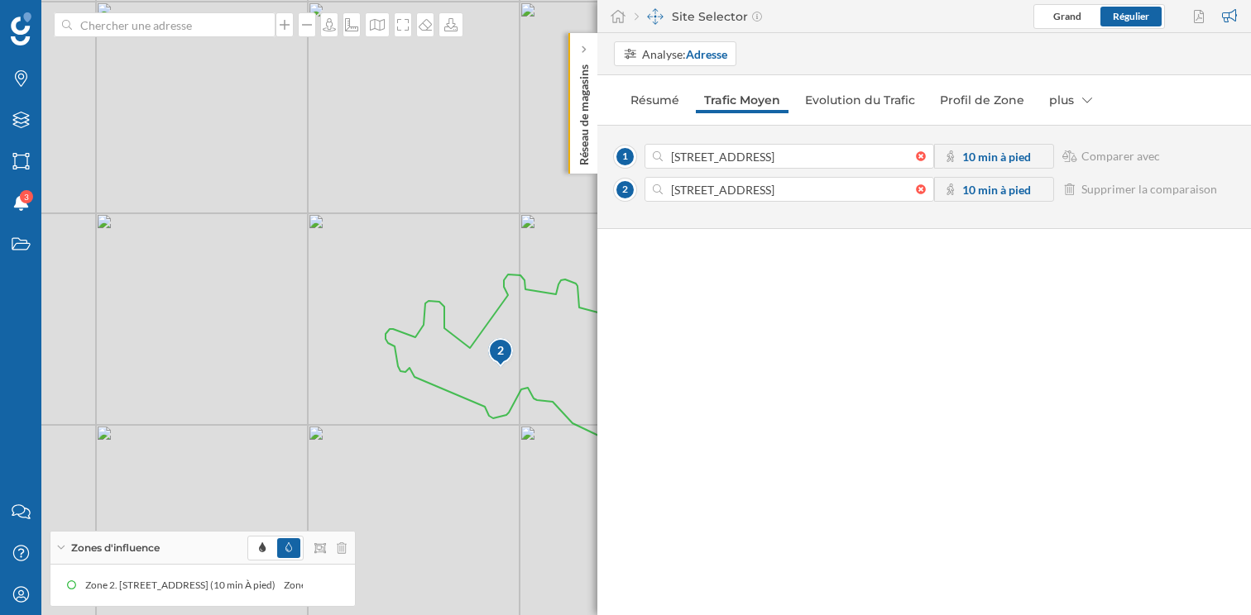
click at [1001, 215] on div "[STREET_ADDRESS] 10 min à pied Comparer avec [STREET_ADDRESS] 10 min à pied Sup…" at bounding box center [923, 177] width 653 height 104
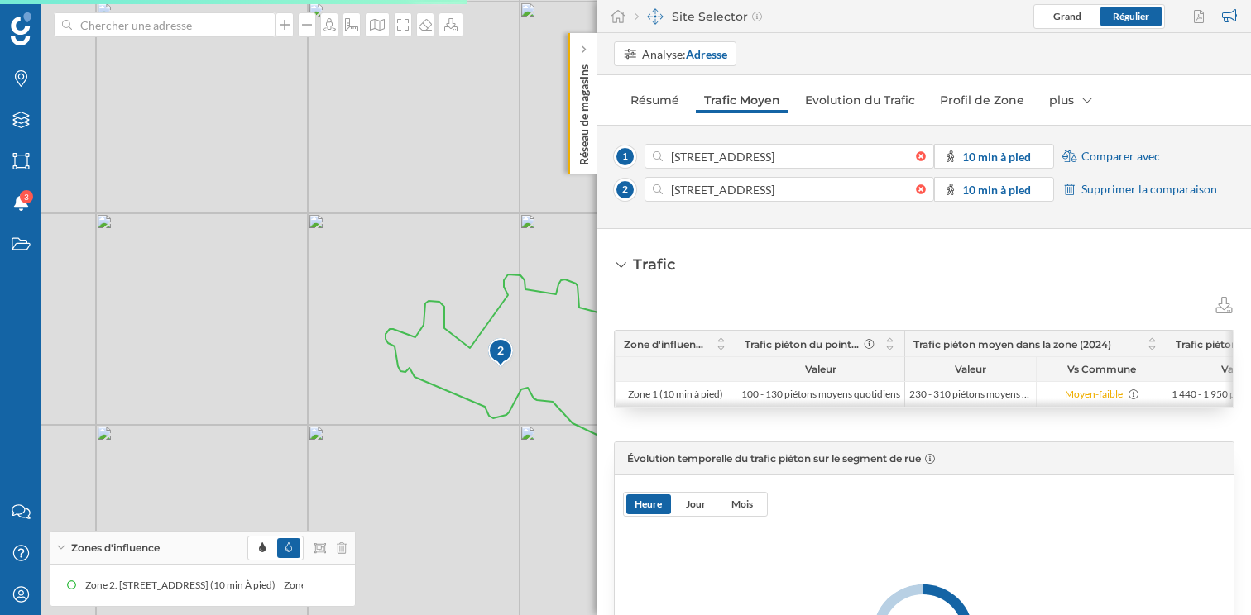
click at [1115, 155] on span "Comparer avec" at bounding box center [1120, 156] width 79 height 17
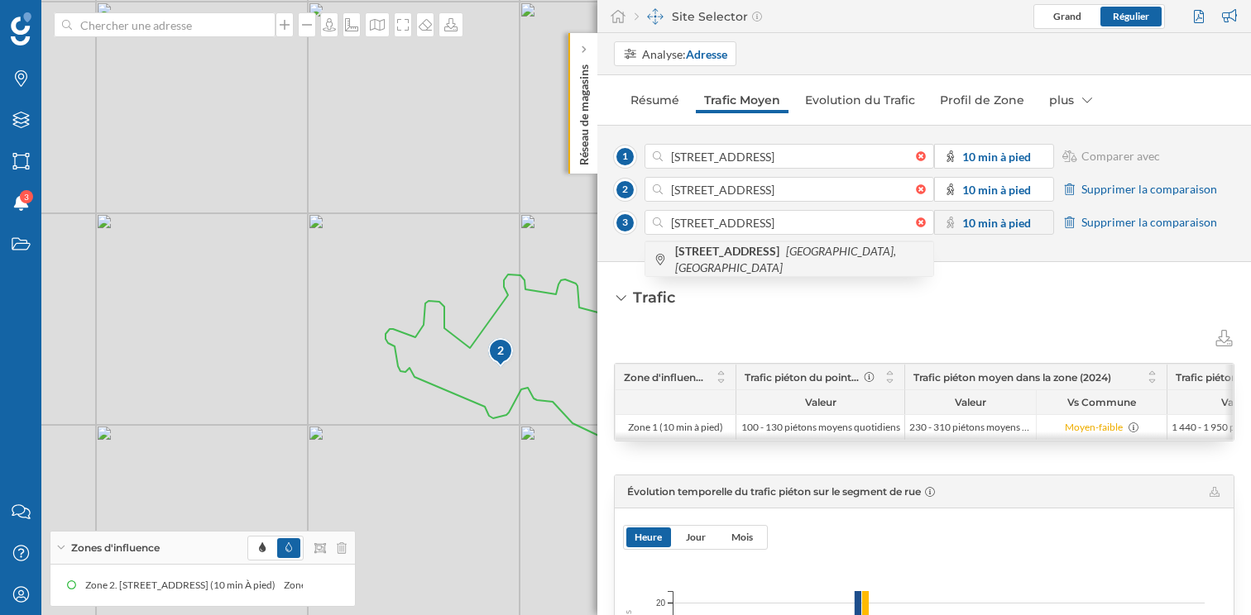
click at [839, 251] on span "[STREET_ADDRESS]" at bounding box center [800, 259] width 250 height 33
type input "[STREET_ADDRESS]"
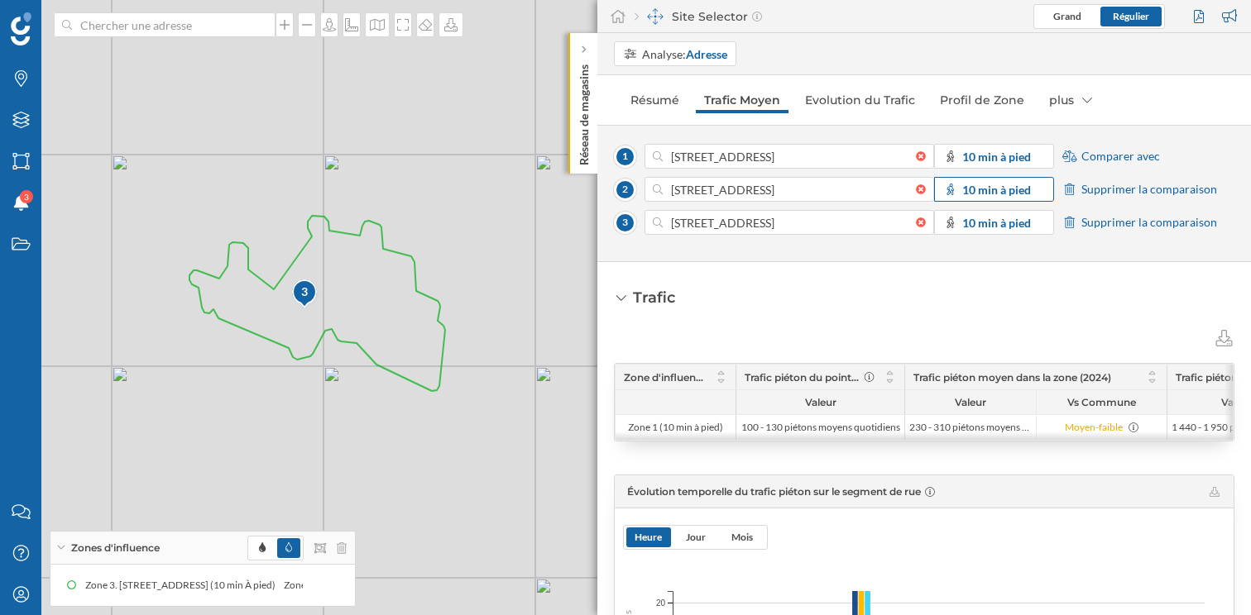
click at [992, 194] on strong "10 min à pied" at bounding box center [996, 190] width 69 height 14
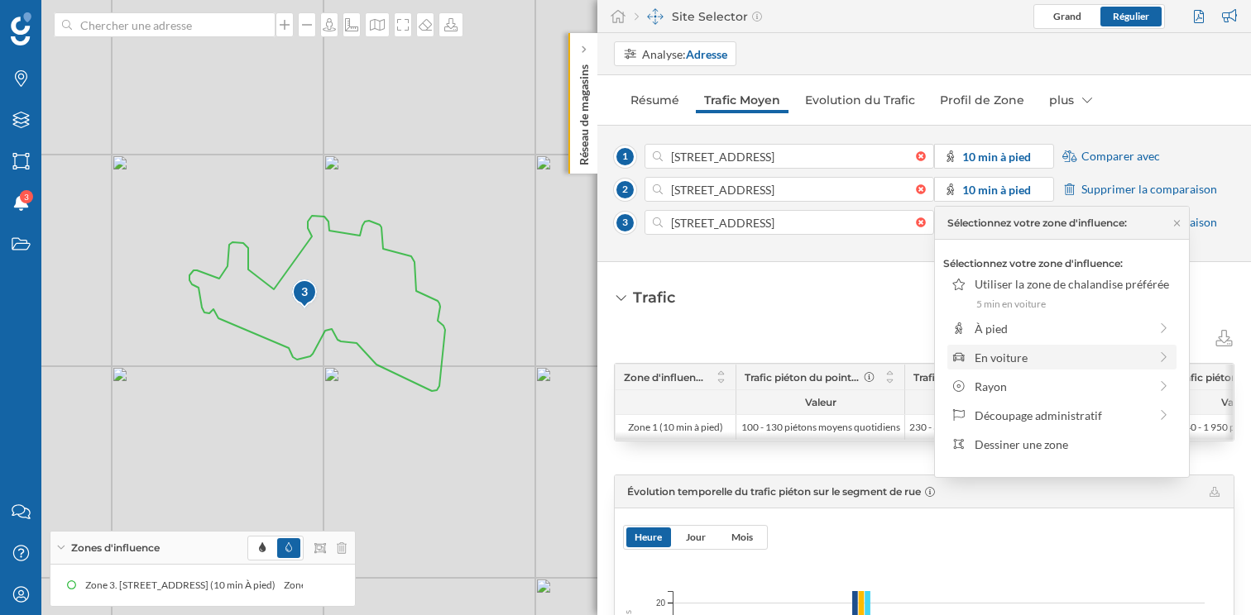
click at [1010, 357] on div "En voiture" at bounding box center [1061, 357] width 174 height 17
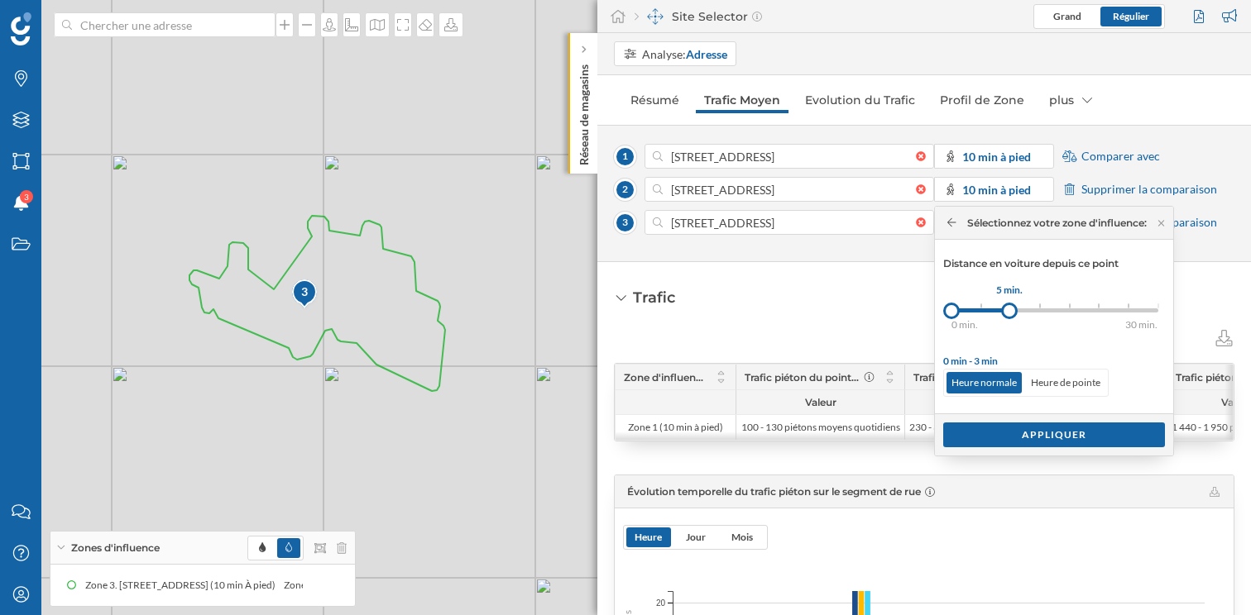
drag, startPoint x: 984, startPoint y: 312, endPoint x: 1012, endPoint y: 312, distance: 28.1
click at [1012, 312] on div at bounding box center [1009, 311] width 17 height 17
click at [1031, 431] on div "Appliquer" at bounding box center [1054, 434] width 222 height 25
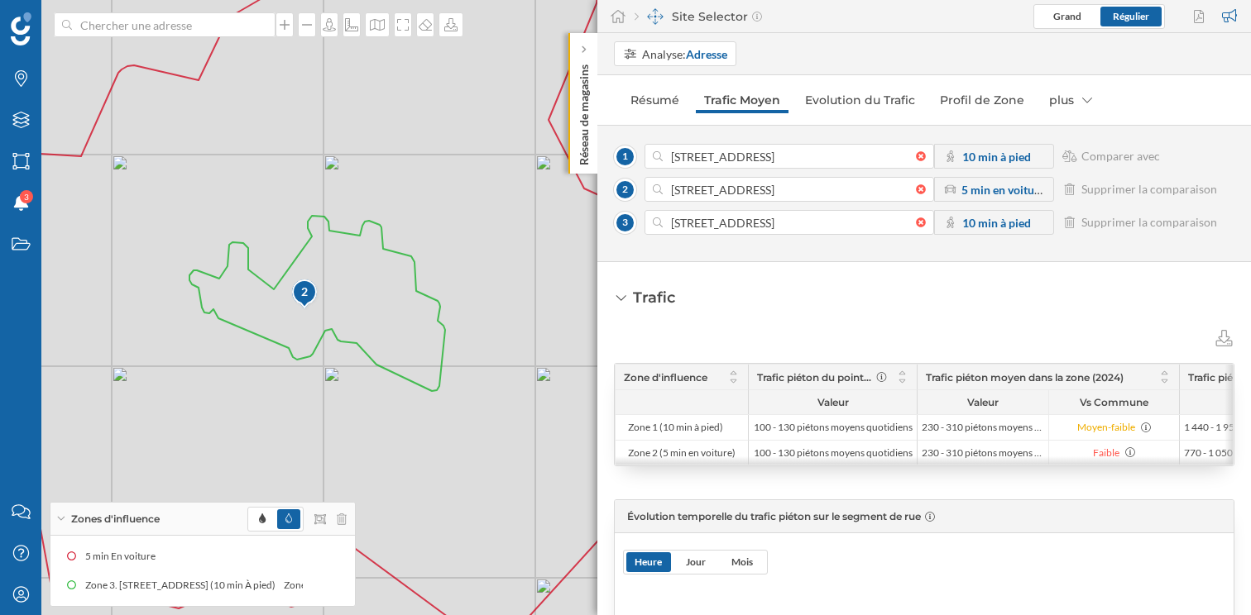
click at [993, 216] on strong "10 min à pied" at bounding box center [996, 223] width 69 height 14
click at [992, 225] on strong "10 min à pied" at bounding box center [996, 223] width 69 height 14
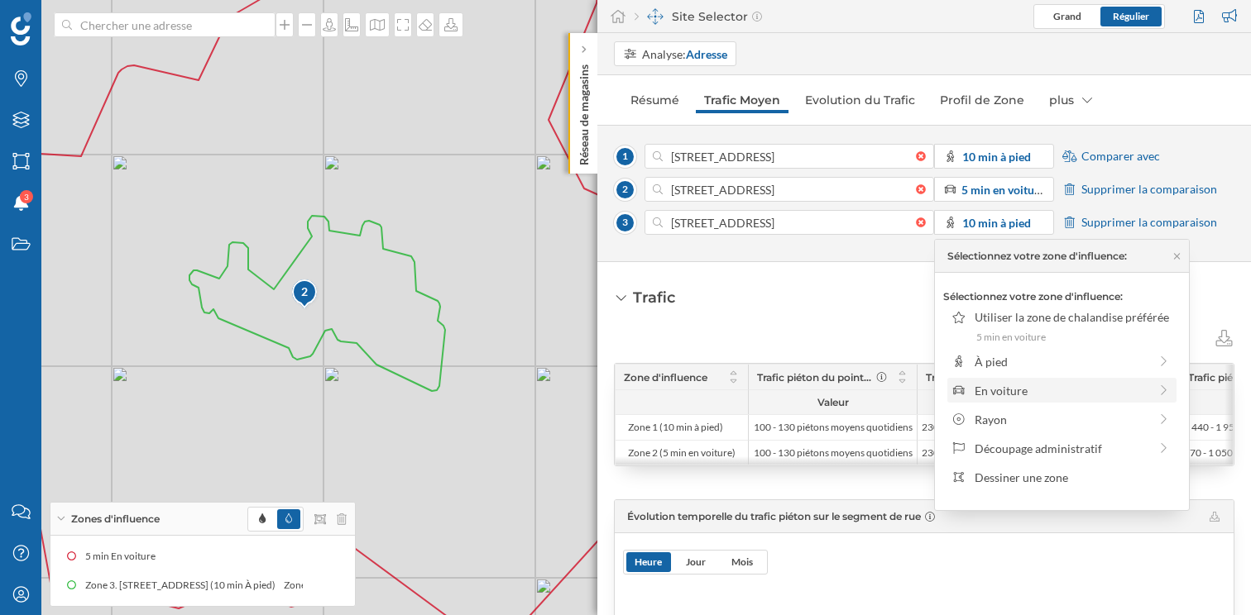
click at [1016, 390] on div "En voiture" at bounding box center [1061, 390] width 174 height 17
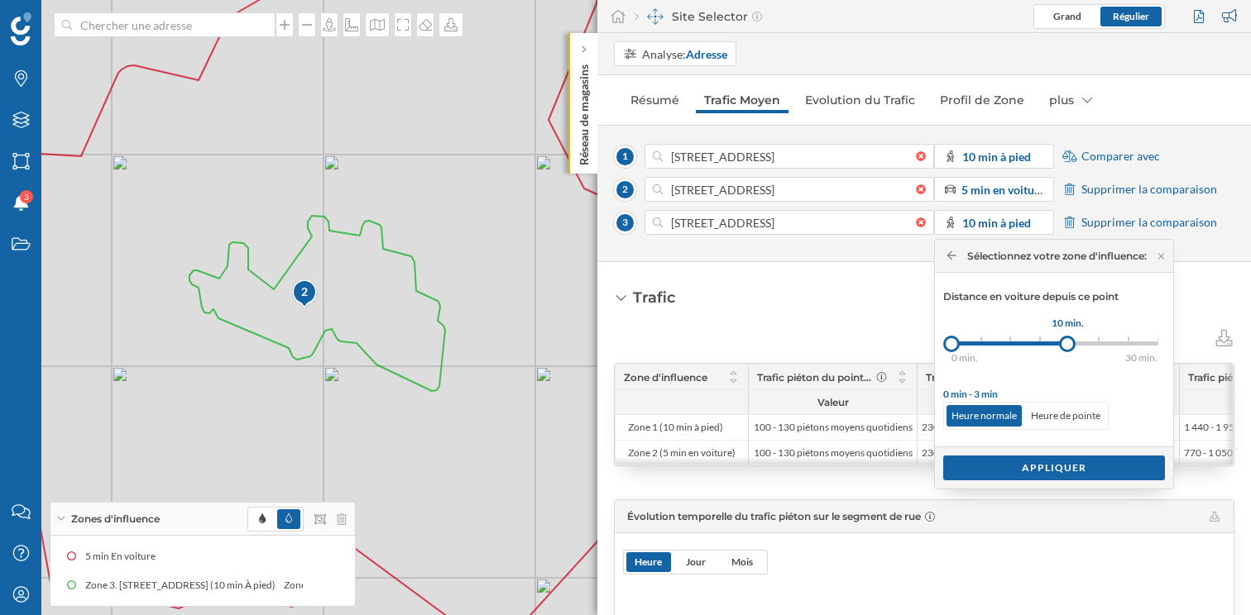
drag, startPoint x: 983, startPoint y: 348, endPoint x: 1070, endPoint y: 347, distance: 86.9
click at [1070, 347] on div at bounding box center [1067, 344] width 17 height 17
click at [1071, 464] on div "Appliquer" at bounding box center [1054, 467] width 222 height 25
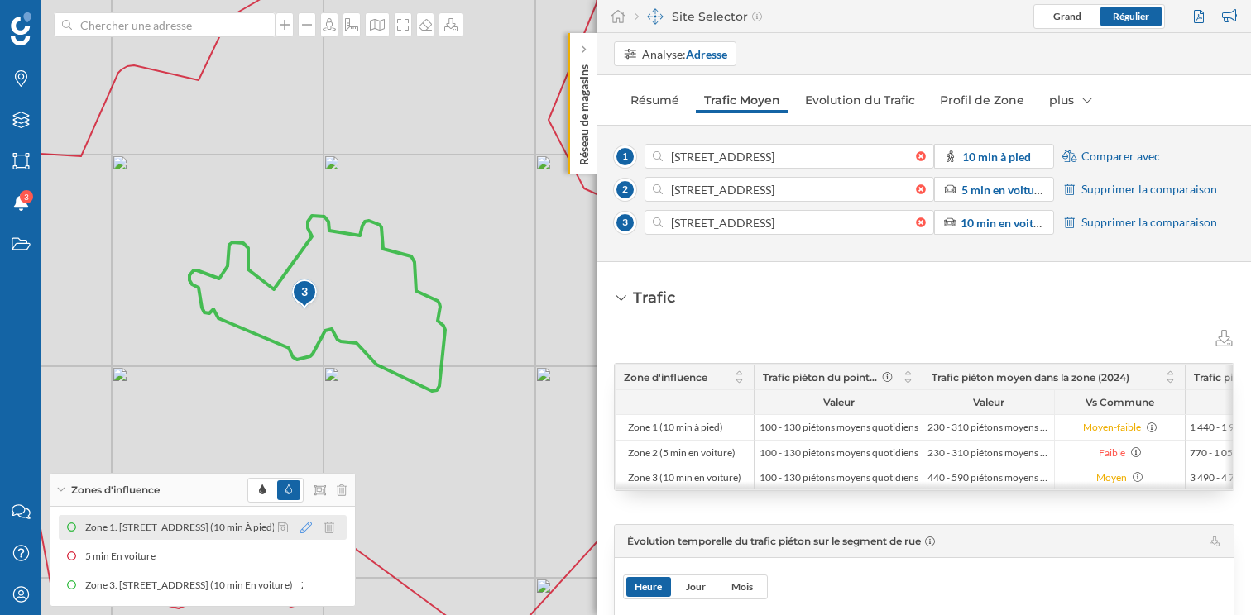
click at [309, 529] on icon at bounding box center [306, 528] width 12 height 12
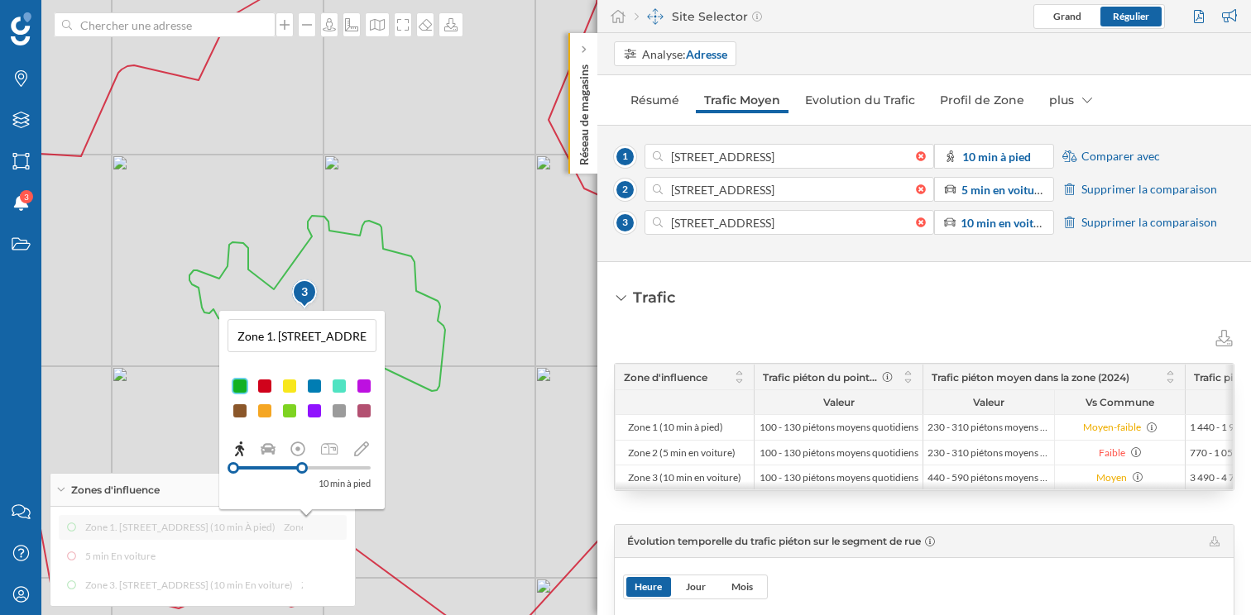
click at [357, 336] on input "Zone 1. [STREET_ADDRESS] (10 min À pied)" at bounding box center [301, 335] width 139 height 25
click at [367, 340] on input "ontfavet, [GEOGRAPHIC_DATA], [GEOGRAPHIC_DATA] (10 min À pied)" at bounding box center [301, 335] width 139 height 25
click at [356, 339] on input "ontfavet, [GEOGRAPHIC_DATA], [GEOGRAPHIC_DATA] (10 min À pied)" at bounding box center [301, 335] width 139 height 25
click at [289, 339] on input "n, [GEOGRAPHIC_DATA] (10 min À pied)" at bounding box center [301, 335] width 139 height 25
click at [339, 334] on input "10 min À pied)" at bounding box center [301, 335] width 139 height 25
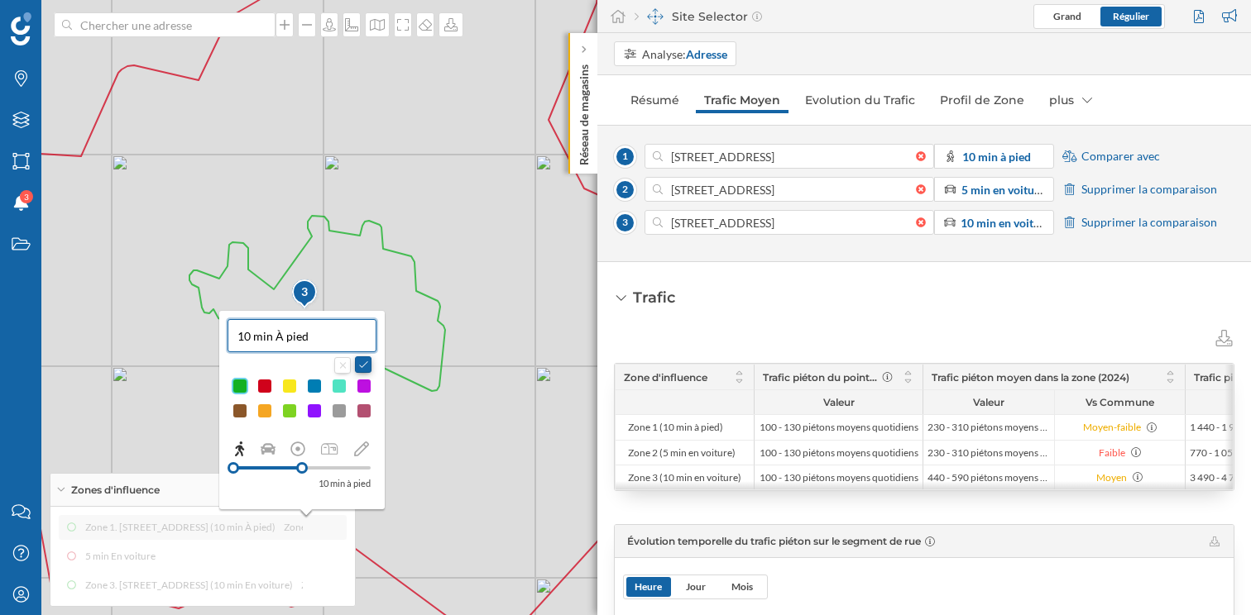
type input "10 min À pied"
click at [366, 366] on button at bounding box center [363, 364] width 17 height 17
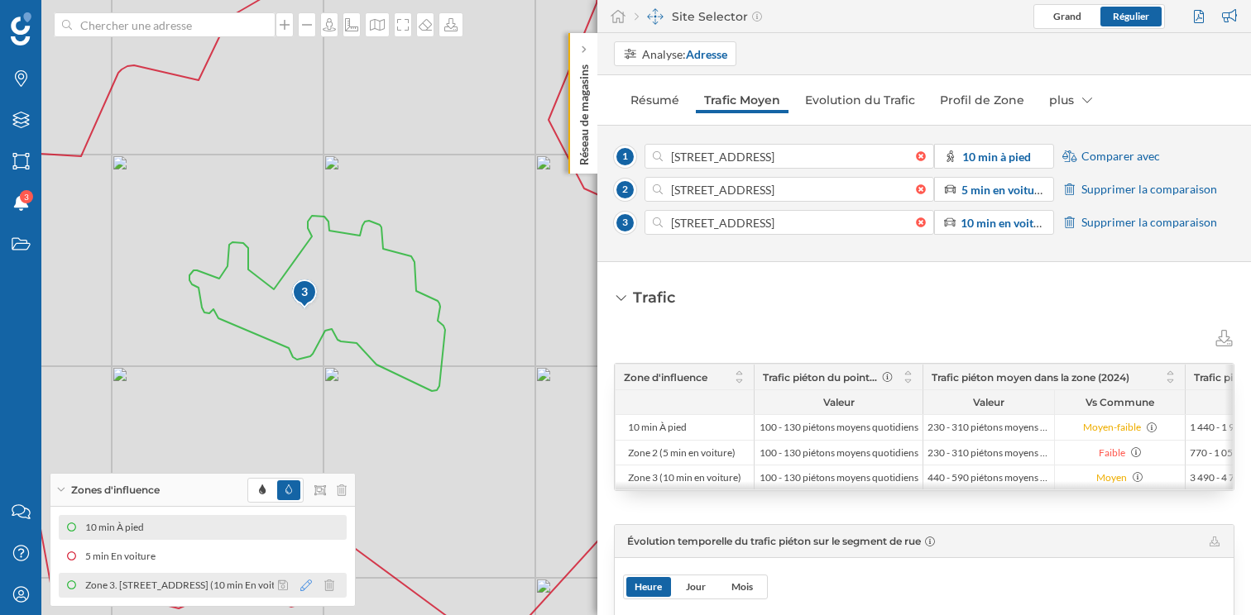
click at [306, 584] on icon at bounding box center [306, 586] width 12 height 12
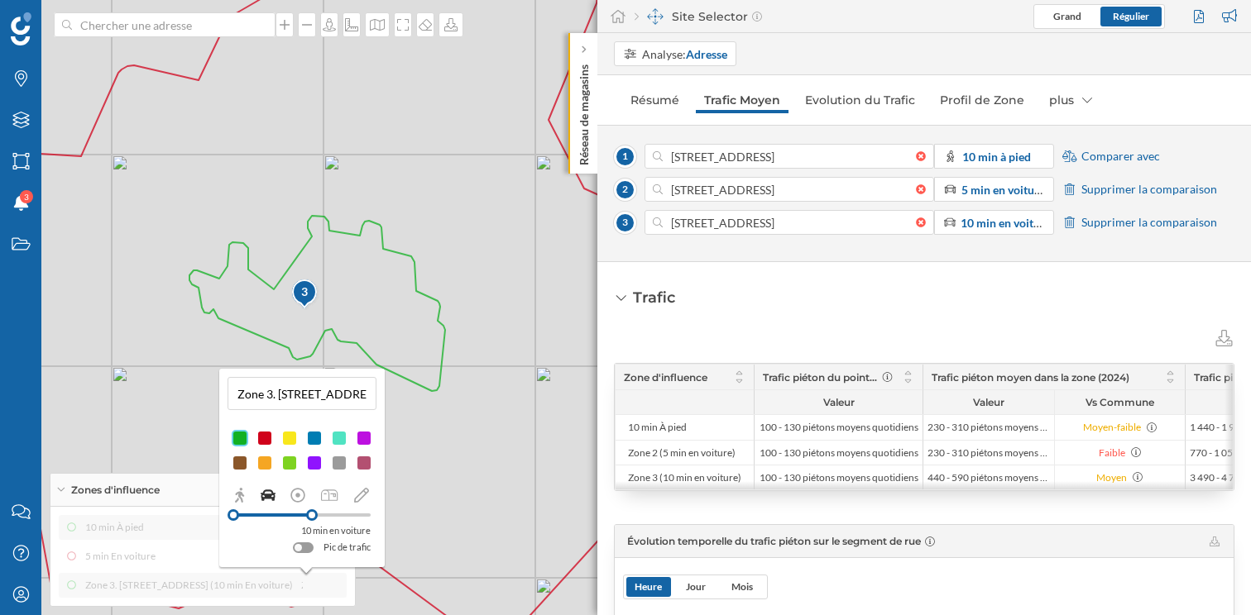
scroll to position [0, 240]
drag, startPoint x: 236, startPoint y: 395, endPoint x: 272, endPoint y: 395, distance: 36.4
click at [272, 395] on input "Zone 3. [STREET_ADDRESS] (10 min En voiture)" at bounding box center [301, 393] width 139 height 25
click at [341, 382] on input "10 min En voiture)" at bounding box center [301, 393] width 139 height 25
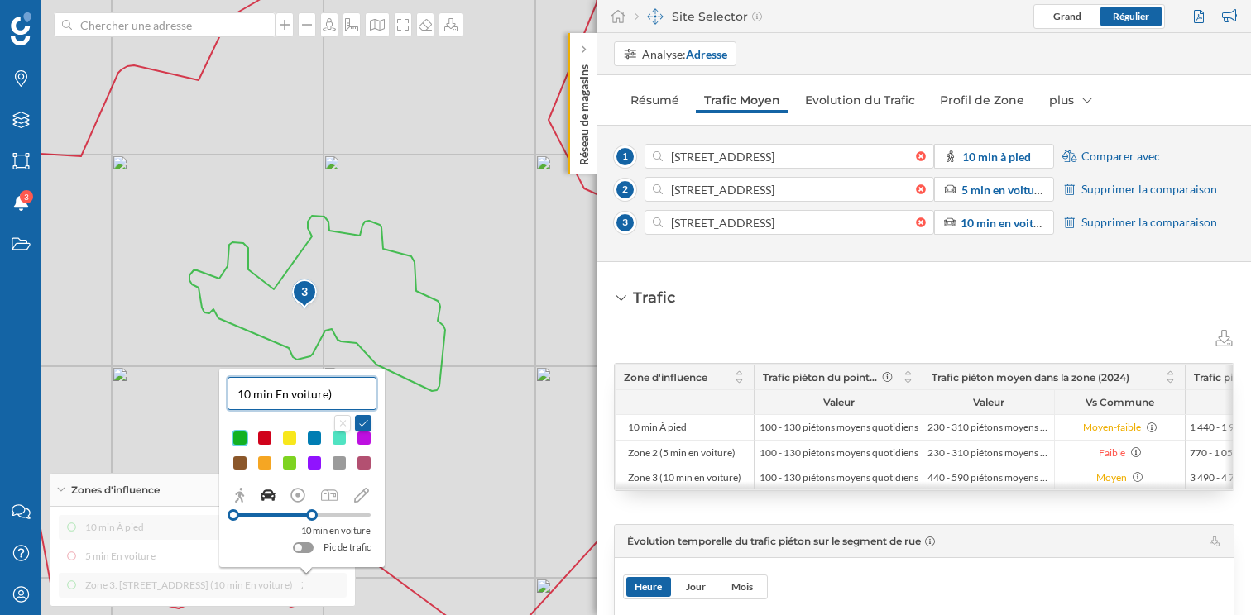
click at [341, 392] on input "10 min En voiture)" at bounding box center [301, 393] width 139 height 25
type input "10 min En voiture"
click at [318, 466] on div at bounding box center [314, 463] width 17 height 17
click at [365, 424] on button at bounding box center [363, 422] width 17 height 17
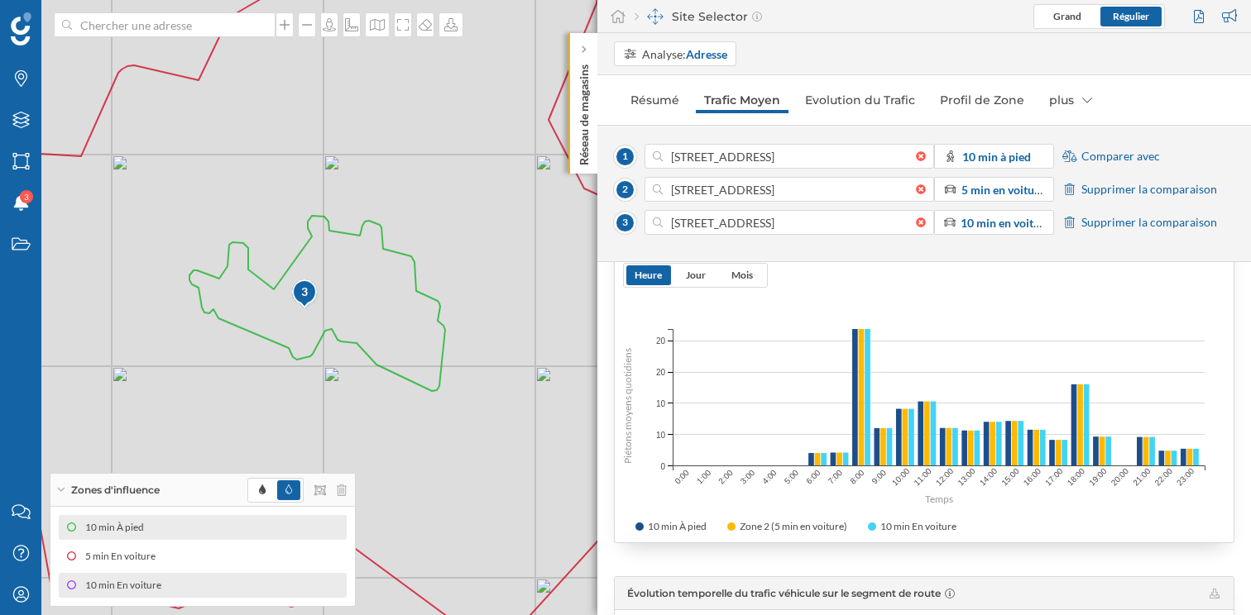
scroll to position [326, 0]
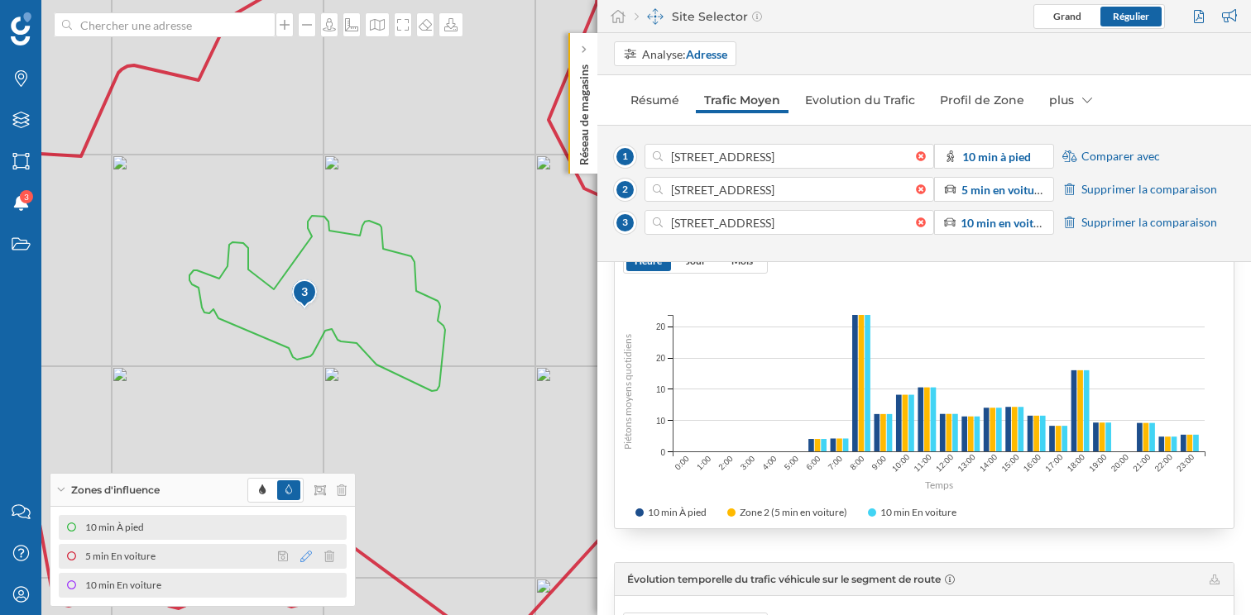
click at [309, 558] on icon at bounding box center [306, 557] width 12 height 12
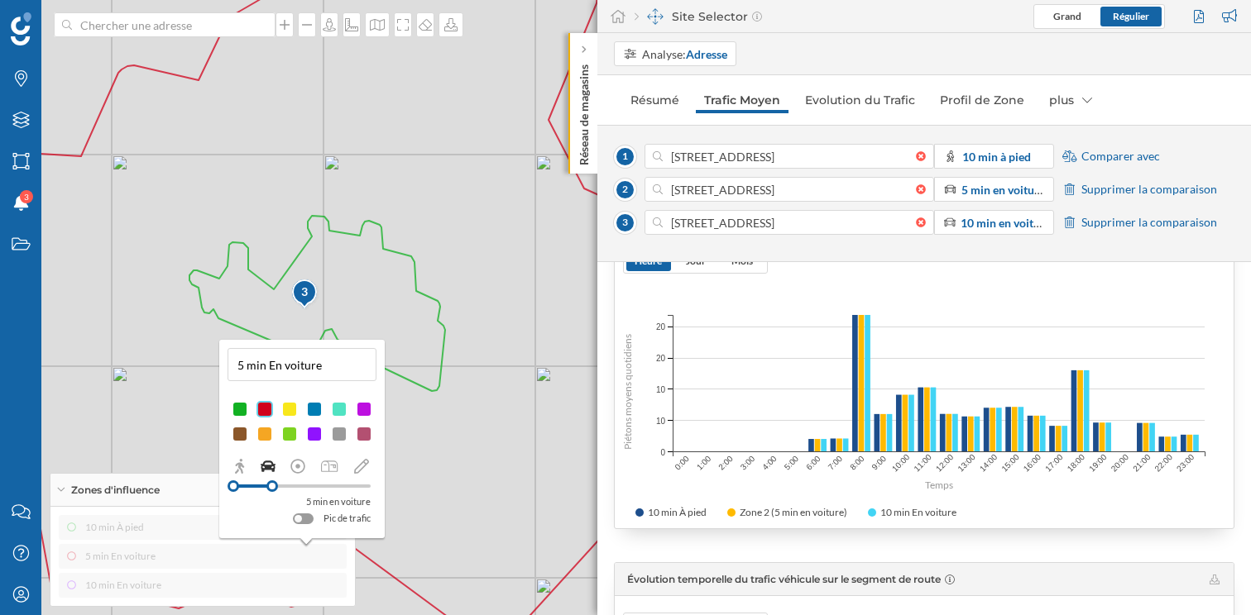
click at [322, 367] on input "5 min En voiture" at bounding box center [301, 364] width 139 height 25
click at [275, 363] on input "5 min En voiture" at bounding box center [301, 364] width 139 height 25
type input "5 min en voiture"
click at [366, 389] on button at bounding box center [363, 393] width 17 height 17
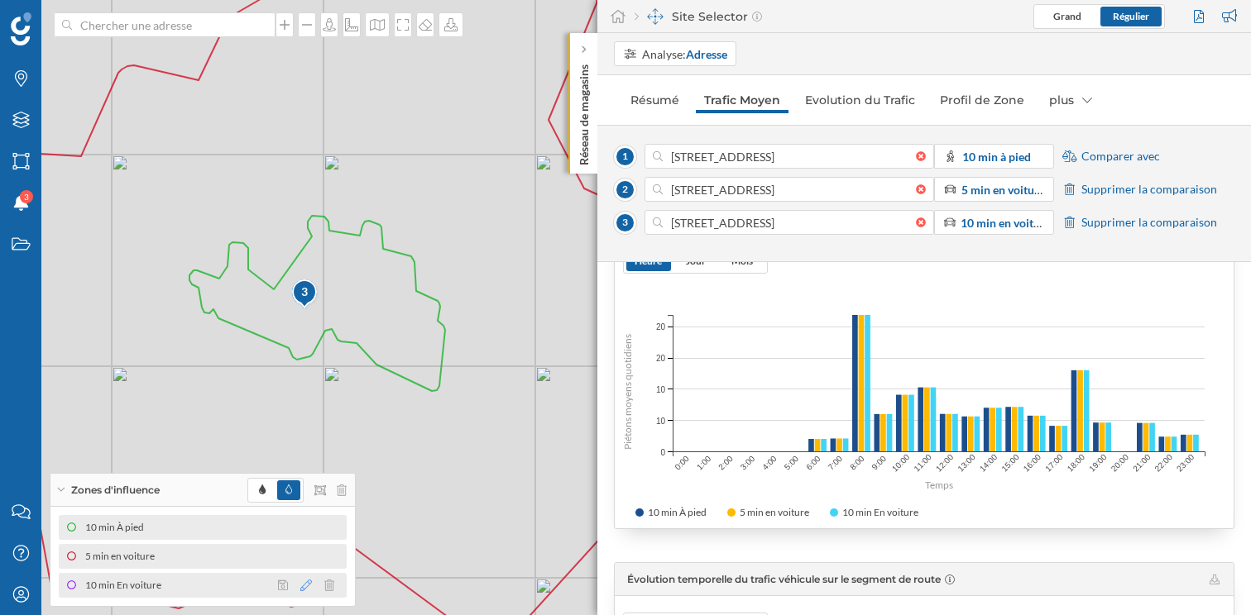
click at [307, 588] on icon at bounding box center [306, 586] width 12 height 12
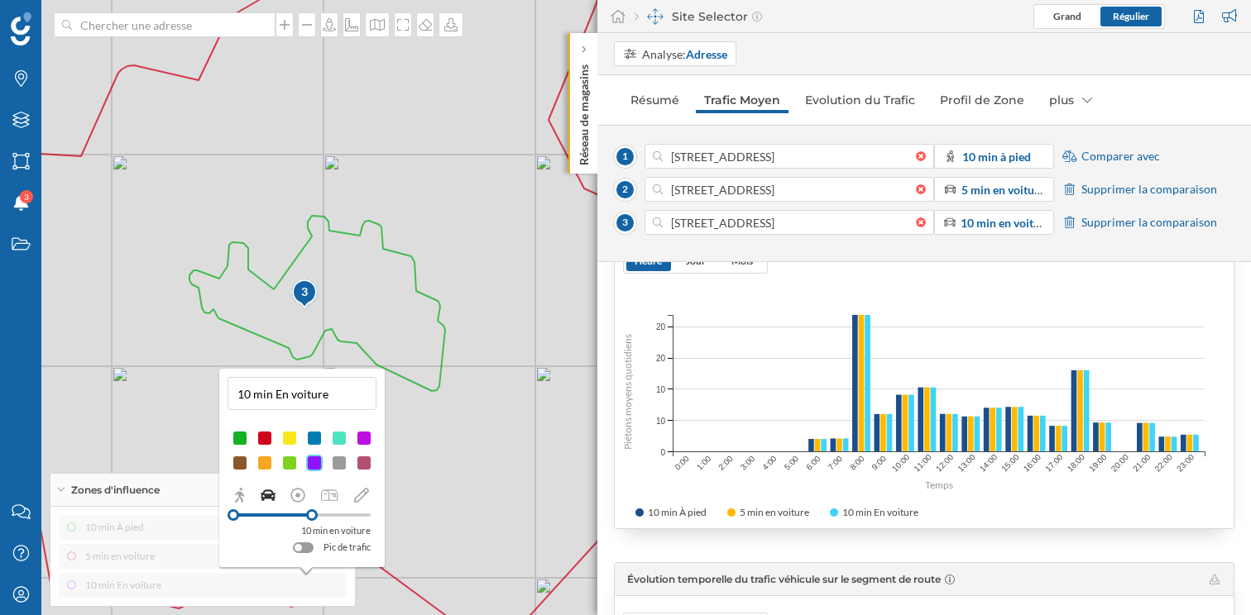
click at [280, 394] on input "10 min En voiture" at bounding box center [301, 393] width 139 height 25
type input "10 min en voiture"
click at [361, 420] on button at bounding box center [363, 422] width 17 height 17
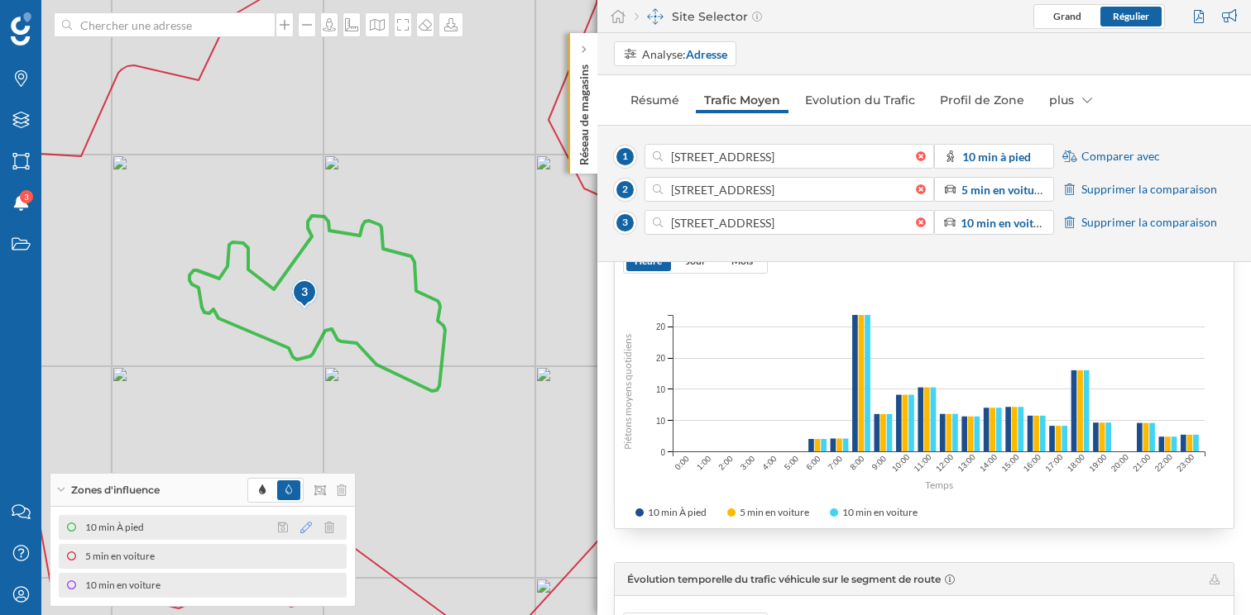
click at [308, 527] on icon at bounding box center [306, 528] width 12 height 12
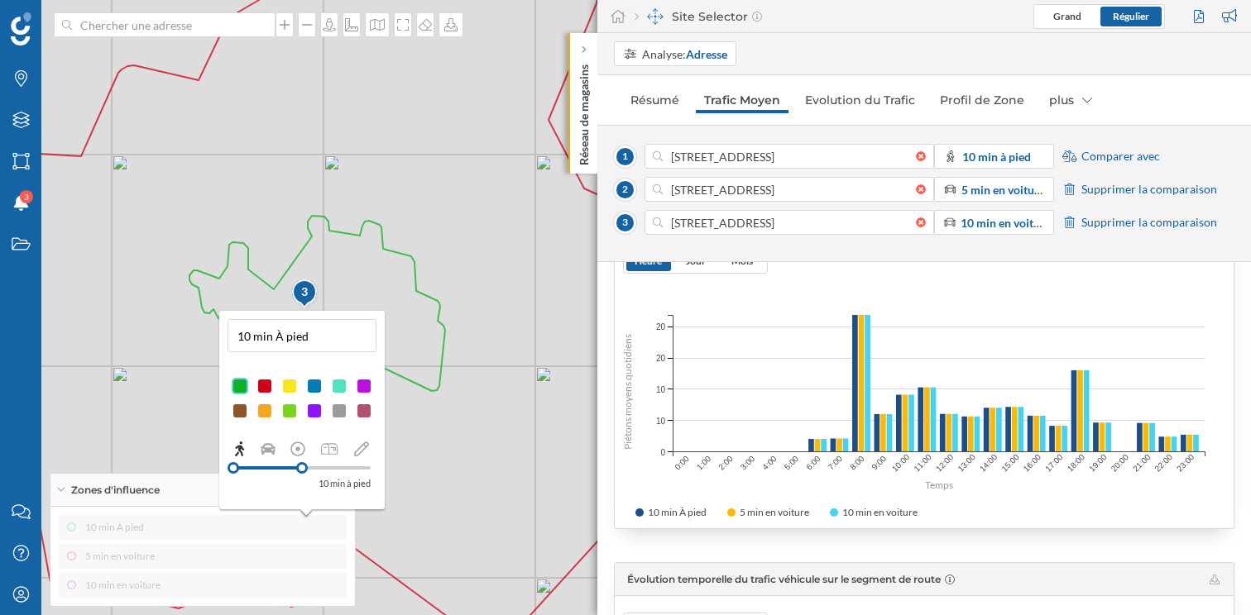
click at [281, 340] on input "10 min À pied" at bounding box center [301, 335] width 139 height 25
type input "10 min à pied"
click at [362, 364] on button at bounding box center [363, 364] width 17 height 17
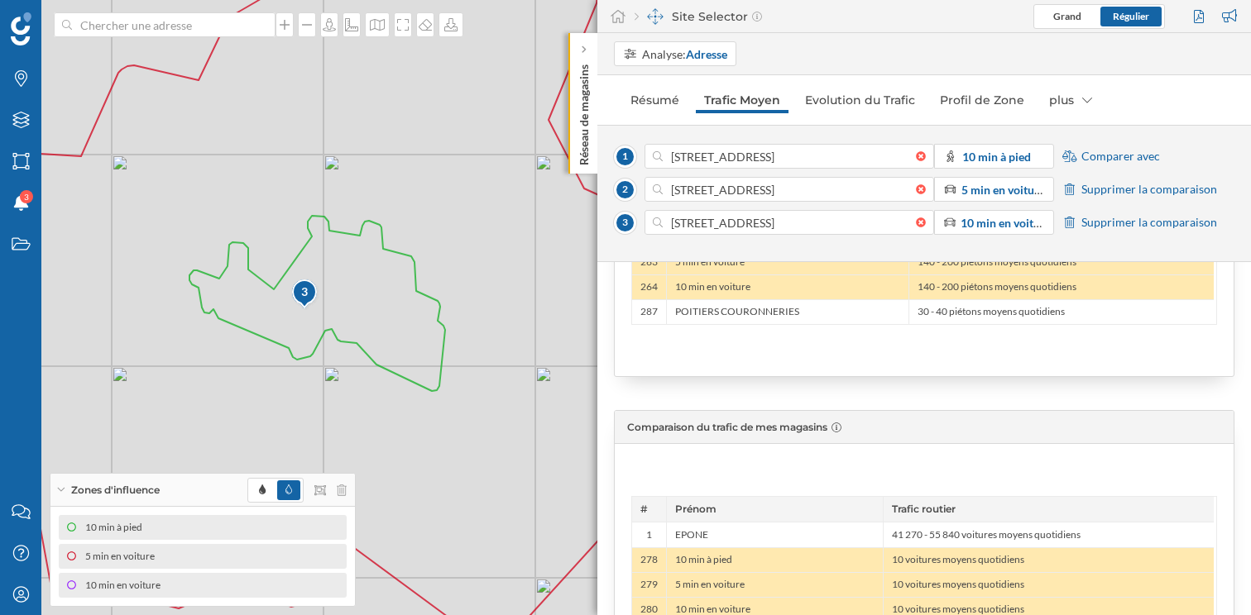
scroll to position [1286, 0]
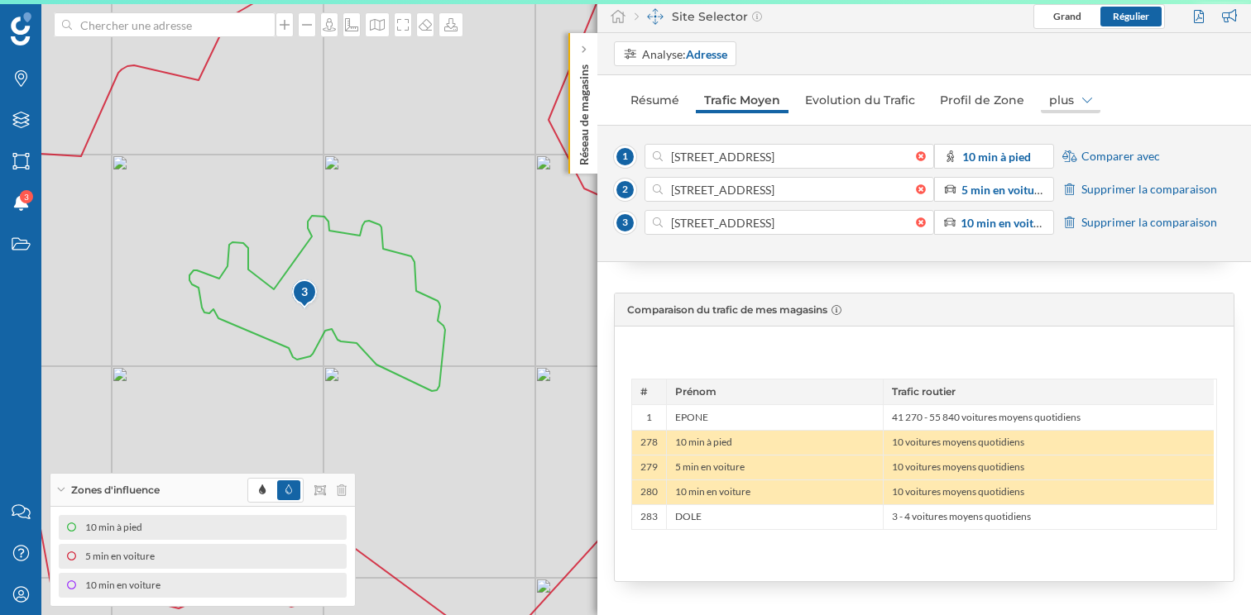
click at [1084, 94] on icon at bounding box center [1087, 100] width 10 height 12
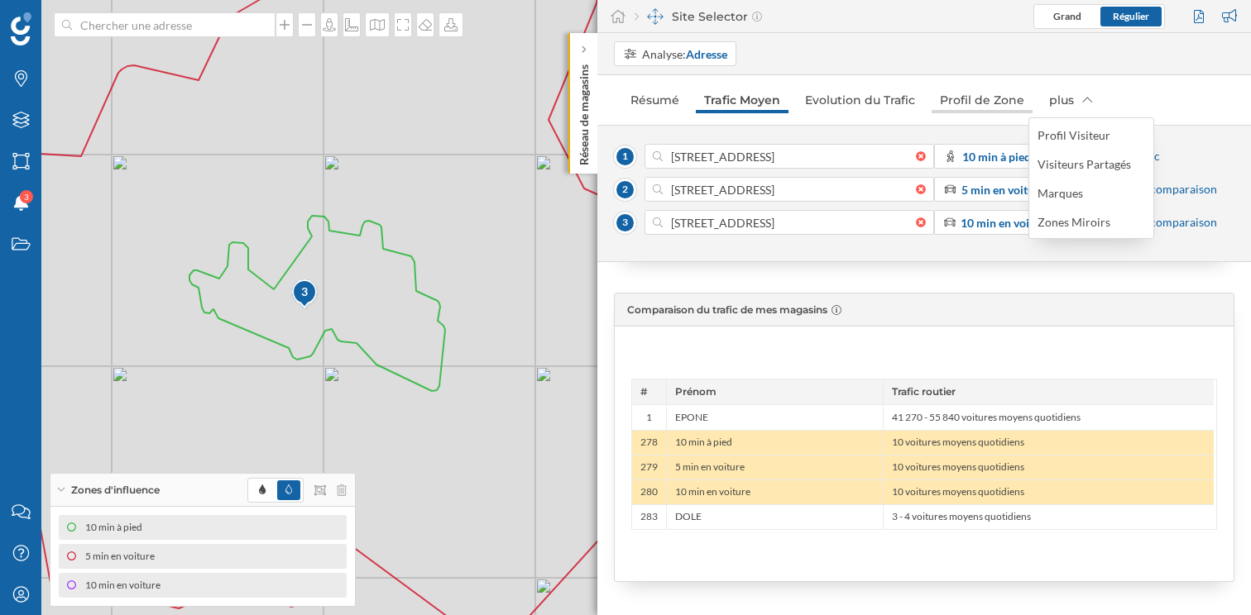
click at [963, 107] on link "Profil de Zone" at bounding box center [981, 100] width 101 height 26
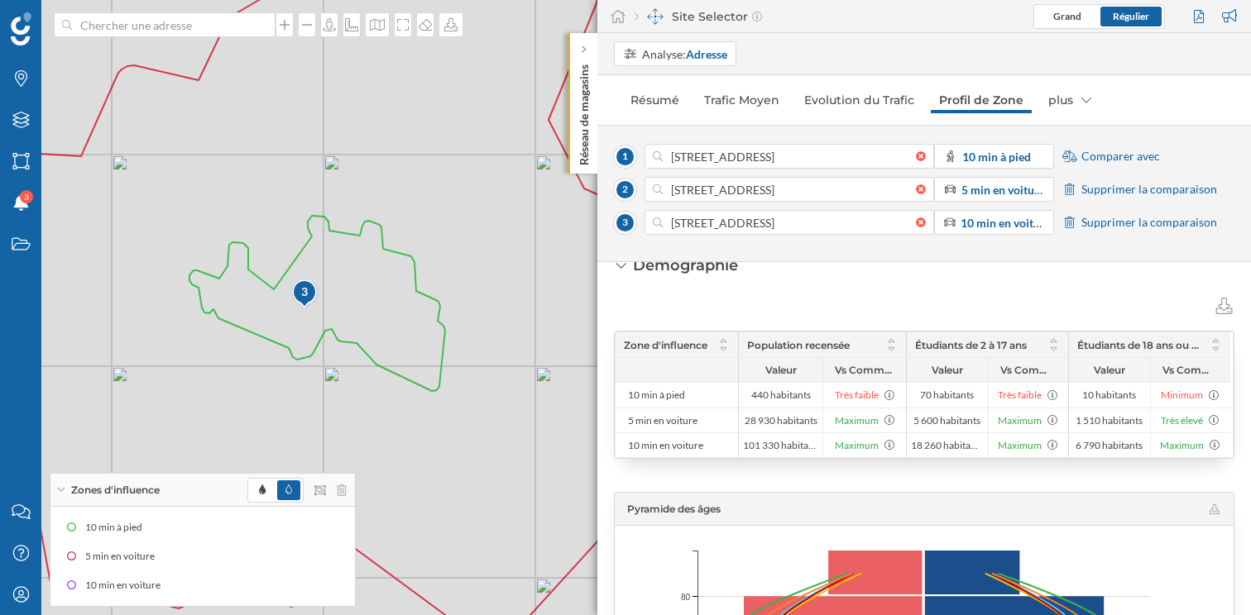
scroll to position [35, 0]
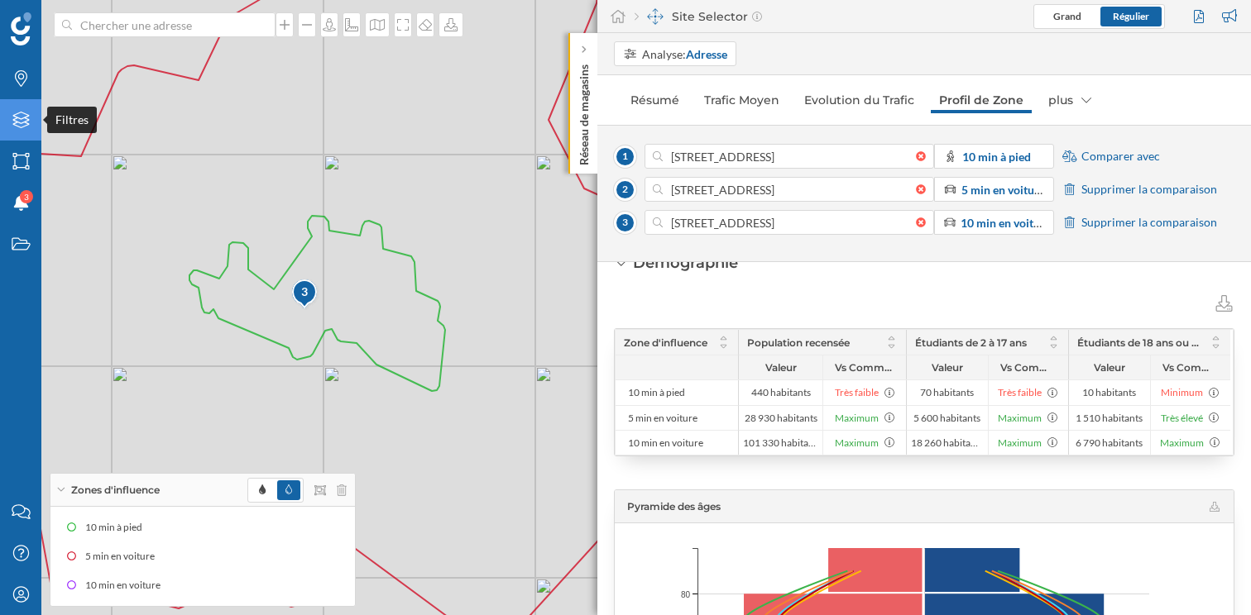
click at [18, 119] on icon "Filtres" at bounding box center [21, 120] width 21 height 17
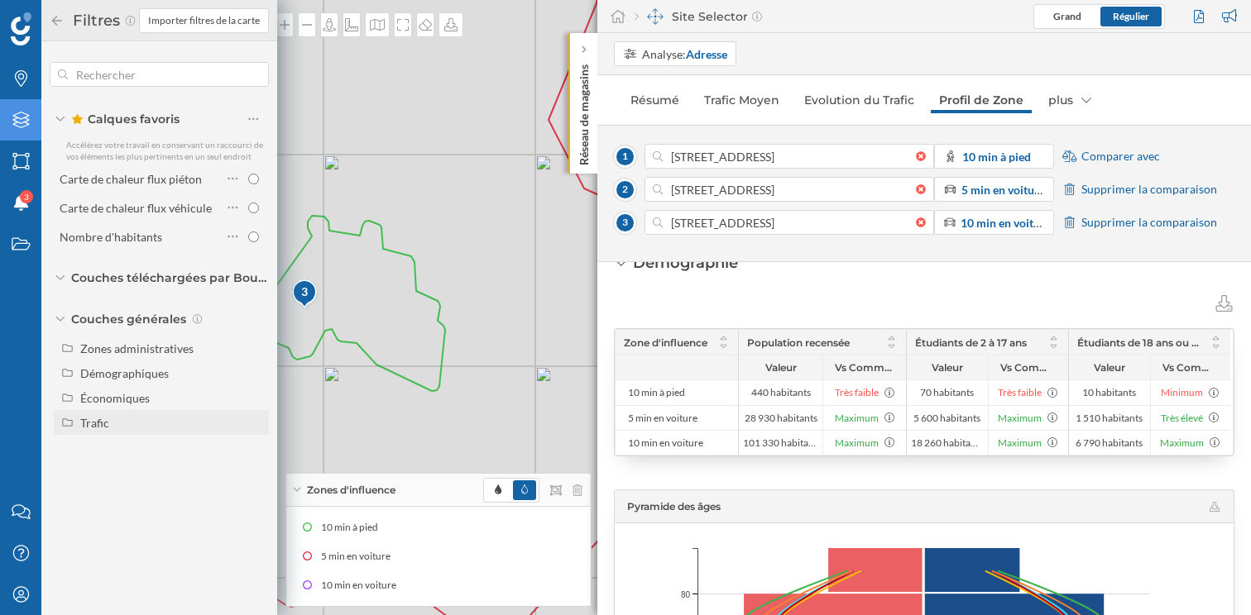
click at [101, 423] on div "Trafic" at bounding box center [94, 423] width 29 height 14
click at [256, 449] on input "Trafic routier" at bounding box center [257, 448] width 11 height 11
radio input "true"
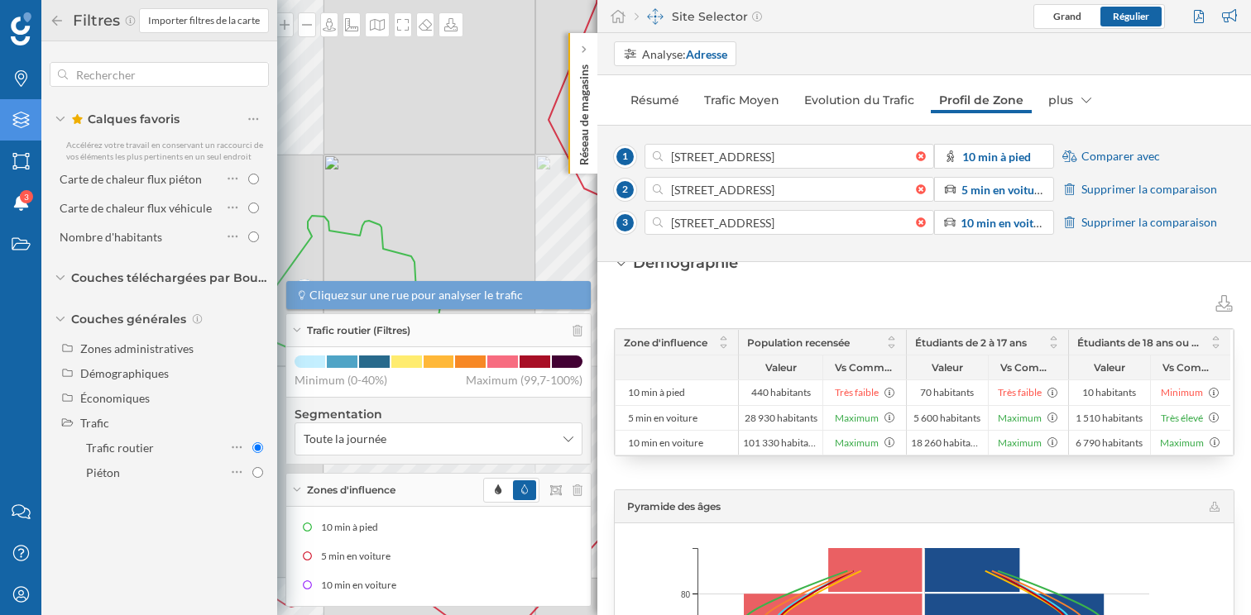
click at [55, 22] on icon at bounding box center [57, 20] width 10 height 10
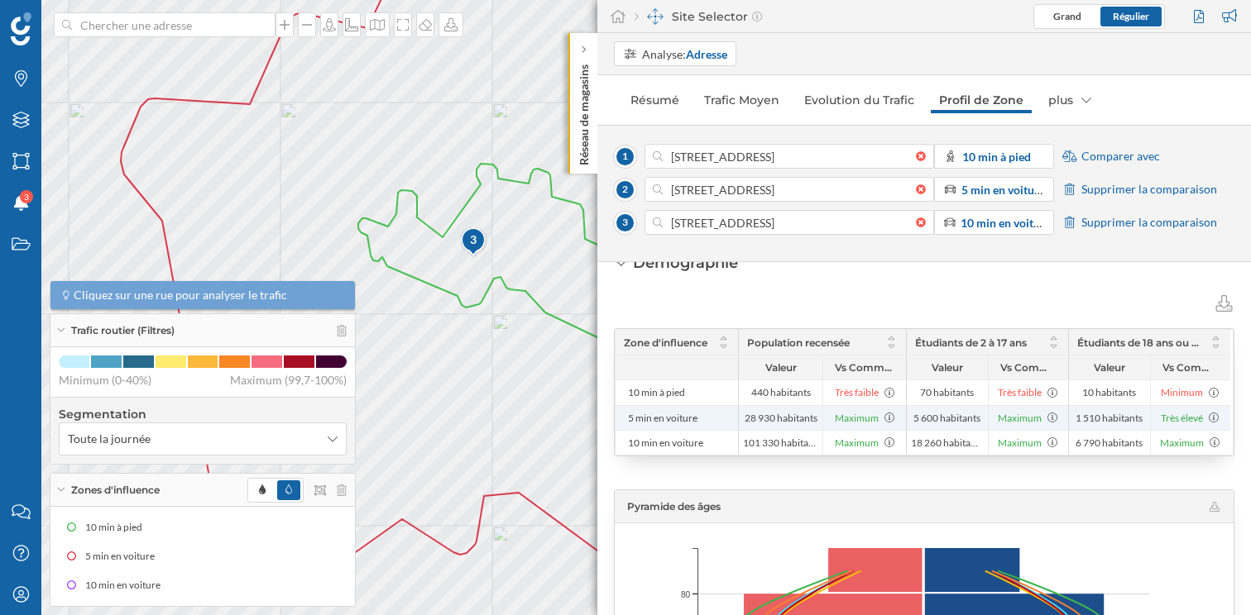
drag, startPoint x: 457, startPoint y: 465, endPoint x: 626, endPoint y: 413, distance: 176.6
click at [626, 413] on div "Marques Filtres Zones Notifications 3 Travail Nous contacter Centre d'aide Mon …" at bounding box center [625, 307] width 1251 height 615
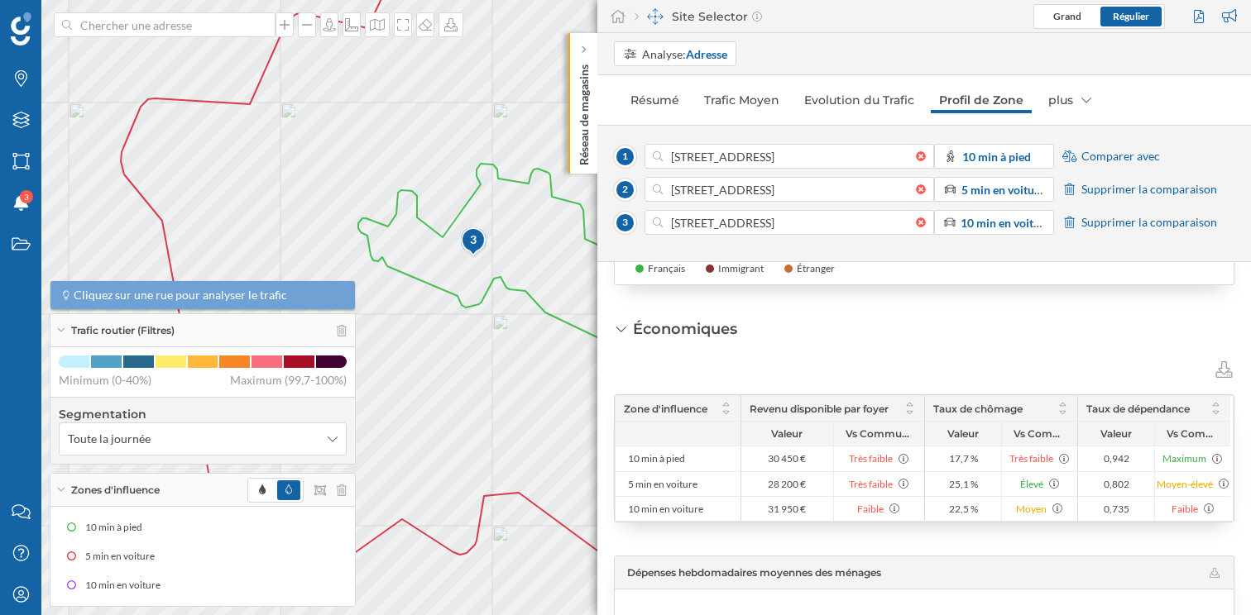
scroll to position [1923, 0]
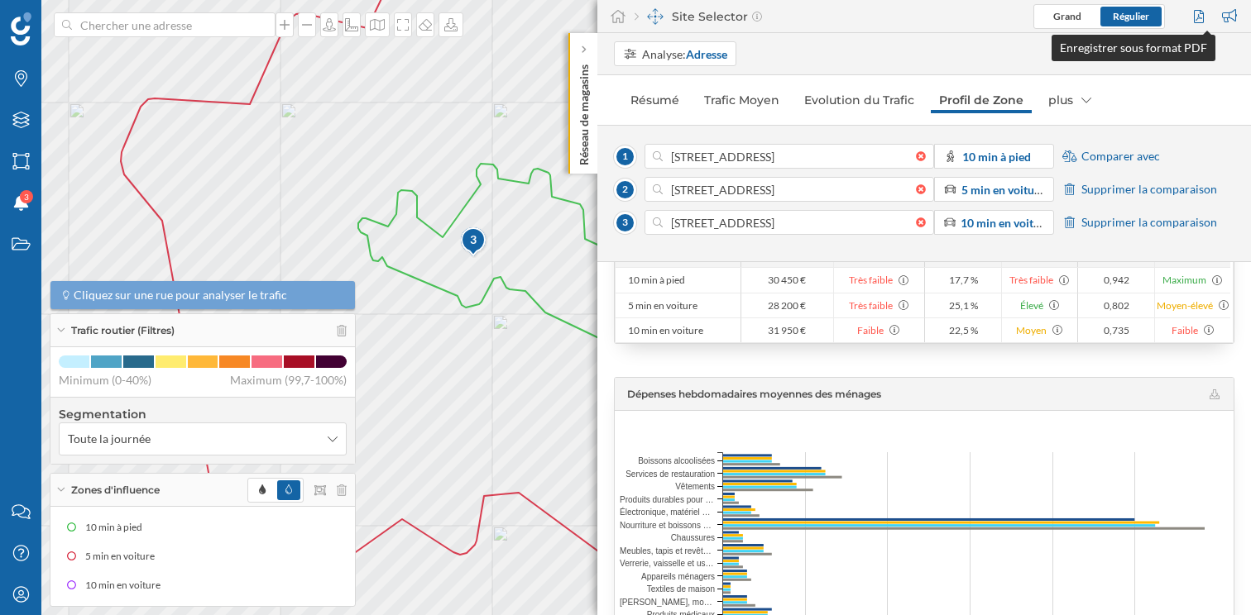
click at [1200, 19] on div at bounding box center [1200, 16] width 22 height 25
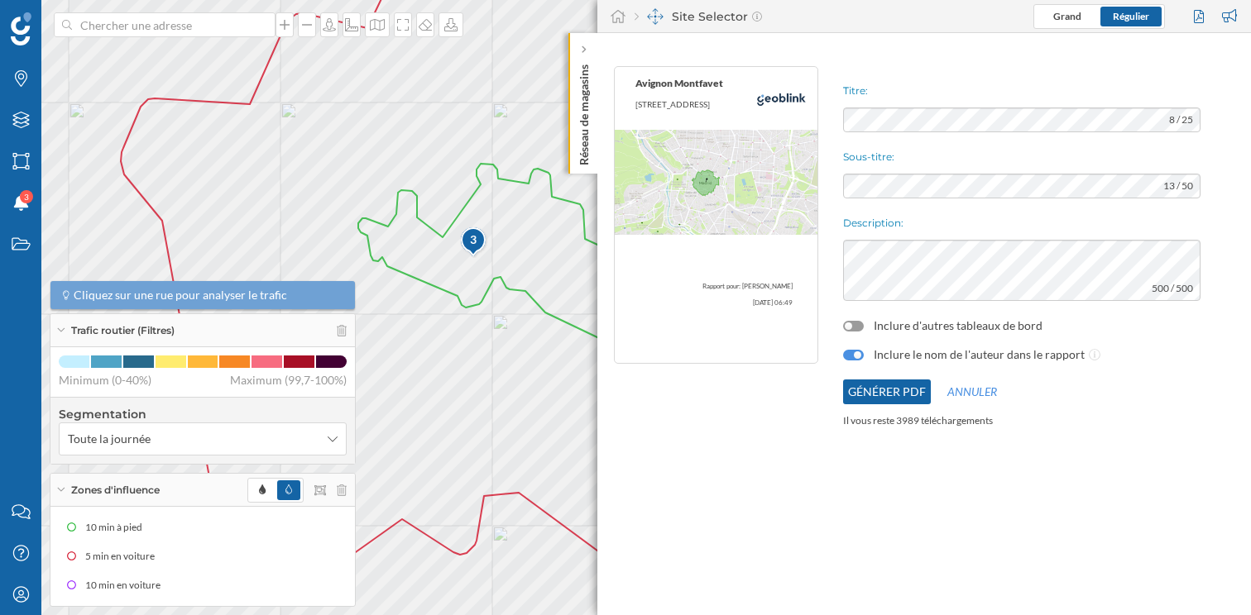
click at [851, 353] on div at bounding box center [853, 355] width 21 height 11
click at [855, 325] on div at bounding box center [853, 326] width 21 height 11
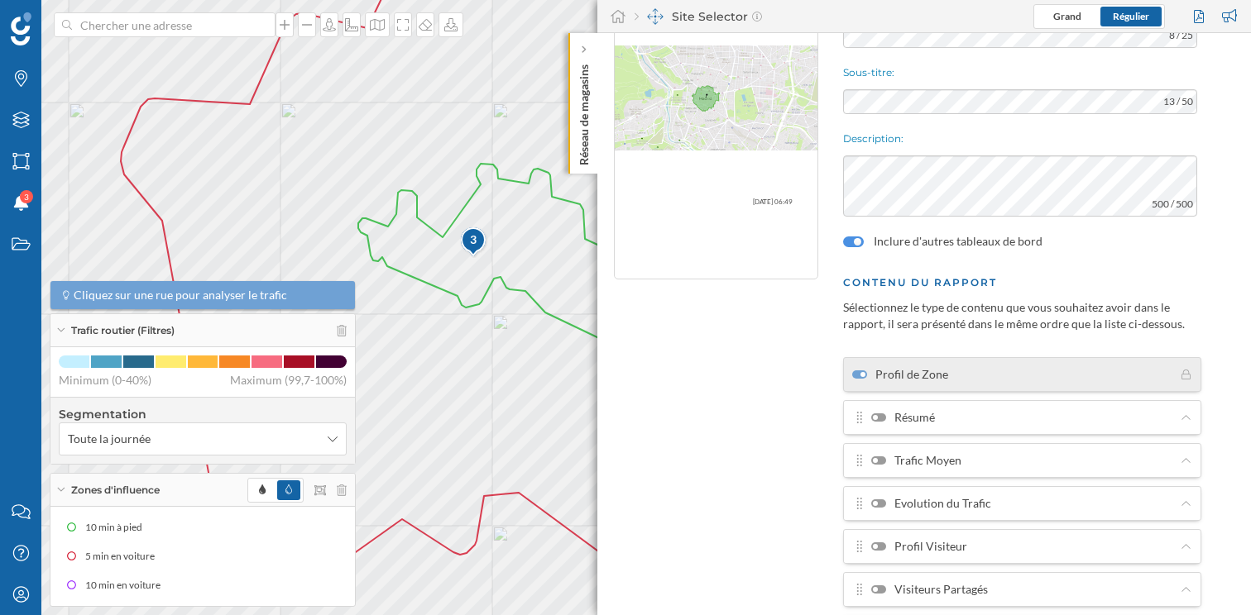
scroll to position [89, 0]
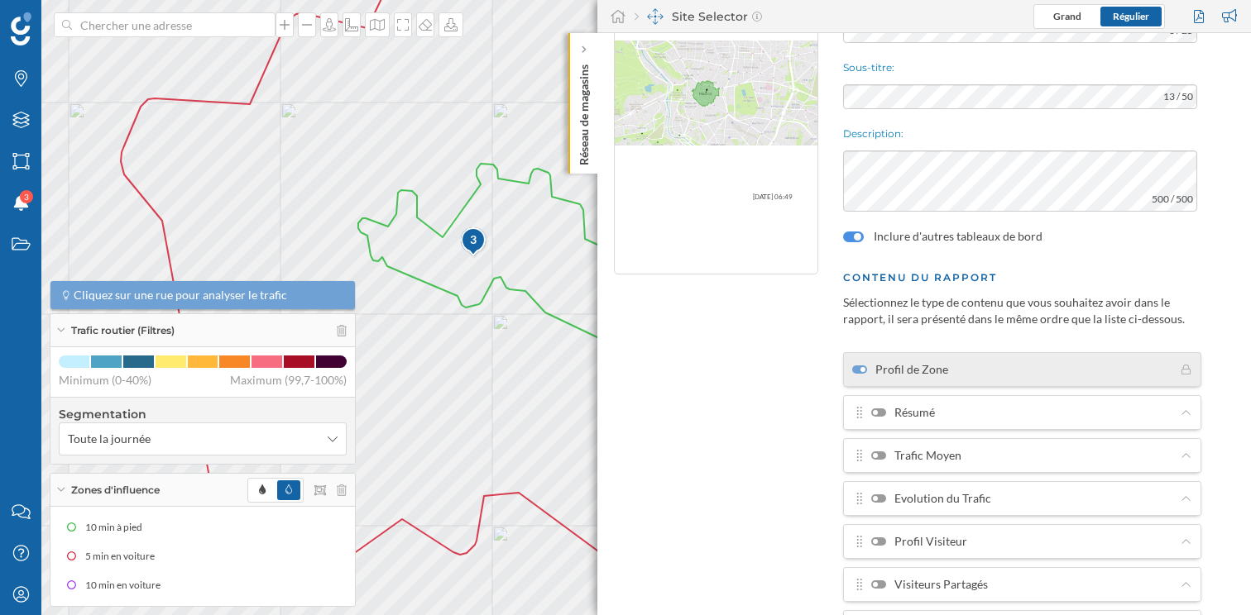
click at [881, 409] on div at bounding box center [878, 413] width 15 height 8
click at [0, 0] on input "Résumé" at bounding box center [0, 0] width 0 height 0
click at [881, 409] on div at bounding box center [878, 413] width 15 height 8
click at [0, 0] on input "Résumé" at bounding box center [0, 0] width 0 height 0
click at [882, 456] on div at bounding box center [878, 456] width 15 height 8
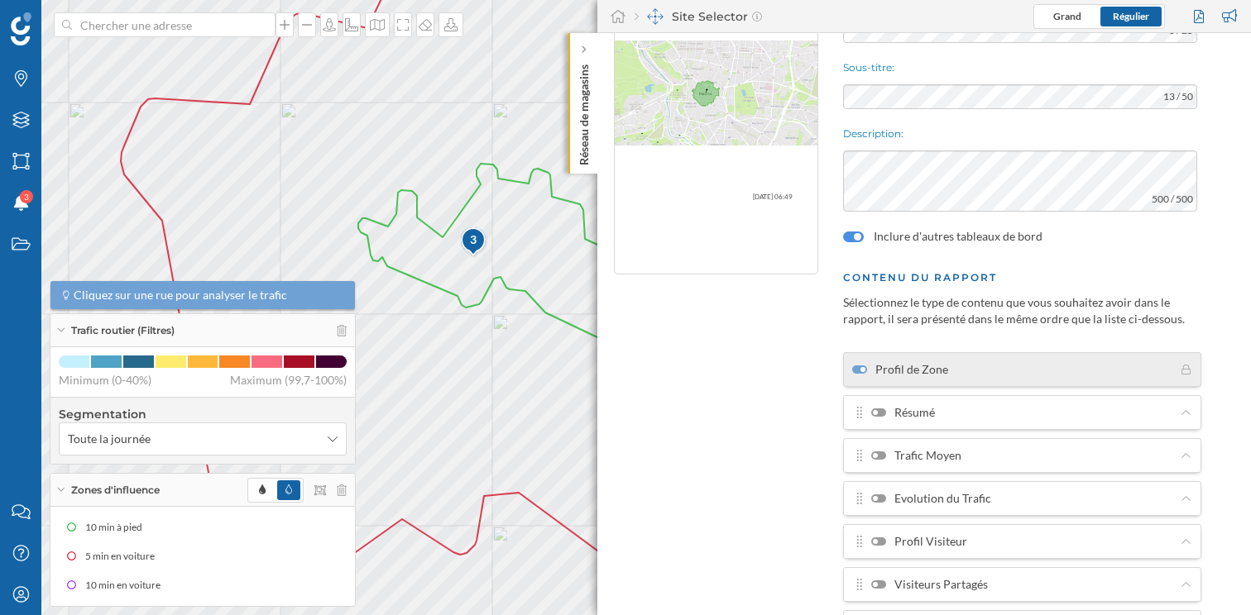
click at [0, 0] on input "Trafic Moyen" at bounding box center [0, 0] width 0 height 0
click at [882, 455] on div at bounding box center [881, 455] width 5 height 5
click at [0, 0] on input "Trafic Moyen" at bounding box center [0, 0] width 0 height 0
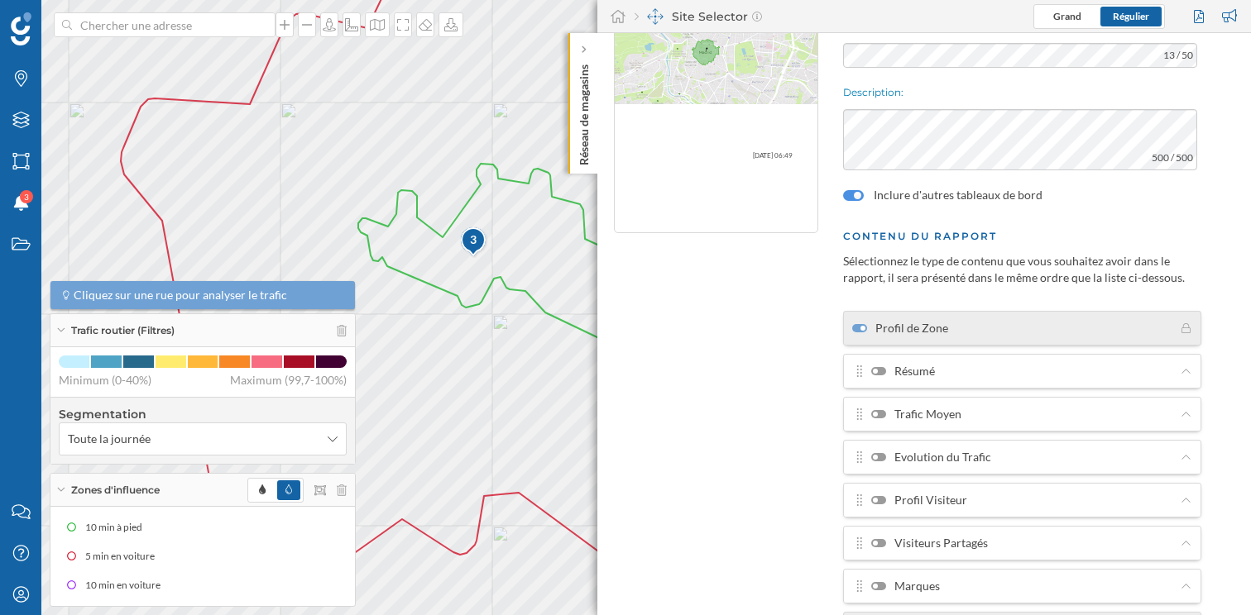
click at [881, 498] on div at bounding box center [878, 500] width 15 height 8
click at [0, 0] on input "Profil Visiteur" at bounding box center [0, 0] width 0 height 0
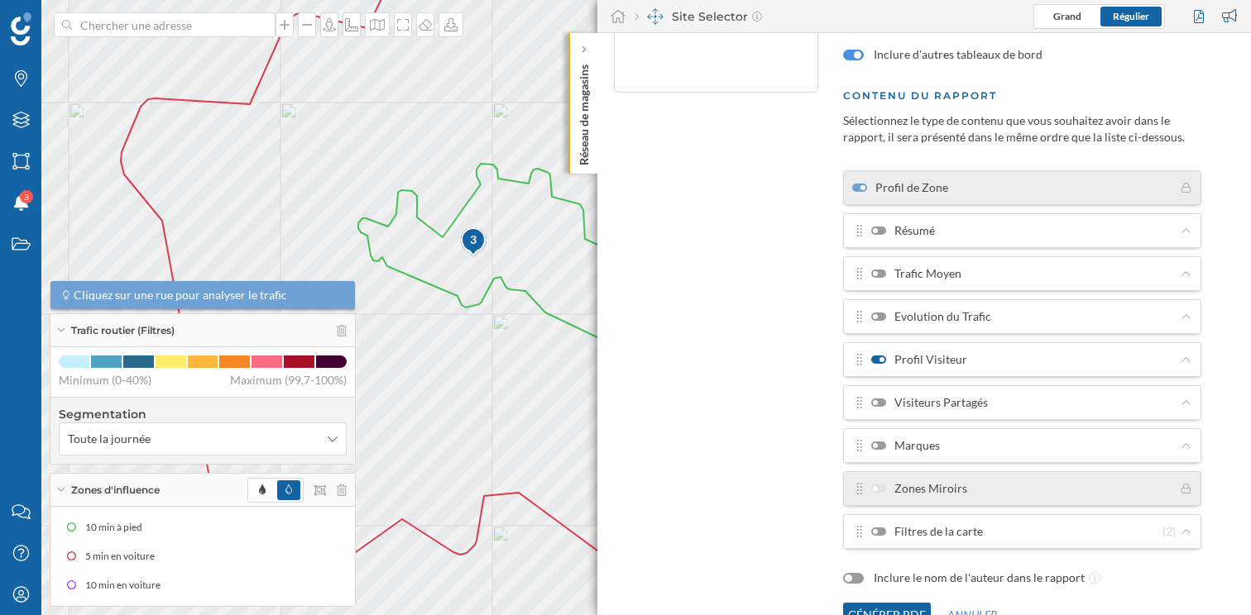
scroll to position [275, 0]
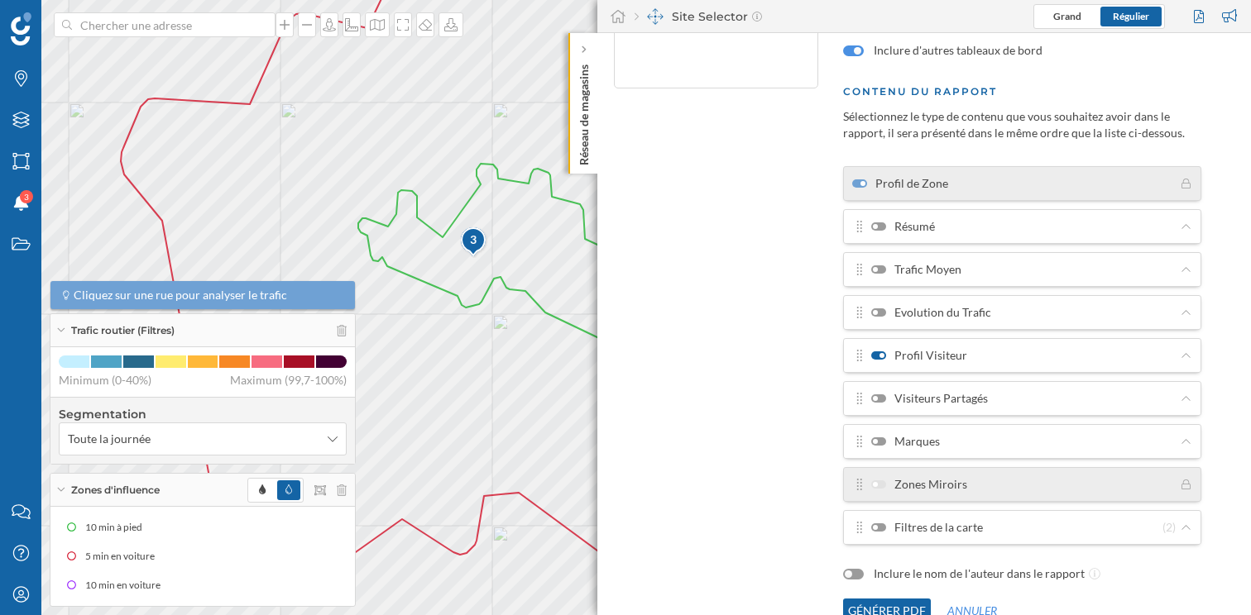
click at [882, 527] on div at bounding box center [878, 528] width 15 height 8
click at [0, 0] on input "Filtres de la carte" at bounding box center [0, 0] width 0 height 0
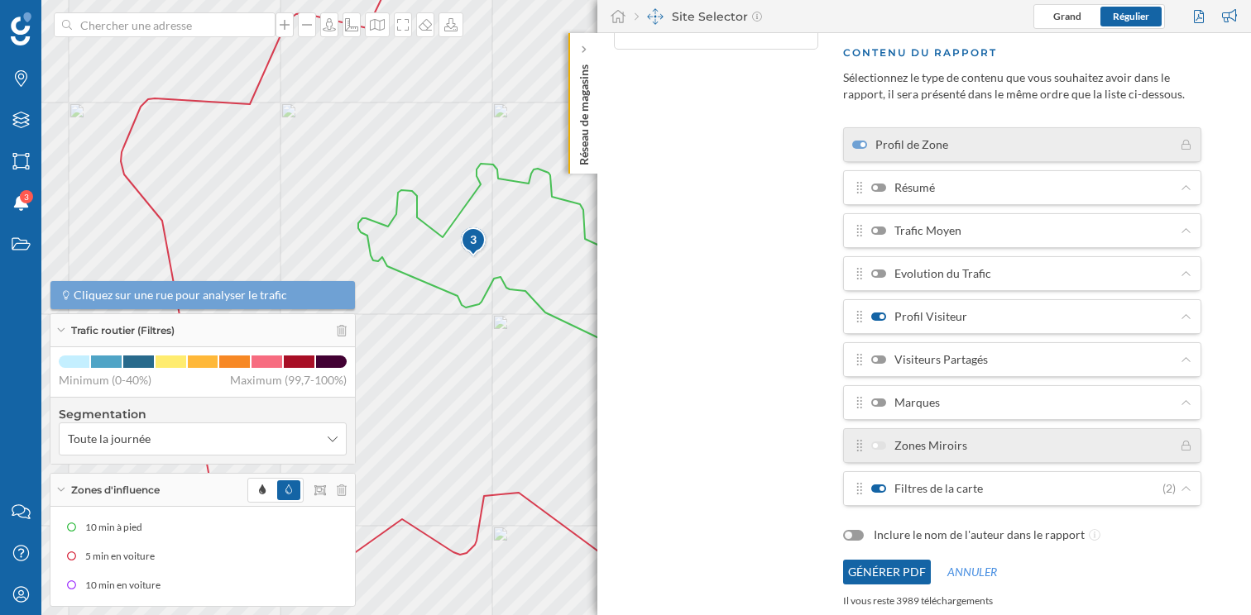
scroll to position [317, 0]
click at [1181, 486] on icon at bounding box center [1185, 486] width 12 height 10
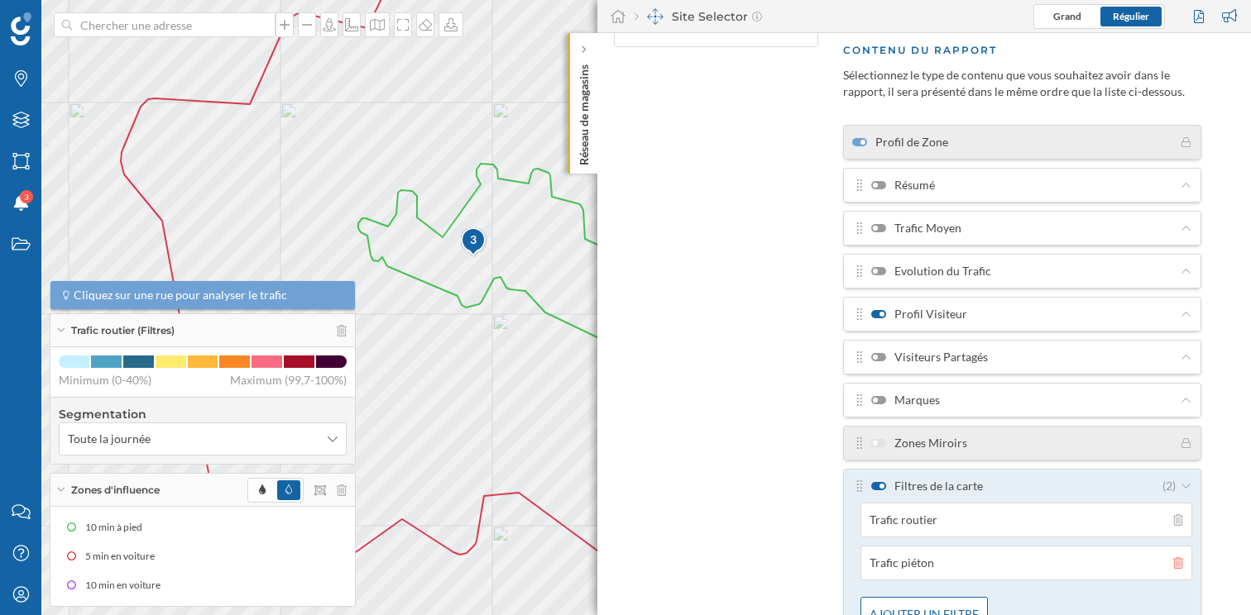
click at [1175, 565] on icon at bounding box center [1178, 563] width 10 height 12
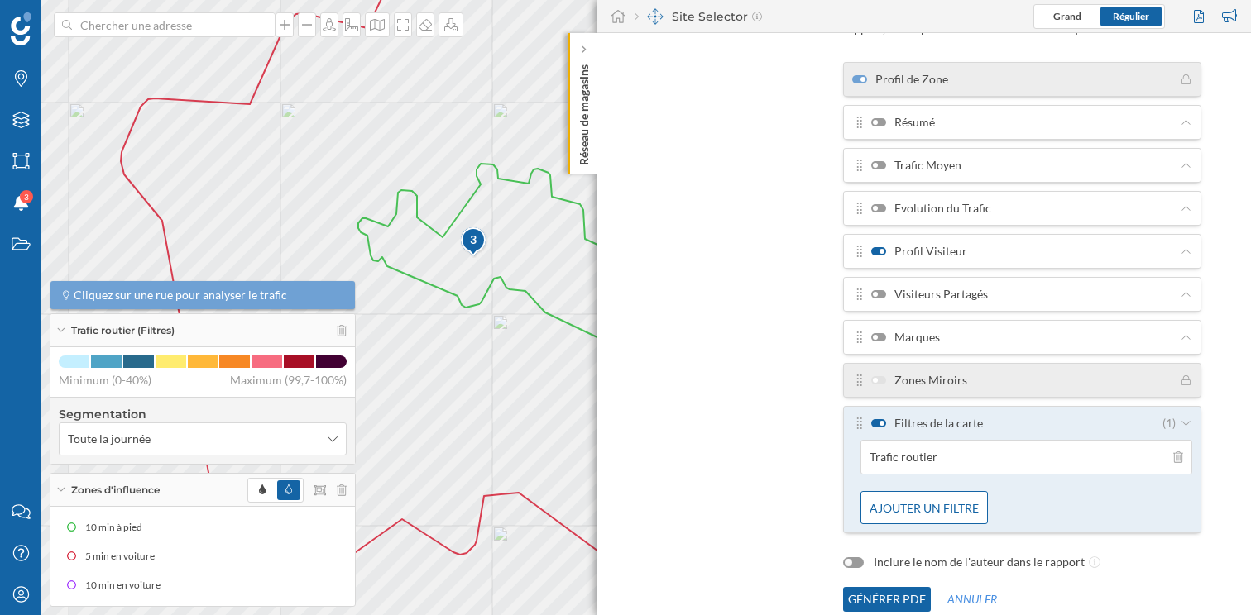
scroll to position [371, 0]
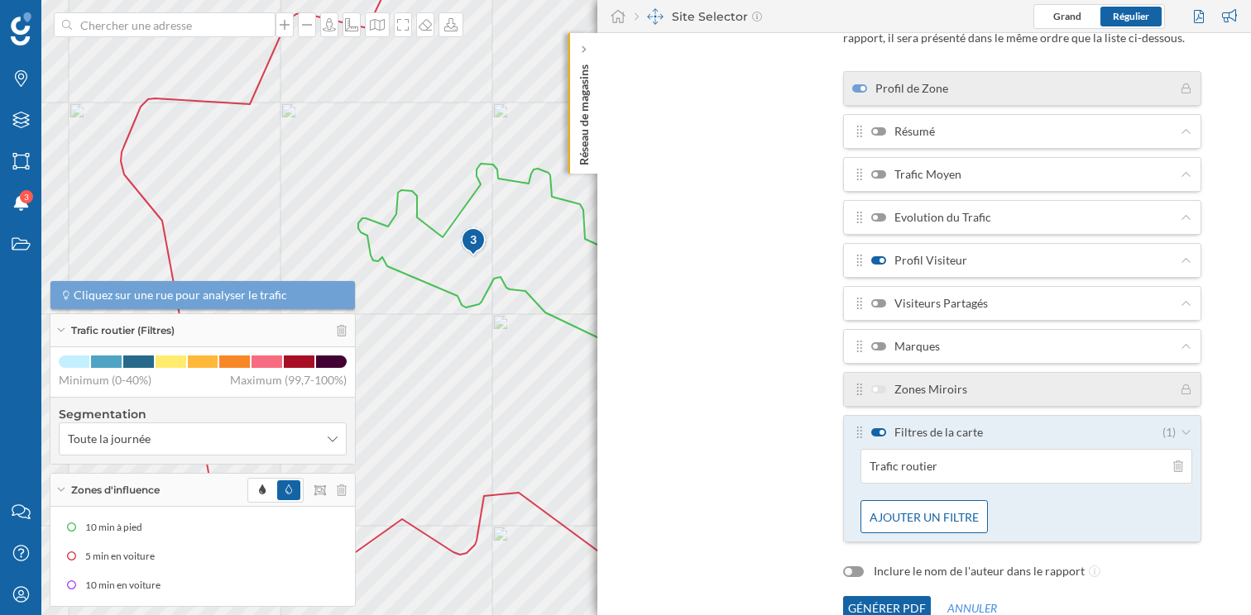
click at [878, 345] on div at bounding box center [878, 346] width 15 height 8
click at [0, 0] on input "Marques" at bounding box center [0, 0] width 0 height 0
click at [1095, 350] on div "Marques" at bounding box center [1016, 346] width 328 height 17
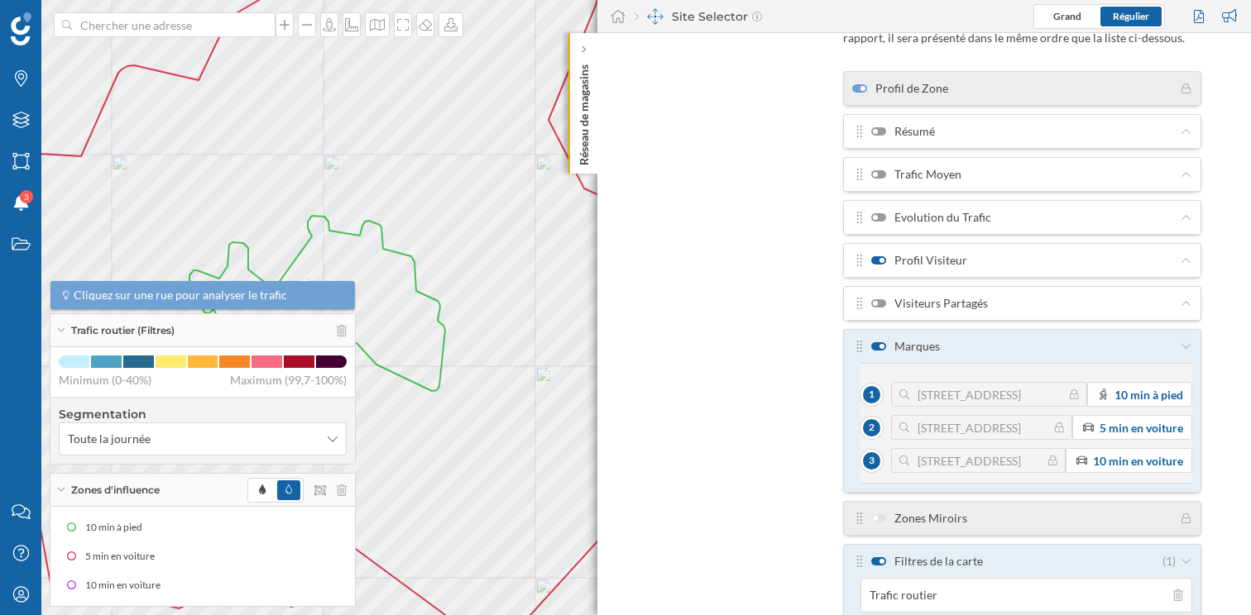
click at [1186, 345] on icon at bounding box center [1185, 347] width 12 height 10
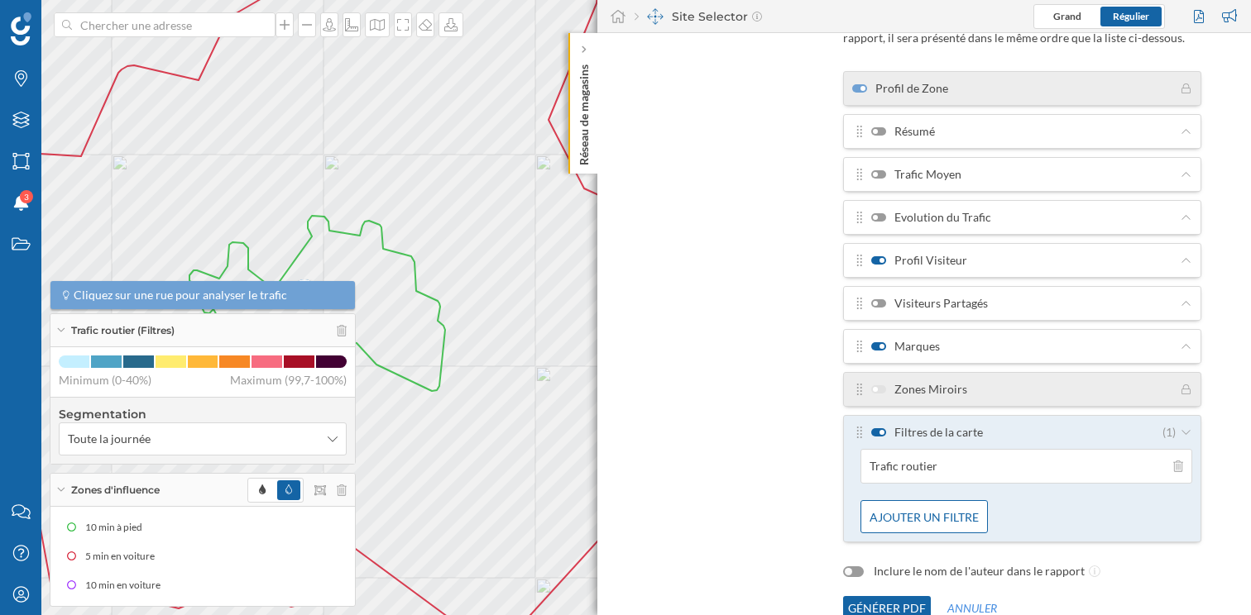
click at [1186, 345] on icon at bounding box center [1185, 347] width 12 height 10
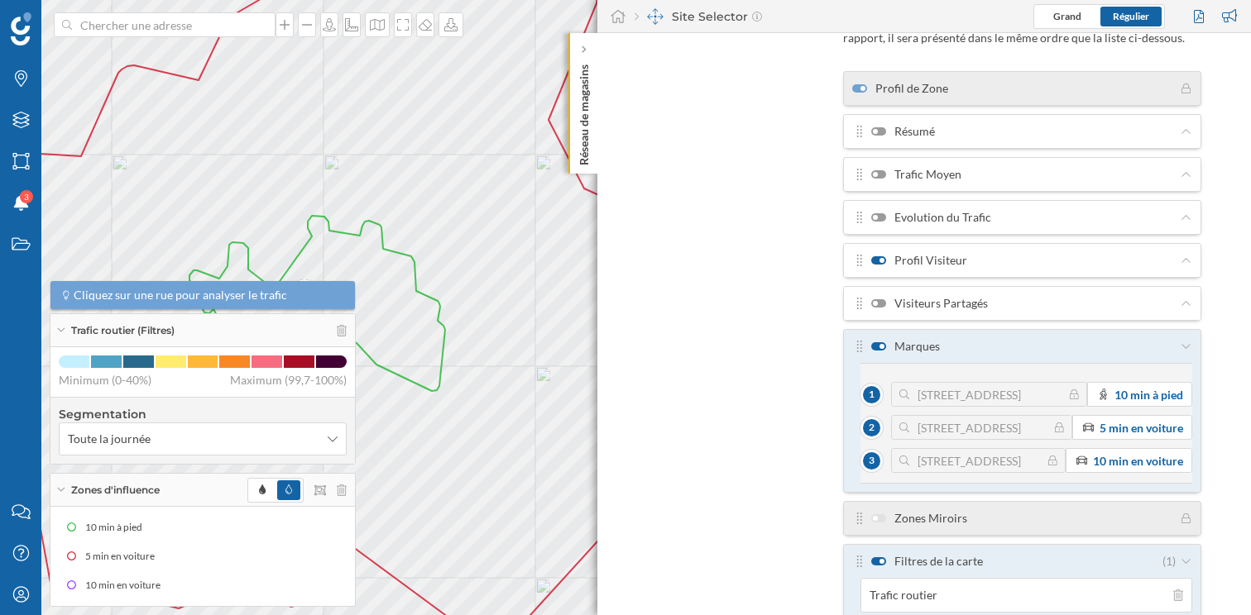
click at [885, 344] on label "Marques" at bounding box center [905, 346] width 69 height 17
click at [0, 0] on input "Marques" at bounding box center [0, 0] width 0 height 0
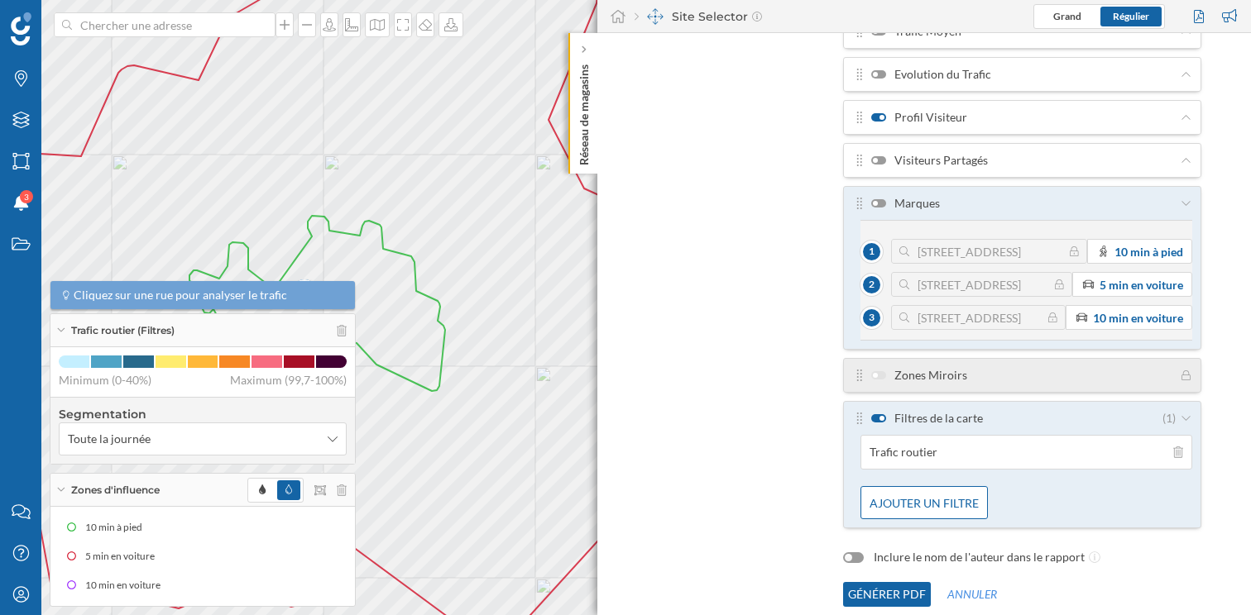
scroll to position [538, 0]
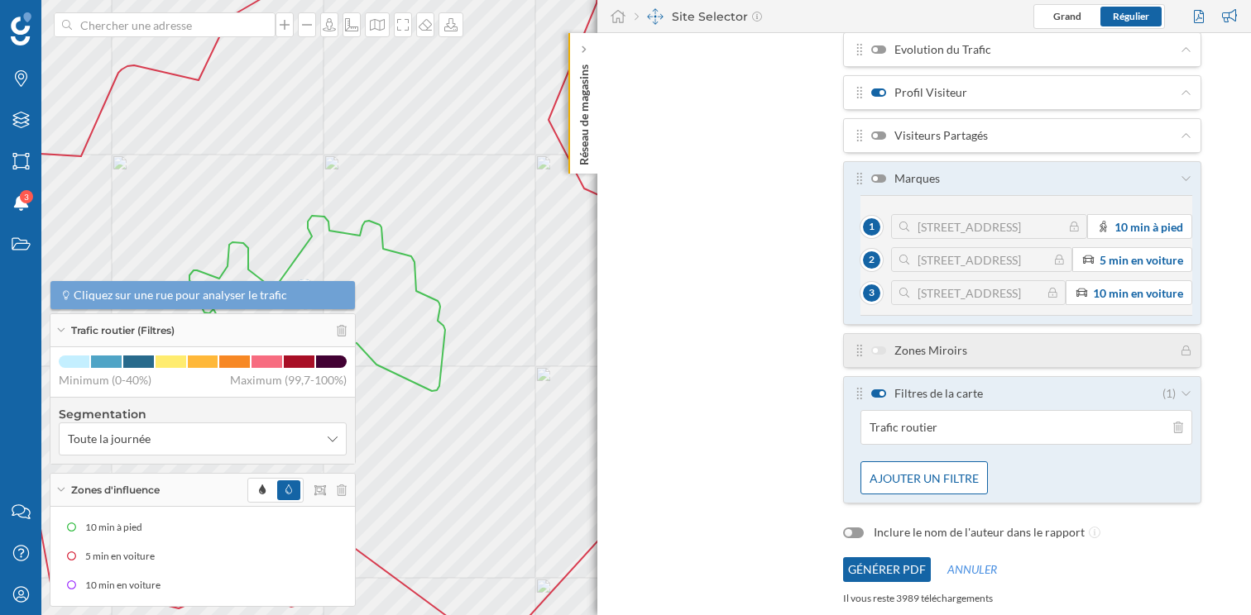
click at [906, 563] on button "Générer PDF" at bounding box center [887, 569] width 88 height 25
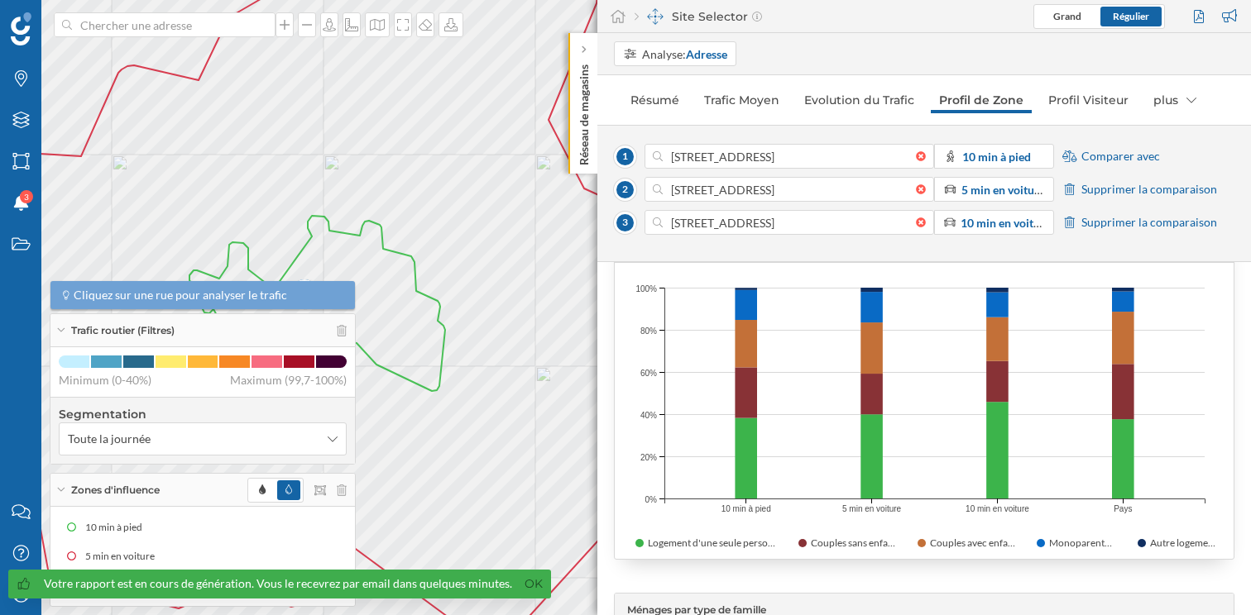
scroll to position [3567, 0]
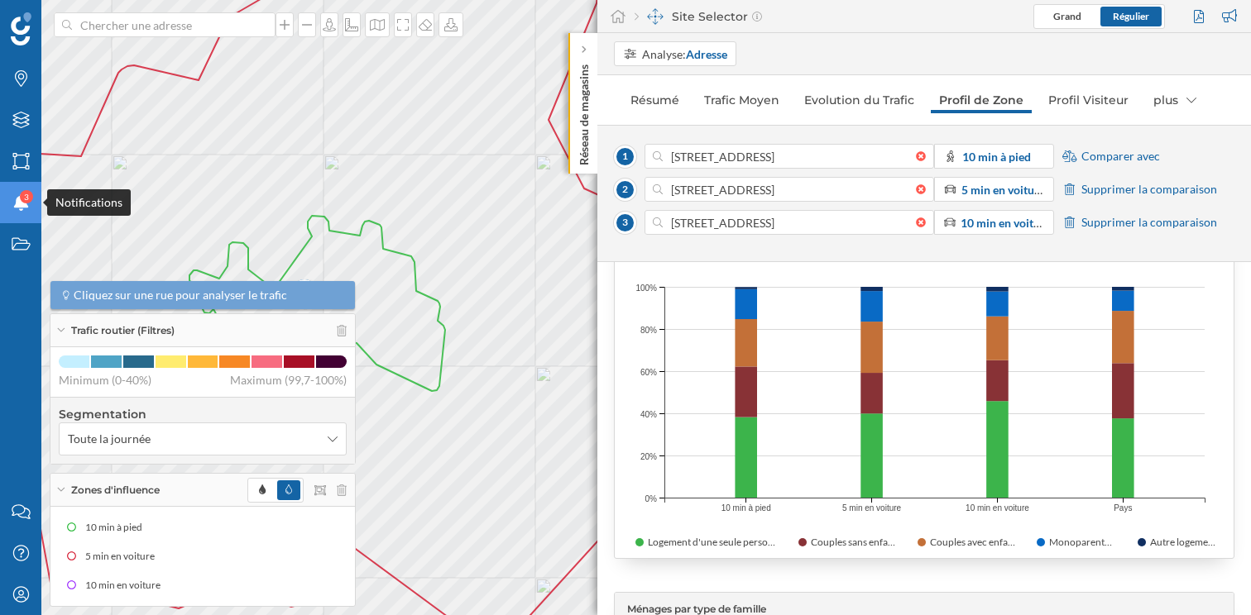
click at [21, 196] on div "3" at bounding box center [26, 196] width 13 height 13
